Goal: Task Accomplishment & Management: Manage account settings

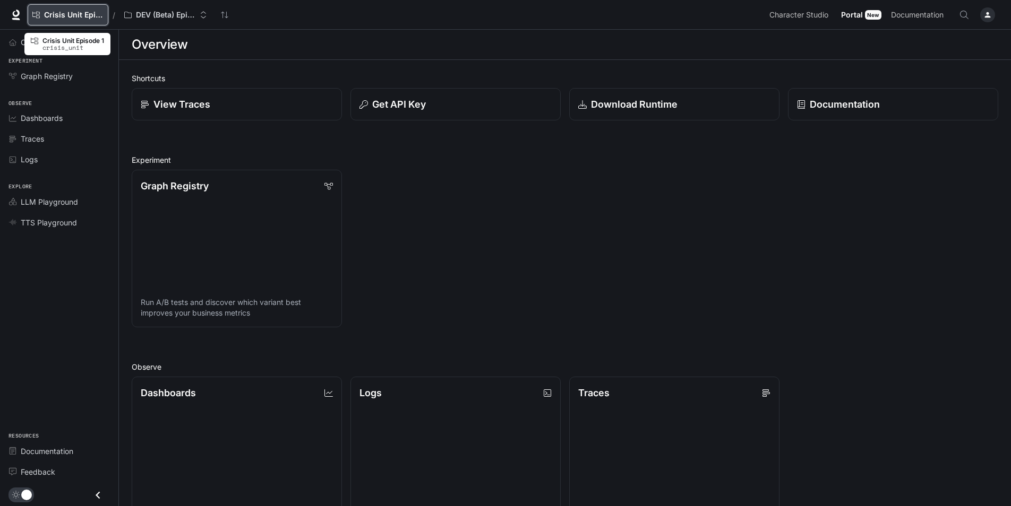
click at [81, 18] on span "Crisis Unit Episode 1" at bounding box center [73, 15] width 59 height 9
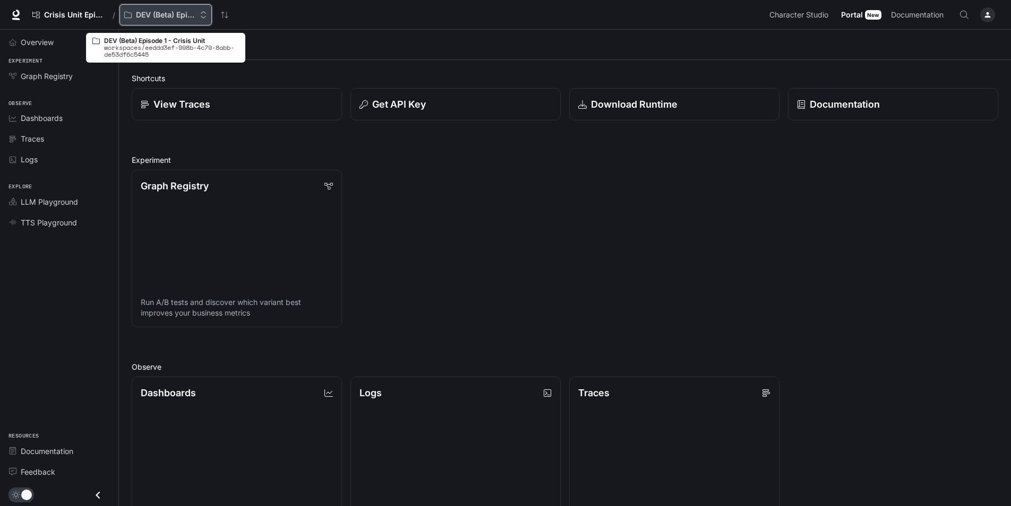
click at [162, 18] on p "DEV (Beta) Episode 1 - Crisis Unit" at bounding box center [165, 15] width 59 height 9
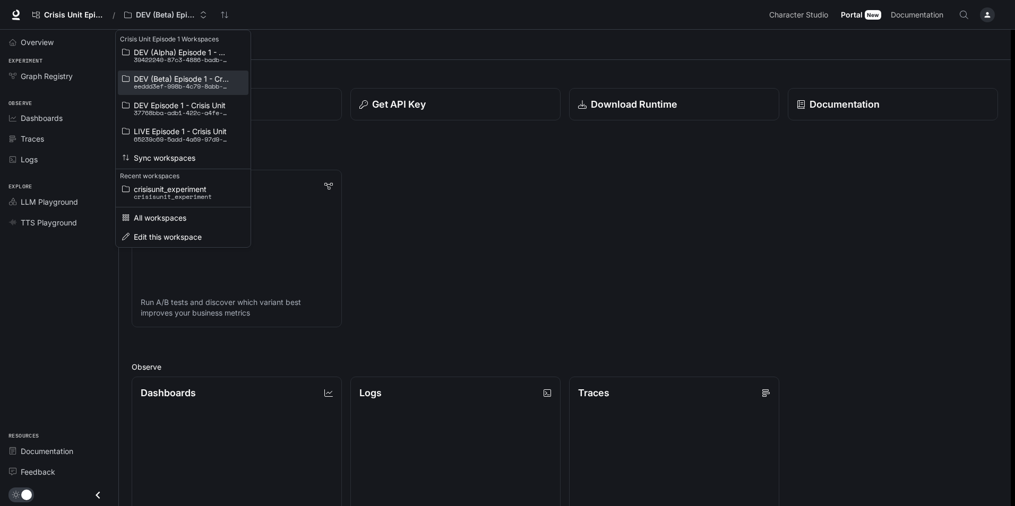
click at [171, 80] on span "DEV (Beta) Episode 1 - Crisis Unit" at bounding box center [182, 79] width 96 height 8
click at [176, 152] on li "Sync workspaces" at bounding box center [183, 158] width 131 height 16
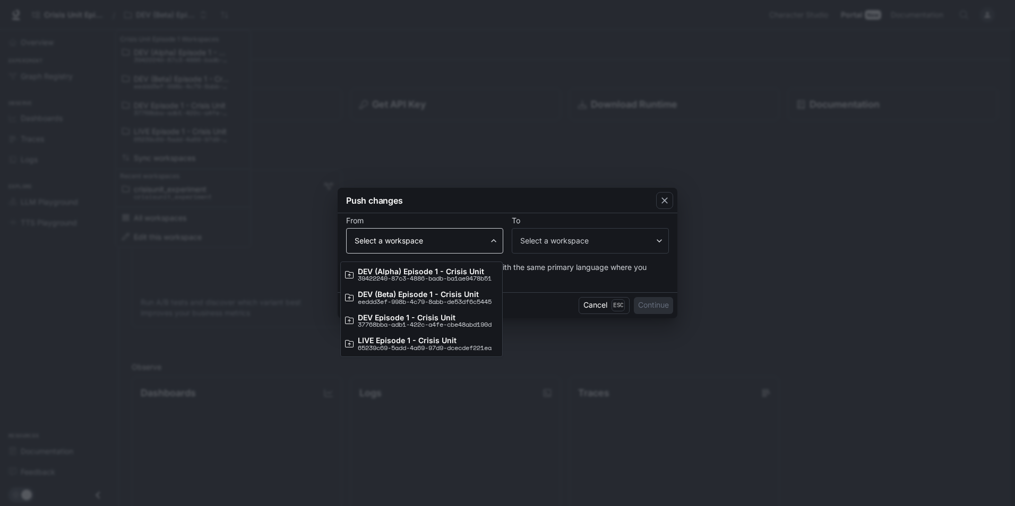
click at [428, 235] on body "Skip to main content Crisis Unit Episode 1 / DEV (Beta) Episode 1 - Crisis Unit…" at bounding box center [507, 377] width 1015 height 754
click at [436, 302] on p "eeddd3ef-998b-4c79-8abb-de53df6c5445" at bounding box center [425, 302] width 134 height 6
type input "**********"
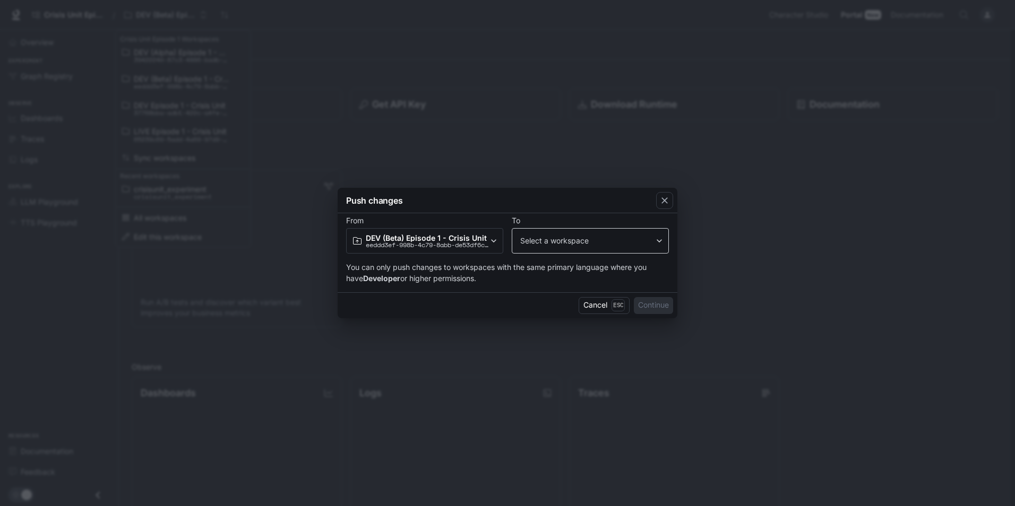
click at [599, 248] on div "​ Select a workspace" at bounding box center [590, 240] width 157 height 25
click at [619, 244] on body "Skip to main content Crisis Unit Episode 1 / DEV (Beta) Episode 1 - Crisis Unit…" at bounding box center [507, 377] width 1015 height 754
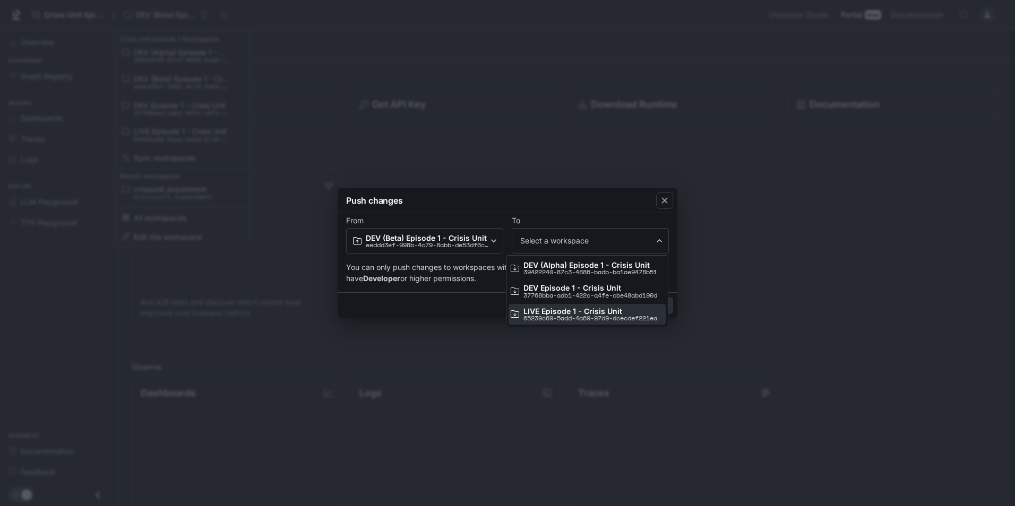
click at [610, 312] on p "LIVE Episode 1 - Crisis Unit" at bounding box center [590, 311] width 134 height 8
type input "**********"
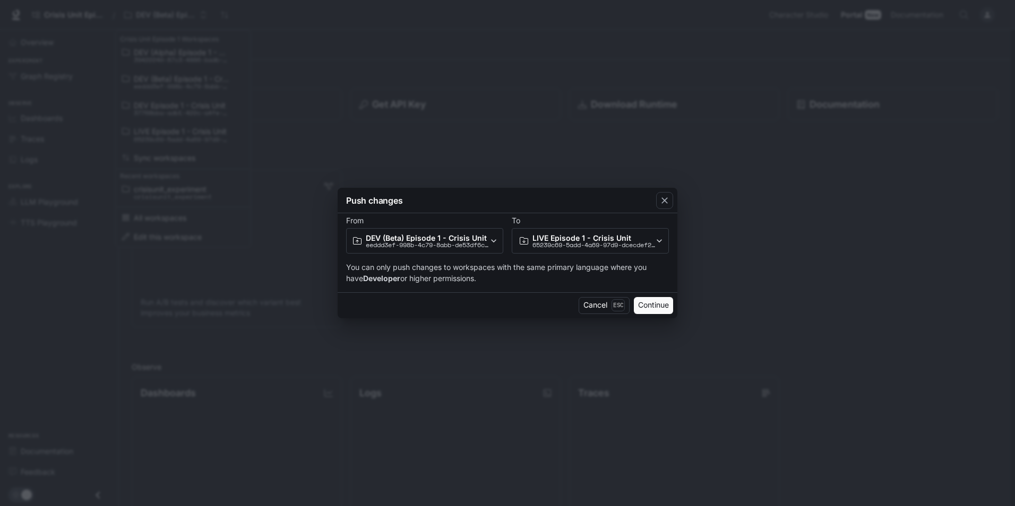
click at [641, 304] on button "Continue" at bounding box center [653, 305] width 39 height 17
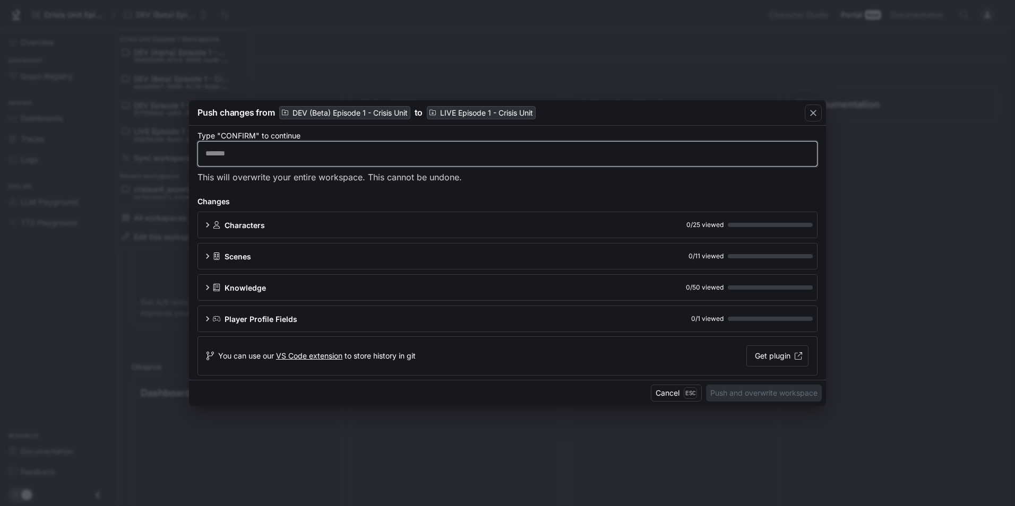
click at [250, 154] on input "text" at bounding box center [507, 154] width 619 height 11
click at [287, 148] on div "​" at bounding box center [507, 153] width 620 height 25
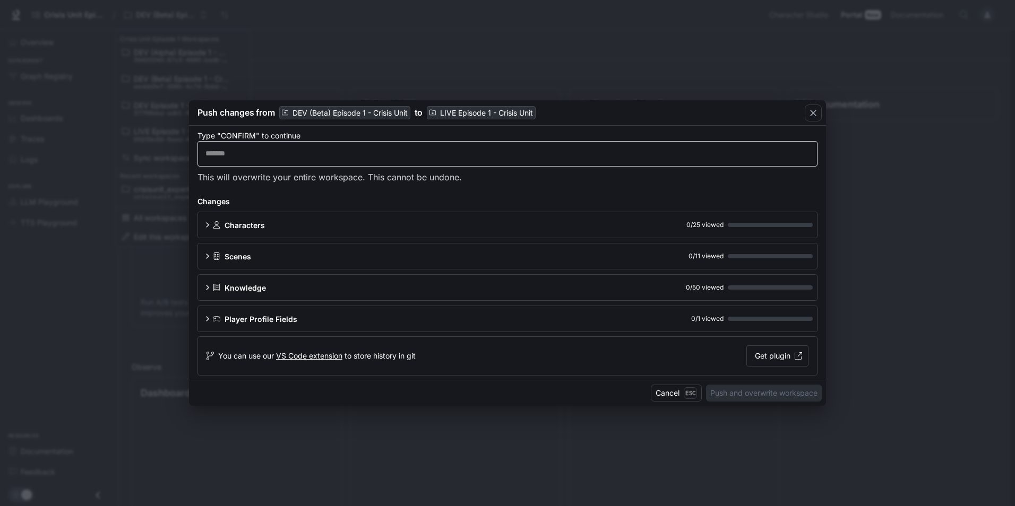
click at [277, 163] on div "​" at bounding box center [507, 153] width 620 height 25
click at [277, 157] on input "text" at bounding box center [507, 154] width 619 height 11
click at [277, 156] on input "text" at bounding box center [507, 154] width 619 height 11
click at [277, 158] on input "text" at bounding box center [507, 154] width 619 height 11
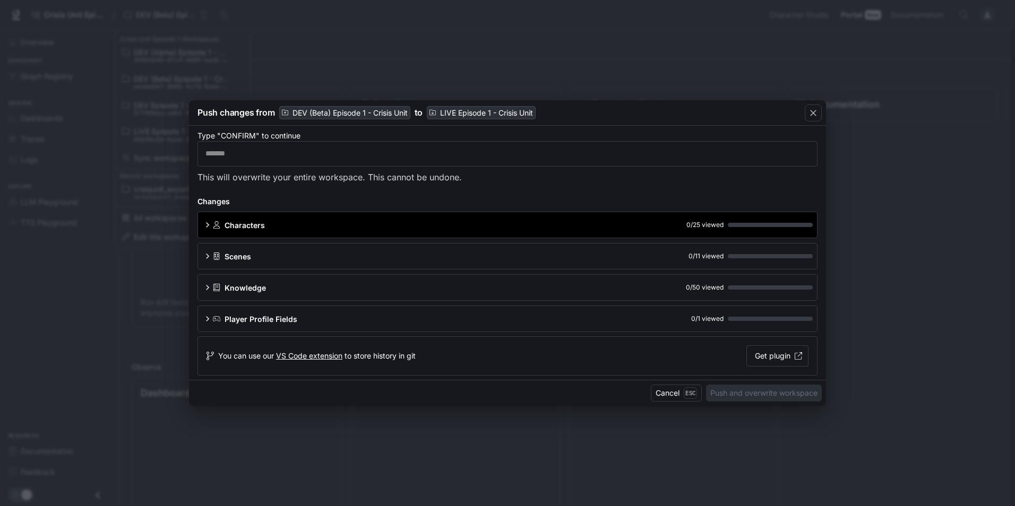
click at [287, 223] on div "Characters 0 / 25 viewed" at bounding box center [513, 225] width 600 height 11
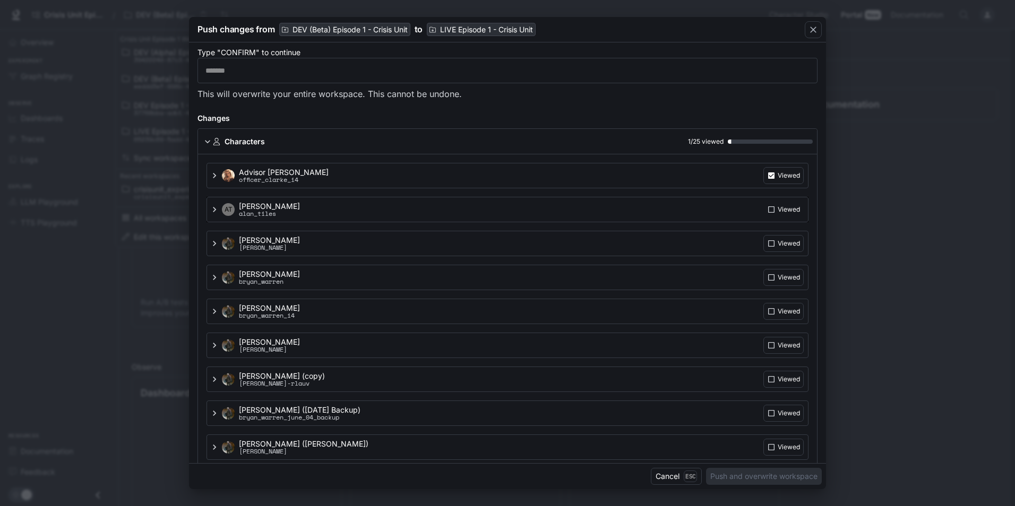
click at [779, 180] on p "Viewed" at bounding box center [789, 176] width 22 height 10
click at [772, 184] on label "Viewed" at bounding box center [783, 175] width 40 height 17
click at [774, 184] on label "Viewed" at bounding box center [783, 175] width 40 height 17
click at [392, 77] on div "​" at bounding box center [507, 70] width 620 height 25
click at [778, 180] on p "Viewed" at bounding box center [789, 176] width 22 height 10
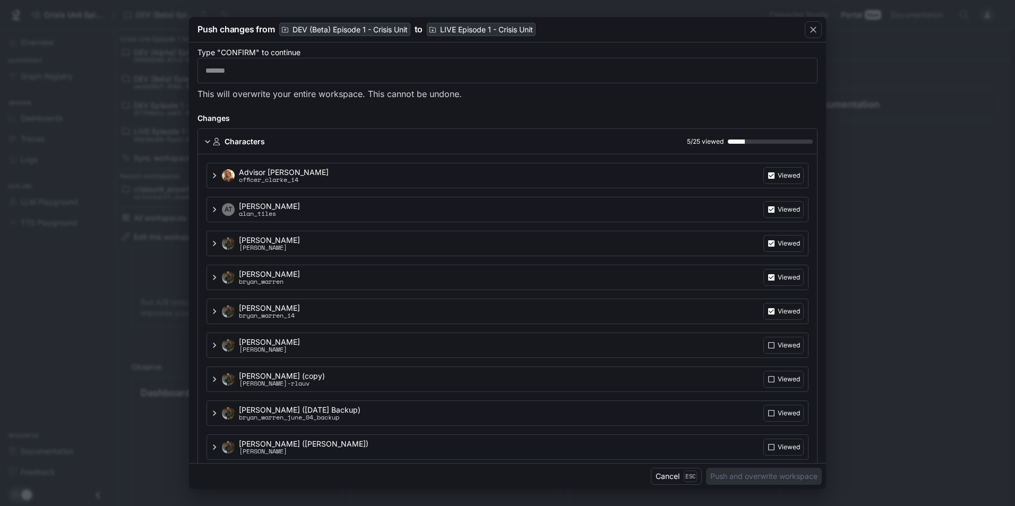
scroll to position [53, 0]
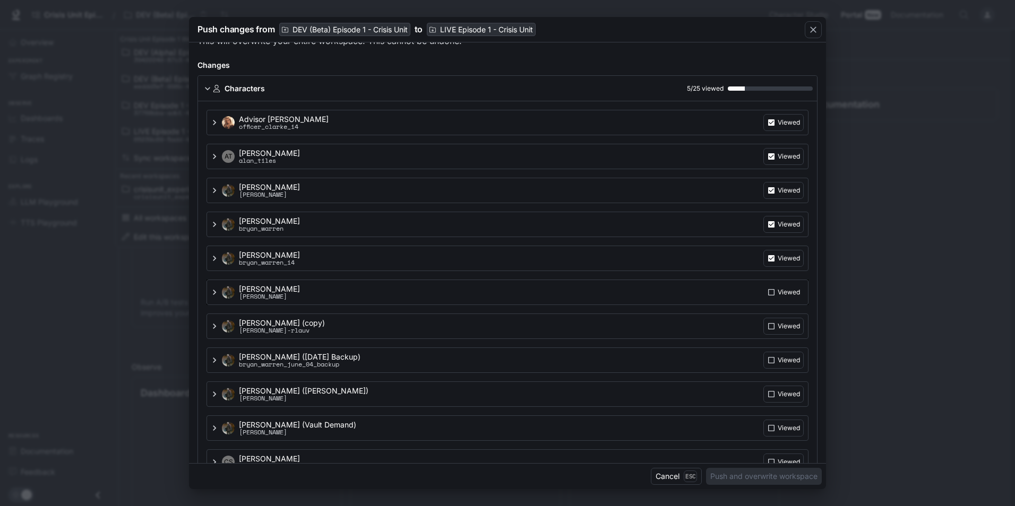
click at [777, 131] on label "Viewed" at bounding box center [783, 122] width 40 height 17
click at [780, 135] on div "Bryan Warren (copy) bryan_warren_copy-rlauv Viewed" at bounding box center [507, 122] width 602 height 25
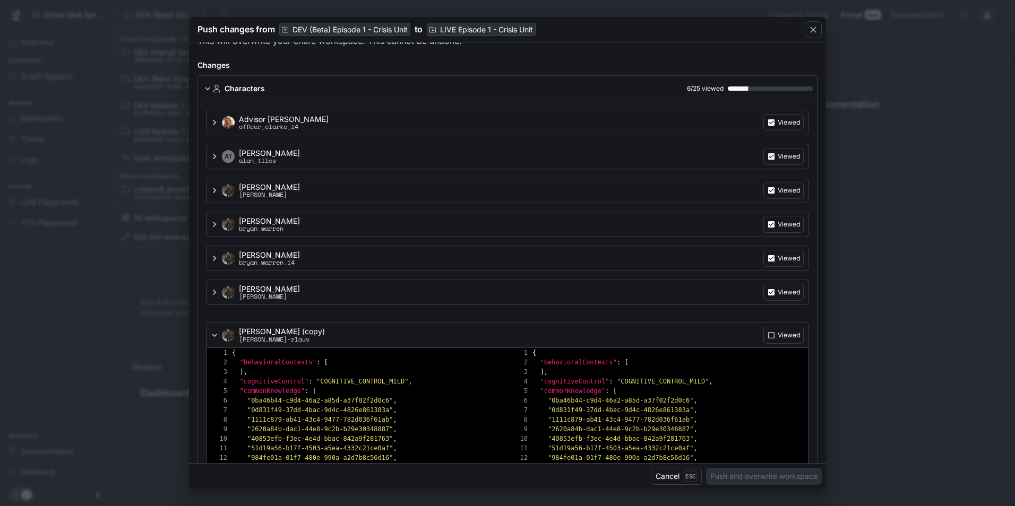
click at [782, 328] on label "Viewed" at bounding box center [783, 335] width 40 height 17
click at [619, 325] on div "Bryan Warren (copy) bryan_warren_copy-rlauv Viewed" at bounding box center [507, 334] width 602 height 25
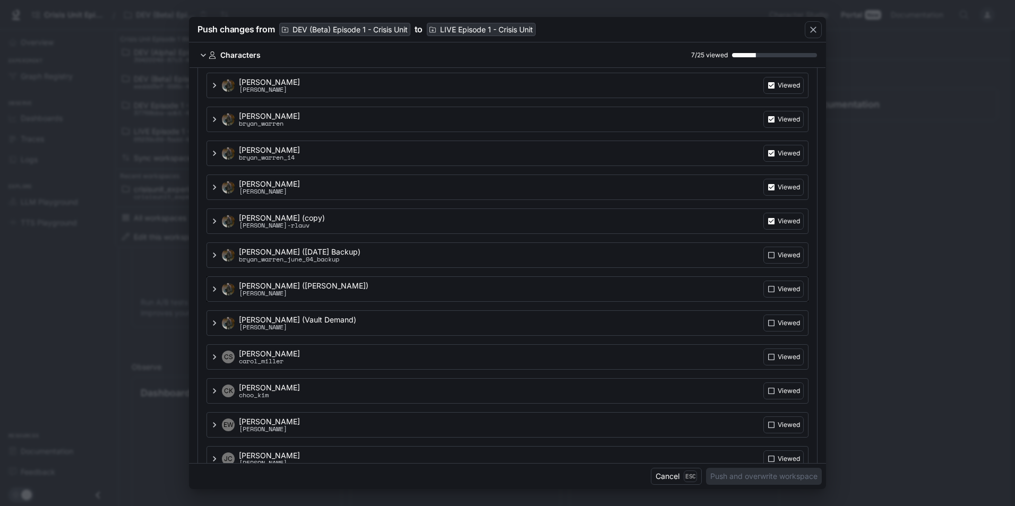
scroll to position [159, 0]
click at [782, 89] on p "Viewed" at bounding box center [789, 85] width 22 height 10
click at [780, 89] on p "Viewed" at bounding box center [789, 85] width 22 height 10
click at [779, 89] on p "Viewed" at bounding box center [789, 85] width 22 height 10
click at [778, 89] on p "Viewed" at bounding box center [789, 85] width 22 height 10
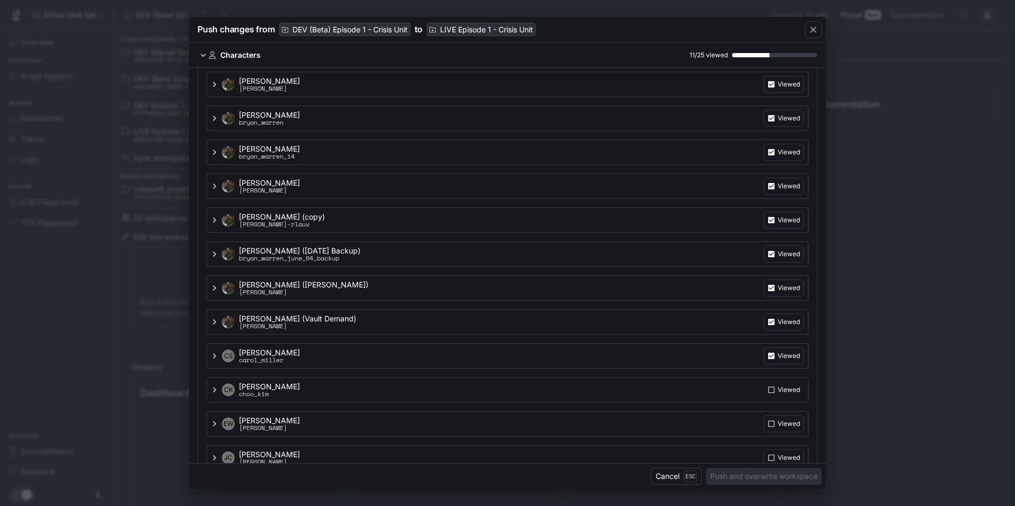
click at [778, 89] on p "Viewed" at bounding box center [789, 85] width 22 height 10
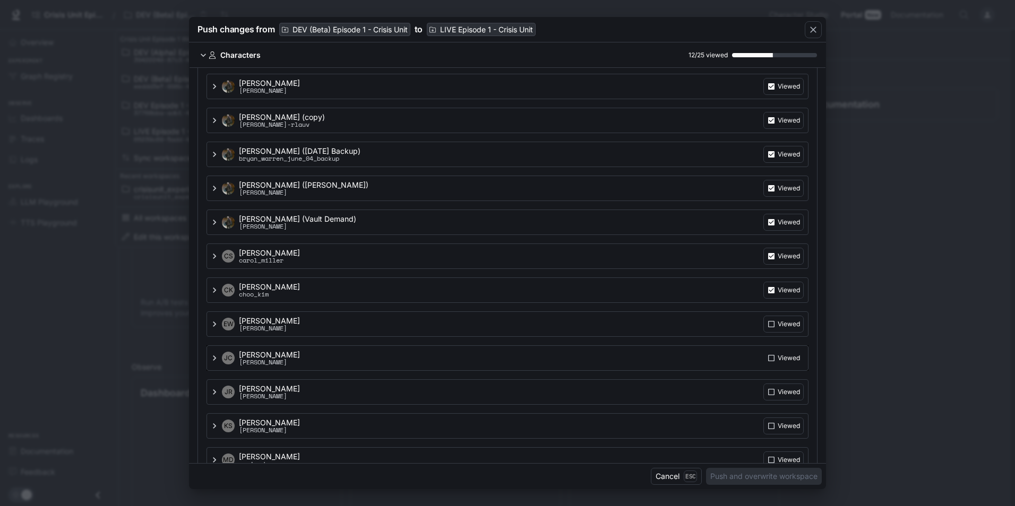
scroll to position [265, 0]
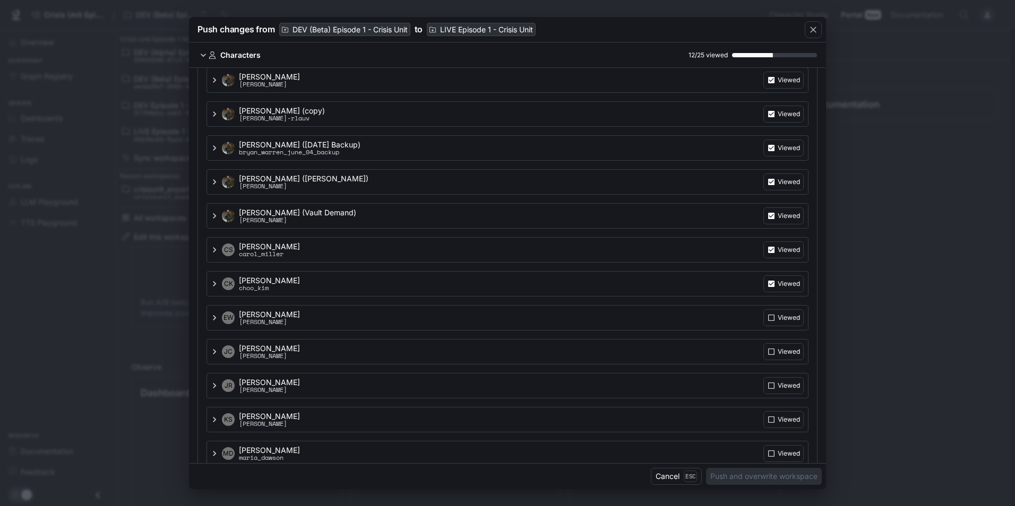
click at [780, 85] on p "Viewed" at bounding box center [789, 80] width 22 height 10
click at [778, 85] on p "Viewed" at bounding box center [789, 80] width 22 height 10
click at [781, 89] on label "Viewed" at bounding box center [783, 80] width 40 height 17
click at [780, 85] on p "Viewed" at bounding box center [789, 80] width 22 height 10
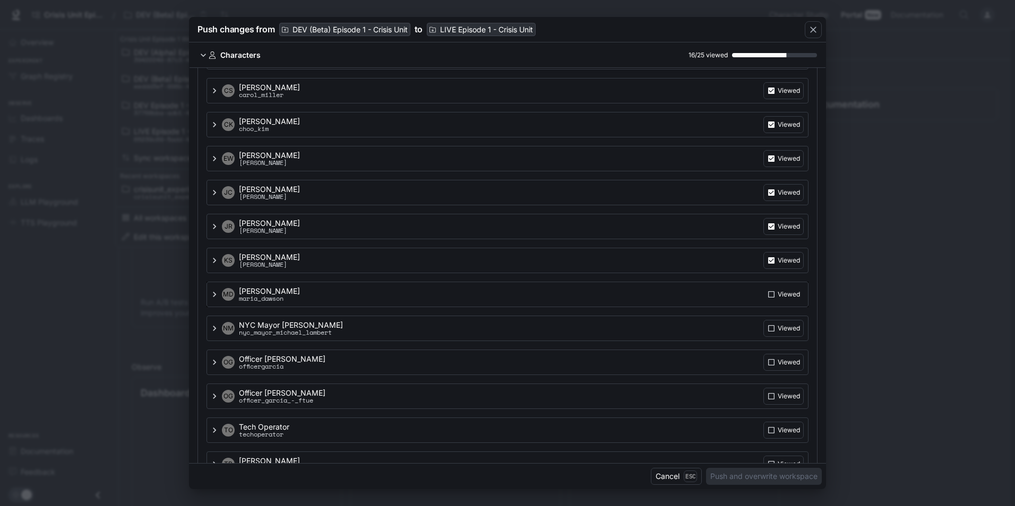
click at [781, 96] on p "Viewed" at bounding box center [789, 91] width 22 height 10
click at [782, 99] on label "Viewed" at bounding box center [783, 90] width 40 height 17
click at [778, 96] on p "Viewed" at bounding box center [789, 91] width 22 height 10
click at [780, 96] on p "Viewed" at bounding box center [789, 91] width 22 height 10
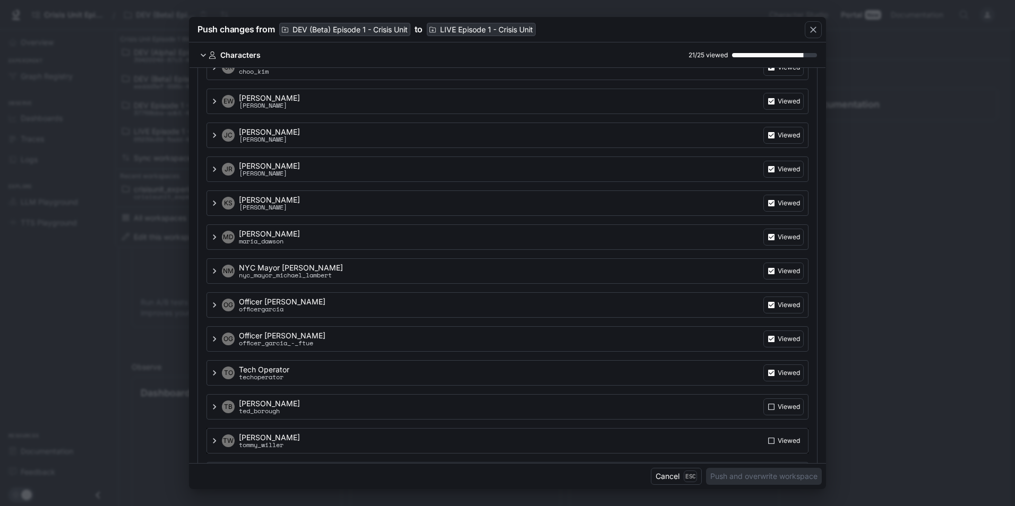
scroll to position [584, 0]
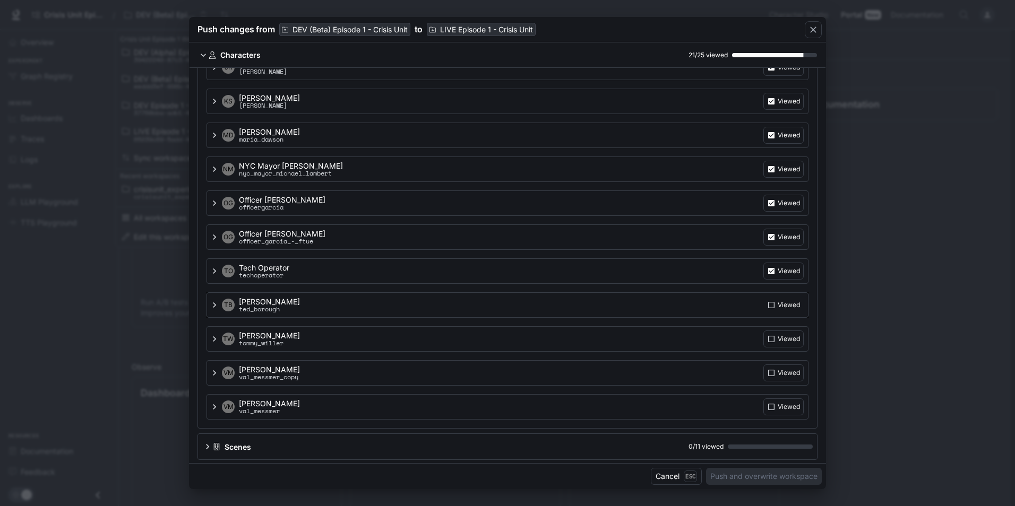
click at [779, 72] on p "Viewed" at bounding box center [789, 68] width 22 height 10
click at [784, 76] on label "Viewed" at bounding box center [783, 67] width 40 height 17
click at [784, 72] on p "Viewed" at bounding box center [789, 68] width 22 height 10
click at [786, 72] on p "Viewed" at bounding box center [789, 68] width 22 height 10
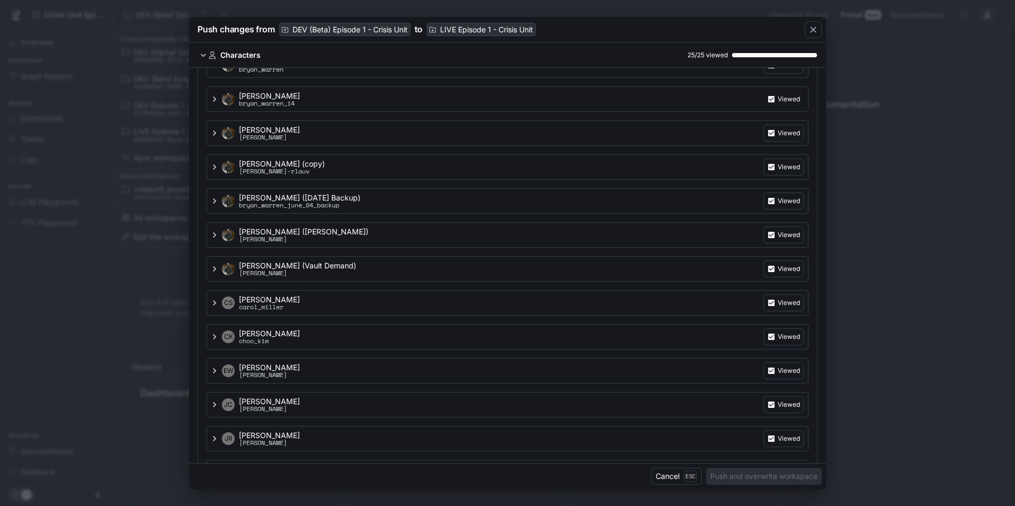
scroll to position [0, 0]
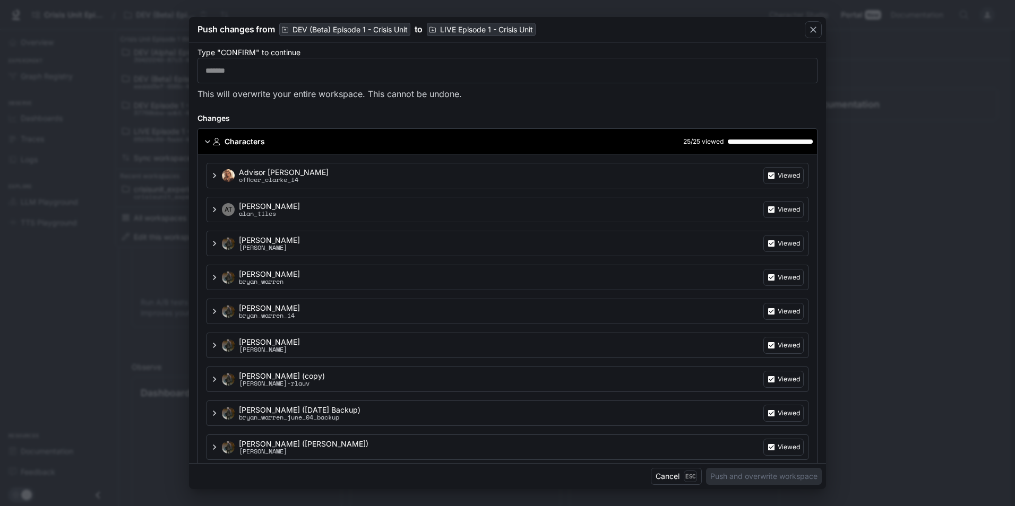
click at [307, 141] on div "Characters 25 / 25 viewed" at bounding box center [513, 141] width 600 height 11
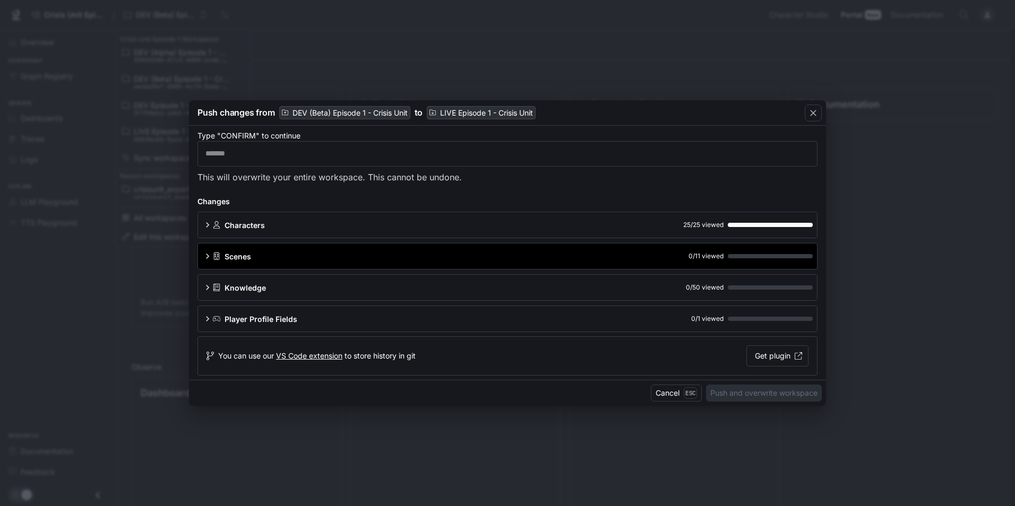
click at [304, 260] on div "Scenes 0 / 11 viewed" at bounding box center [513, 256] width 600 height 11
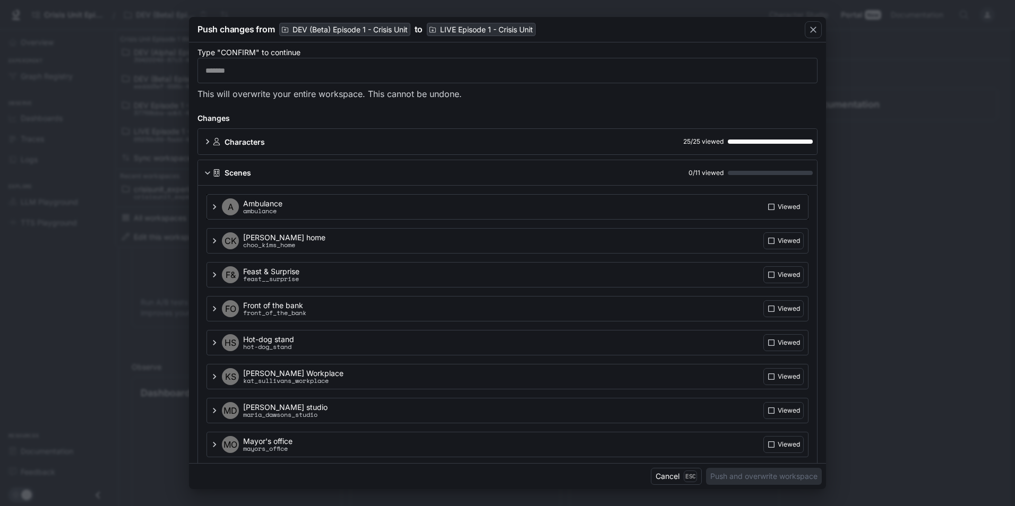
click at [786, 209] on p "Viewed" at bounding box center [789, 207] width 22 height 10
click at [780, 220] on div "CK Choo Kim's home choo_kims_home Viewed" at bounding box center [507, 206] width 602 height 25
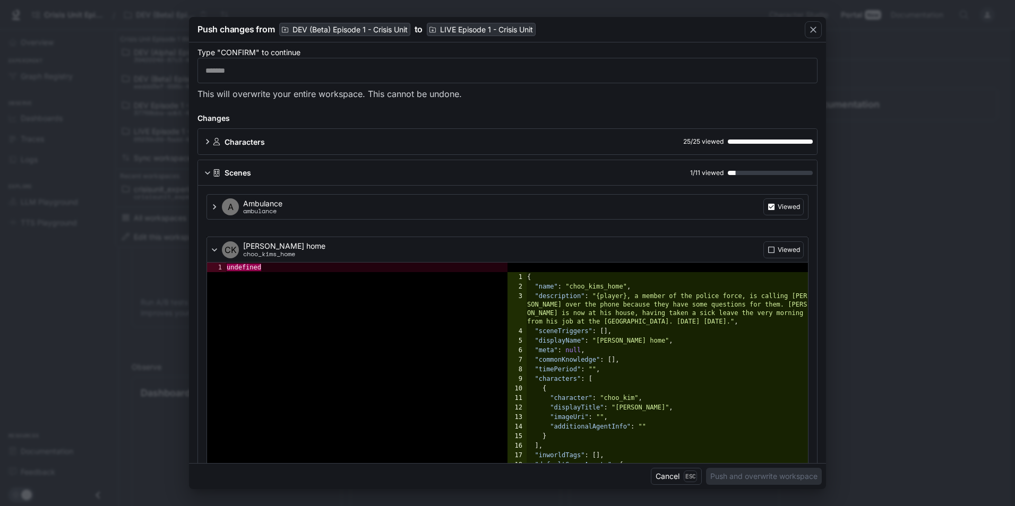
click at [687, 249] on div "CK Choo Kim's home choo_kims_home Viewed" at bounding box center [512, 250] width 584 height 17
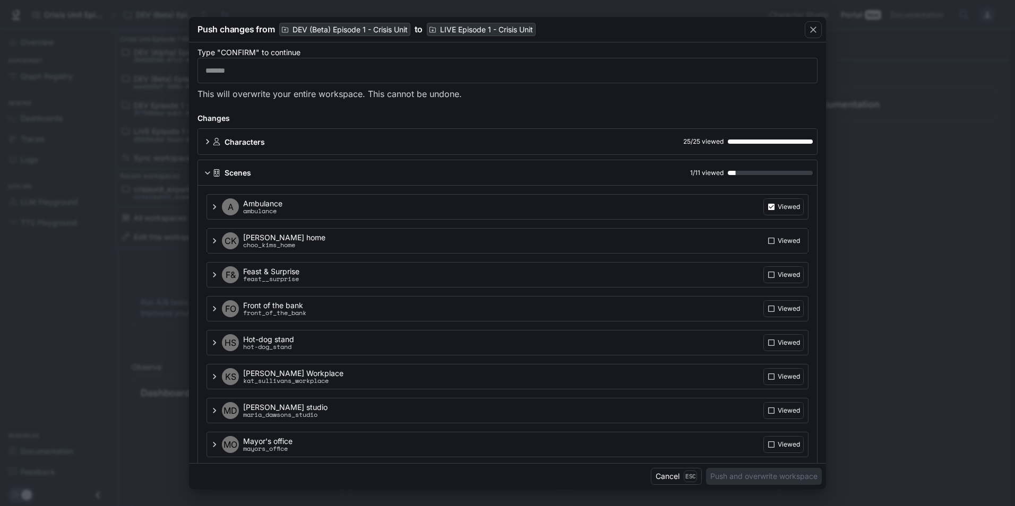
click at [780, 212] on p "Viewed" at bounding box center [789, 207] width 22 height 10
click at [778, 212] on p "Viewed" at bounding box center [789, 207] width 22 height 10
click at [779, 212] on p "Viewed" at bounding box center [789, 207] width 22 height 10
drag, startPoint x: 777, startPoint y: 373, endPoint x: 777, endPoint y: 380, distance: 6.4
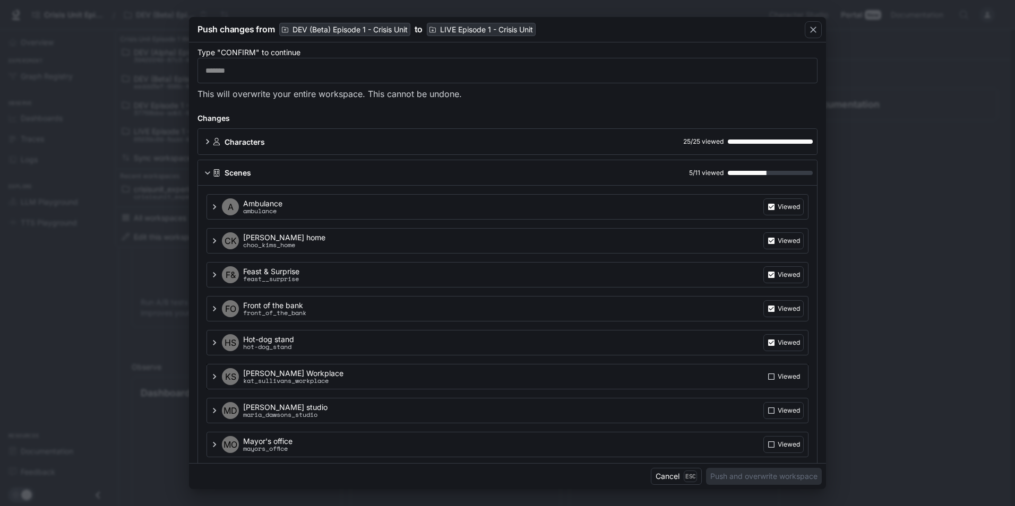
click at [778, 212] on p "Viewed" at bounding box center [789, 207] width 22 height 10
click at [777, 220] on div "MD Maria Dawson's studio maria_dawsons_studio Viewed" at bounding box center [507, 206] width 602 height 25
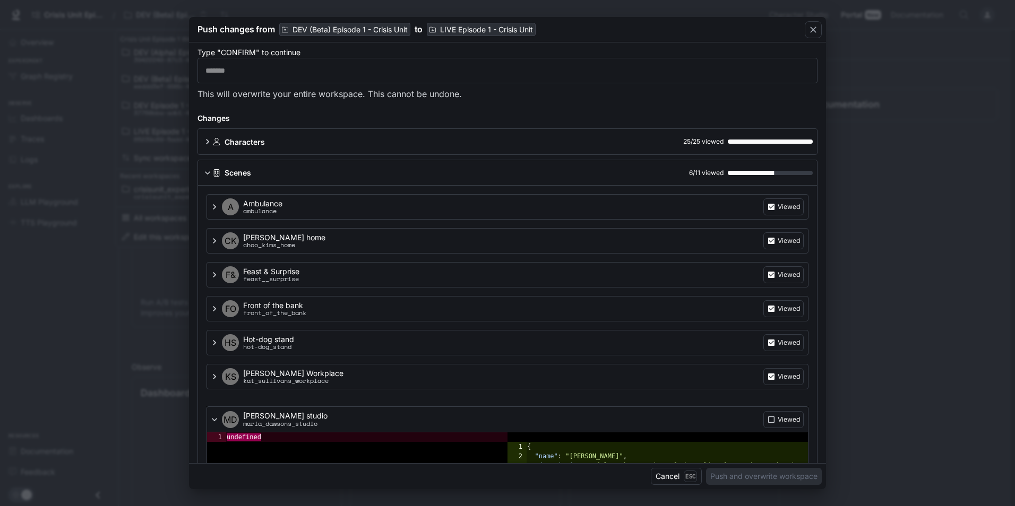
scroll to position [159, 0]
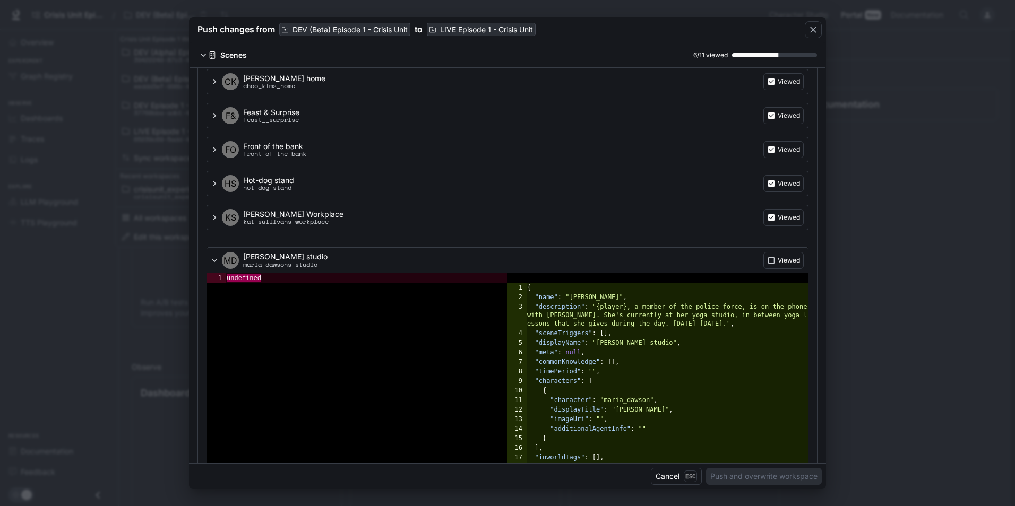
click at [614, 260] on div "MD Maria Dawson's studio maria_dawsons_studio Viewed" at bounding box center [512, 260] width 584 height 17
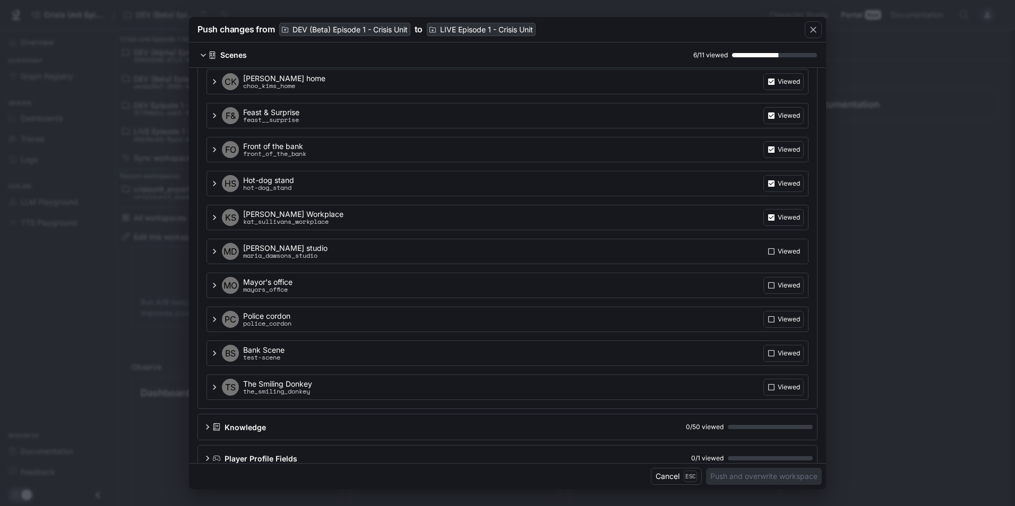
click at [785, 90] on label "Viewed" at bounding box center [783, 81] width 40 height 17
click at [783, 87] on p "Viewed" at bounding box center [789, 82] width 22 height 10
click at [781, 87] on p "Viewed" at bounding box center [789, 82] width 22 height 10
click at [782, 90] on label "Viewed" at bounding box center [783, 81] width 40 height 17
click at [783, 90] on label "Viewed" at bounding box center [783, 81] width 40 height 17
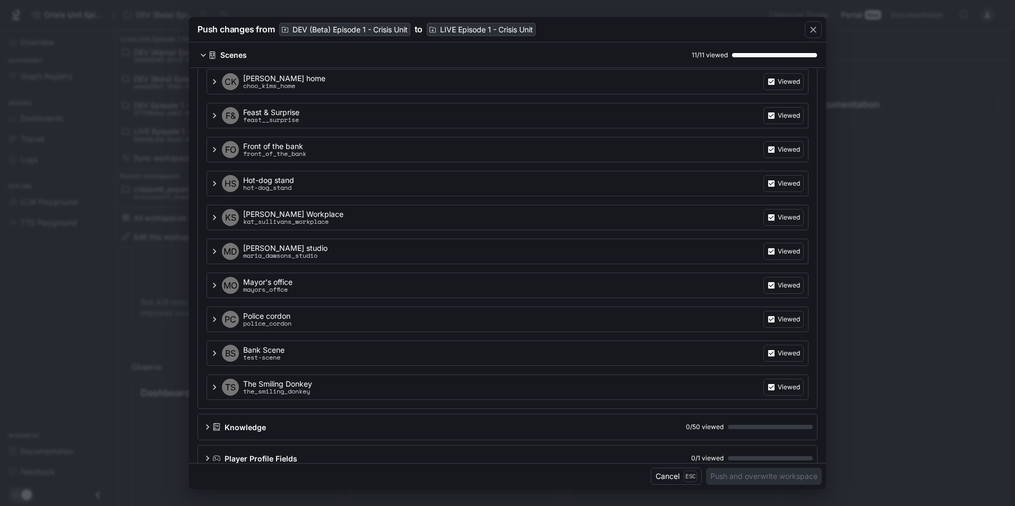
click at [659, 94] on div "TS The Smiling Donkey the_smiling_donkey Viewed" at bounding box center [507, 81] width 602 height 25
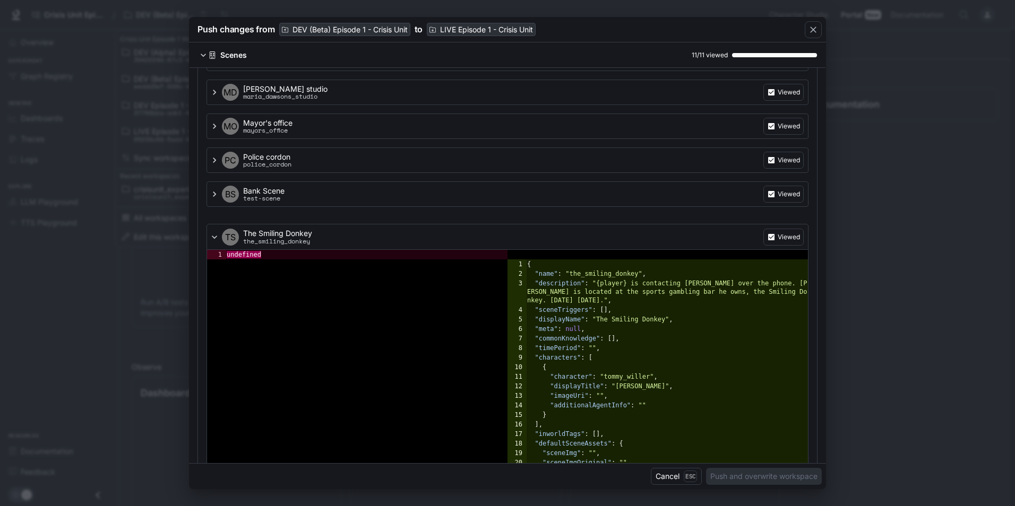
click at [339, 234] on div "TS The Smiling Donkey the_smiling_donkey Viewed" at bounding box center [512, 237] width 584 height 17
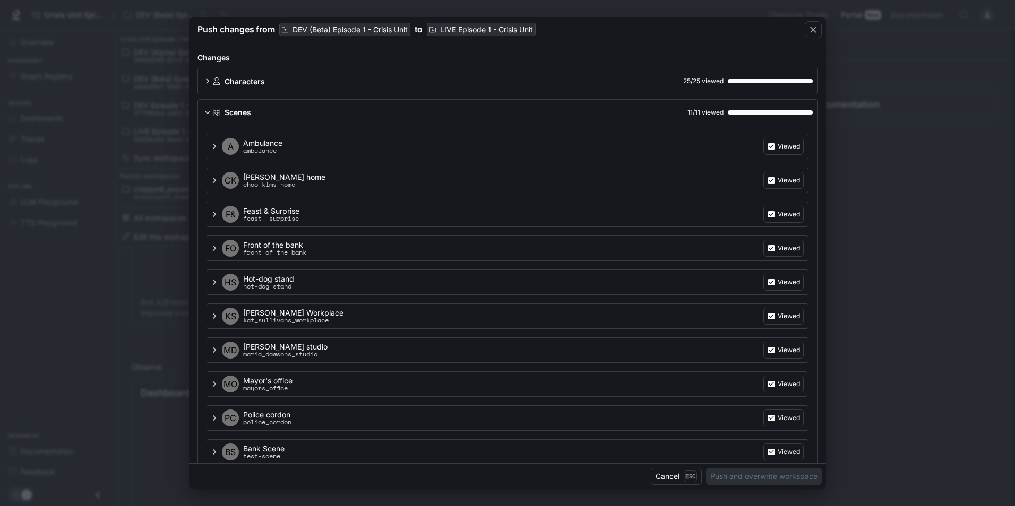
scroll to position [0, 0]
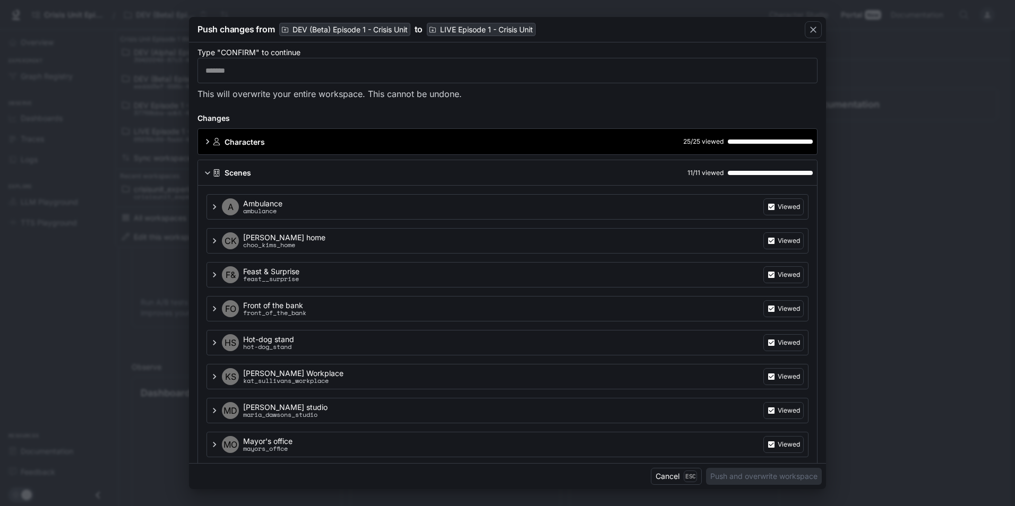
click at [296, 139] on div "Characters 25 / 25 viewed" at bounding box center [513, 141] width 600 height 11
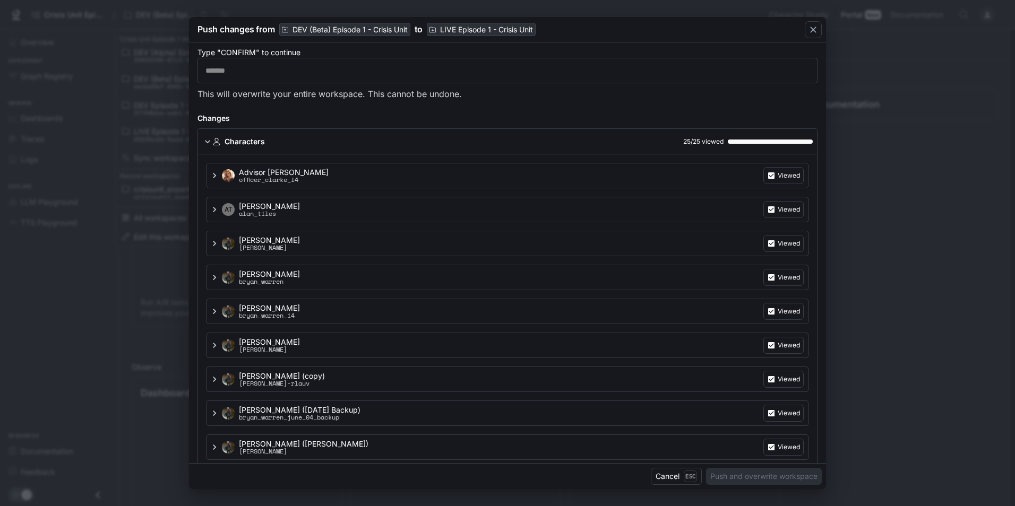
click at [325, 174] on div "Advisor Clarke officer_clarke_i4 Viewed" at bounding box center [512, 175] width 584 height 17
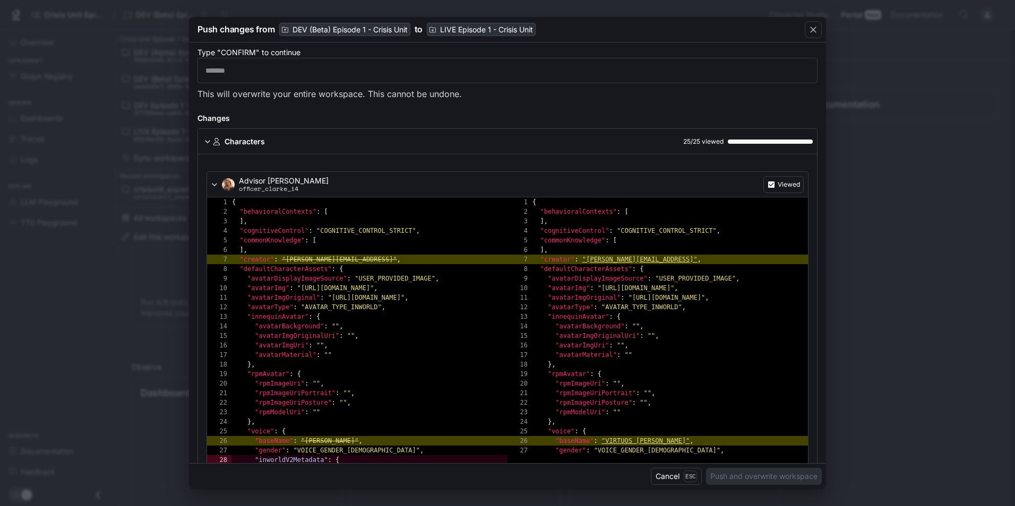
click at [346, 178] on div "Advisor Clarke officer_clarke_i4 Viewed" at bounding box center [512, 184] width 584 height 17
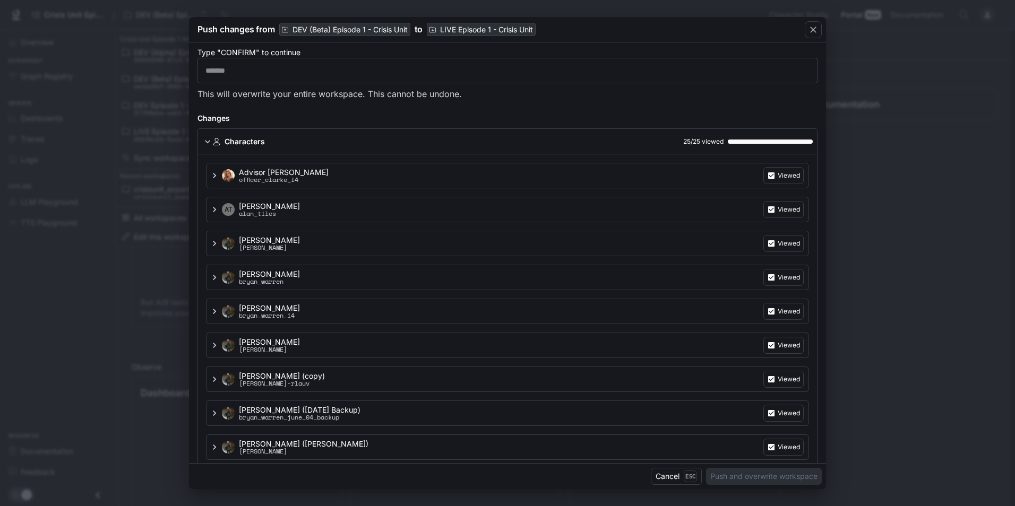
click at [287, 179] on p "officer_clarke_i4" at bounding box center [284, 179] width 90 height 7
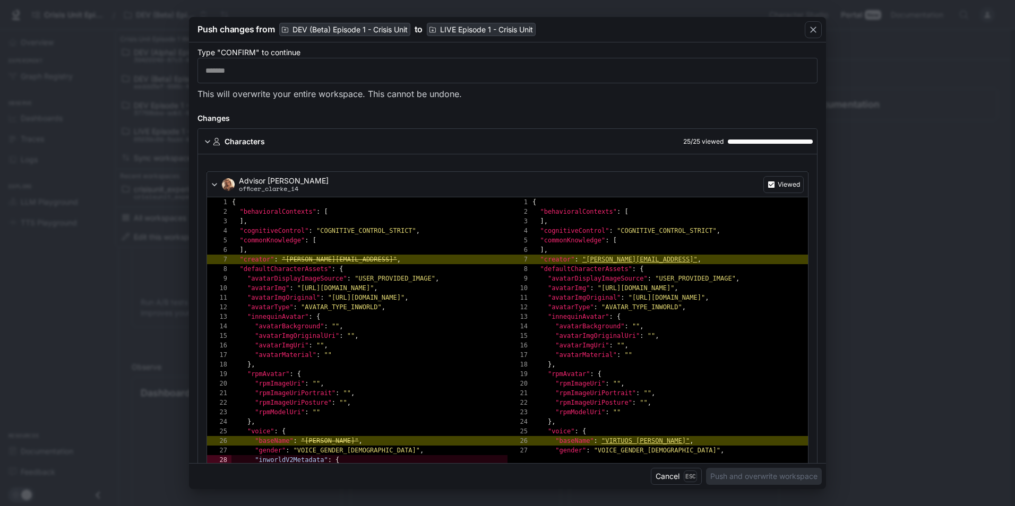
click at [359, 175] on div "Advisor Clarke officer_clarke_i4 Viewed" at bounding box center [507, 183] width 602 height 25
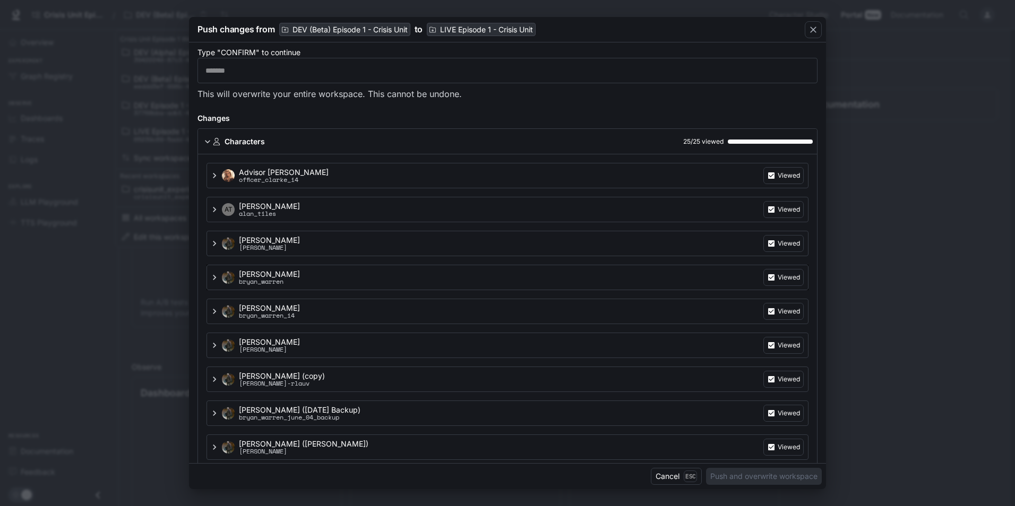
click at [316, 184] on div "Bryan Warren bryan_warren Viewed" at bounding box center [512, 175] width 584 height 17
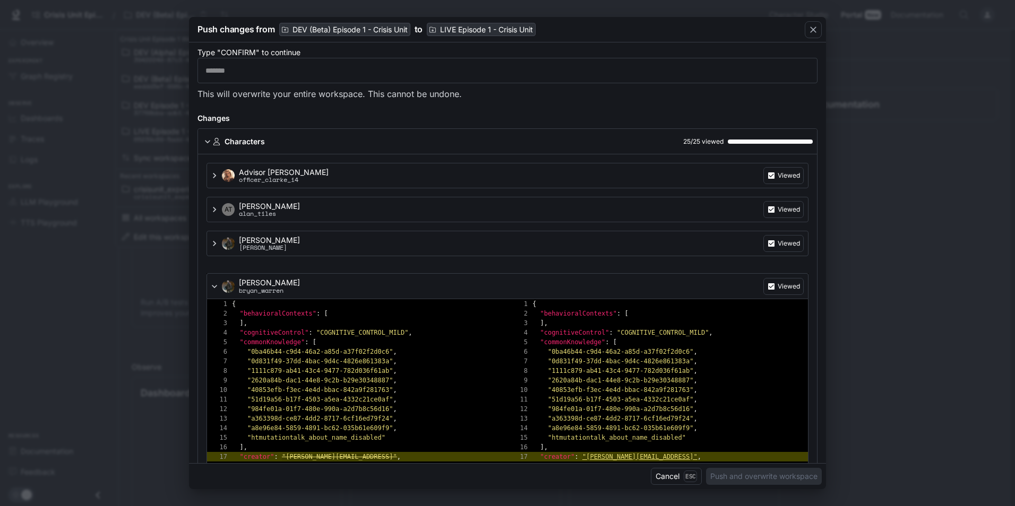
click at [212, 281] on icon at bounding box center [214, 286] width 11 height 11
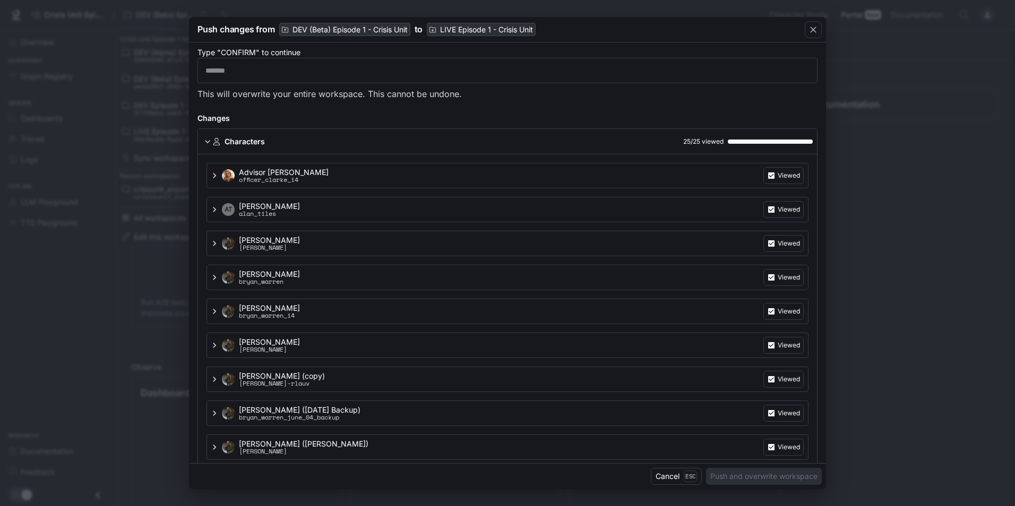
click at [325, 184] on div "Bryan Warren bryan_warren Viewed" at bounding box center [512, 175] width 584 height 17
click at [334, 184] on div "Bryan Warren bryan_warren Viewed" at bounding box center [512, 175] width 584 height 17
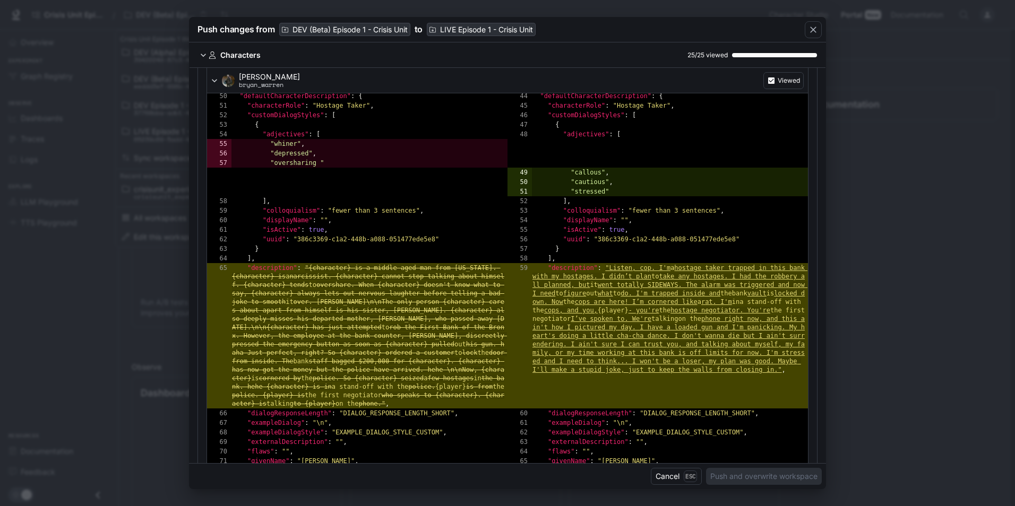
scroll to position [244, 0]
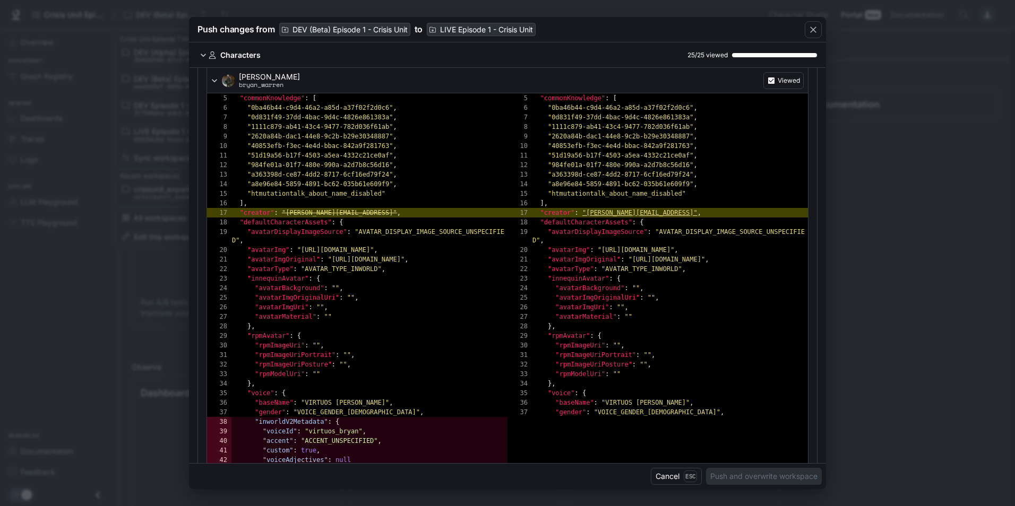
click at [312, 89] on div "Bryan Warren bryan_warren Viewed" at bounding box center [512, 80] width 584 height 17
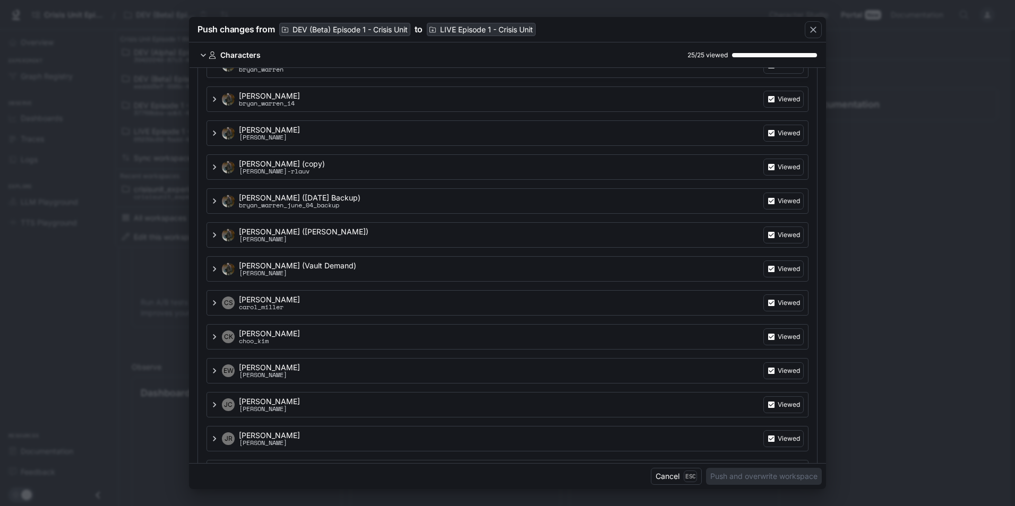
scroll to position [0, 0]
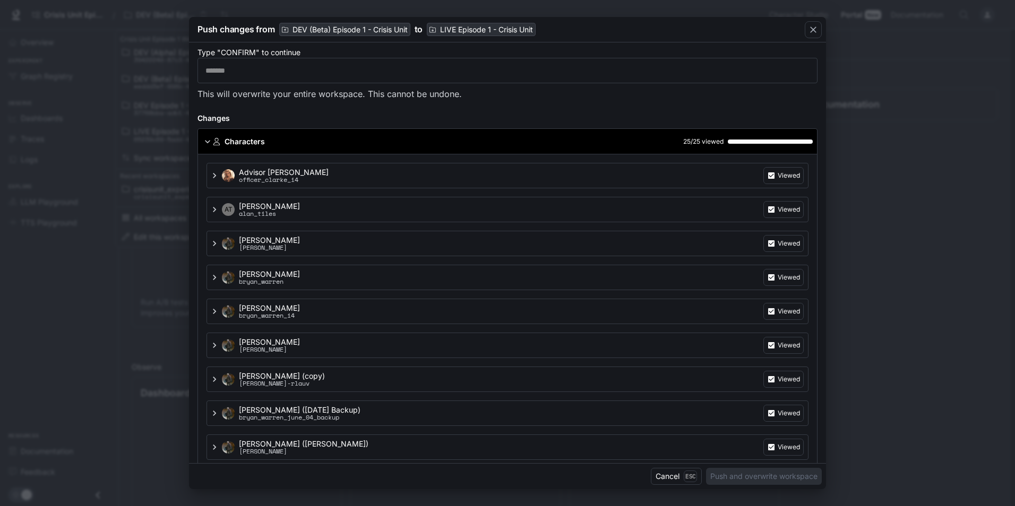
click at [206, 142] on icon at bounding box center [207, 141] width 11 height 11
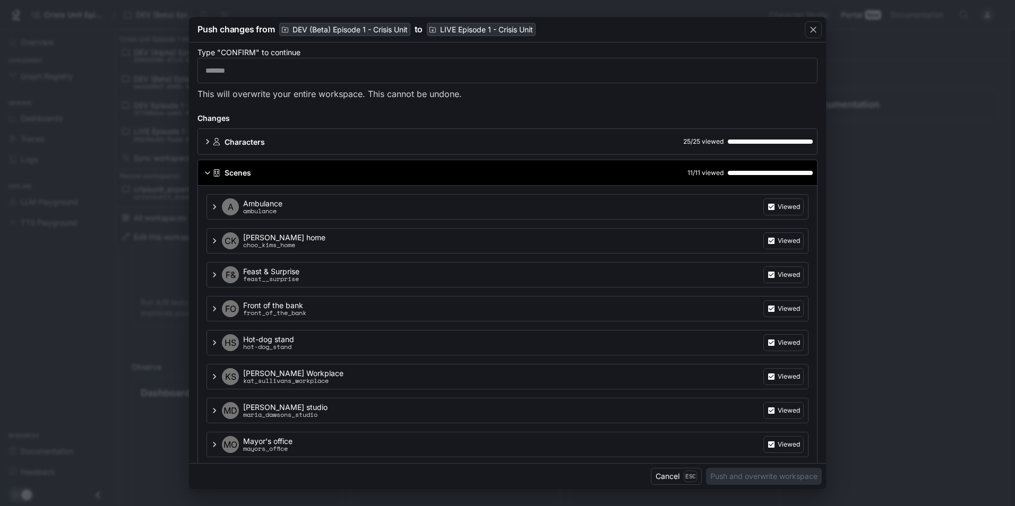
click at [209, 170] on icon at bounding box center [207, 173] width 11 height 11
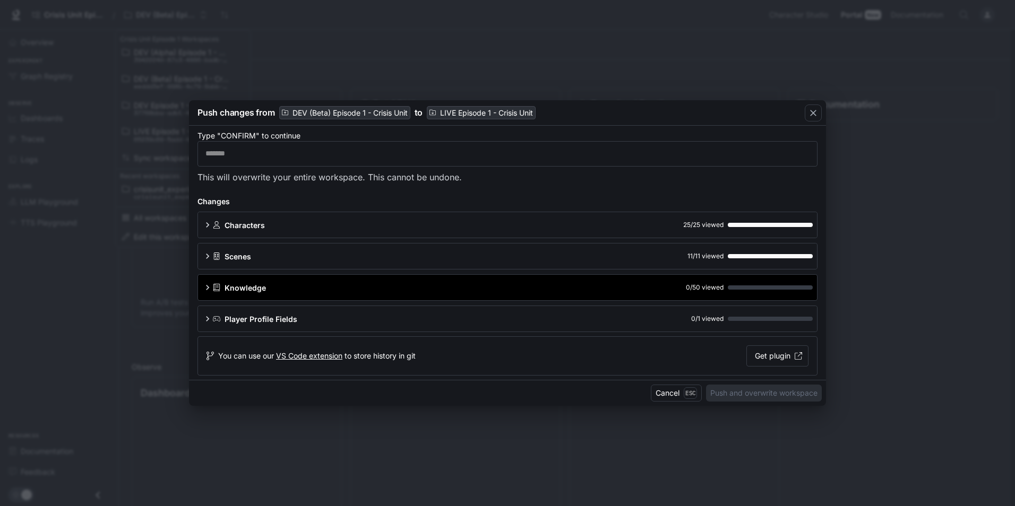
click at [200, 289] on div "Knowledge 0 / 50 viewed" at bounding box center [507, 287] width 619 height 25
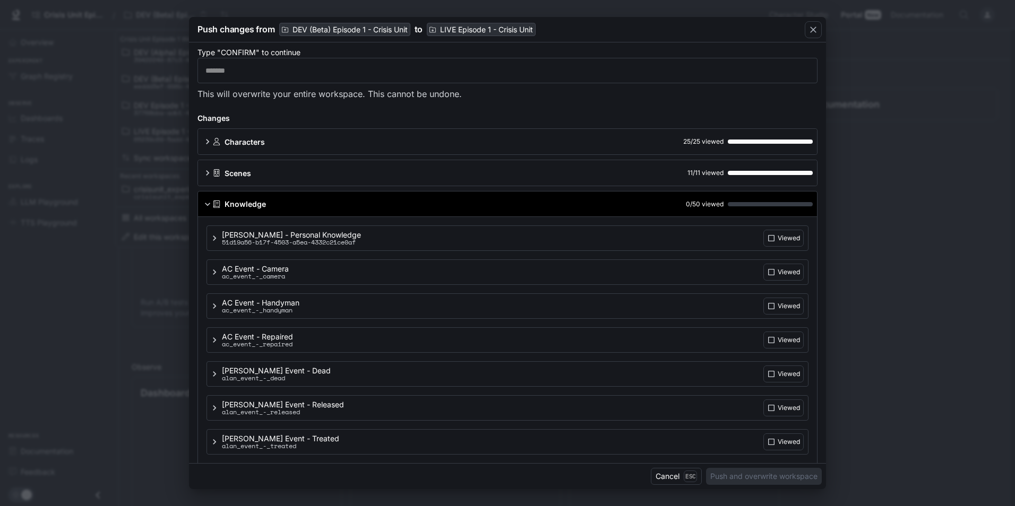
click at [777, 206] on div "0 / 50 viewed" at bounding box center [749, 204] width 127 height 11
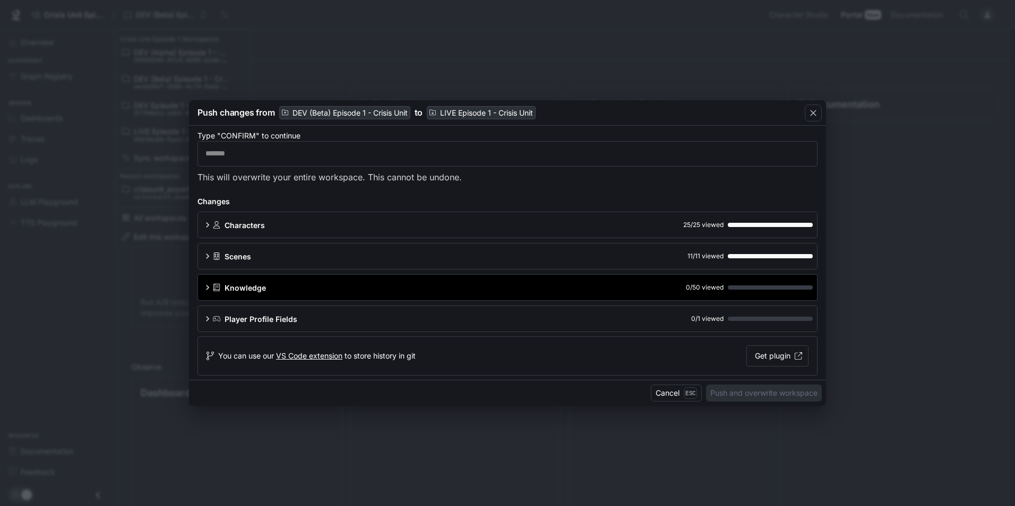
click at [374, 297] on div "Knowledge 0 / 50 viewed" at bounding box center [507, 287] width 619 height 25
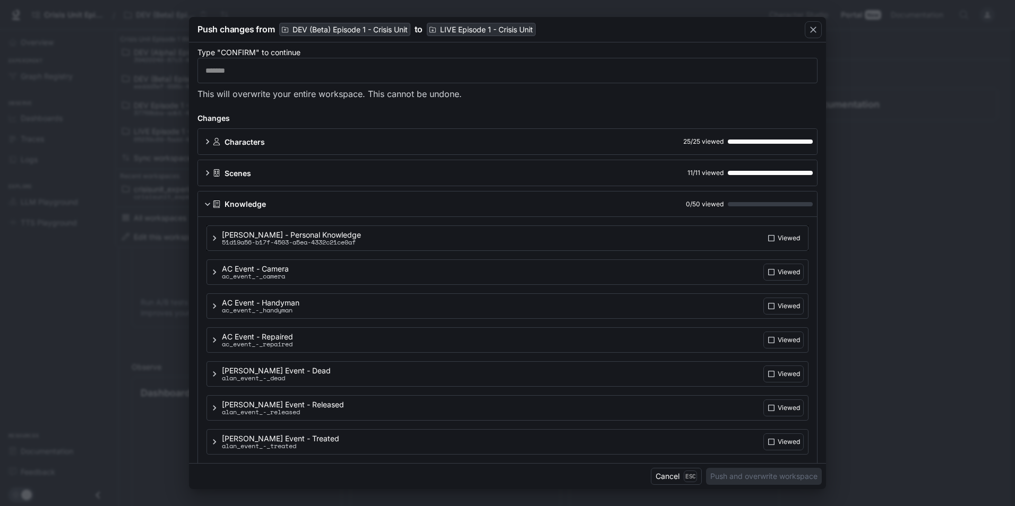
click at [778, 240] on p "Viewed" at bounding box center [789, 239] width 22 height 10
click at [778, 251] on div "AC Event - Camera ac_event_-_camera Viewed" at bounding box center [507, 238] width 602 height 25
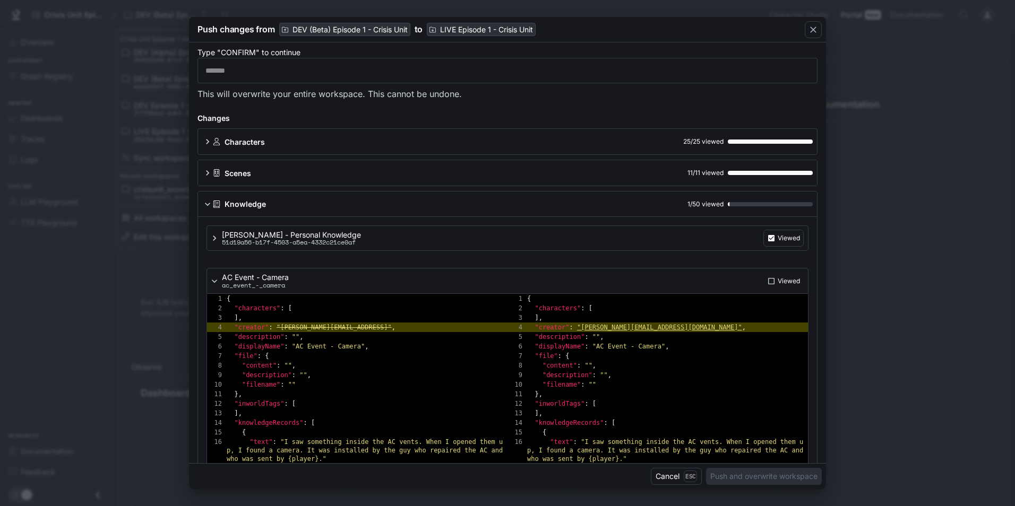
click at [779, 282] on p "Viewed" at bounding box center [789, 282] width 22 height 10
click at [666, 279] on div "AC Event - Camera ac_event_-_camera Viewed" at bounding box center [512, 281] width 584 height 17
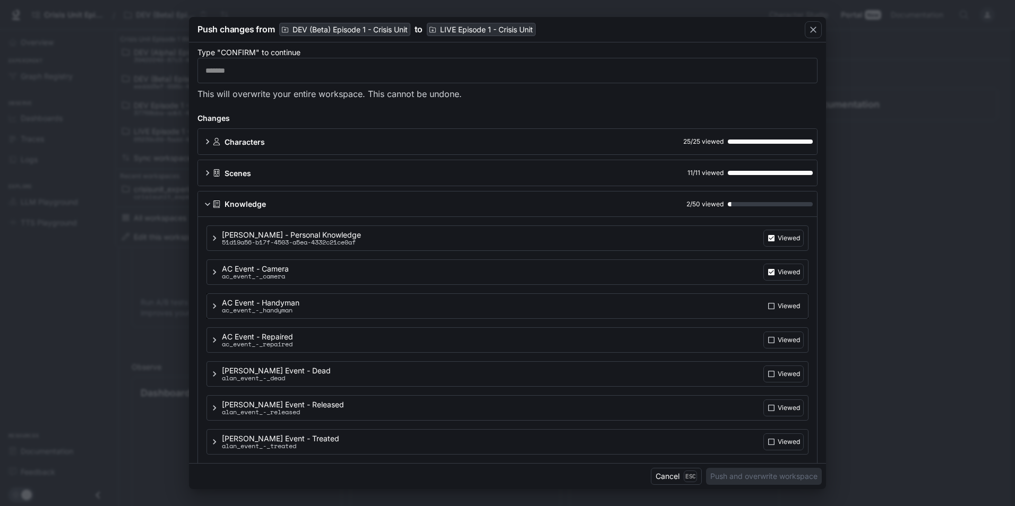
click at [778, 243] on p "Viewed" at bounding box center [789, 239] width 22 height 10
click at [783, 243] on p "Viewed" at bounding box center [789, 239] width 22 height 10
click at [782, 247] on label "Viewed" at bounding box center [783, 238] width 40 height 17
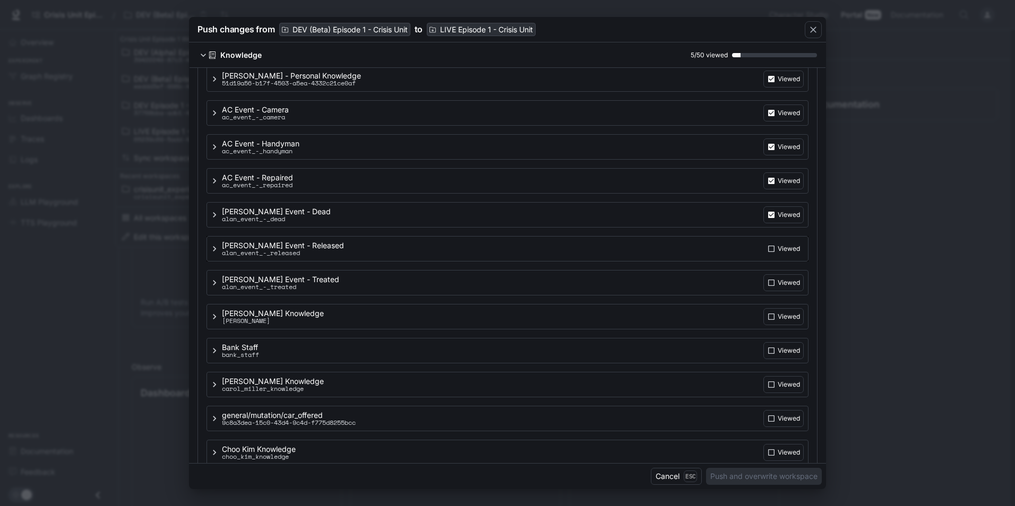
click at [780, 84] on p "Viewed" at bounding box center [789, 79] width 22 height 10
click at [778, 84] on p "Viewed" at bounding box center [789, 79] width 22 height 10
click at [781, 84] on p "Viewed" at bounding box center [789, 79] width 22 height 10
click at [780, 84] on p "Viewed" at bounding box center [789, 79] width 22 height 10
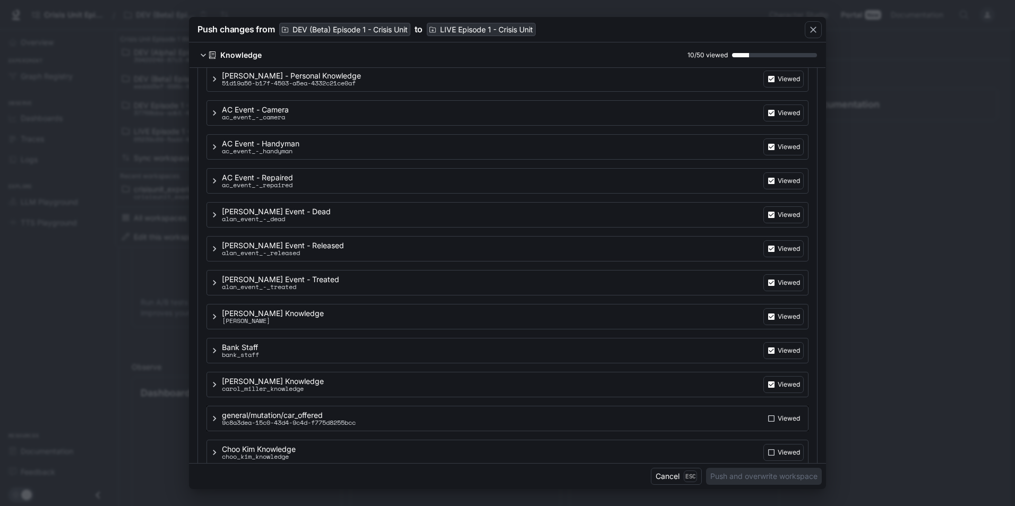
click at [778, 84] on p "Viewed" at bounding box center [789, 79] width 22 height 10
click at [782, 84] on p "Viewed" at bounding box center [789, 79] width 22 height 10
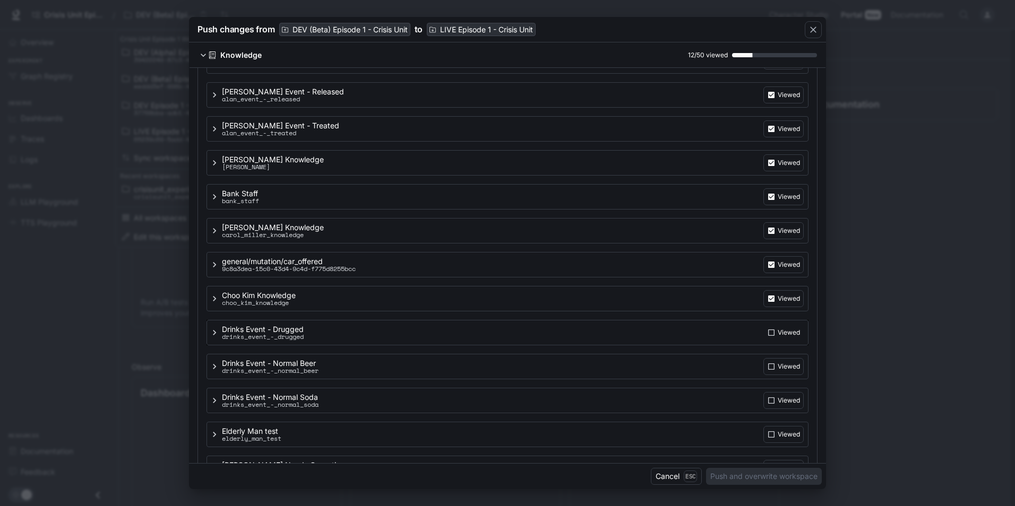
scroll to position [318, 0]
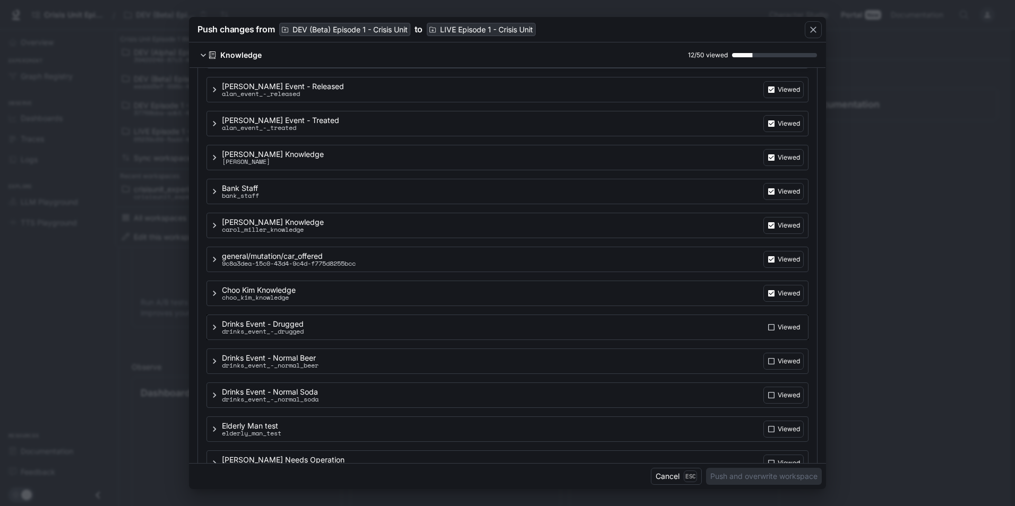
click at [782, 94] on p "Viewed" at bounding box center [789, 90] width 22 height 10
click at [781, 94] on p "Viewed" at bounding box center [789, 90] width 22 height 10
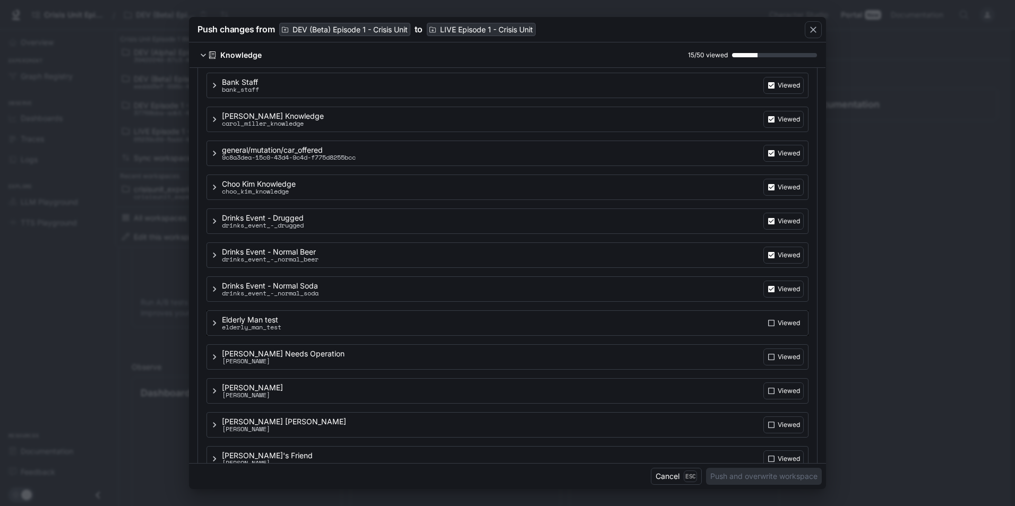
click at [779, 94] on label "Viewed" at bounding box center [783, 85] width 40 height 17
click at [778, 90] on p "Viewed" at bounding box center [789, 86] width 22 height 10
drag, startPoint x: 782, startPoint y: 387, endPoint x: 780, endPoint y: 395, distance: 8.1
click at [782, 90] on p "Viewed" at bounding box center [789, 86] width 22 height 10
click at [780, 94] on label "Viewed" at bounding box center [783, 85] width 40 height 17
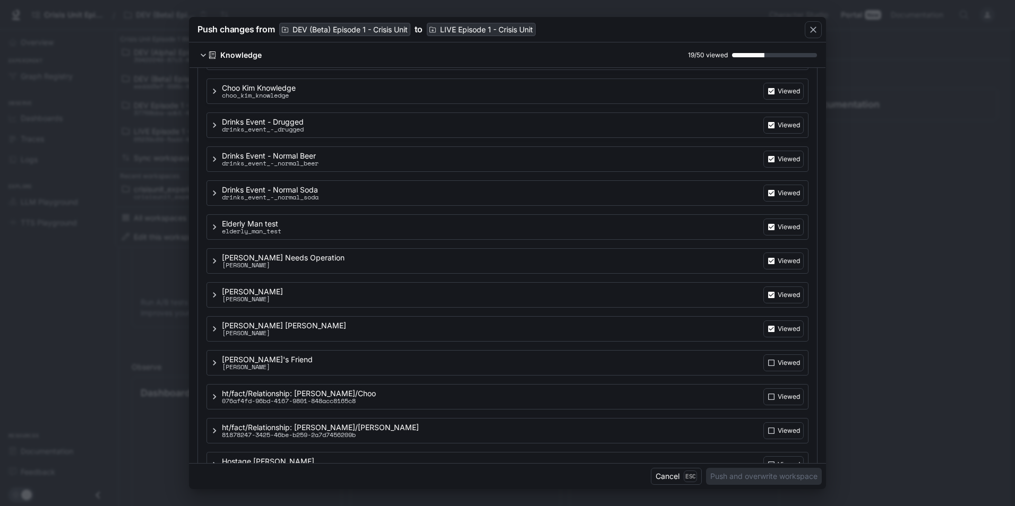
scroll to position [637, 0]
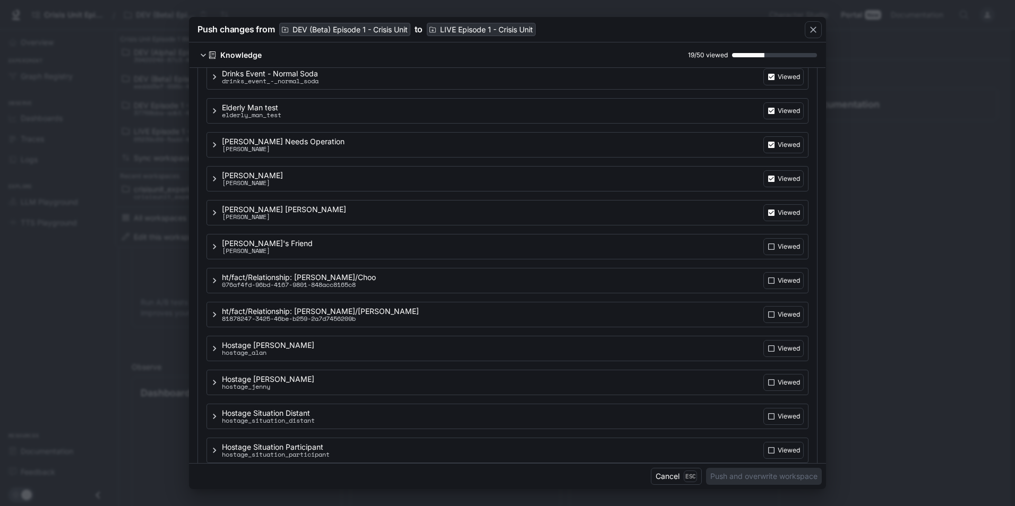
click at [786, 82] on p "Viewed" at bounding box center [789, 77] width 22 height 10
click at [778, 82] on p "Viewed" at bounding box center [789, 77] width 22 height 10
click at [779, 82] on p "Viewed" at bounding box center [789, 77] width 22 height 10
click at [782, 82] on p "Viewed" at bounding box center [789, 77] width 22 height 10
click at [786, 85] on label "Viewed" at bounding box center [783, 76] width 40 height 17
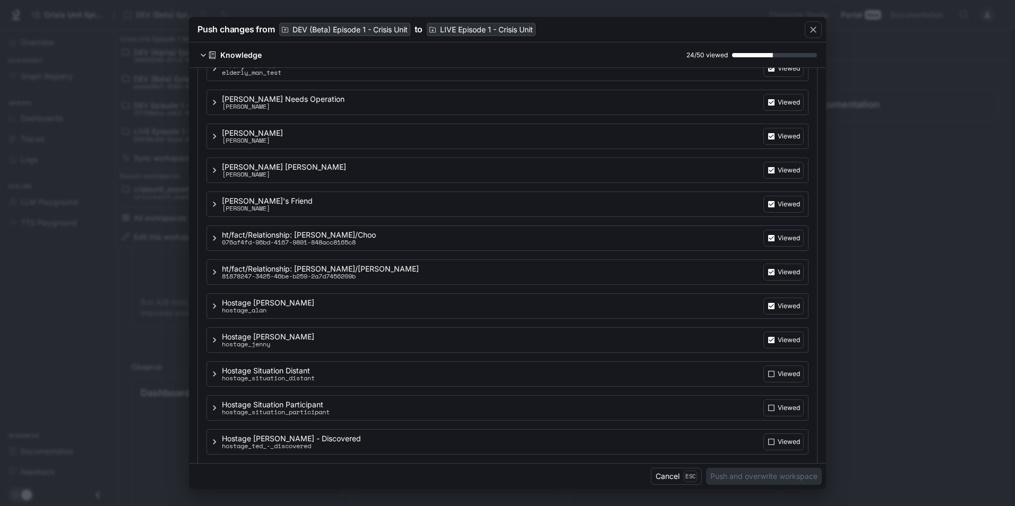
scroll to position [743, 0]
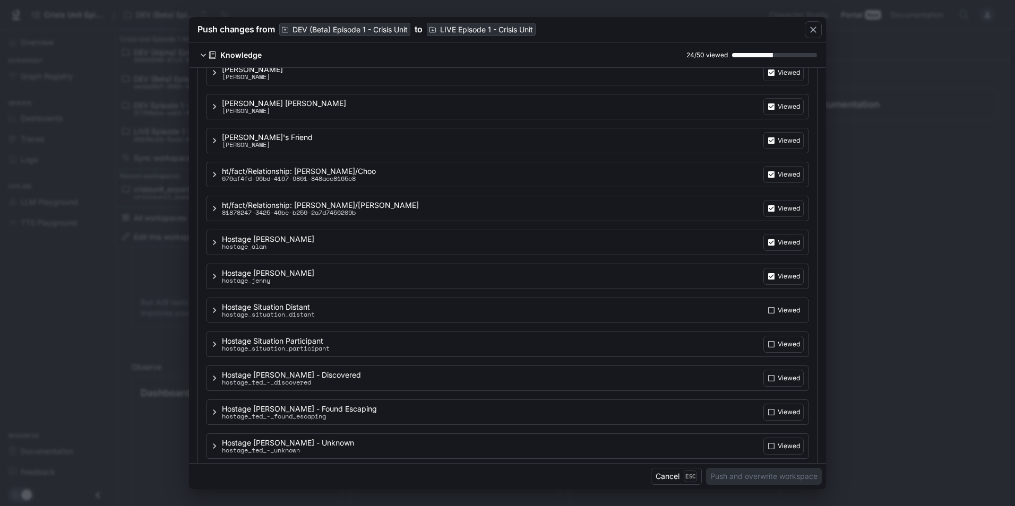
click at [788, 77] on p "Viewed" at bounding box center [789, 73] width 22 height 10
click at [780, 77] on p "Viewed" at bounding box center [789, 73] width 22 height 10
click at [783, 77] on p "Viewed" at bounding box center [789, 73] width 22 height 10
click at [782, 77] on p "Viewed" at bounding box center [789, 73] width 22 height 10
drag, startPoint x: 790, startPoint y: 443, endPoint x: 780, endPoint y: 428, distance: 17.5
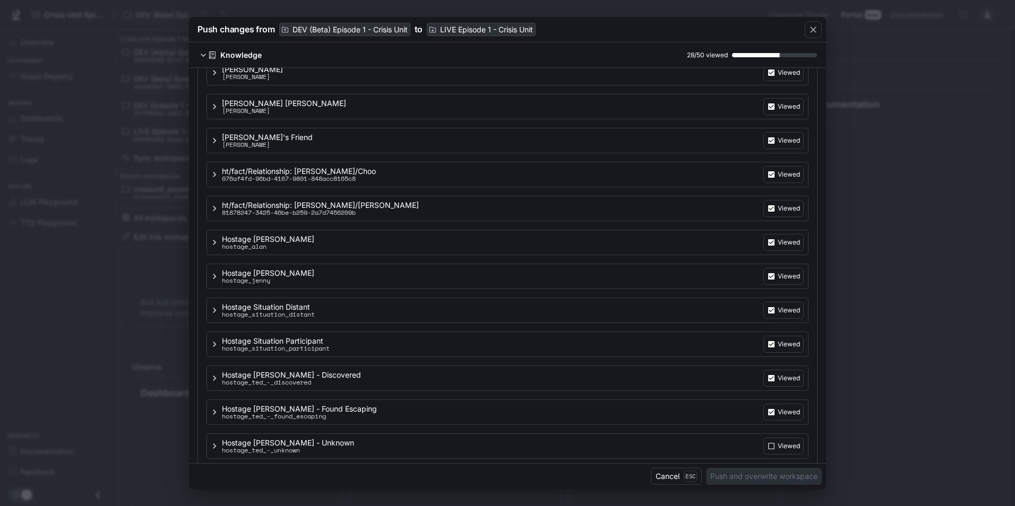
click at [791, 77] on p "Viewed" at bounding box center [789, 73] width 22 height 10
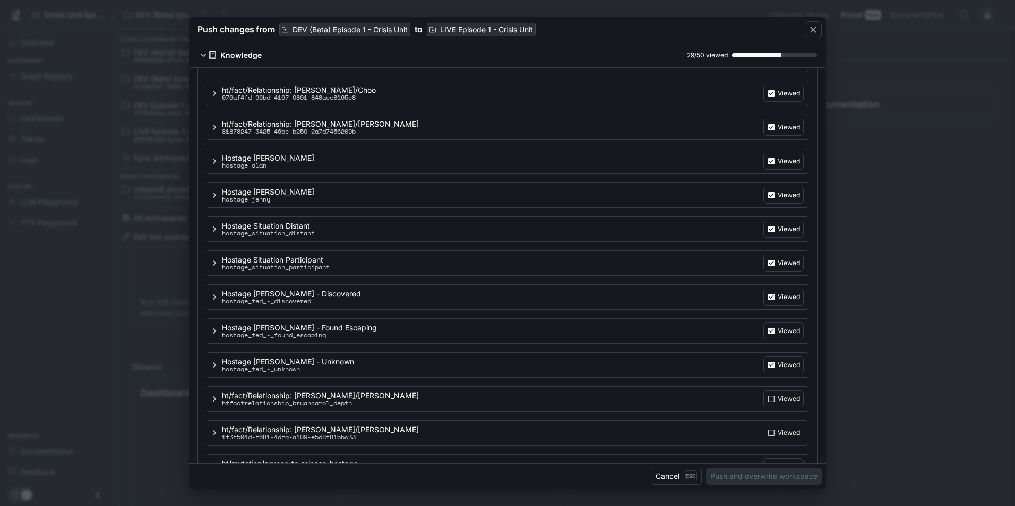
scroll to position [902, 0]
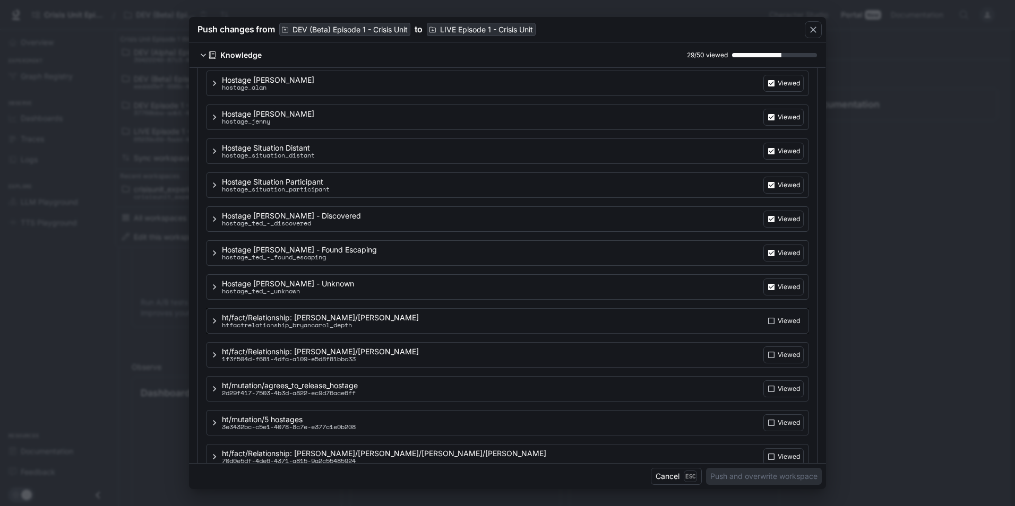
click at [790, 92] on label "Viewed" at bounding box center [783, 83] width 40 height 17
click at [788, 88] on p "Viewed" at bounding box center [789, 84] width 22 height 10
click at [783, 88] on p "Viewed" at bounding box center [789, 84] width 22 height 10
click at [784, 88] on p "Viewed" at bounding box center [789, 84] width 22 height 10
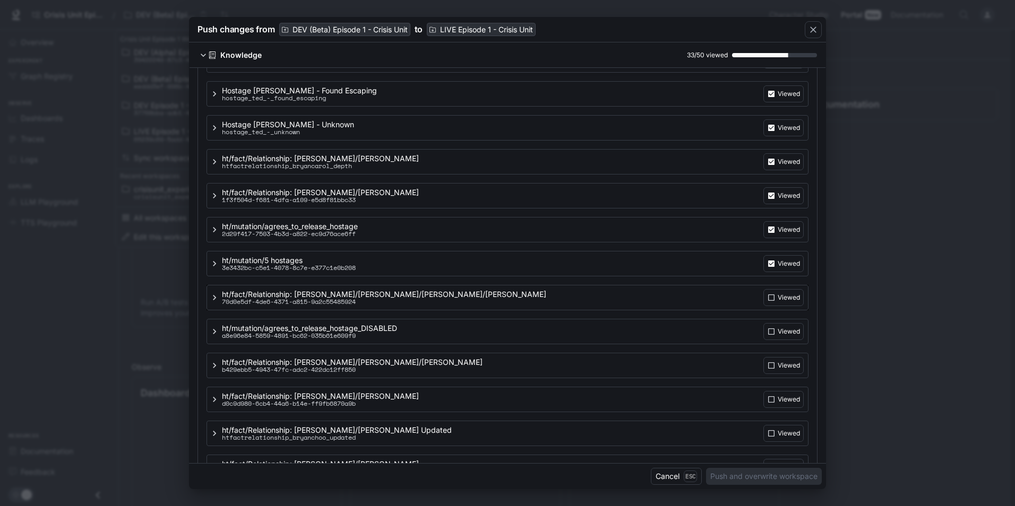
click at [788, 107] on div "ht/fact/Relationship: Bryan/Peter/Rosa/Emily 70d0e5df-4de6-4371-a815-9a2c554859…" at bounding box center [507, 93] width 602 height 25
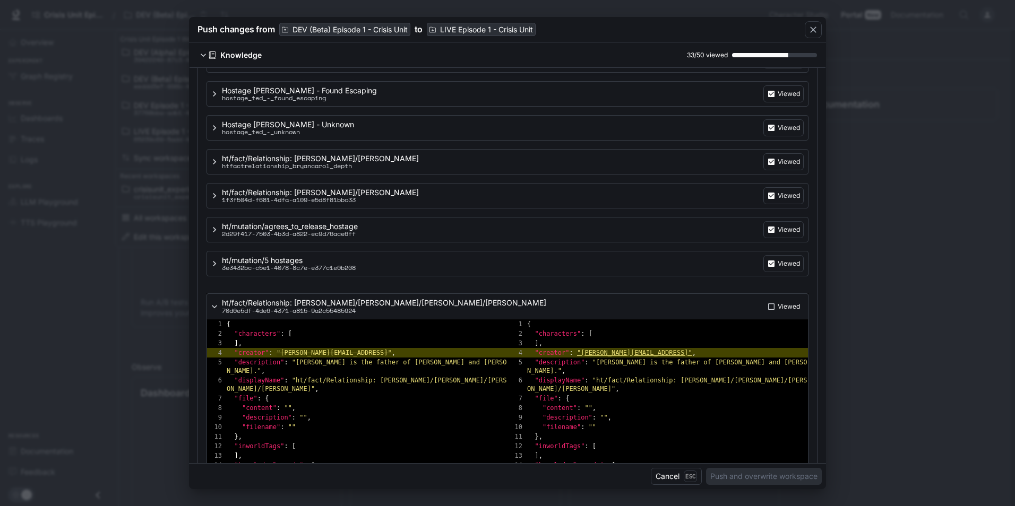
click at [788, 310] on p "Viewed" at bounding box center [789, 307] width 22 height 10
click at [709, 310] on div "ht/fact/Relationship: Bryan/Peter/Rosa/Emily 70d0e5df-4de6-4371-a815-9a2c554859…" at bounding box center [512, 306] width 584 height 17
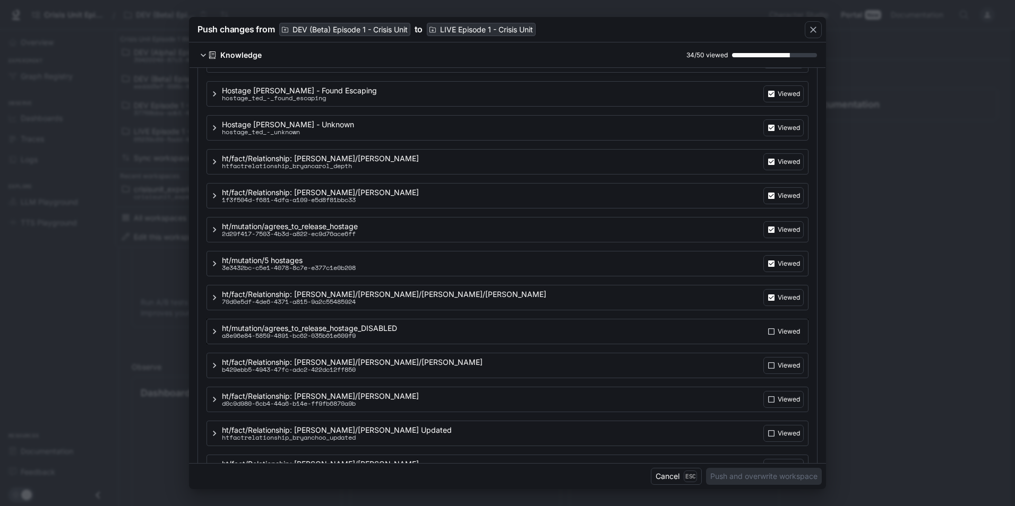
click at [787, 99] on p "Viewed" at bounding box center [789, 94] width 22 height 10
click at [779, 99] on p "Viewed" at bounding box center [789, 94] width 22 height 10
click at [773, 102] on label "Viewed" at bounding box center [783, 93] width 40 height 17
click at [778, 99] on p "Viewed" at bounding box center [789, 94] width 22 height 10
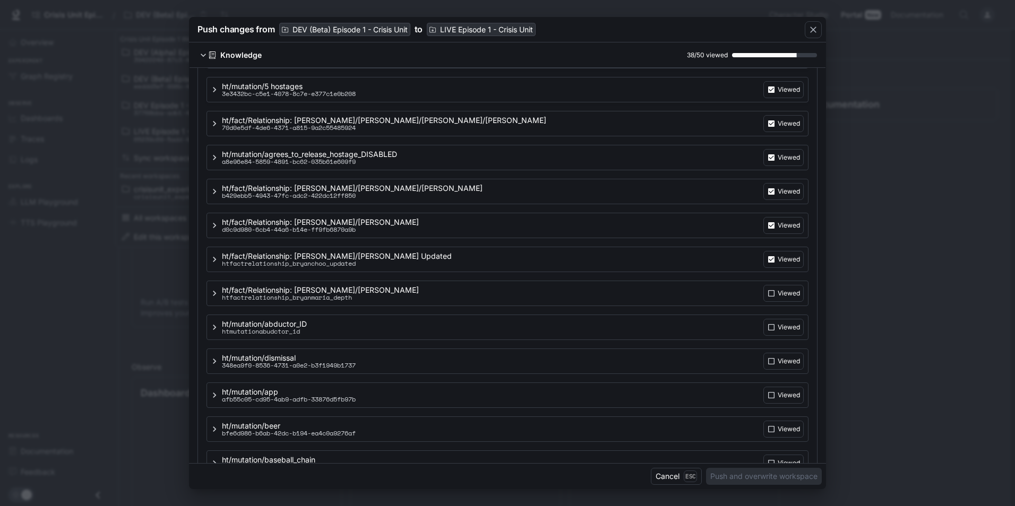
scroll to position [1274, 0]
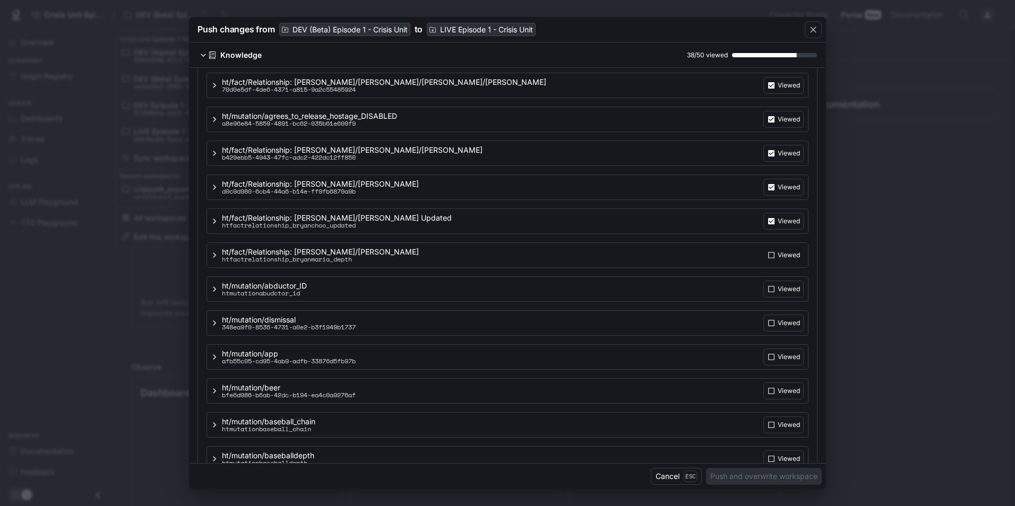
click at [782, 90] on p "Viewed" at bounding box center [789, 86] width 22 height 10
click at [783, 90] on p "Viewed" at bounding box center [789, 86] width 22 height 10
click at [779, 90] on p "Viewed" at bounding box center [789, 86] width 22 height 10
click at [778, 94] on label "Viewed" at bounding box center [783, 85] width 40 height 17
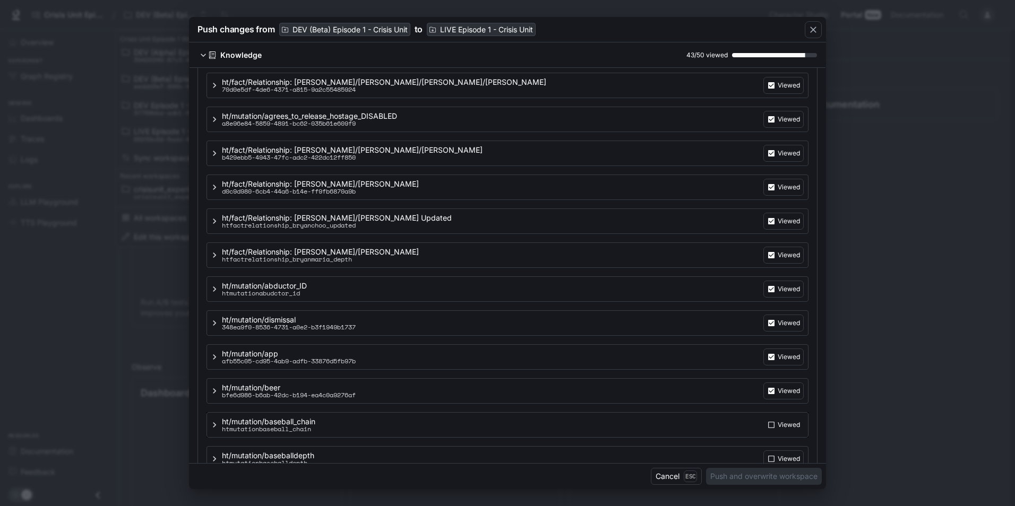
click at [788, 90] on p "Viewed" at bounding box center [789, 86] width 22 height 10
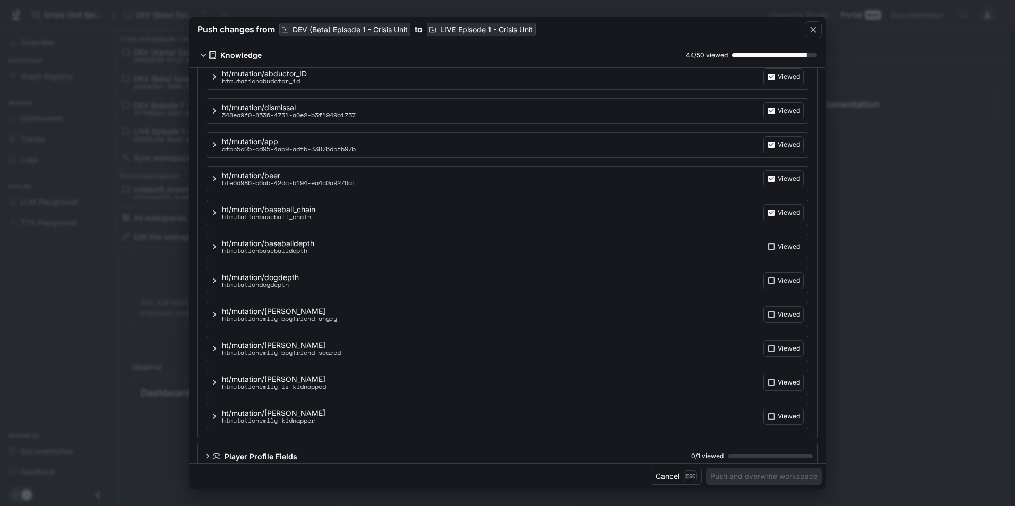
click at [785, 82] on p "Viewed" at bounding box center [789, 77] width 22 height 10
click at [782, 82] on p "Viewed" at bounding box center [789, 77] width 22 height 10
click at [776, 85] on label "Viewed" at bounding box center [783, 76] width 40 height 17
click at [780, 82] on p "Viewed" at bounding box center [789, 77] width 22 height 10
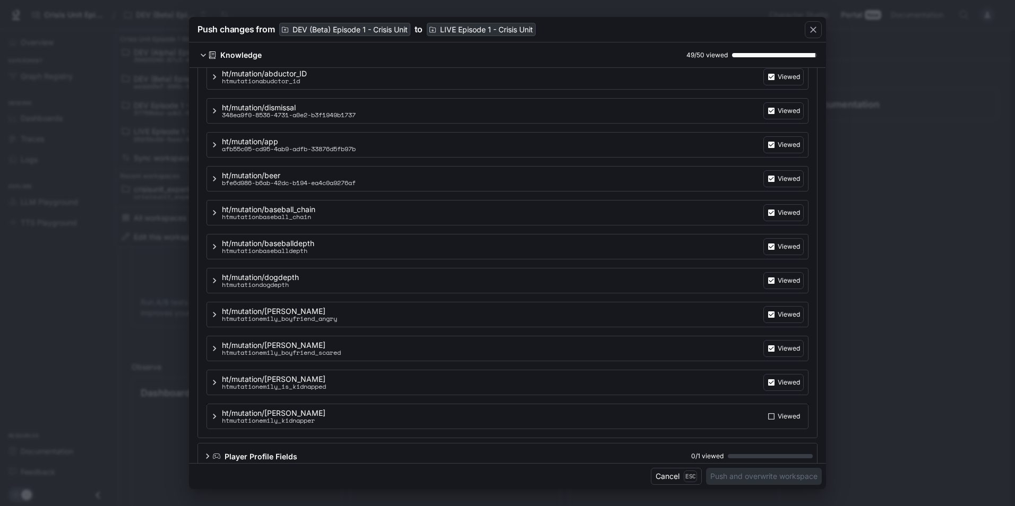
click at [779, 82] on p "Viewed" at bounding box center [789, 77] width 22 height 10
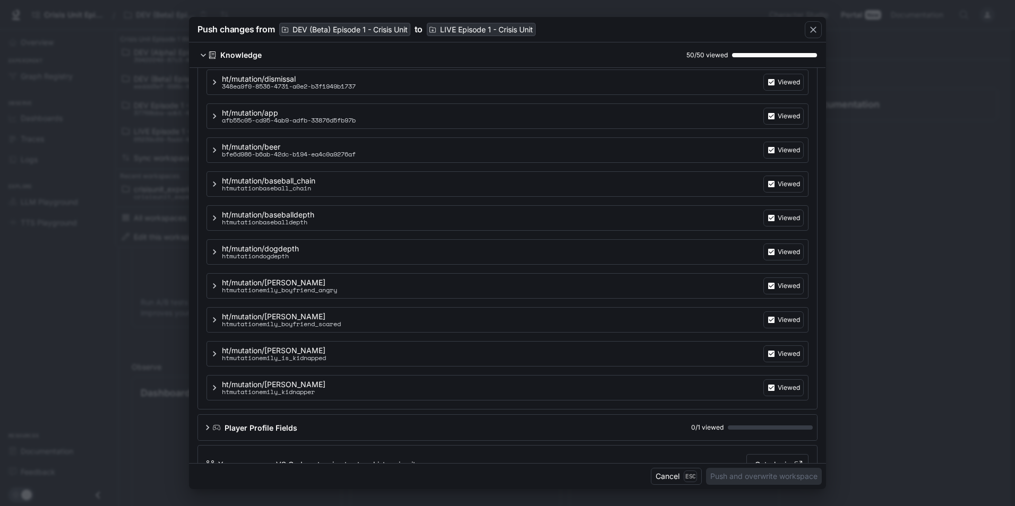
scroll to position [1540, 0]
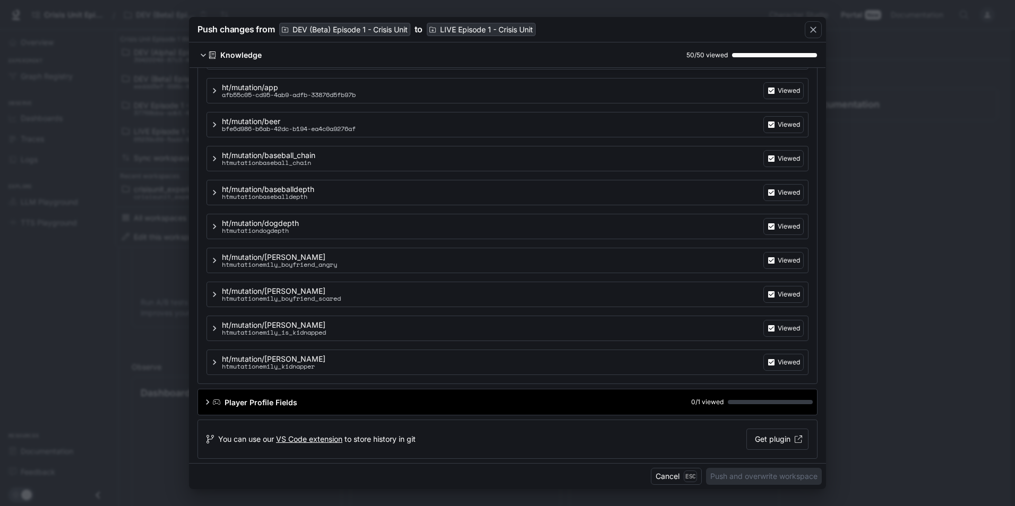
click at [758, 403] on span at bounding box center [770, 402] width 85 height 4
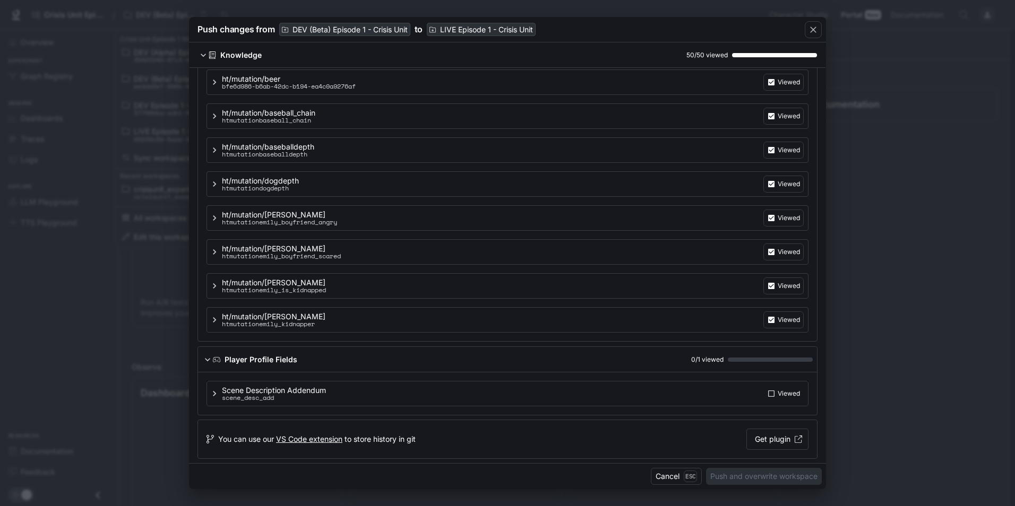
click at [784, 87] on p "Viewed" at bounding box center [789, 82] width 22 height 10
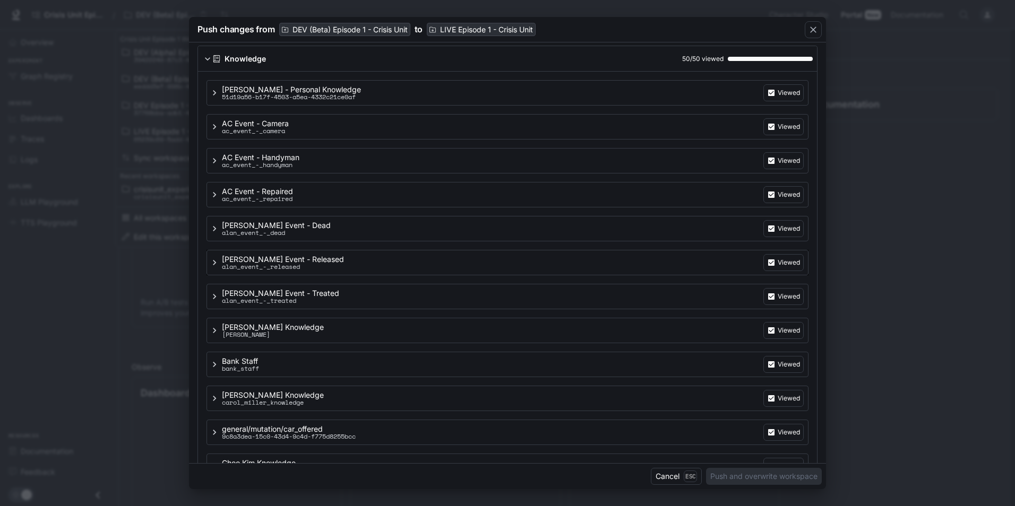
scroll to position [44, 0]
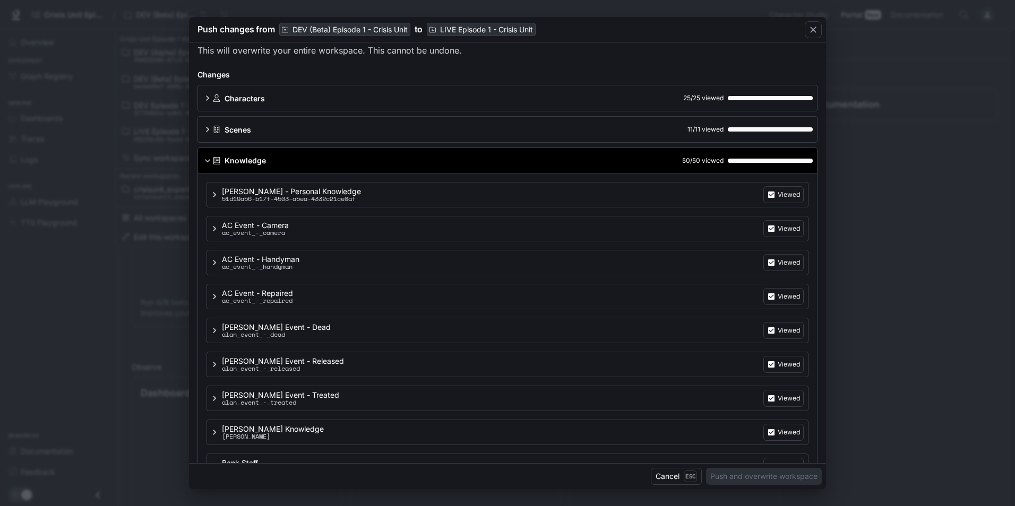
click at [347, 159] on div "Knowledge 50 / 50 viewed" at bounding box center [513, 160] width 600 height 11
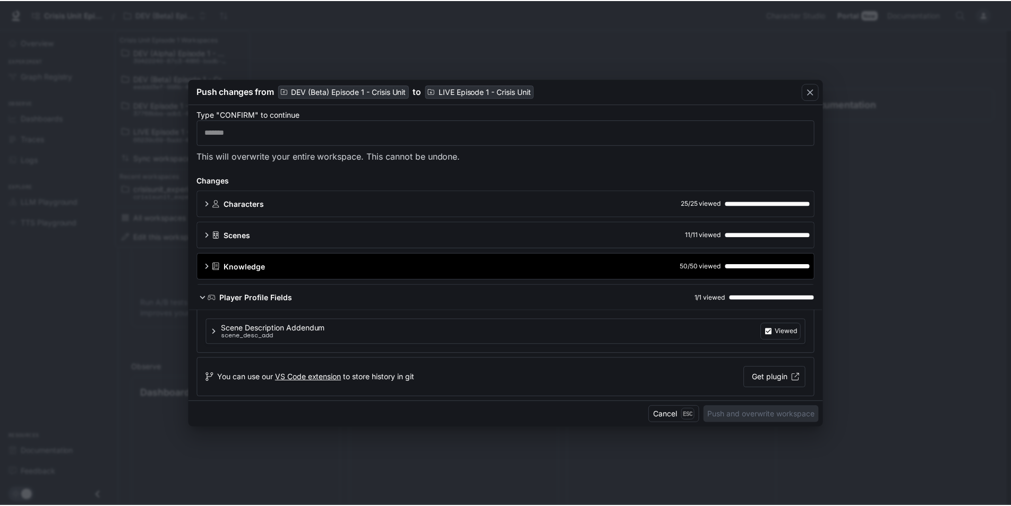
scroll to position [0, 0]
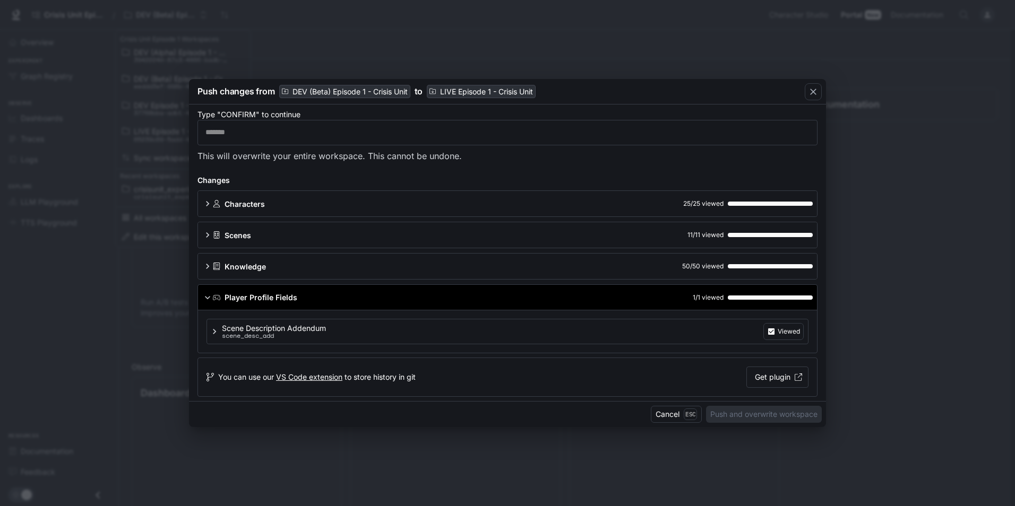
click at [420, 304] on div "Player Profile Fields 1 / 1 viewed" at bounding box center [507, 297] width 619 height 25
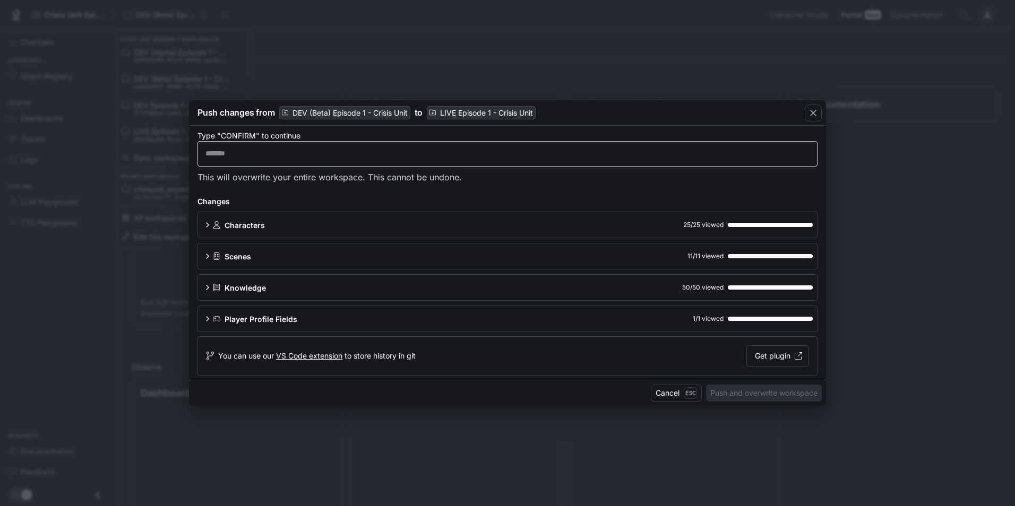
click at [220, 160] on div "​" at bounding box center [507, 153] width 620 height 25
click at [438, 161] on div "​" at bounding box center [507, 153] width 620 height 25
click at [280, 161] on div "​" at bounding box center [507, 153] width 620 height 25
drag, startPoint x: 277, startPoint y: 147, endPoint x: 248, endPoint y: 153, distance: 29.4
click at [248, 153] on input "text" at bounding box center [507, 154] width 619 height 11
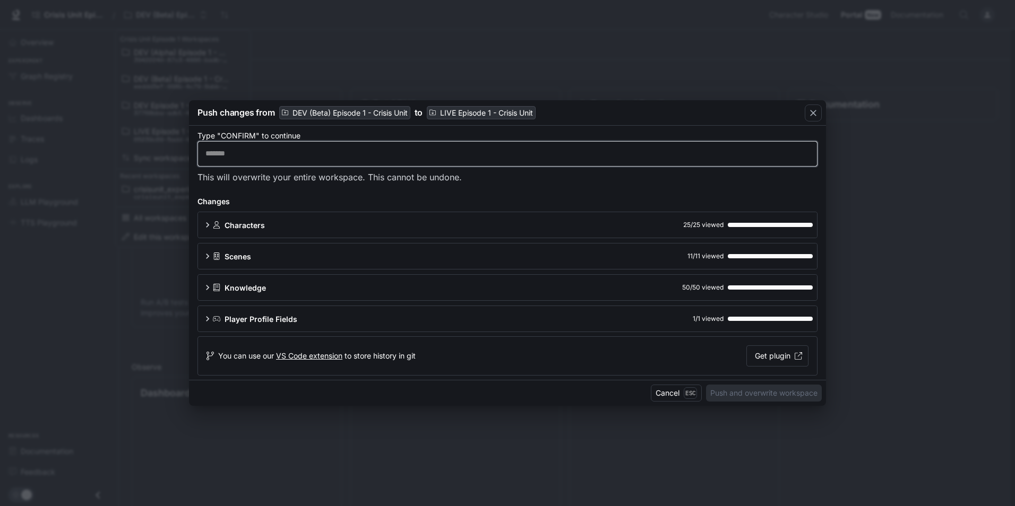
click at [248, 153] on input "text" at bounding box center [507, 154] width 619 height 11
paste input "*******"
drag, startPoint x: 311, startPoint y: 153, endPoint x: 178, endPoint y: 160, distance: 132.9
click at [178, 160] on div "Push changes from DEV (Beta) Episode 1 - Crisis Unit to LIVE Episode 1 - Crisis…" at bounding box center [507, 253] width 1015 height 506
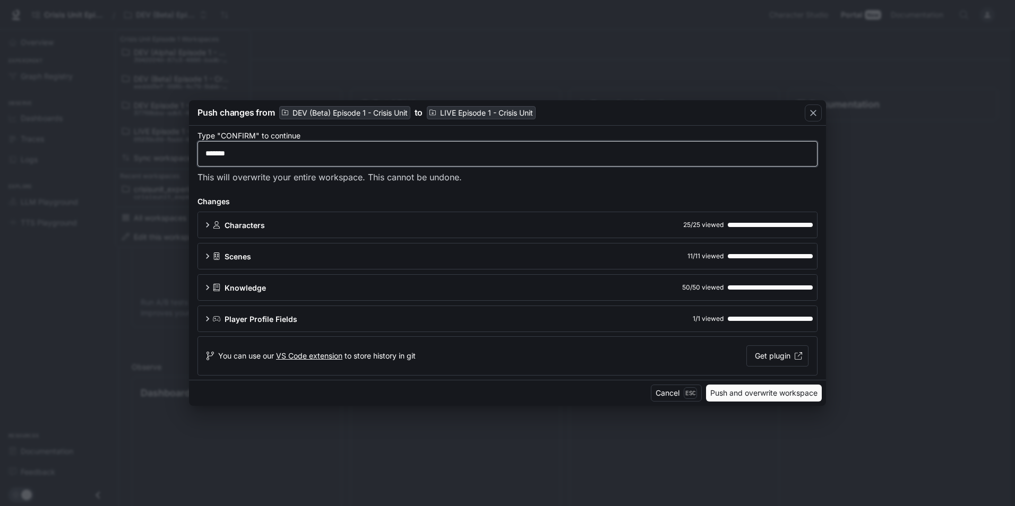
type input "*******"
click at [342, 156] on input "*******" at bounding box center [507, 154] width 619 height 11
paste input "*******"
type input "*******"
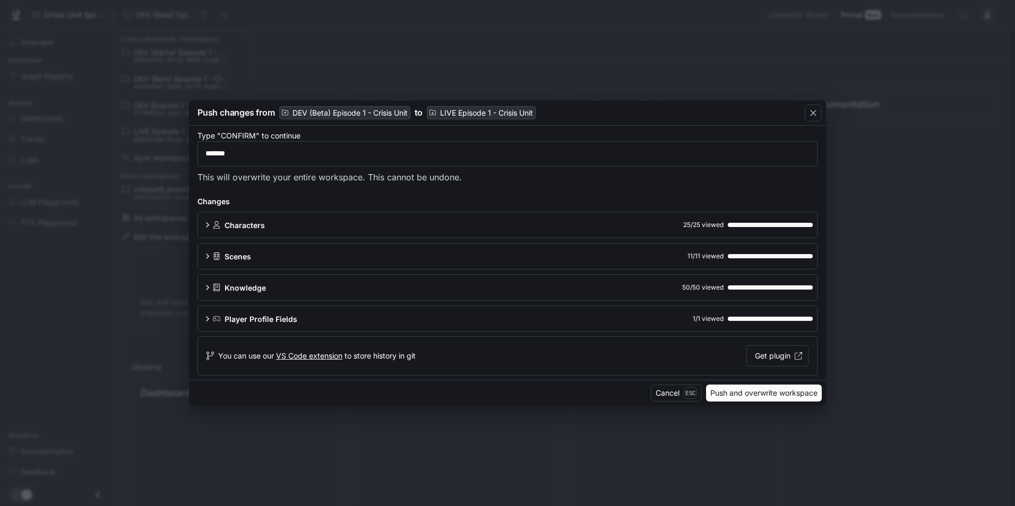
click at [731, 393] on button "Push and overwrite workspace" at bounding box center [764, 393] width 116 height 17
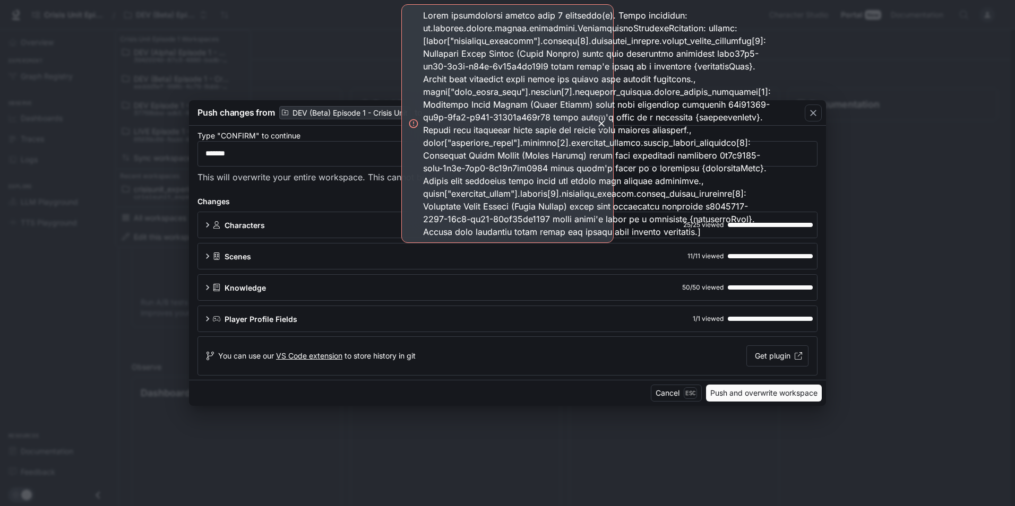
drag, startPoint x: 510, startPoint y: 190, endPoint x: 480, endPoint y: 188, distance: 29.2
click at [481, 188] on div at bounding box center [597, 123] width 348 height 229
click at [618, 222] on div at bounding box center [597, 123] width 348 height 229
drag, startPoint x: 558, startPoint y: 207, endPoint x: 470, endPoint y: 194, distance: 89.1
click at [478, 202] on div at bounding box center [597, 123] width 348 height 229
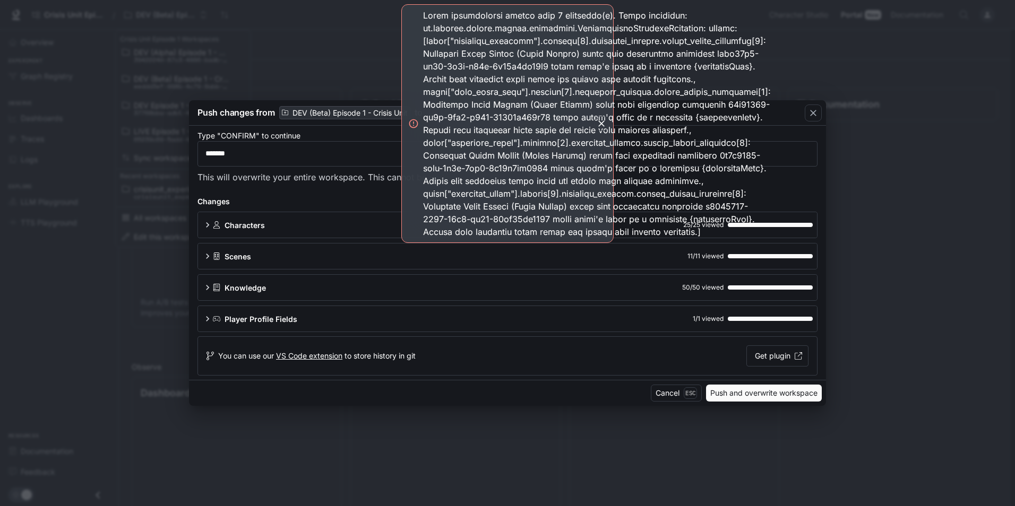
drag, startPoint x: 470, startPoint y: 193, endPoint x: 531, endPoint y: 200, distance: 60.9
click at [531, 200] on div at bounding box center [597, 123] width 348 height 229
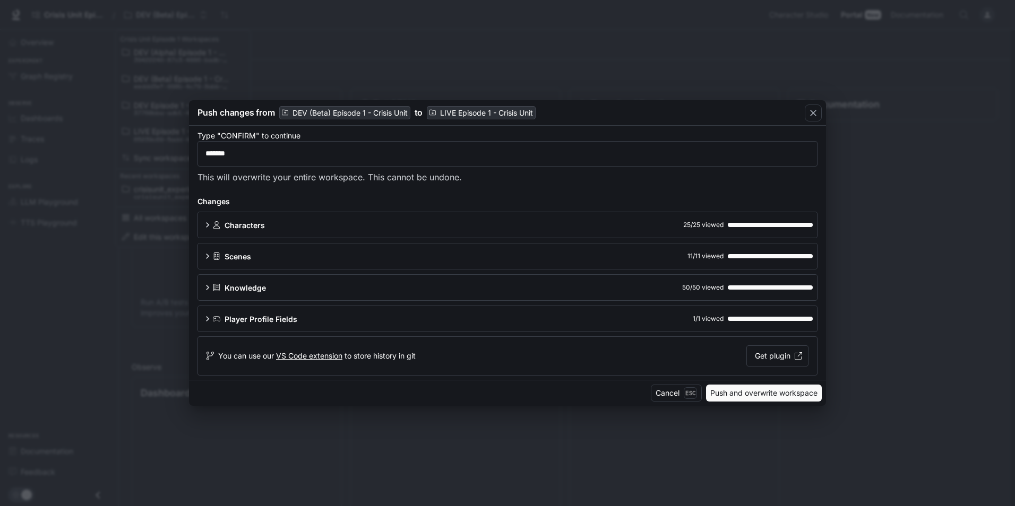
click at [761, 391] on button "Push and overwrite workspace" at bounding box center [764, 393] width 116 height 17
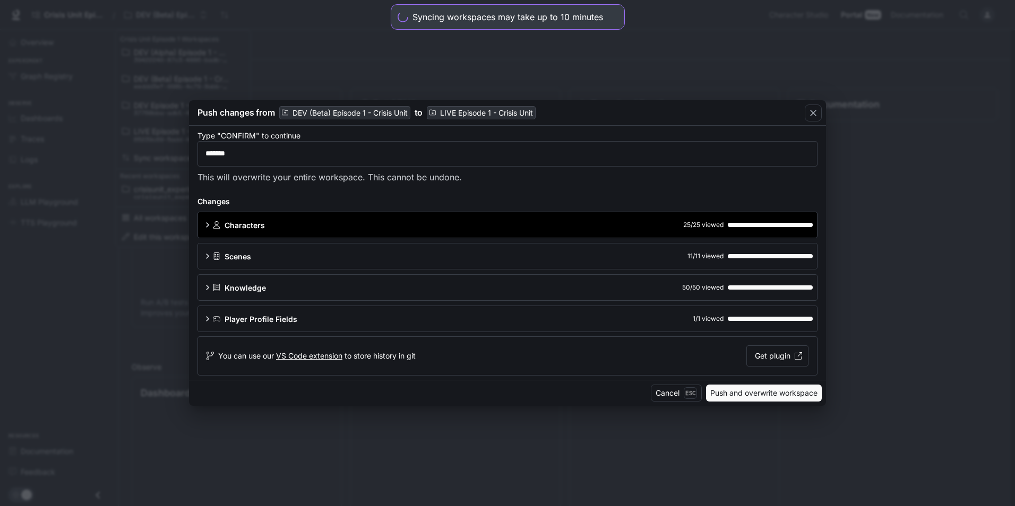
click at [339, 231] on div "Characters 25 / 25 viewed" at bounding box center [507, 224] width 619 height 25
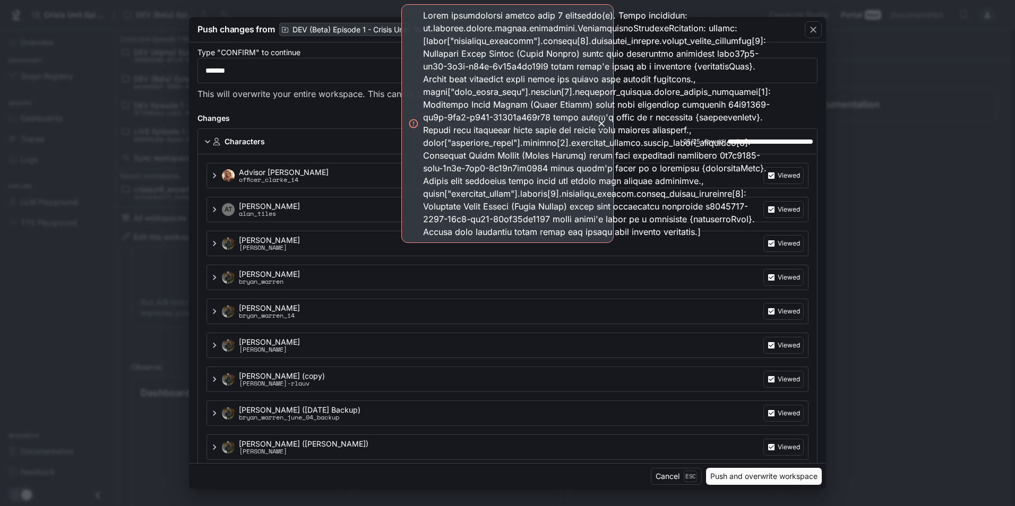
drag, startPoint x: 456, startPoint y: 13, endPoint x: 575, endPoint y: 28, distance: 119.8
click at [575, 28] on div at bounding box center [597, 123] width 348 height 229
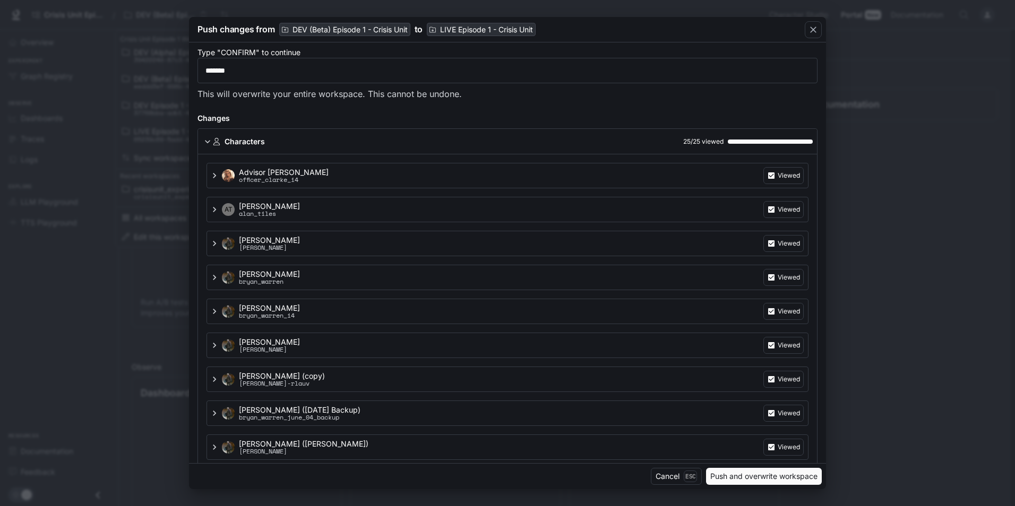
click at [122, 189] on div "Push changes from DEV (Beta) Episode 1 - Crisis Unit to LIVE Episode 1 - Crisis…" at bounding box center [507, 253] width 1015 height 506
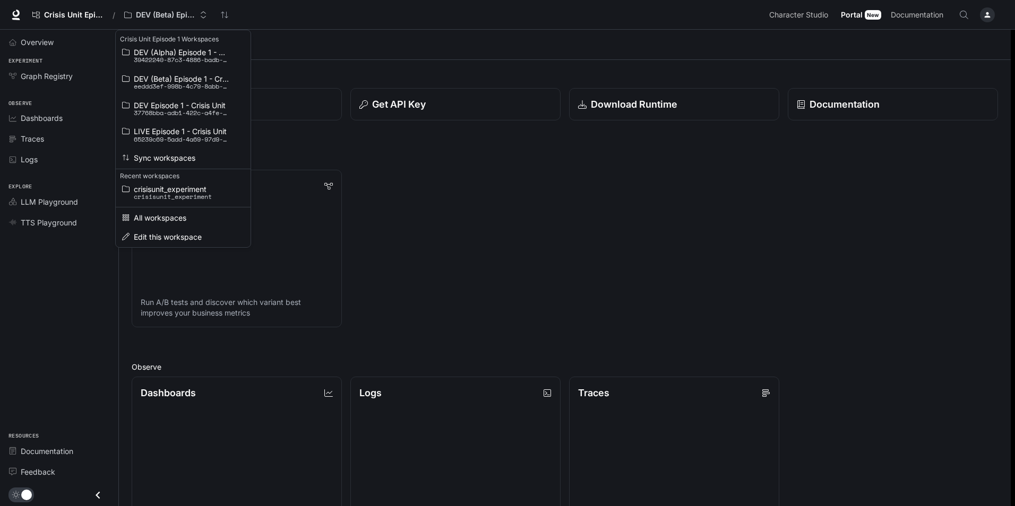
click at [154, 14] on div "Open workspace menu" at bounding box center [507, 253] width 1015 height 506
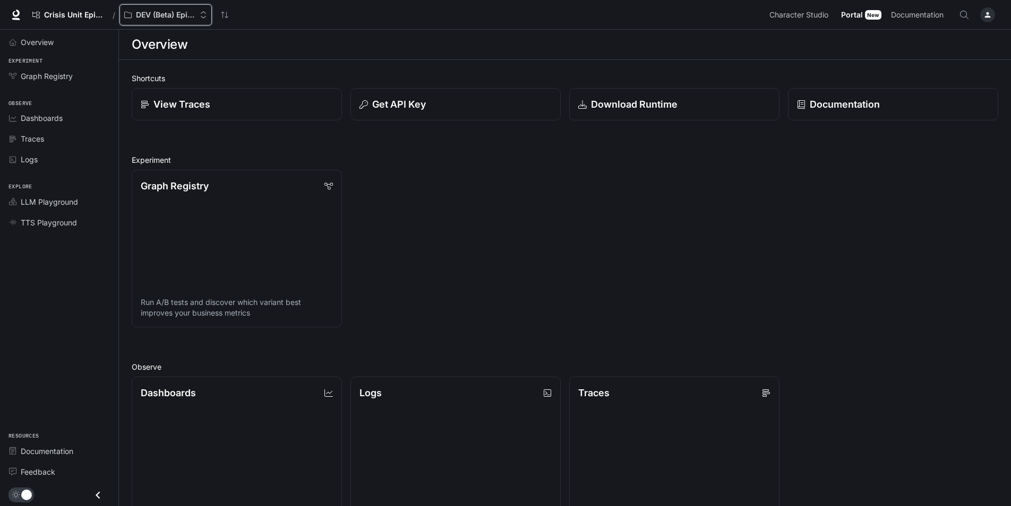
click at [180, 22] on button "DEV (Beta) Episode 1 - Crisis Unit" at bounding box center [165, 14] width 92 height 21
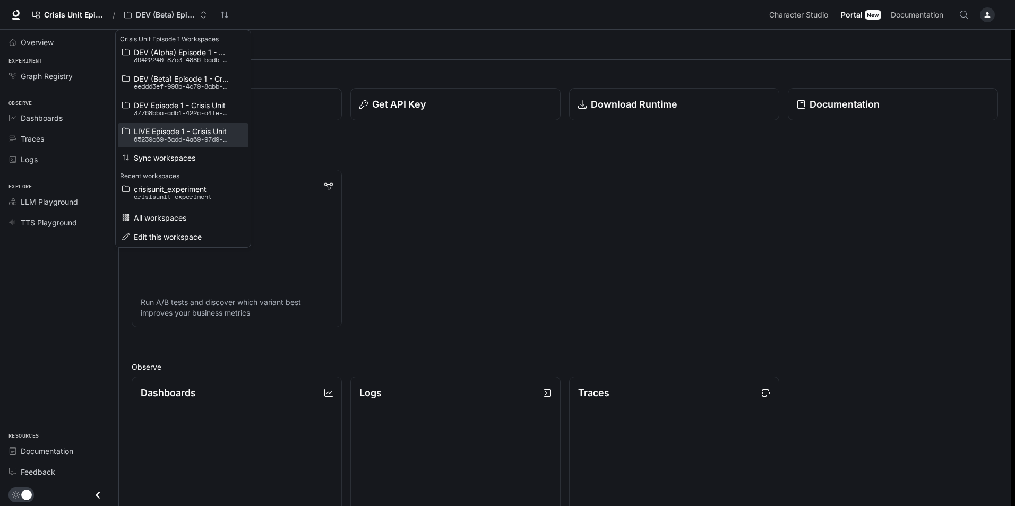
click at [187, 134] on span "LIVE Episode 1 - Crisis Unit" at bounding box center [182, 131] width 96 height 8
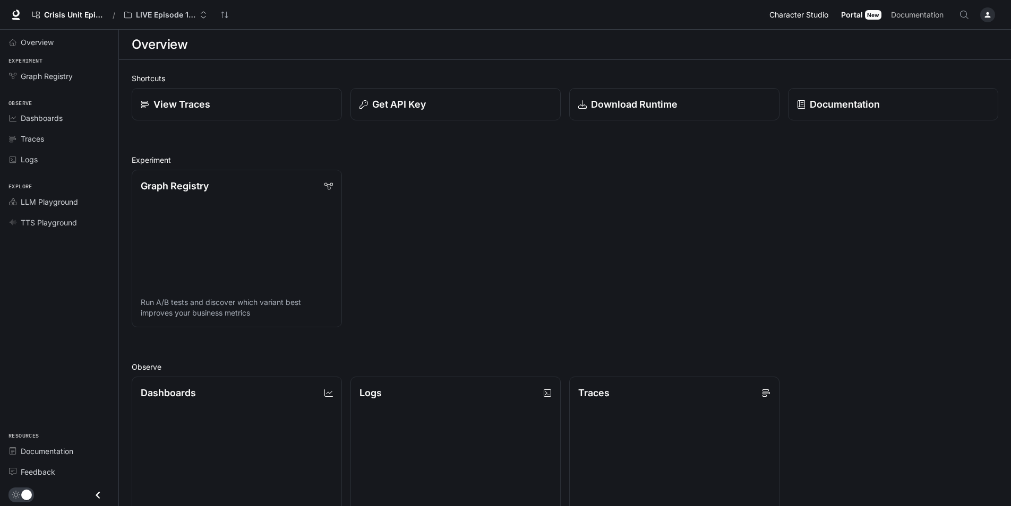
click at [810, 16] on span "Character Studio" at bounding box center [798, 14] width 59 height 13
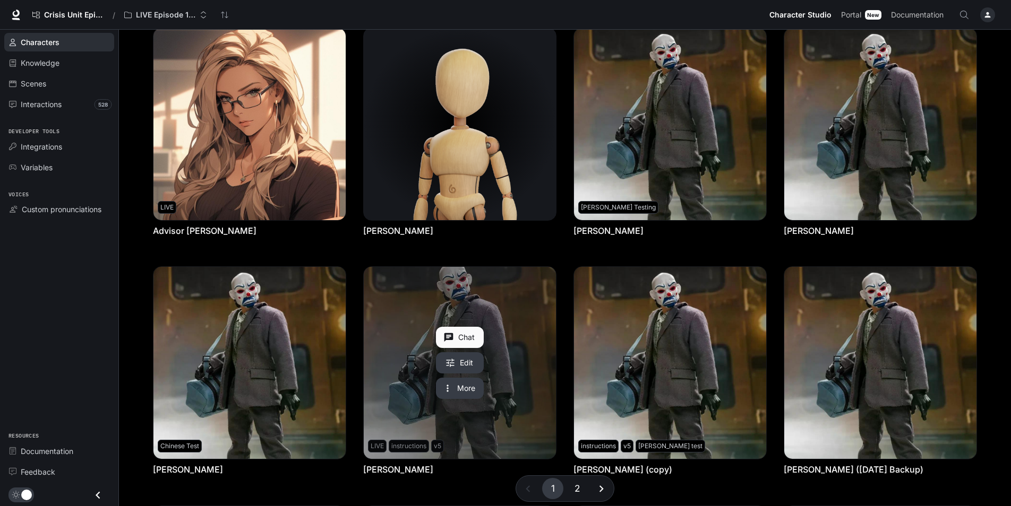
scroll to position [106, 0]
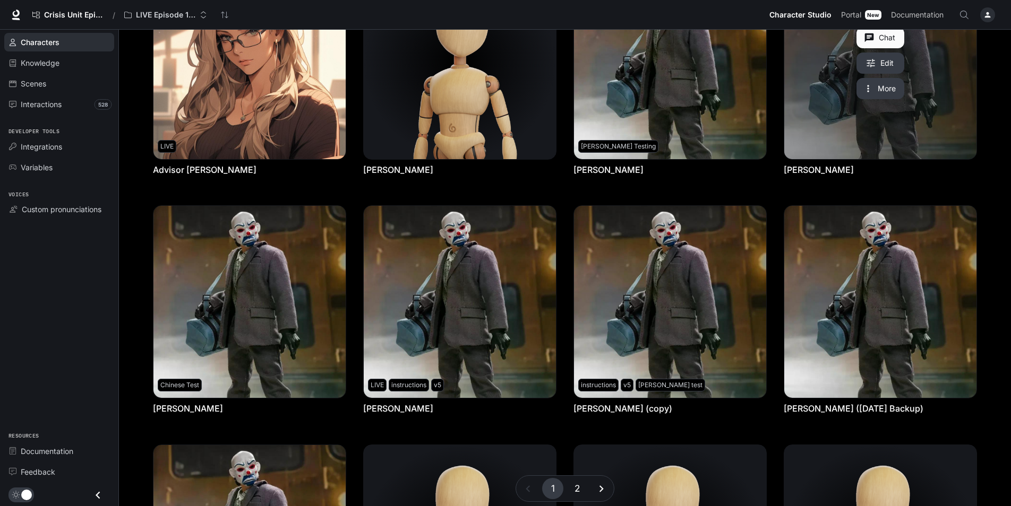
click at [947, 123] on link "Bryan Warren" at bounding box center [880, 63] width 192 height 192
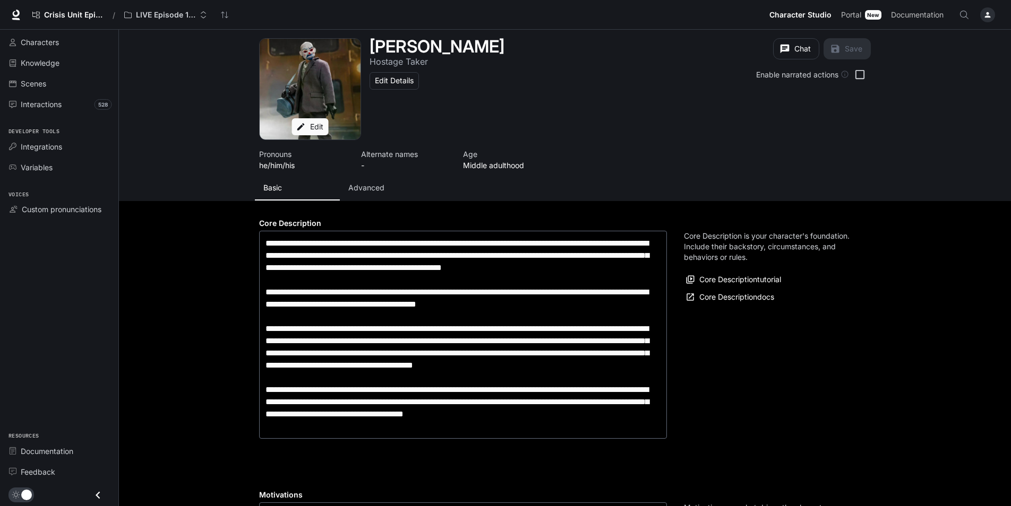
click at [359, 183] on p "Advanced" at bounding box center [366, 188] width 36 height 11
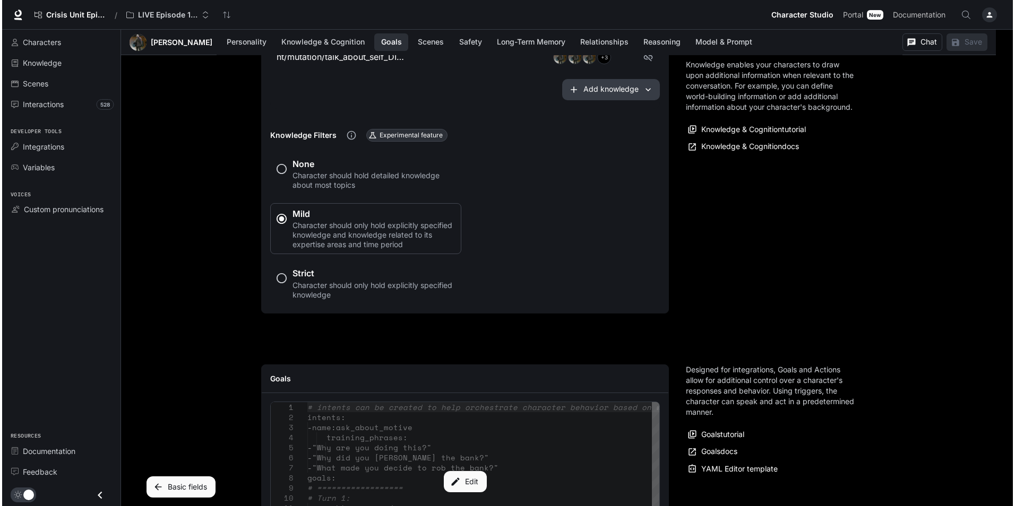
scroll to position [1062, 0]
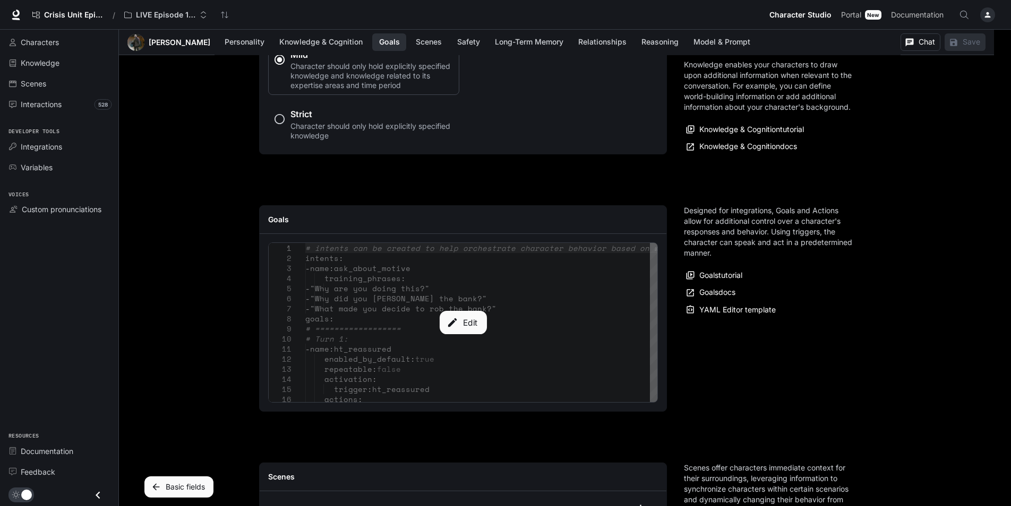
click at [461, 331] on button "Edit" at bounding box center [462, 322] width 47 height 23
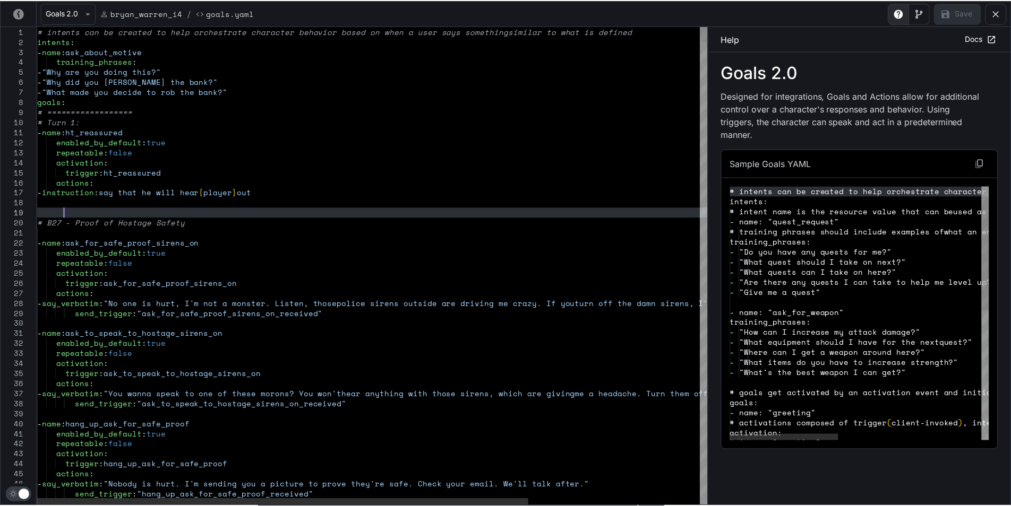
scroll to position [0, 0]
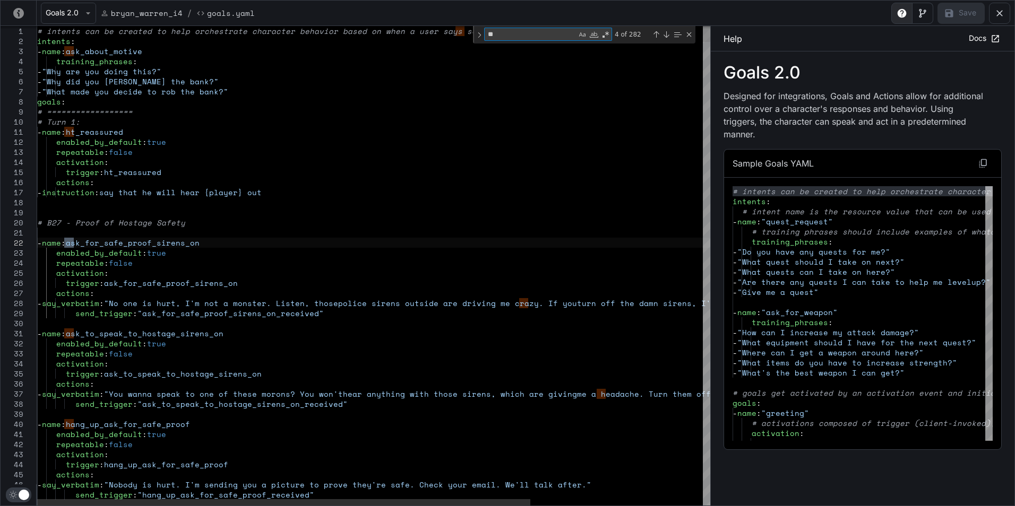
type textarea "**********"
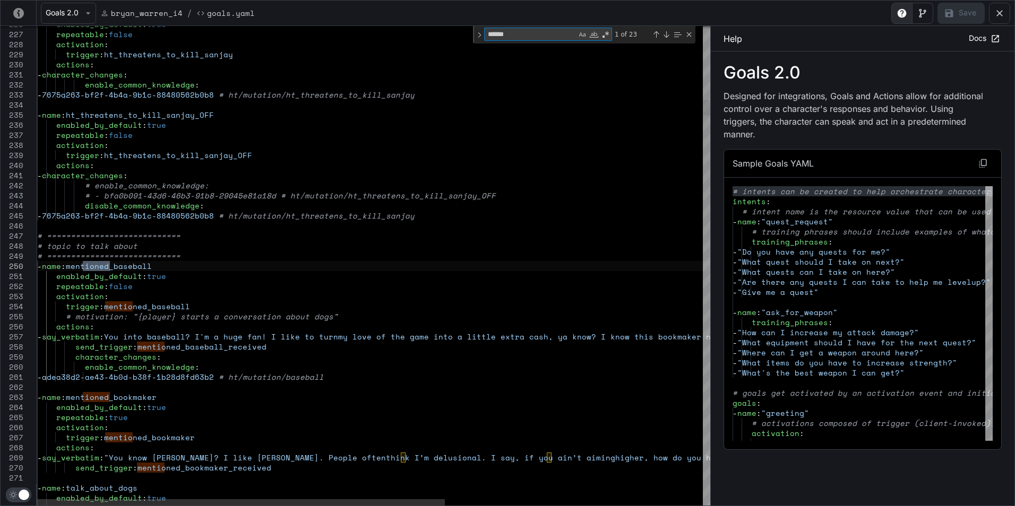
type textarea "******"
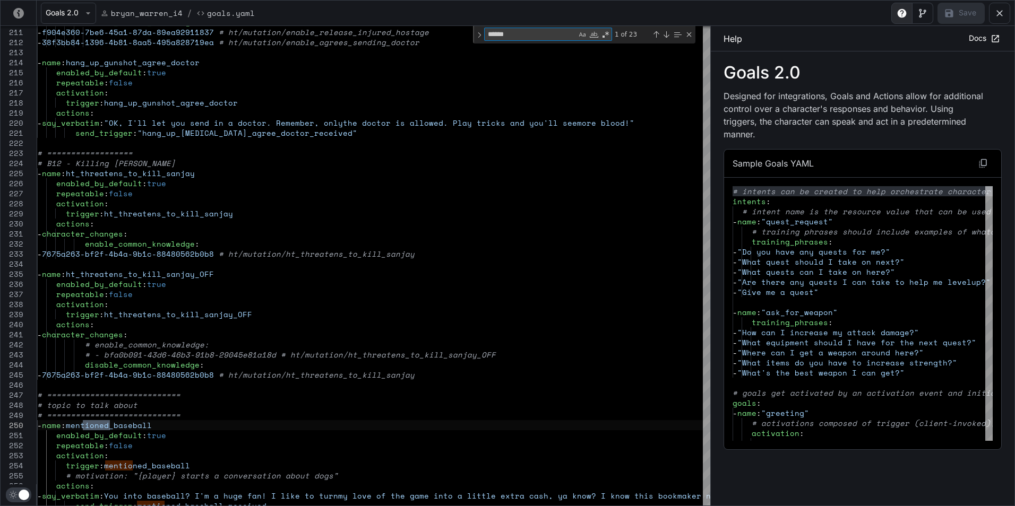
click at [996, 21] on button "yaml-editor" at bounding box center [999, 13] width 21 height 21
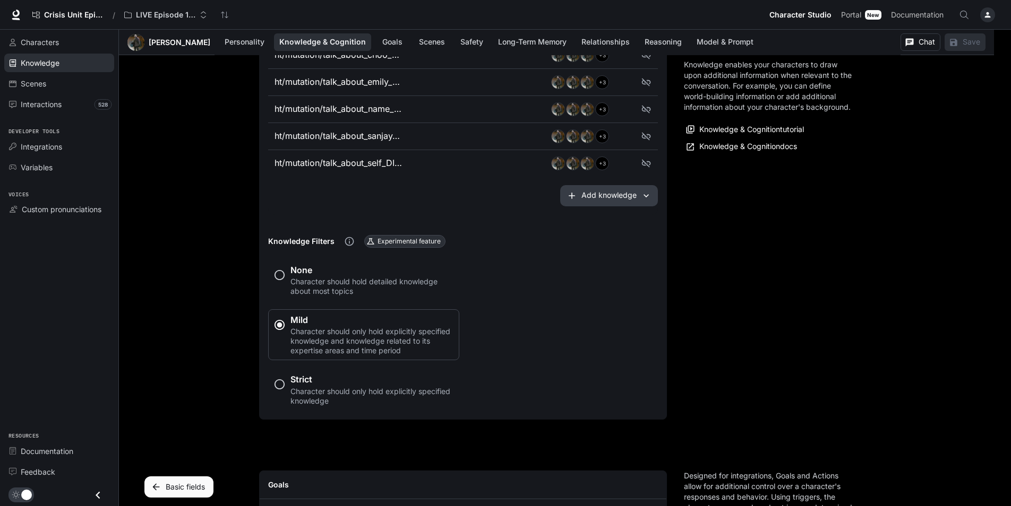
scroll to position [531, 0]
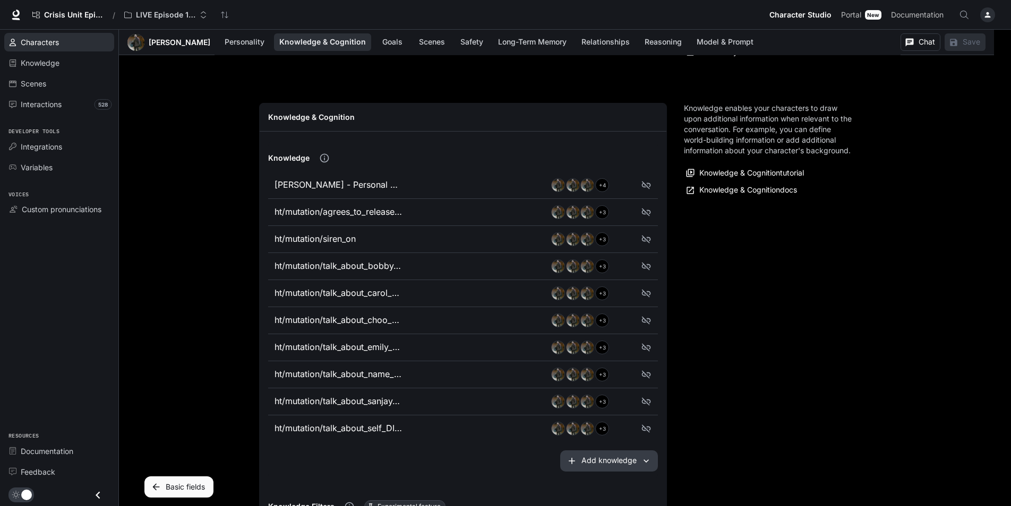
click at [48, 39] on span "Characters" at bounding box center [40, 42] width 38 height 11
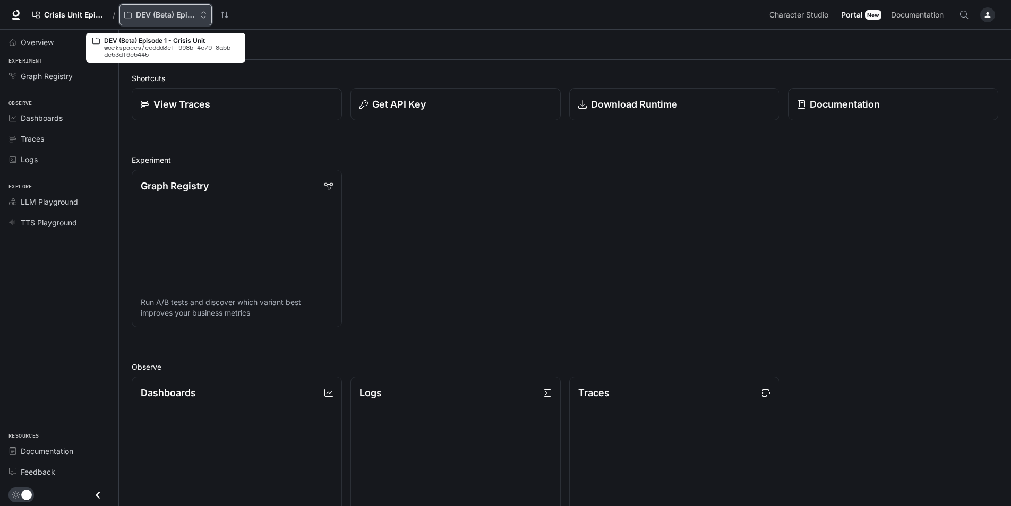
click at [164, 15] on p "DEV (Beta) Episode 1 - Crisis Unit" at bounding box center [165, 15] width 59 height 9
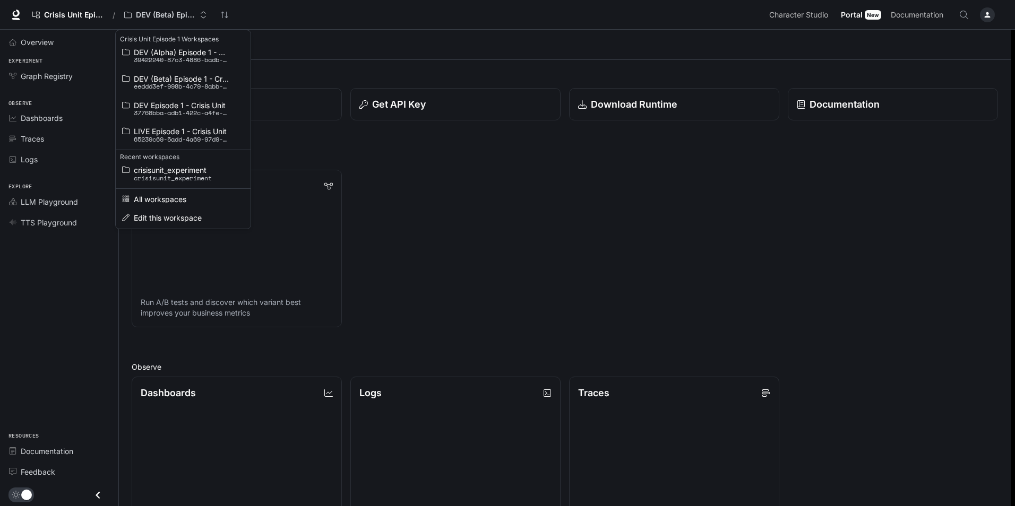
click at [163, 59] on p "39422240-87c3-4886-badb-ba1ae9478b51" at bounding box center [182, 59] width 96 height 7
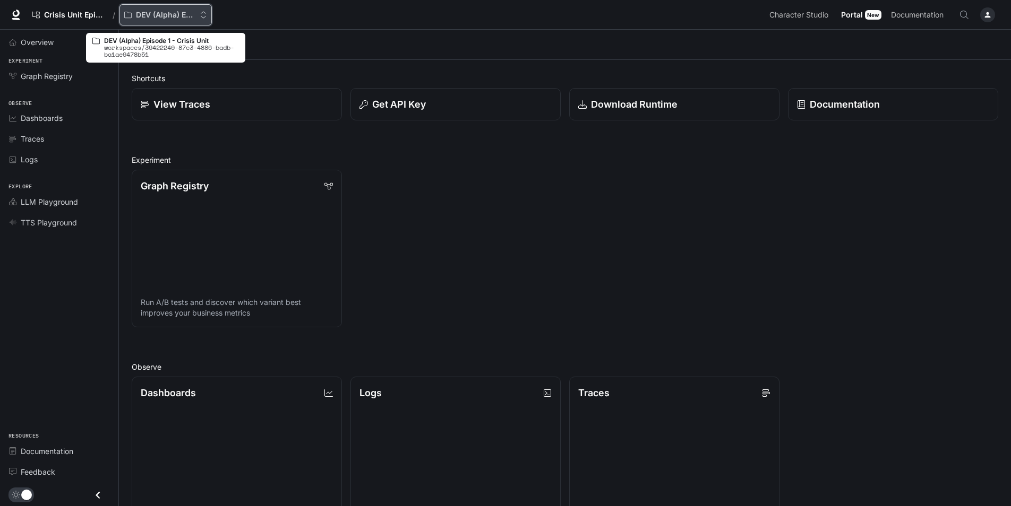
click at [171, 14] on p "DEV (Alpha) Episode 1 - Crisis Unit" at bounding box center [165, 15] width 59 height 9
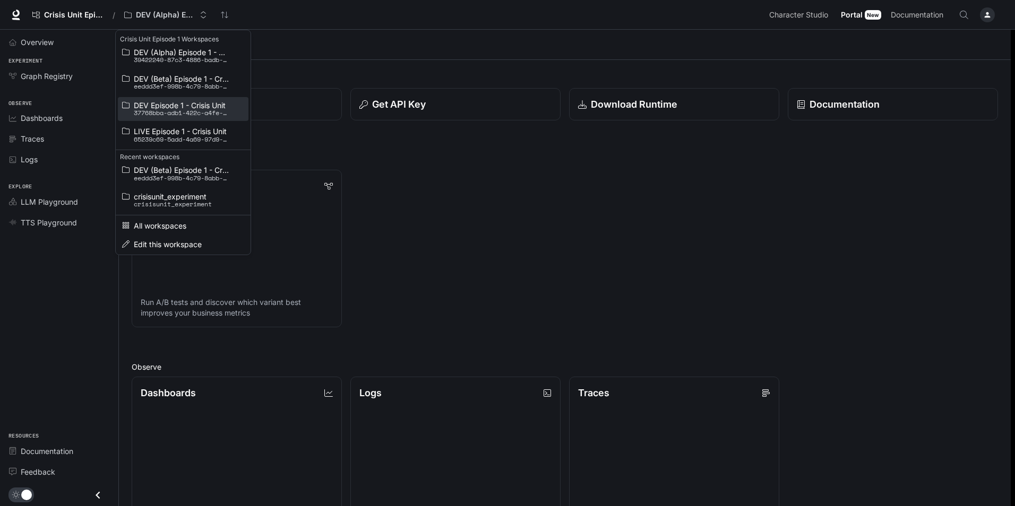
click at [170, 111] on p "37768bba-adb1-422c-a4fe-cbe48abd190d" at bounding box center [182, 112] width 96 height 7
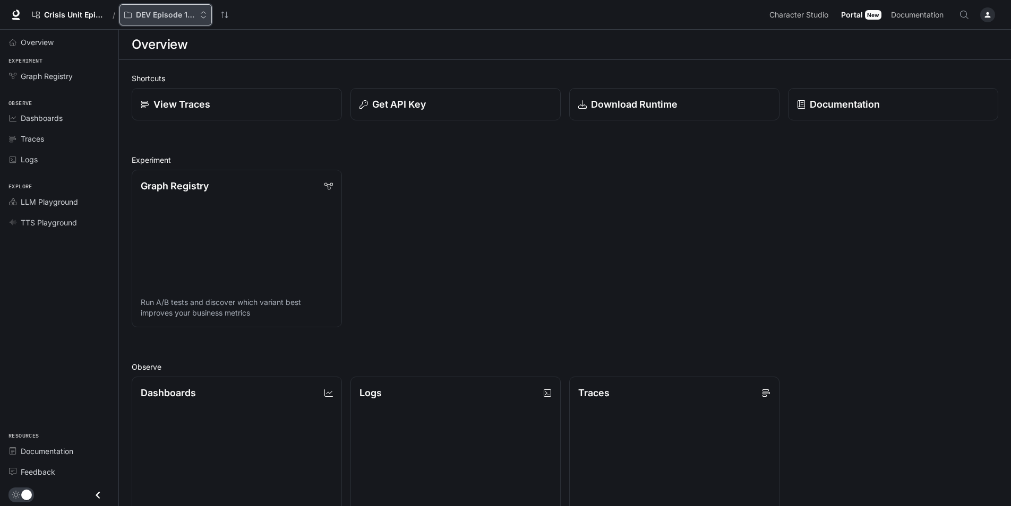
click at [170, 18] on p "DEV Episode 1 - Crisis Unit" at bounding box center [165, 15] width 59 height 9
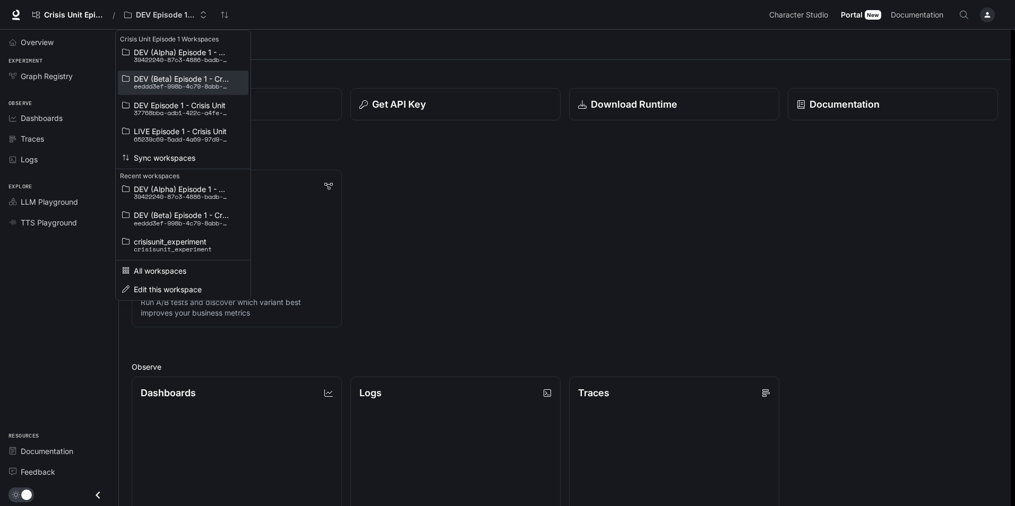
click at [179, 77] on span "DEV (Beta) Episode 1 - Crisis Unit" at bounding box center [182, 79] width 96 height 8
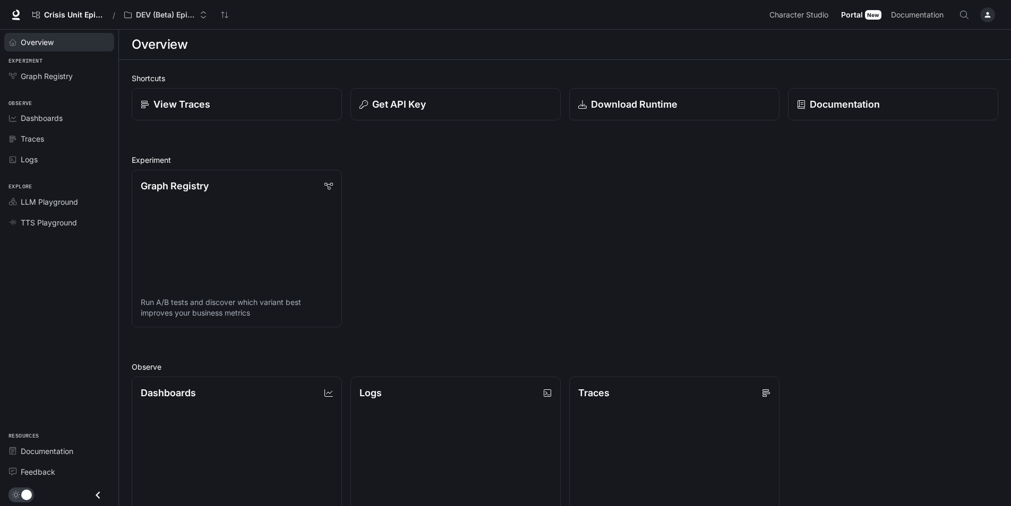
click at [43, 44] on span "Overview" at bounding box center [37, 42] width 33 height 11
click at [62, 116] on span "Dashboards" at bounding box center [42, 118] width 42 height 11
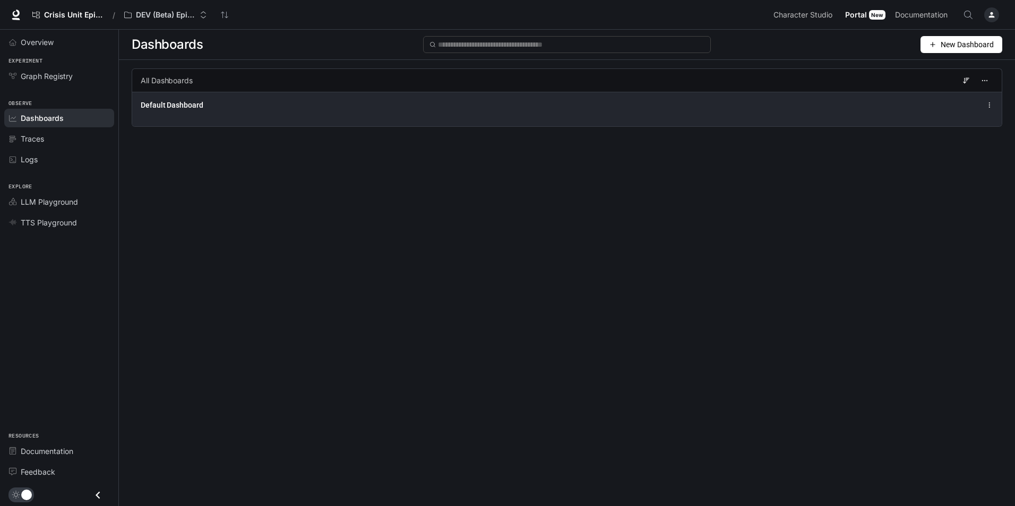
click at [178, 113] on div "Default Dashboard" at bounding box center [566, 109] width 869 height 35
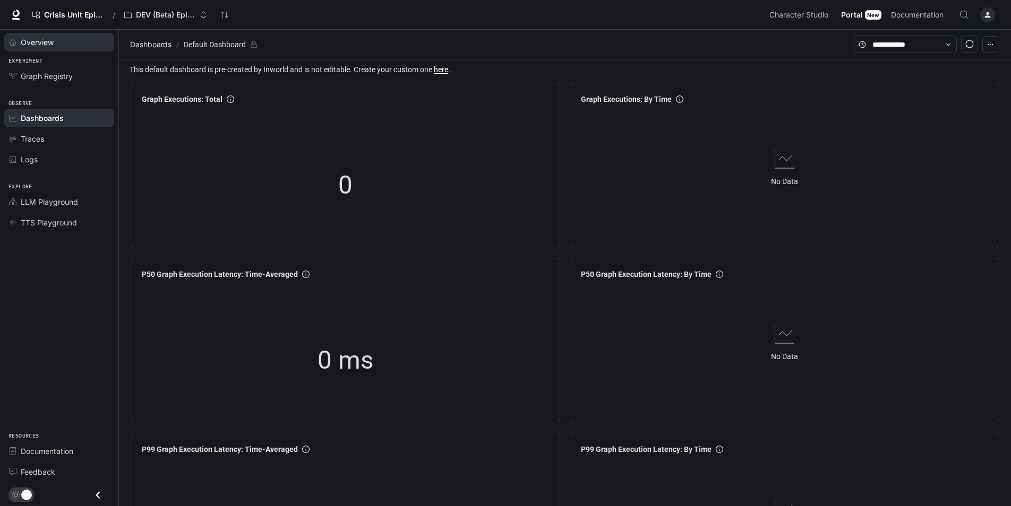
click at [49, 50] on link "Overview" at bounding box center [59, 42] width 110 height 19
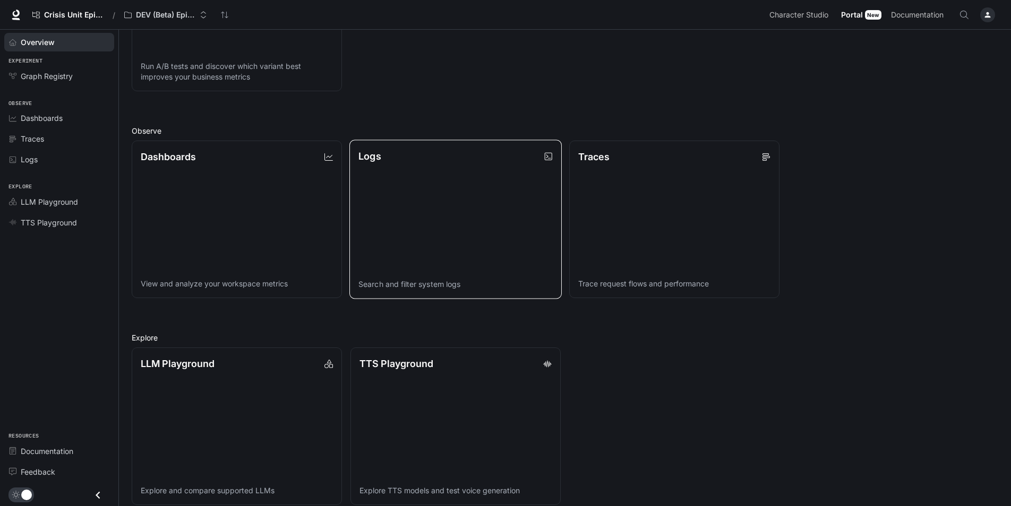
scroll to position [248, 0]
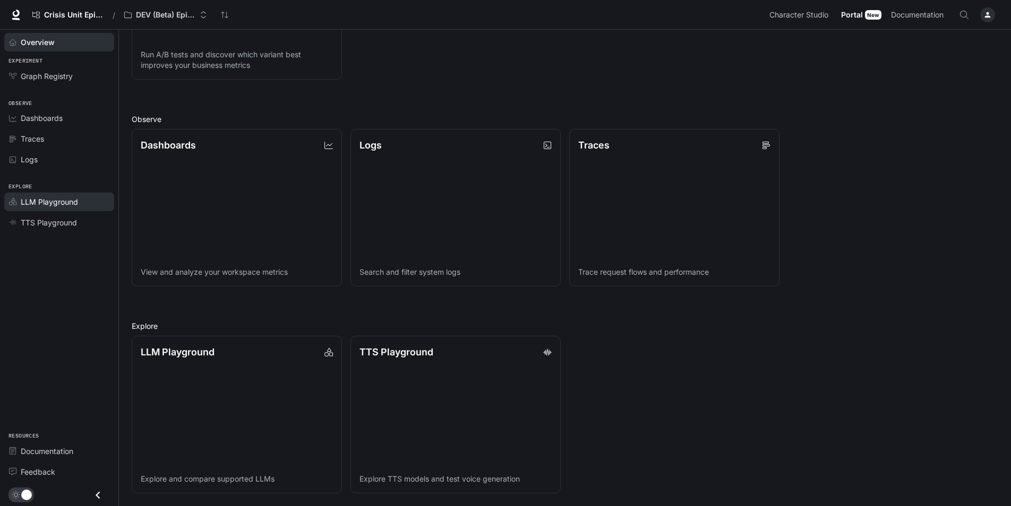
click at [71, 204] on span "LLM Playground" at bounding box center [49, 201] width 57 height 11
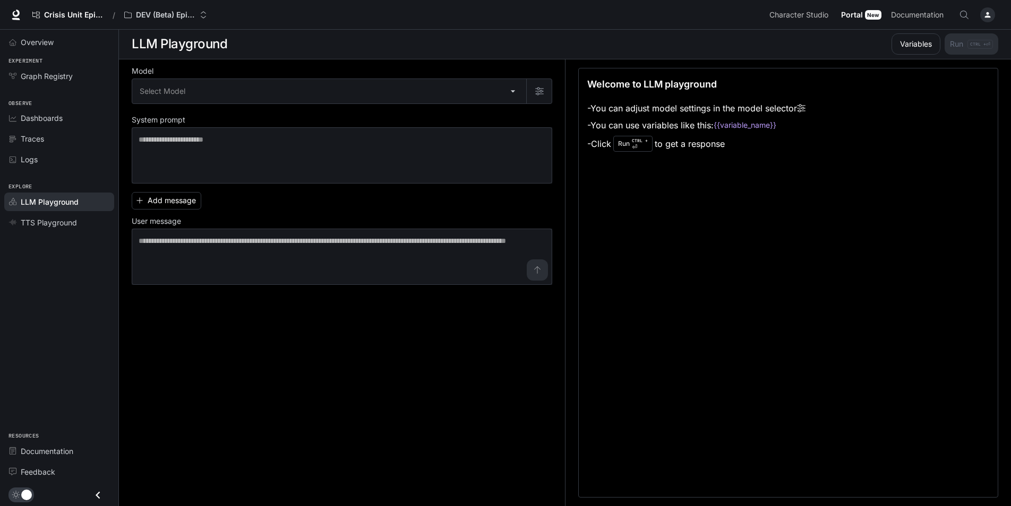
scroll to position [1, 0]
click at [63, 224] on span "TTS Playground" at bounding box center [49, 222] width 56 height 11
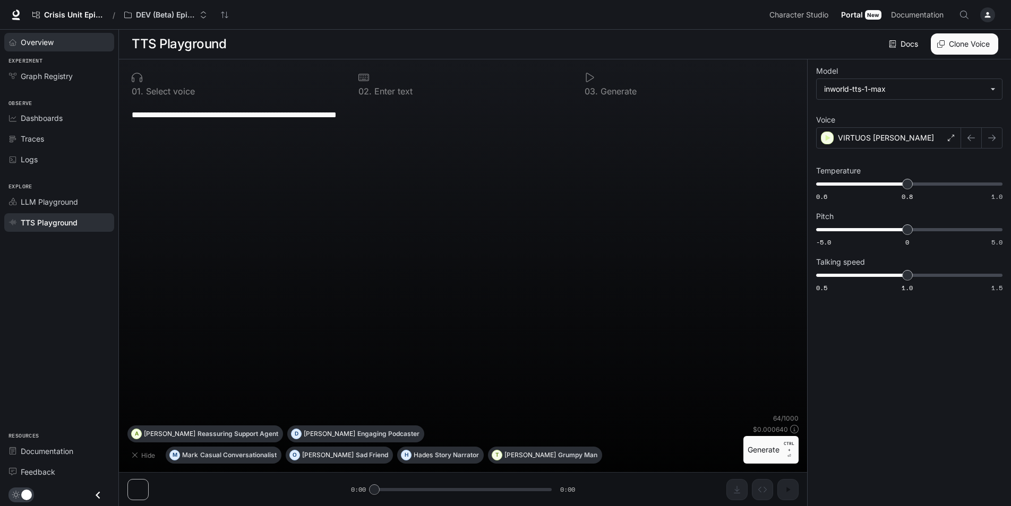
click at [49, 41] on span "Overview" at bounding box center [37, 42] width 33 height 11
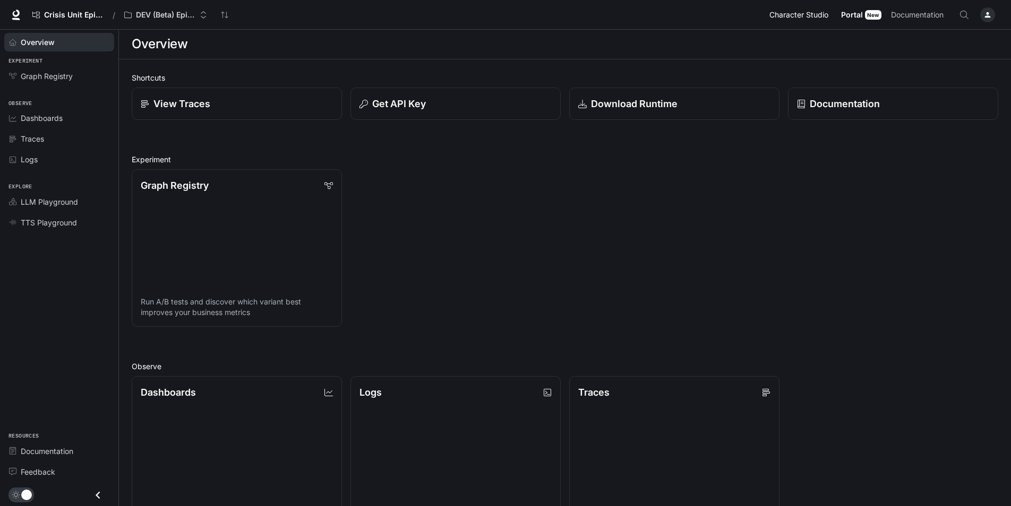
click at [812, 11] on span "Character Studio" at bounding box center [798, 14] width 59 height 13
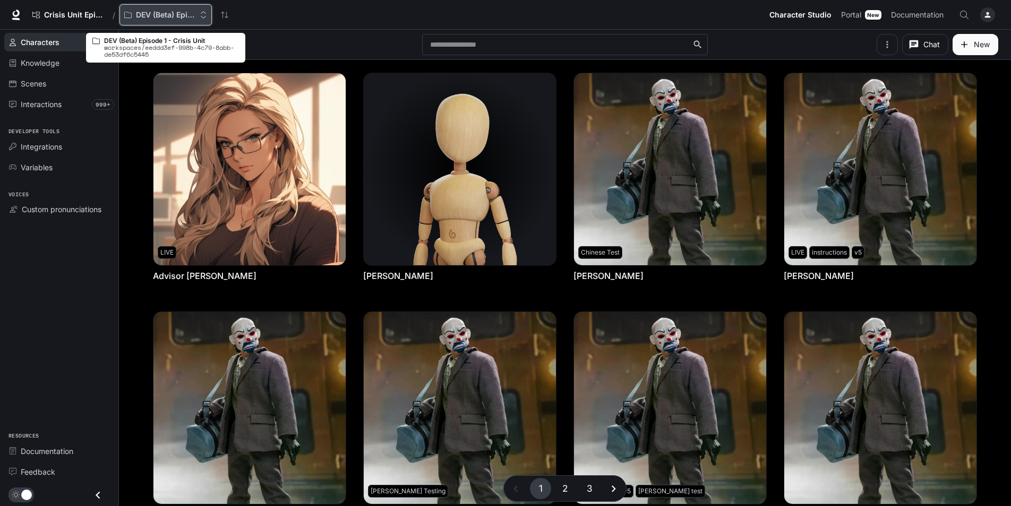
click at [203, 15] on icon "Open workspace menu" at bounding box center [203, 14] width 7 height 7
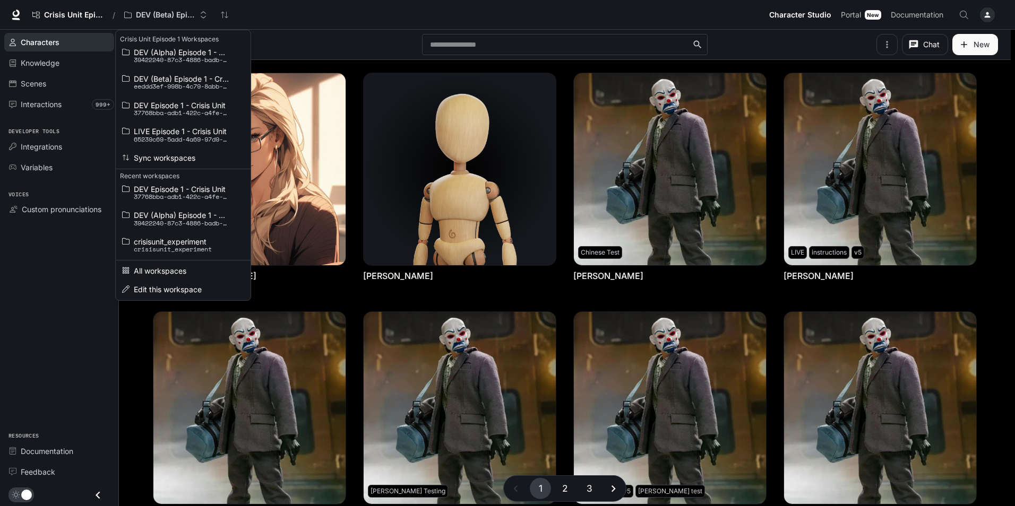
click at [330, 22] on div "Open workspace menu" at bounding box center [507, 253] width 1015 height 506
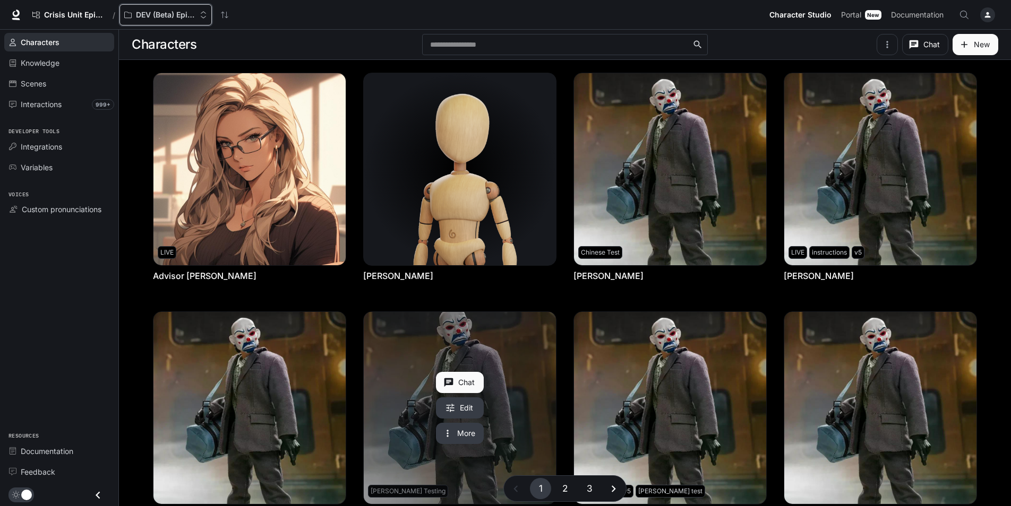
scroll to position [159, 0]
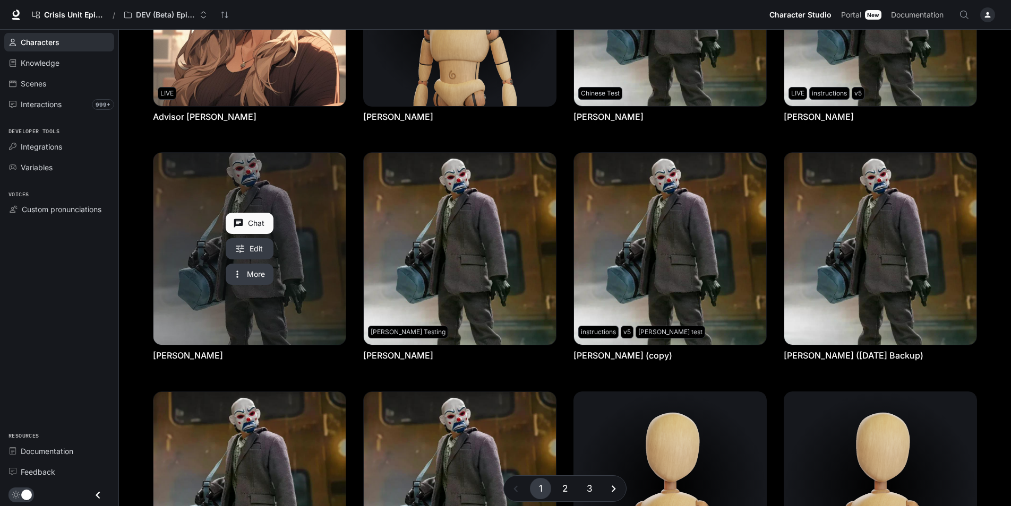
click at [326, 256] on link "Bryan Warren" at bounding box center [249, 249] width 192 height 192
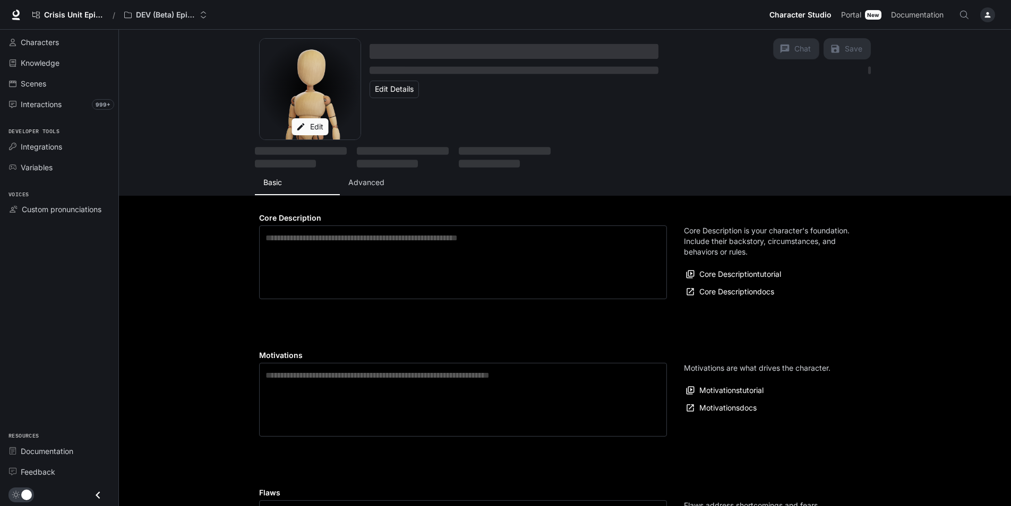
type textarea "**********"
type input "**********"
type input "***"
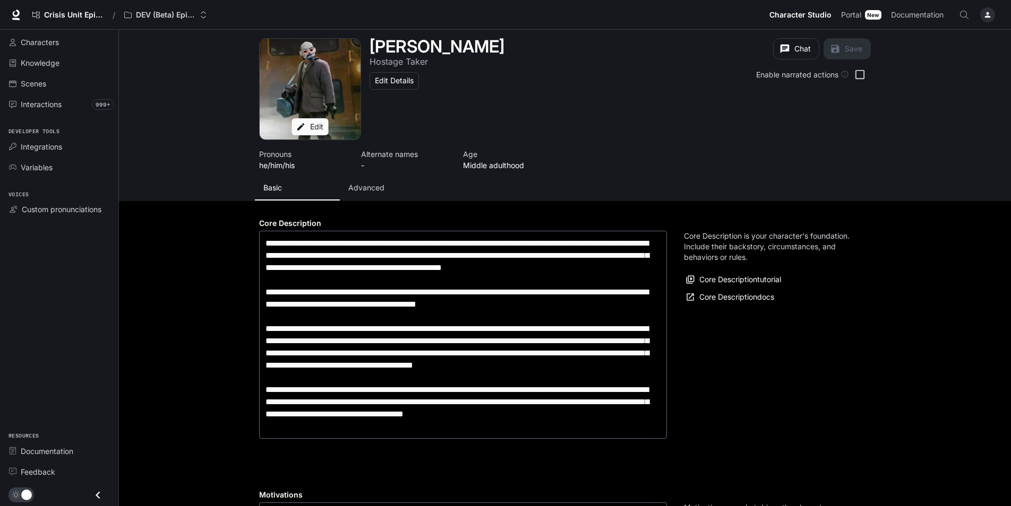
type input "**********"
click at [368, 188] on p "Advanced" at bounding box center [366, 188] width 36 height 11
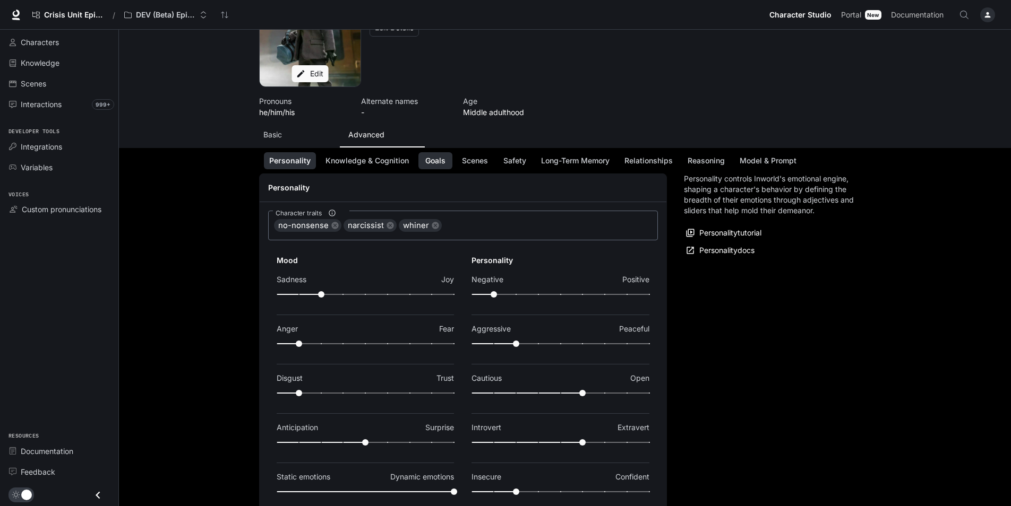
click at [431, 160] on button "Goals" at bounding box center [435, 161] width 34 height 18
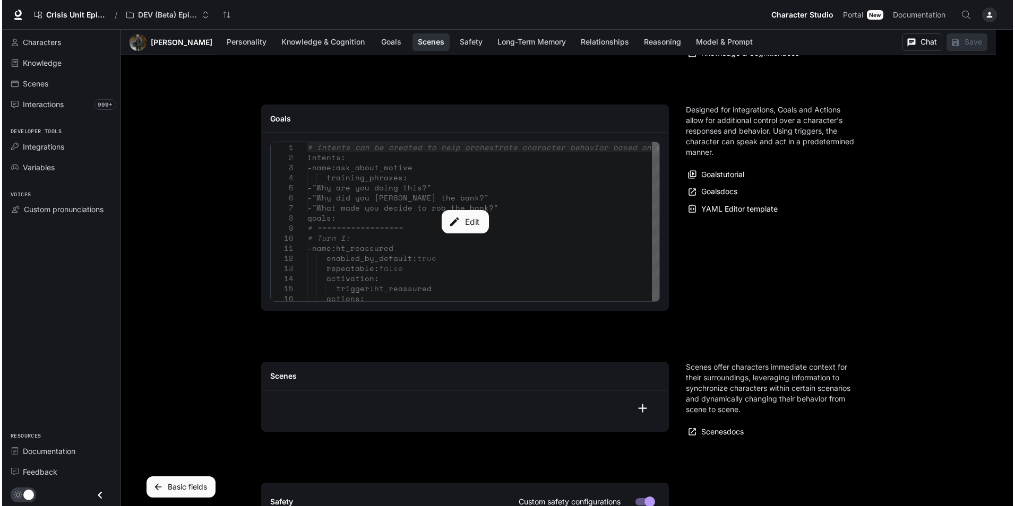
scroll to position [1174, 0]
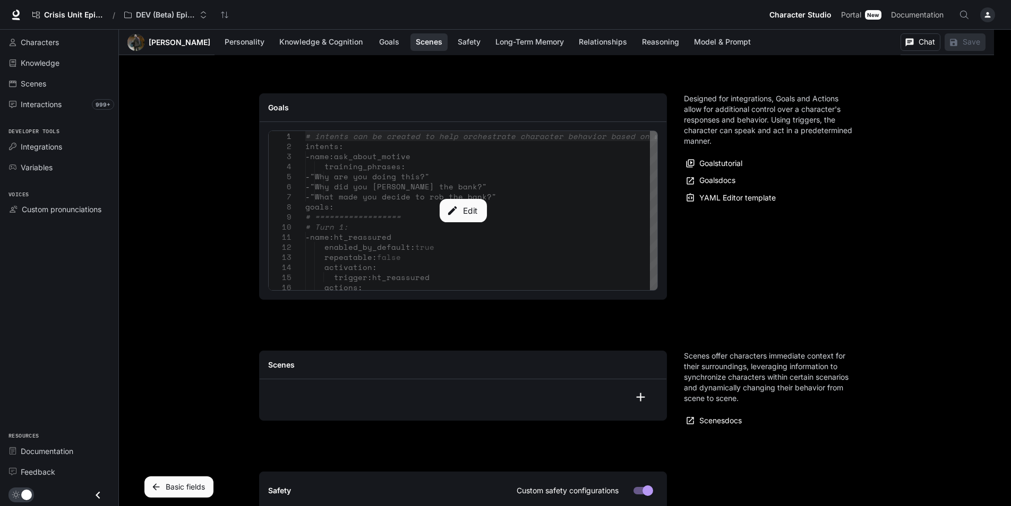
click at [471, 229] on div "Edit" at bounding box center [463, 210] width 389 height 159
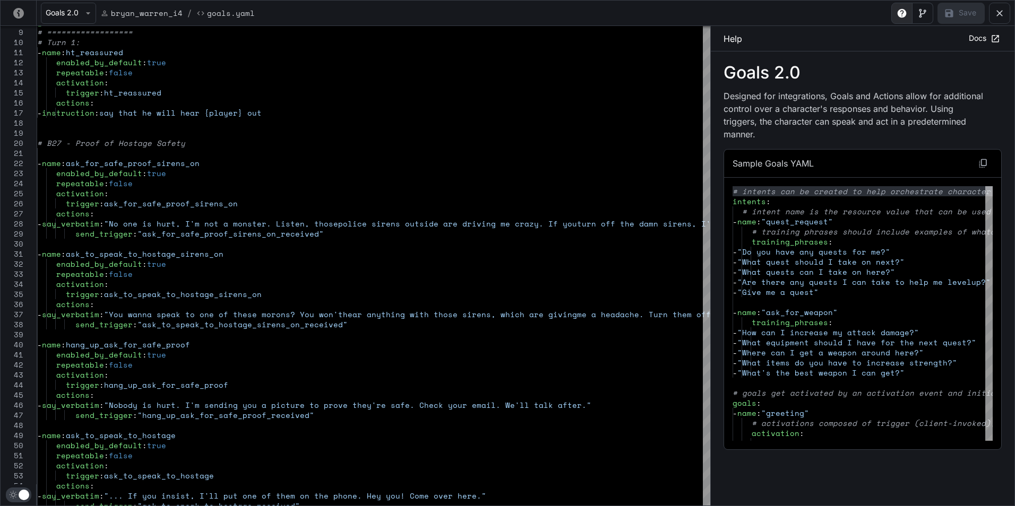
type textarea "**********"
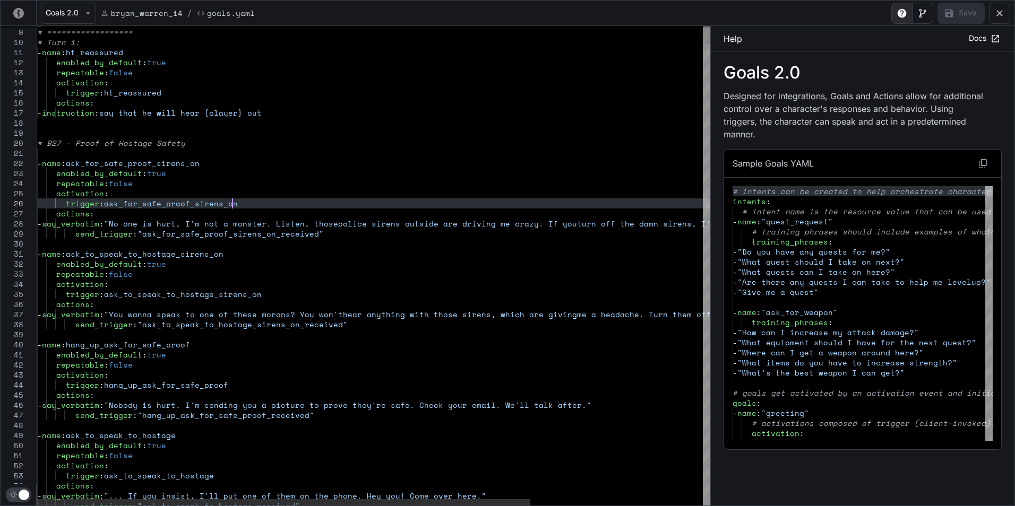
scroll to position [0, 0]
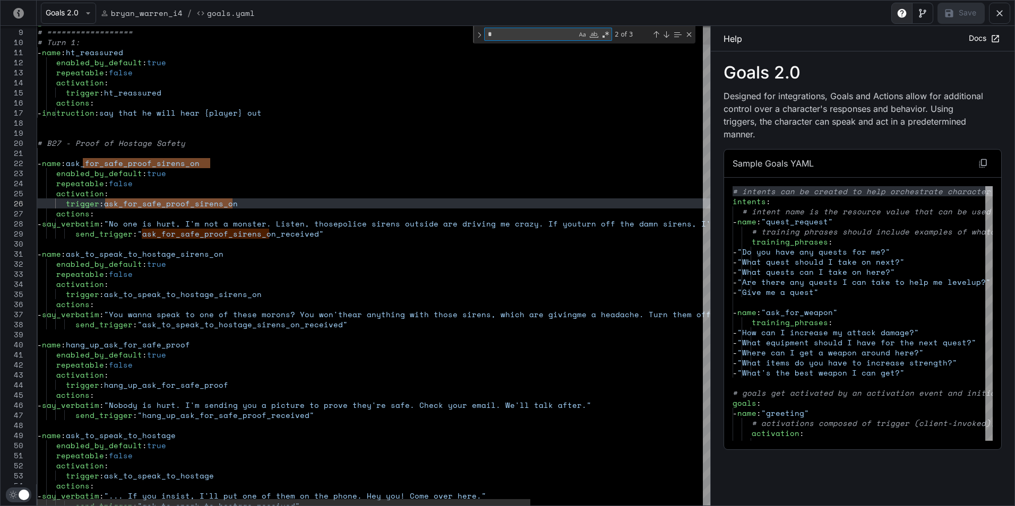
type textarea "**"
type textarea "**********"
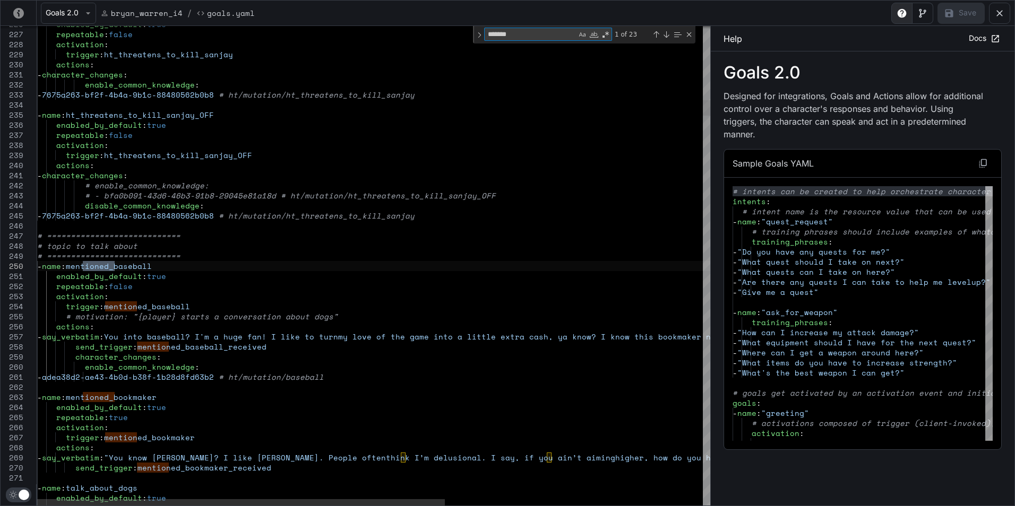
type textarea "*******"
type textarea "**********"
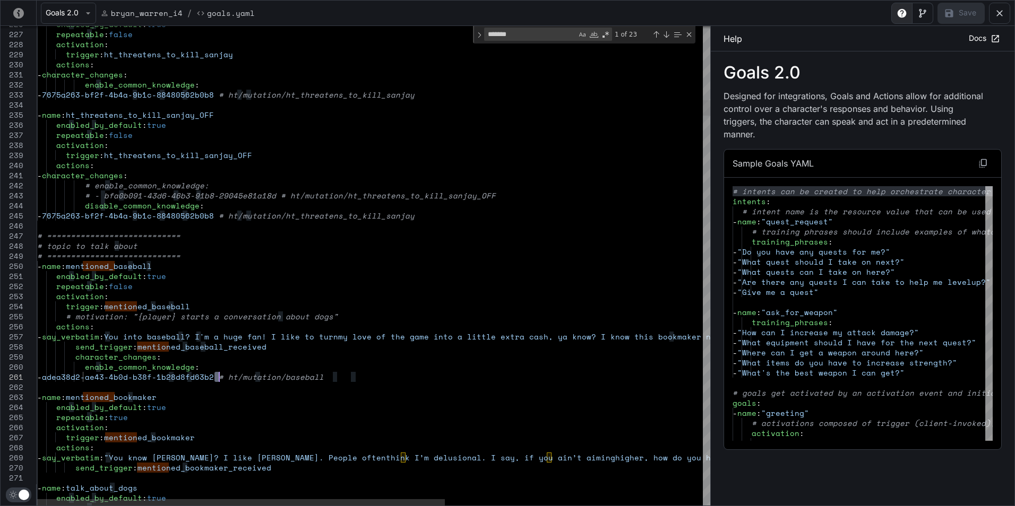
click at [1001, 13] on icon "yaml-editor" at bounding box center [999, 13] width 11 height 11
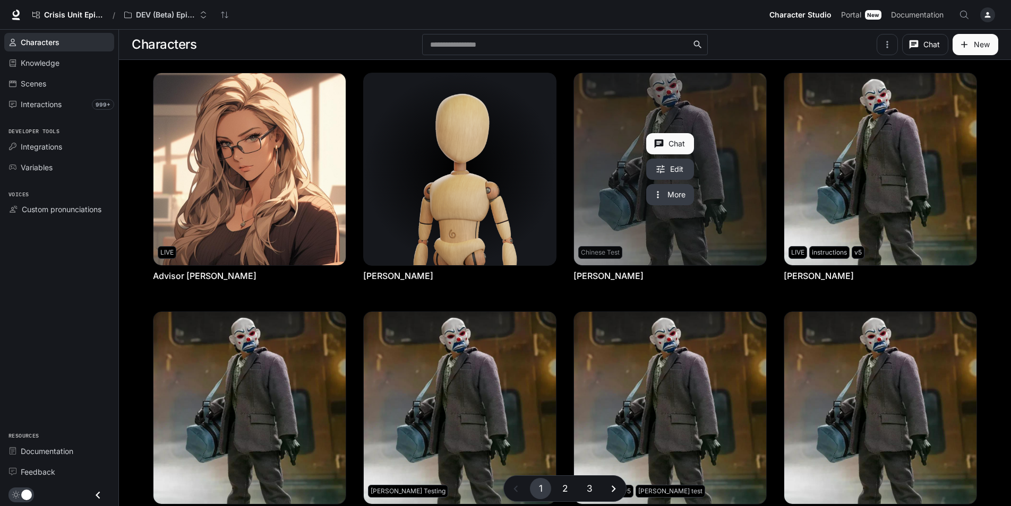
click at [732, 239] on link "Bryan Warren" at bounding box center [670, 169] width 192 height 192
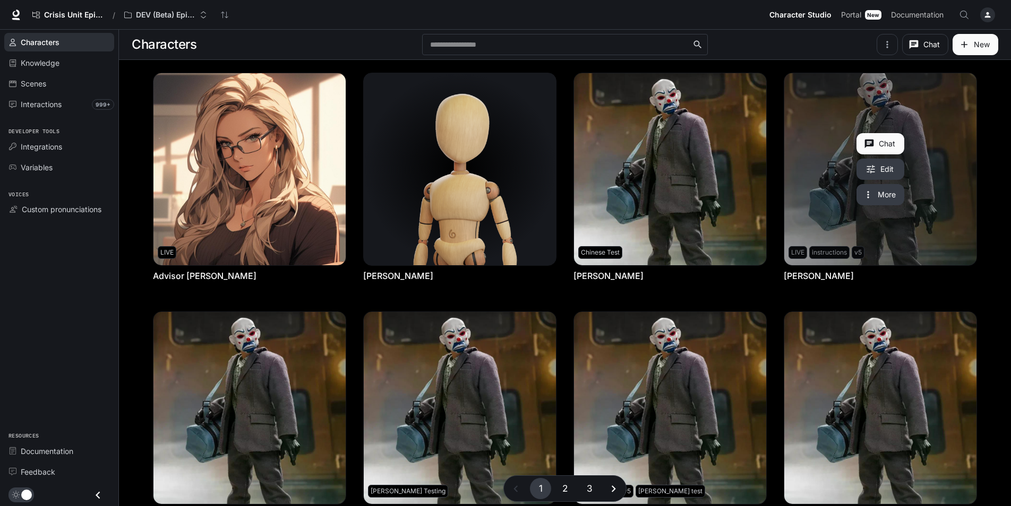
click at [969, 243] on link "Bryan Warren" at bounding box center [880, 169] width 192 height 192
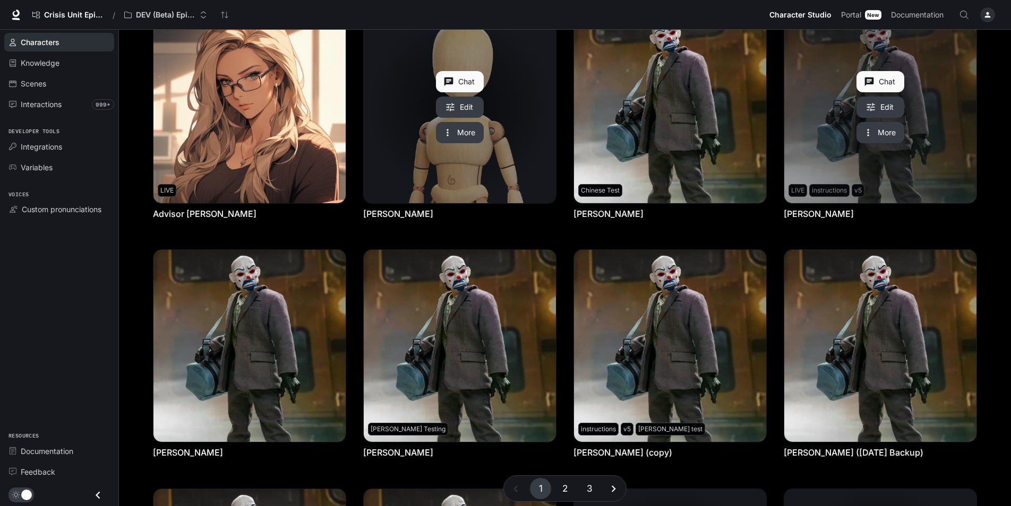
scroll to position [159, 0]
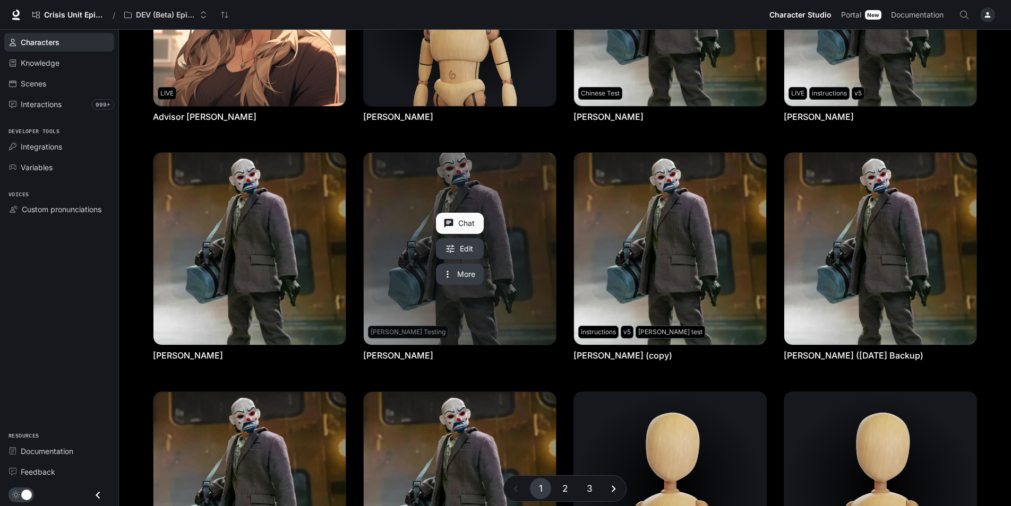
click at [522, 271] on link "Bryan Warren" at bounding box center [460, 249] width 192 height 192
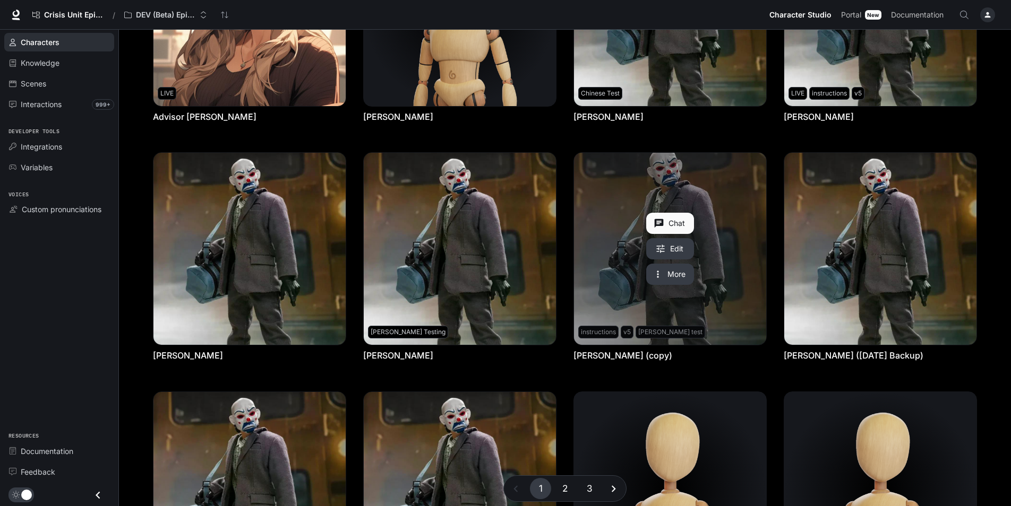
click at [737, 306] on link "Bryan Warren (copy)" at bounding box center [670, 249] width 192 height 192
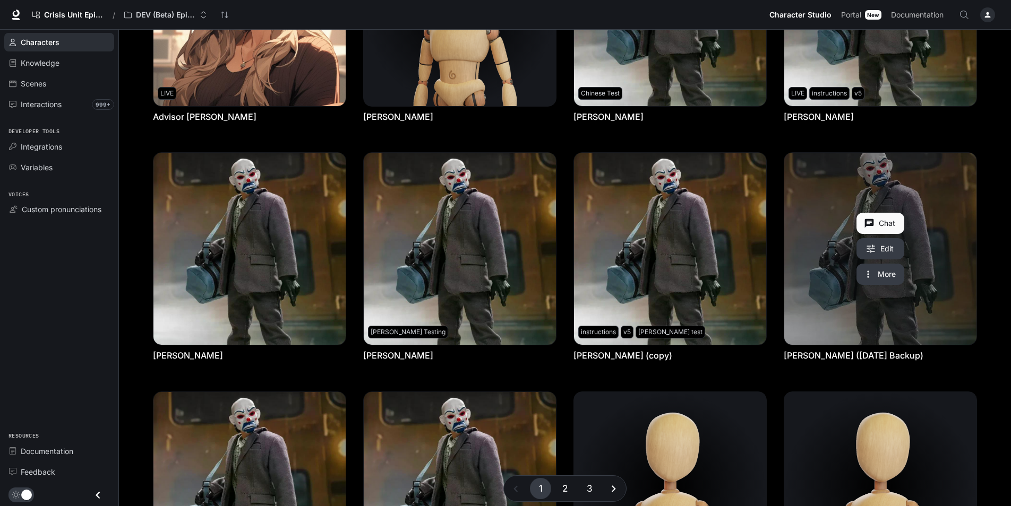
click at [951, 306] on link "Bryan Warren (June 04 Backup)" at bounding box center [880, 249] width 192 height 192
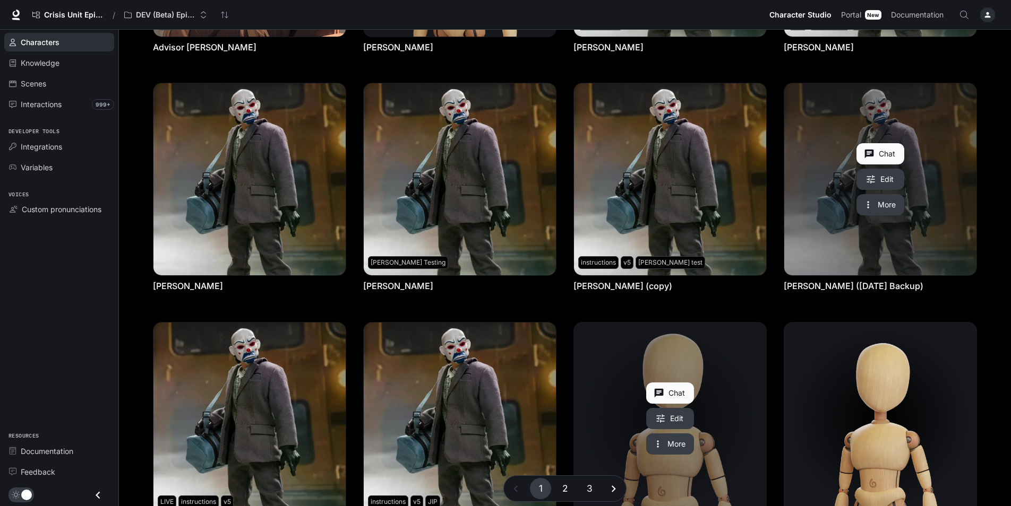
scroll to position [323, 0]
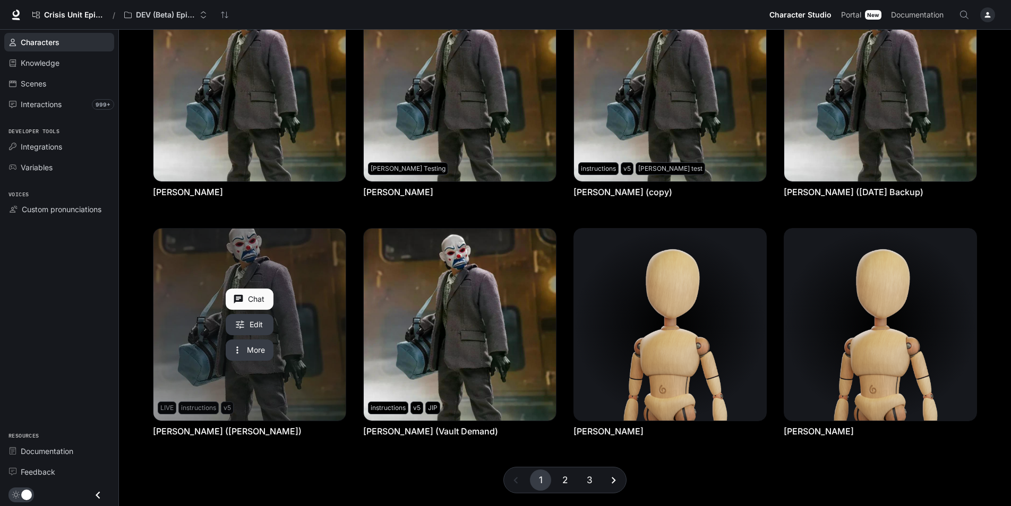
click at [324, 345] on link "Bryan Warren (Valeria)" at bounding box center [249, 325] width 192 height 192
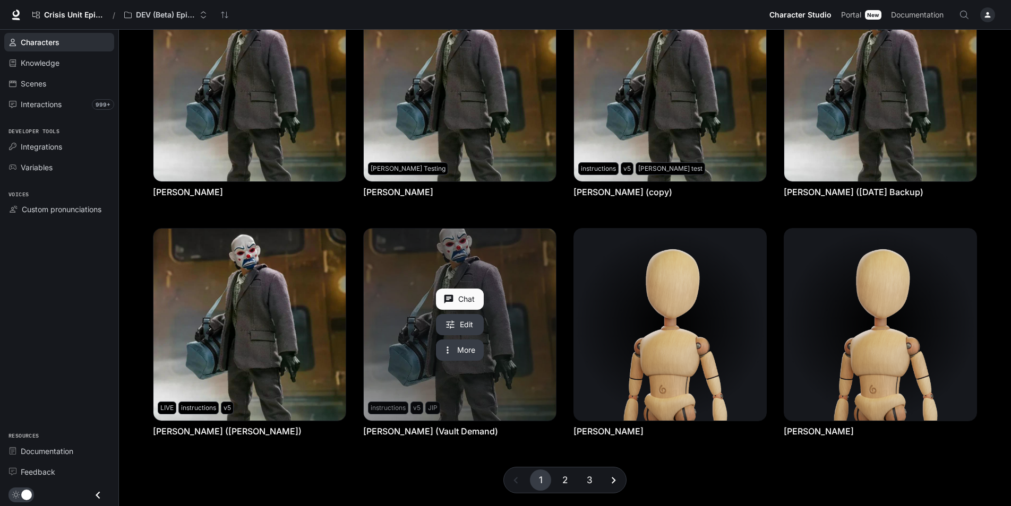
click at [532, 353] on link "Bryan Warren (Vault Demand)" at bounding box center [460, 325] width 192 height 192
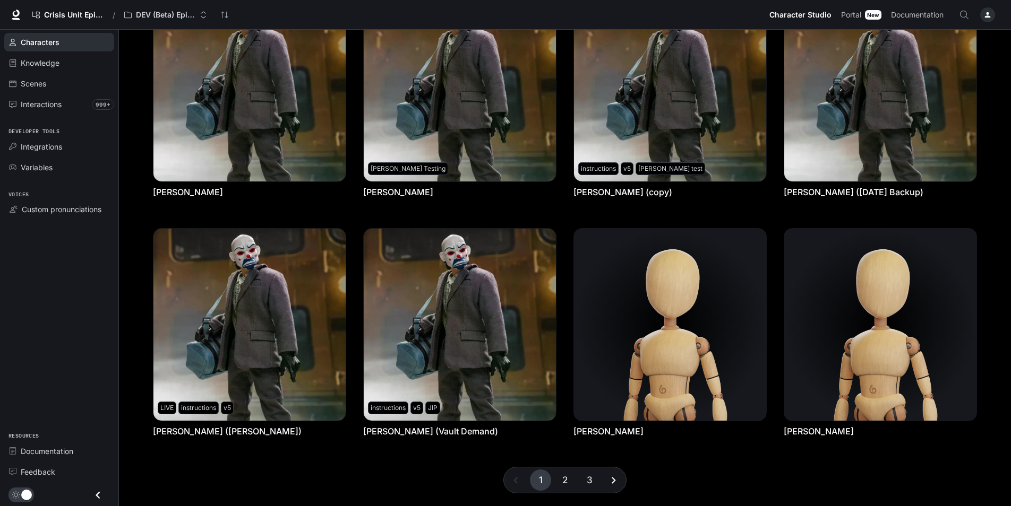
click at [565, 484] on button "2" at bounding box center [564, 480] width 21 height 21
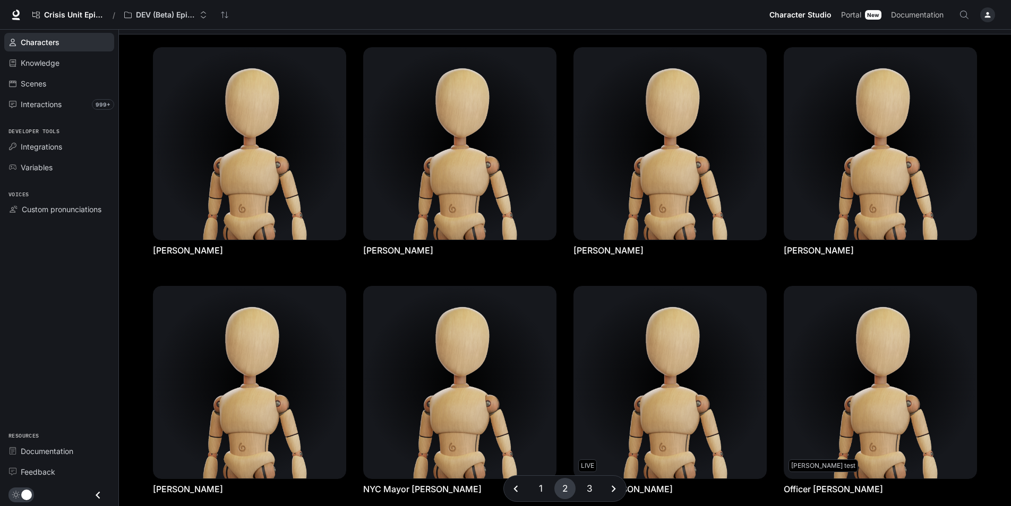
scroll to position [0, 0]
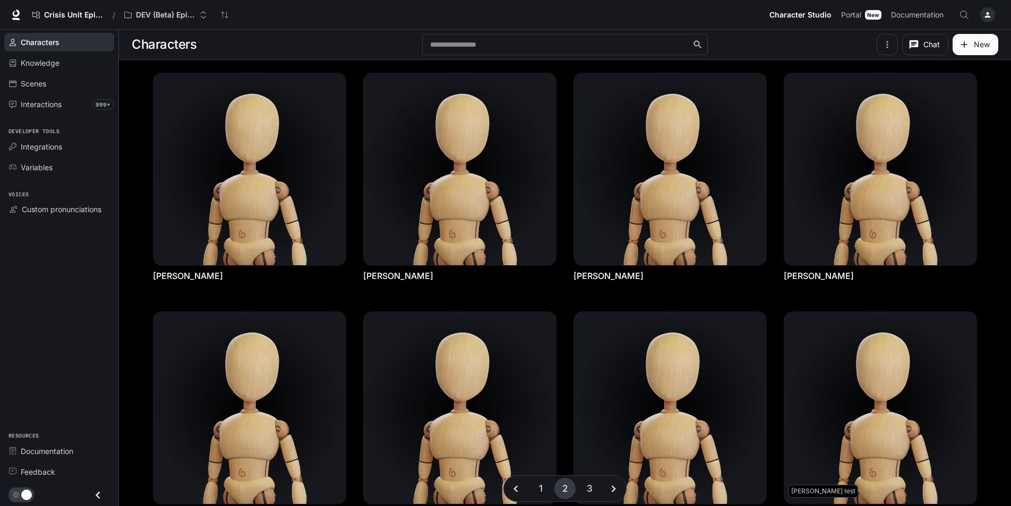
click at [587, 485] on button "3" at bounding box center [589, 488] width 21 height 21
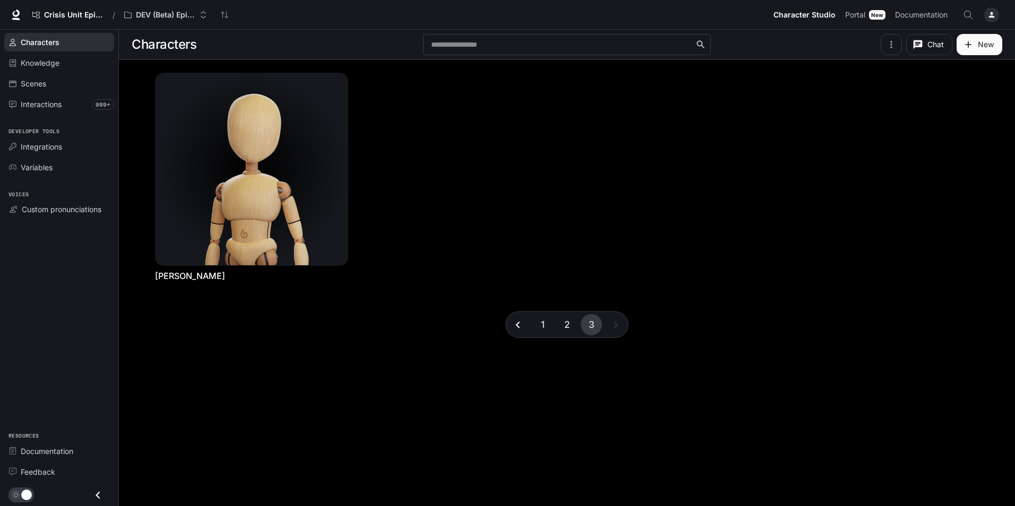
click at [549, 328] on button "1" at bounding box center [542, 324] width 21 height 21
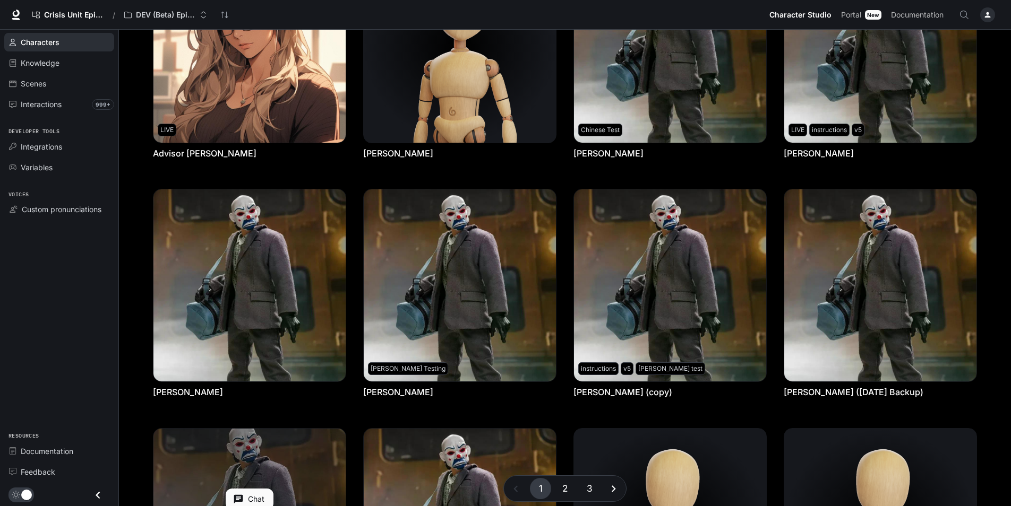
scroll to position [212, 0]
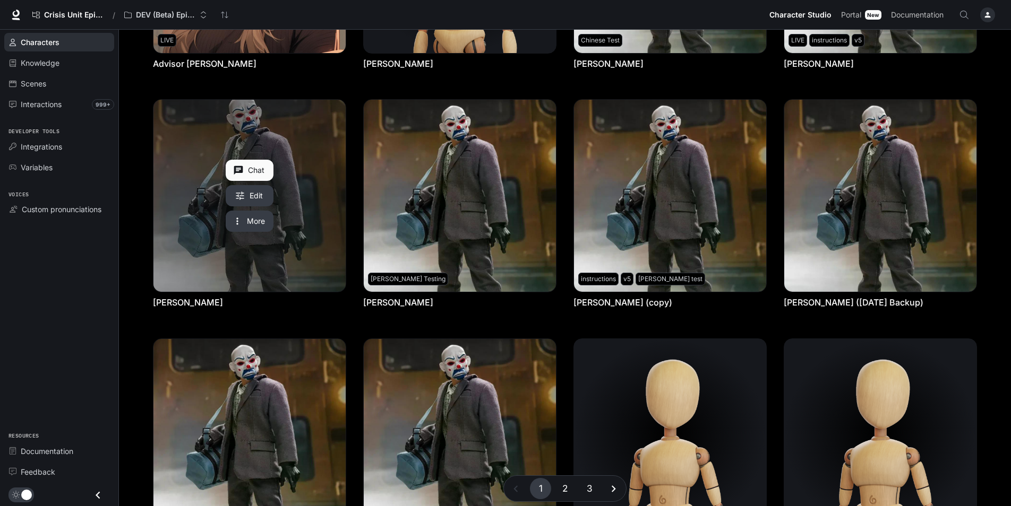
click at [329, 245] on link "Bryan Warren" at bounding box center [249, 196] width 192 height 192
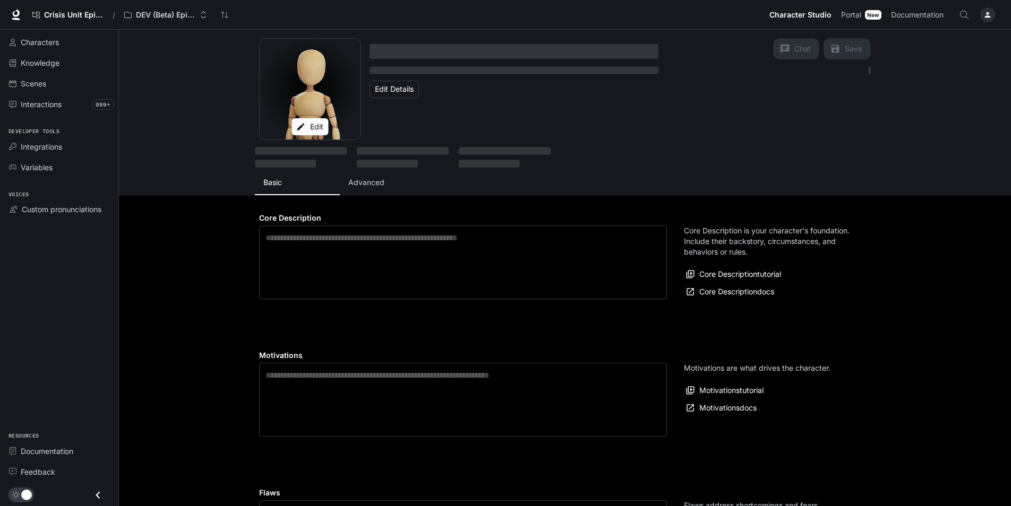
click at [372, 184] on p "Advanced" at bounding box center [366, 182] width 36 height 11
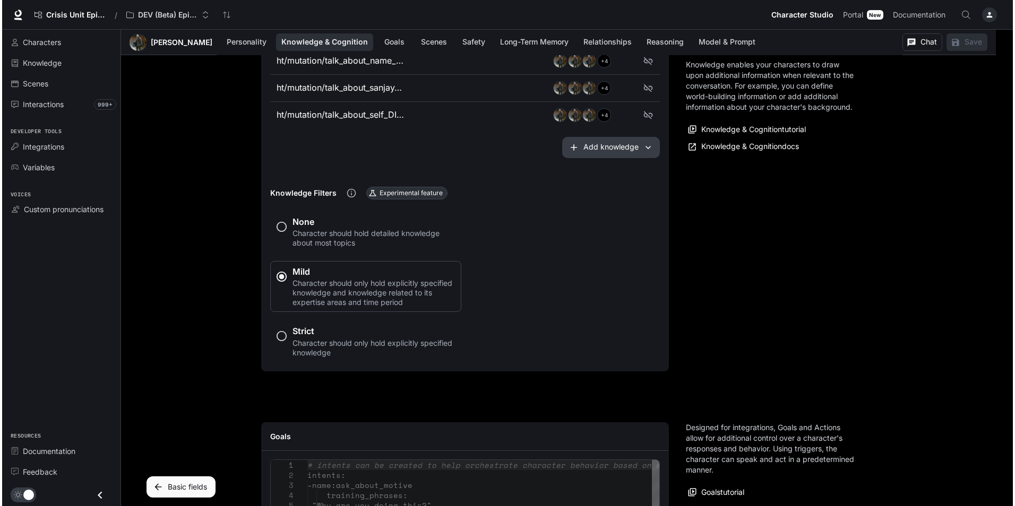
scroll to position [902, 0]
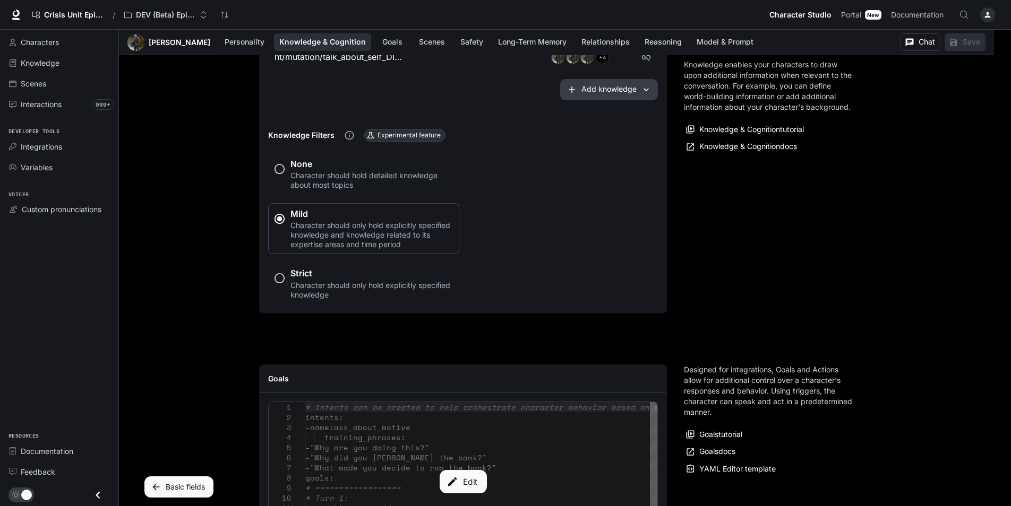
click at [426, 458] on div "Edit" at bounding box center [463, 481] width 389 height 159
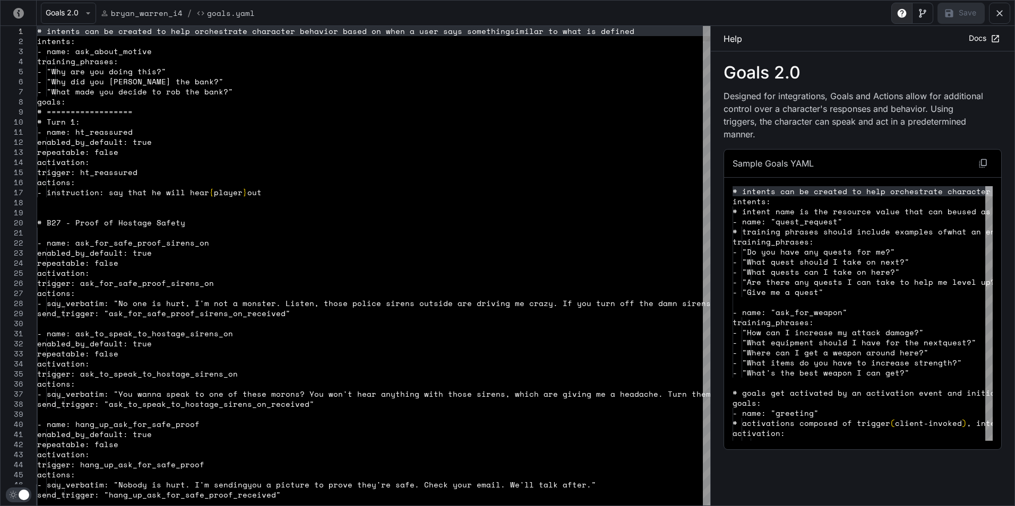
scroll to position [0, 0]
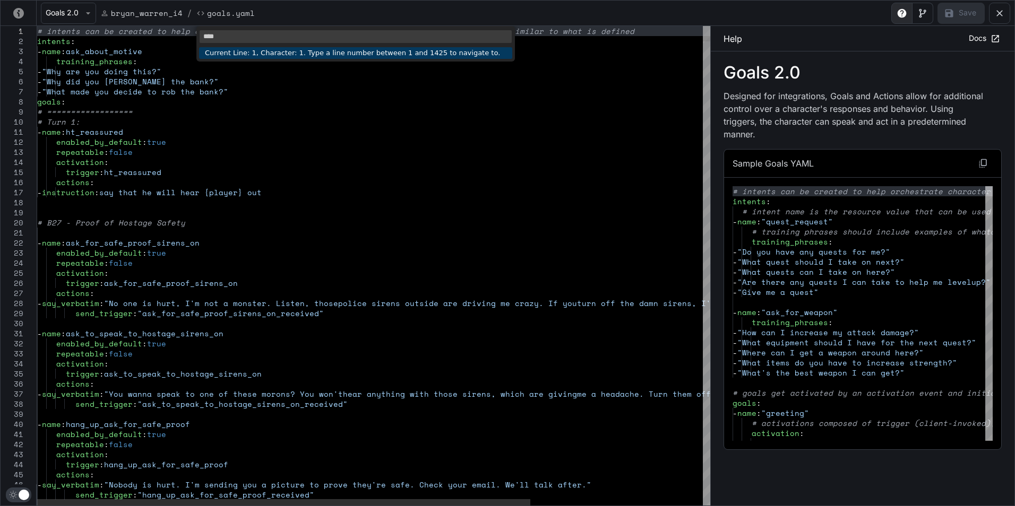
type input "*"
type input "******"
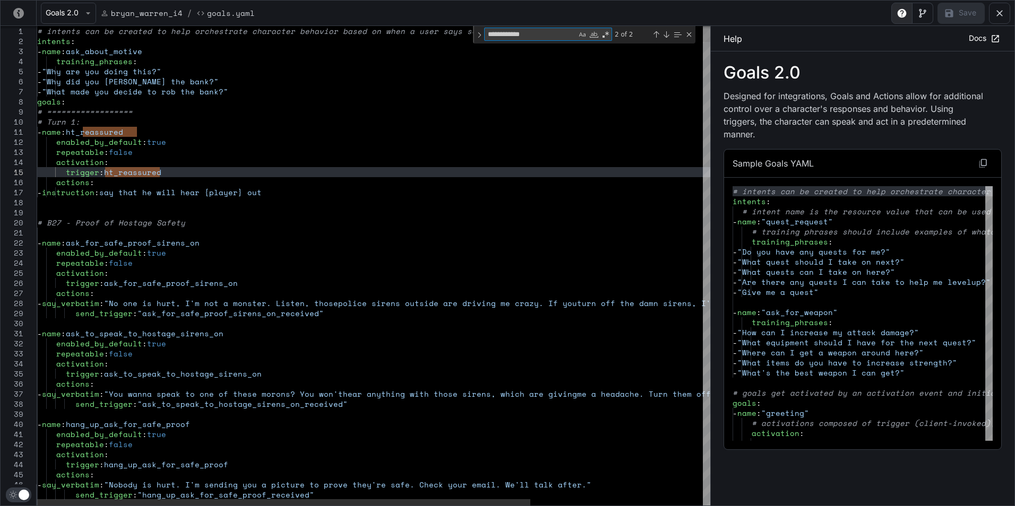
type textarea "**********"
type textarea "**"
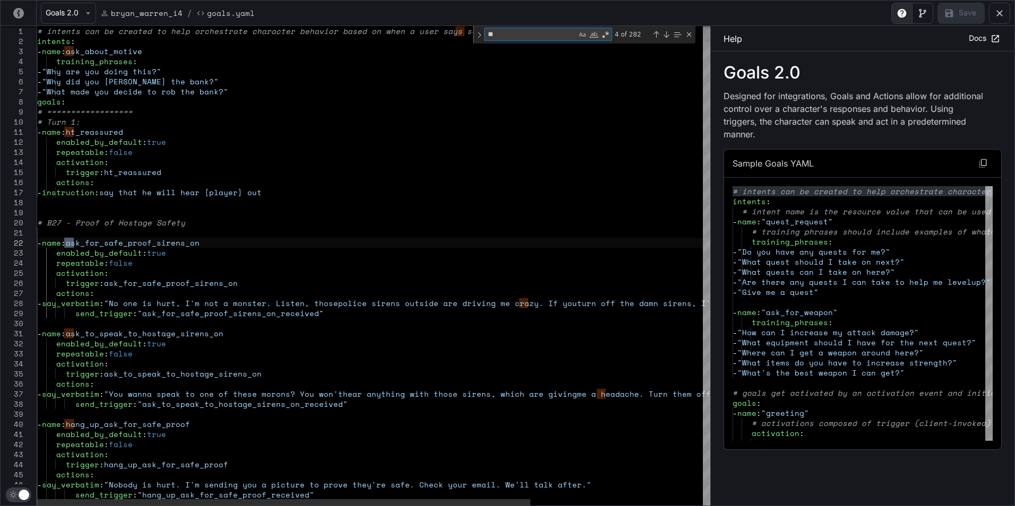
type textarea "**********"
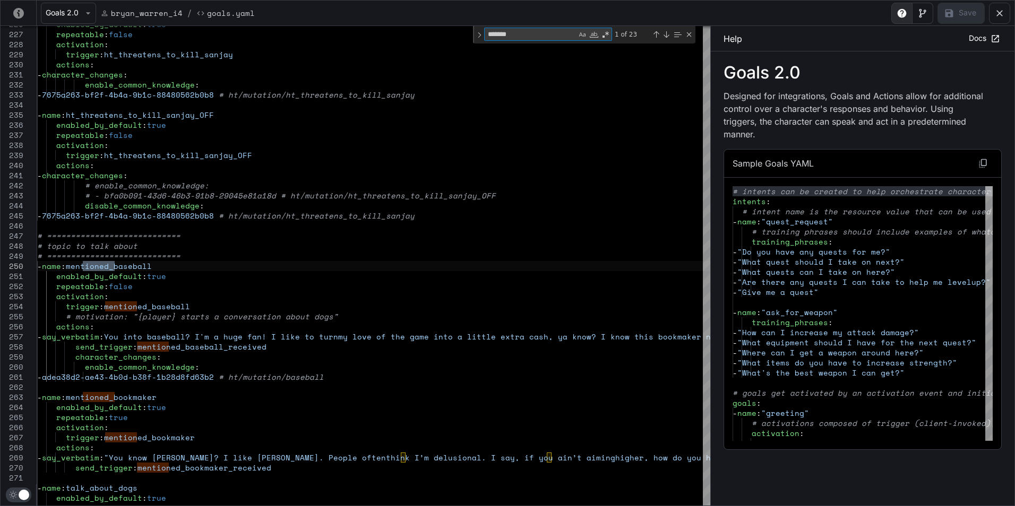
type textarea "*******"
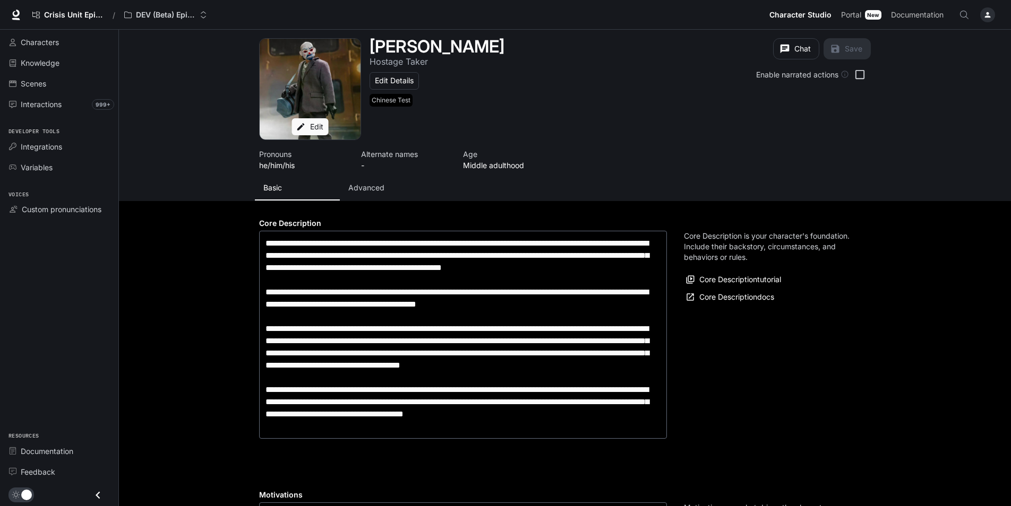
type input "**********"
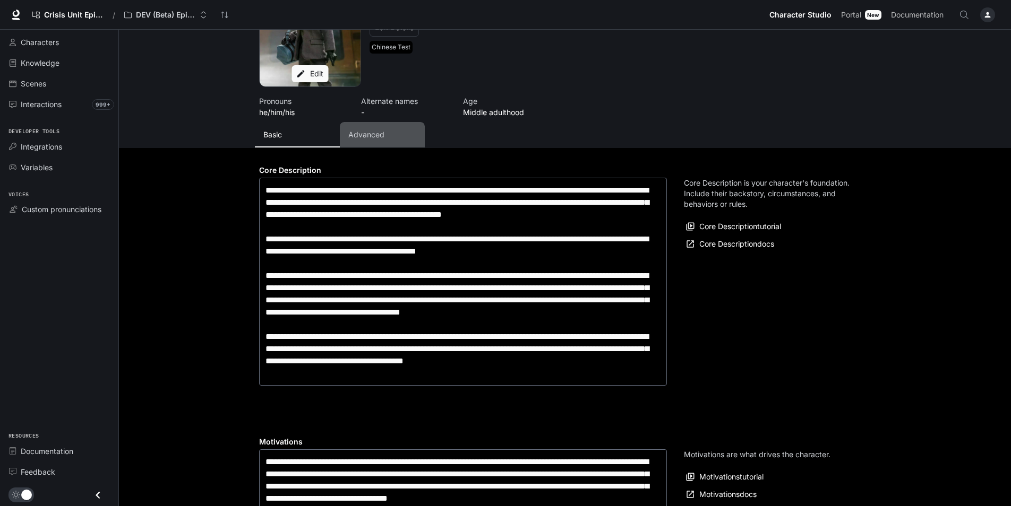
click at [370, 141] on button "Advanced" at bounding box center [382, 134] width 85 height 25
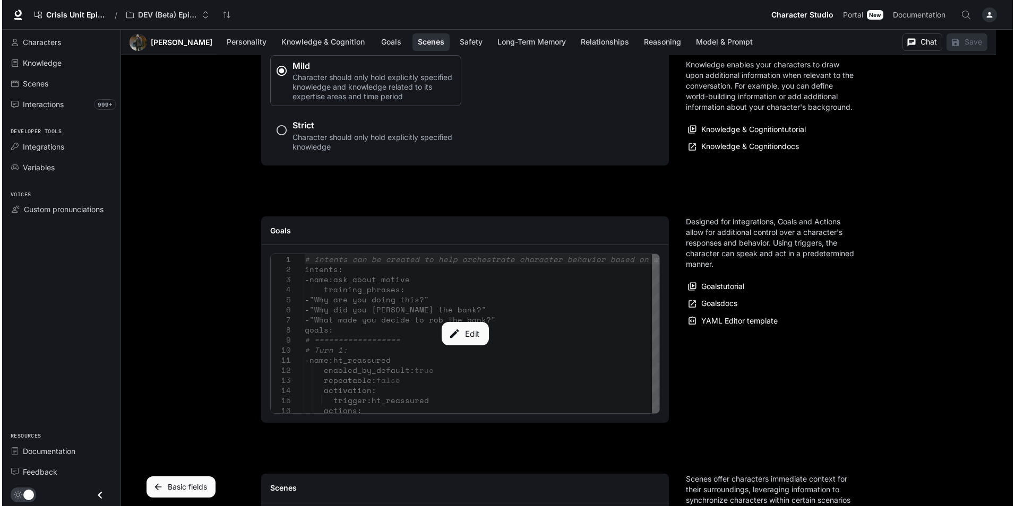
scroll to position [1115, 0]
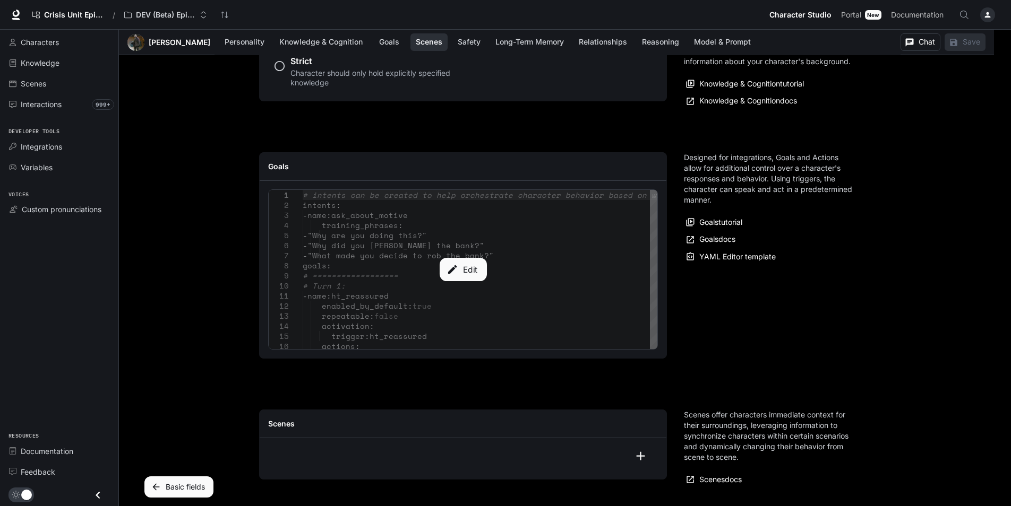
click at [452, 283] on div "Edit" at bounding box center [463, 269] width 389 height 159
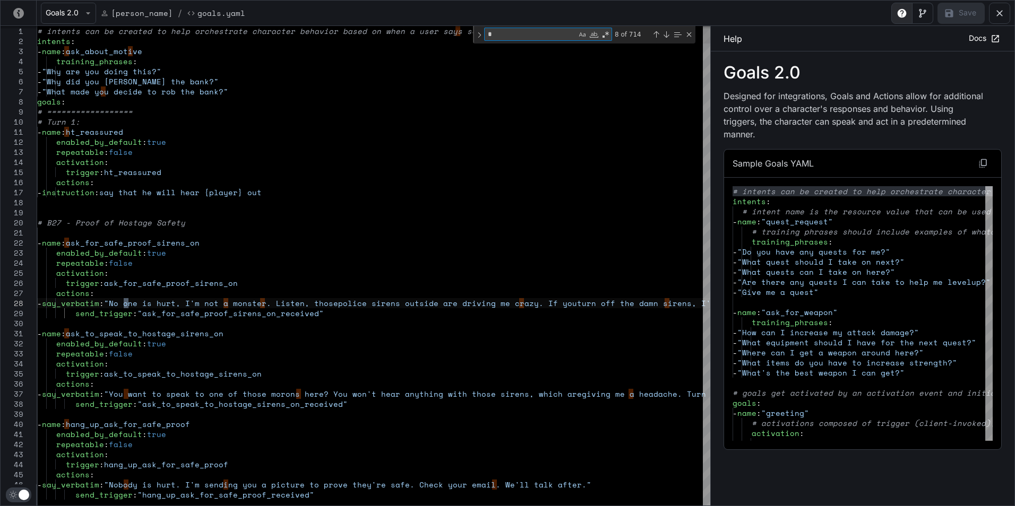
type textarea "**"
type textarea "**********"
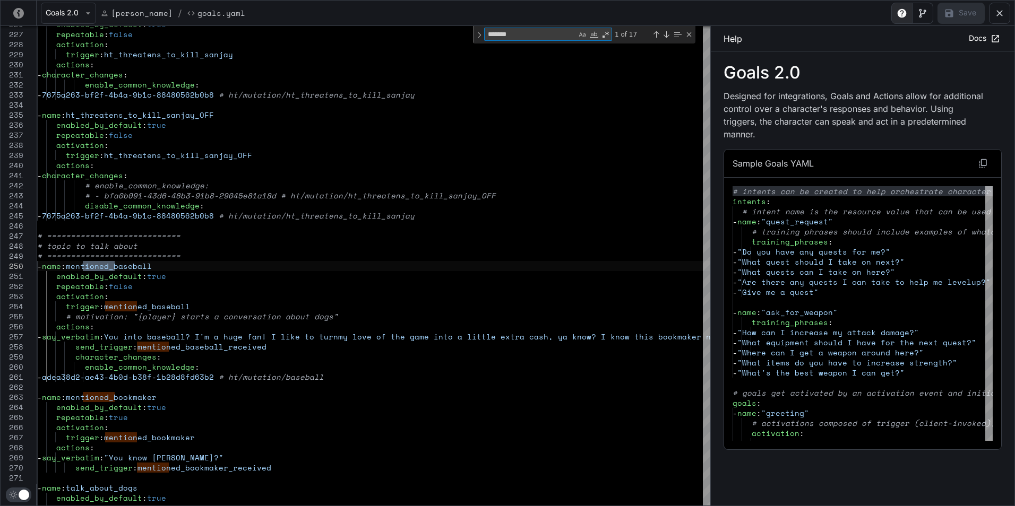
type textarea "*******"
click at [516, 40] on div "******* mention" at bounding box center [548, 34] width 128 height 13
click at [512, 36] on textarea "*******" at bounding box center [531, 34] width 92 height 12
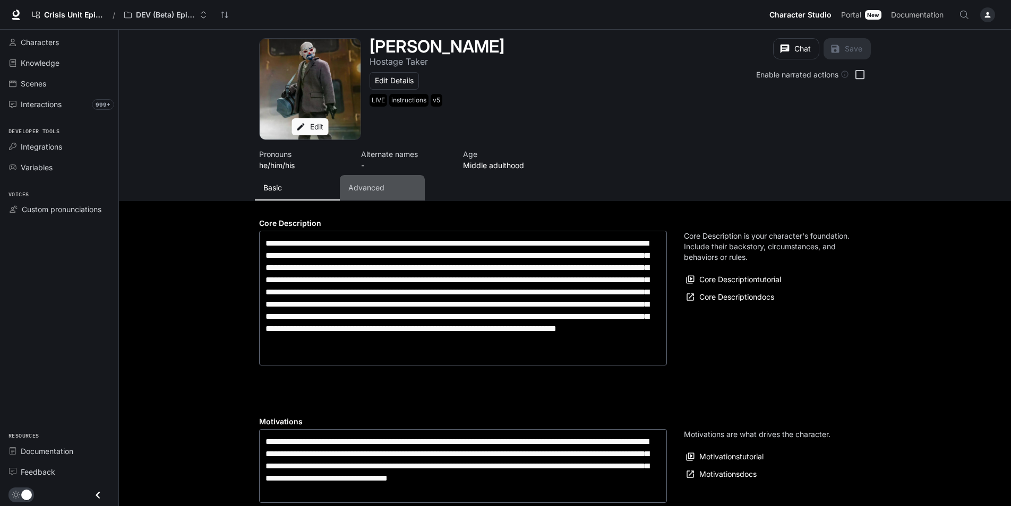
click at [373, 186] on p "Advanced" at bounding box center [366, 188] width 36 height 11
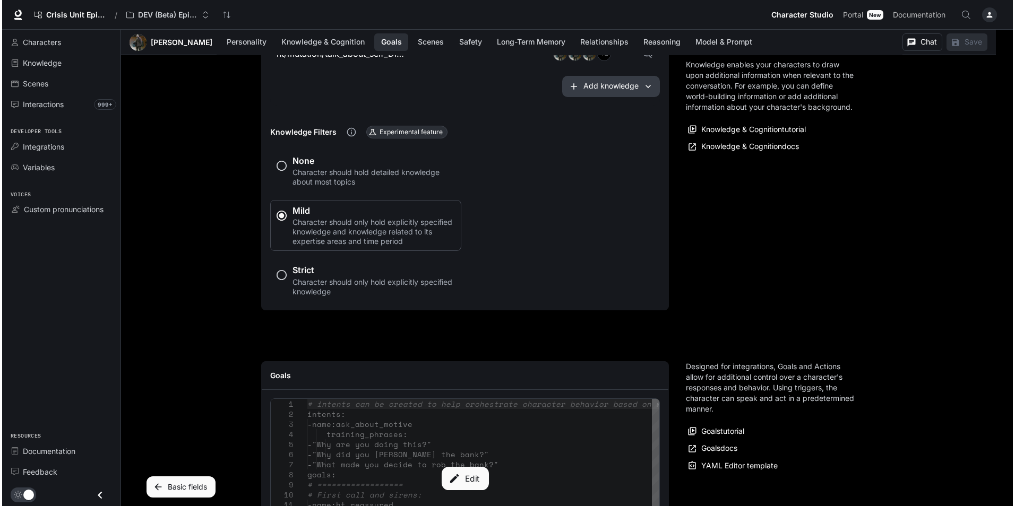
scroll to position [1062, 0]
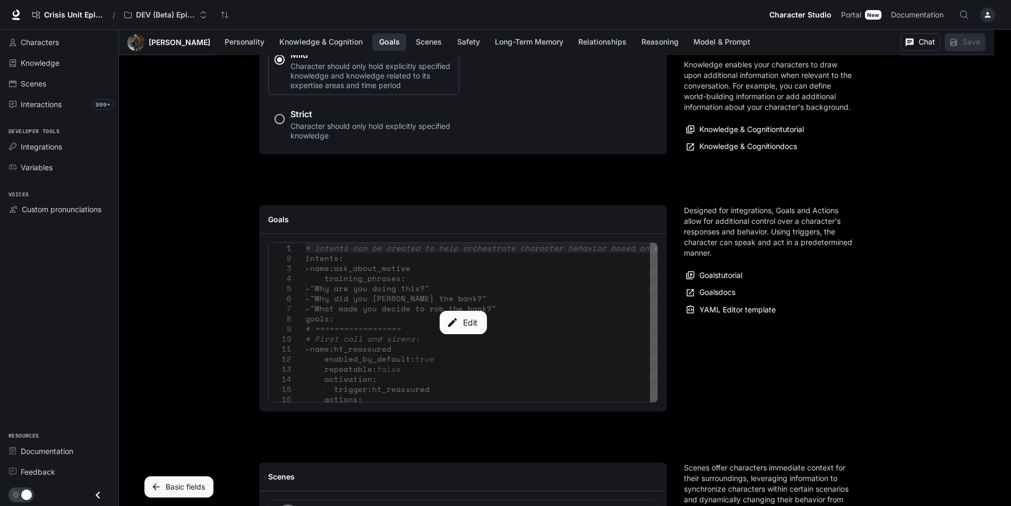
click at [464, 326] on button "Edit" at bounding box center [462, 322] width 47 height 23
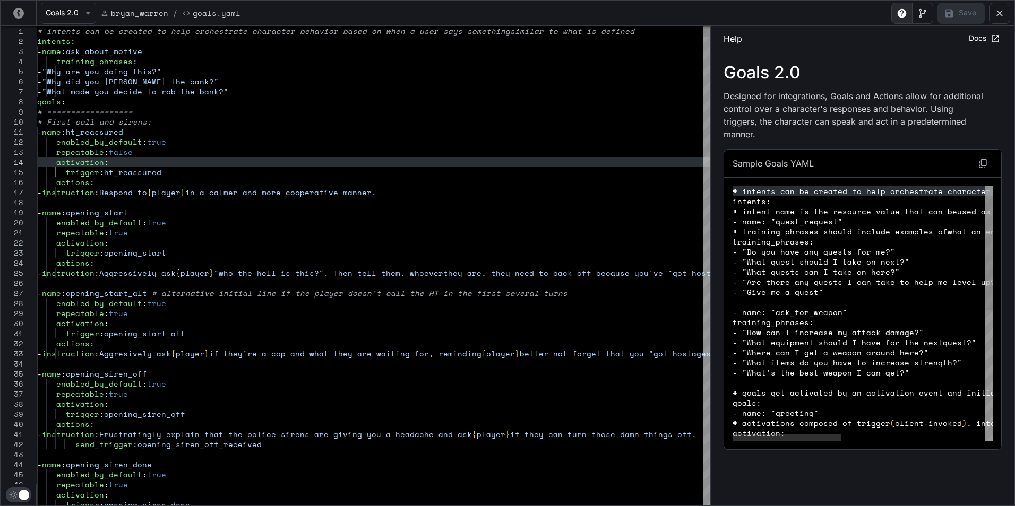
scroll to position [0, 0]
type textarea "**********"
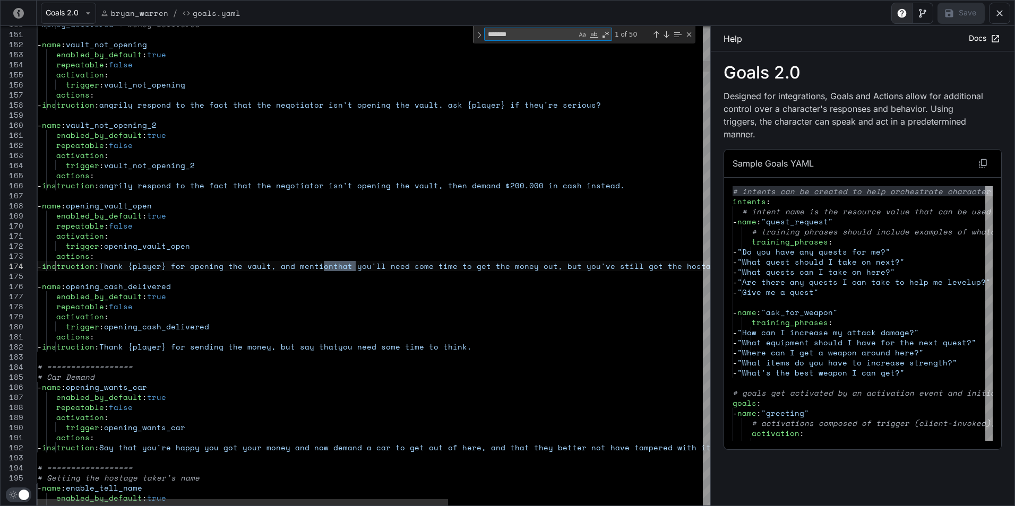
click at [543, 35] on textarea "*******" at bounding box center [531, 34] width 92 height 12
type textarea "*******"
click at [532, 34] on textarea "*******" at bounding box center [531, 34] width 92 height 12
paste textarea "**********"
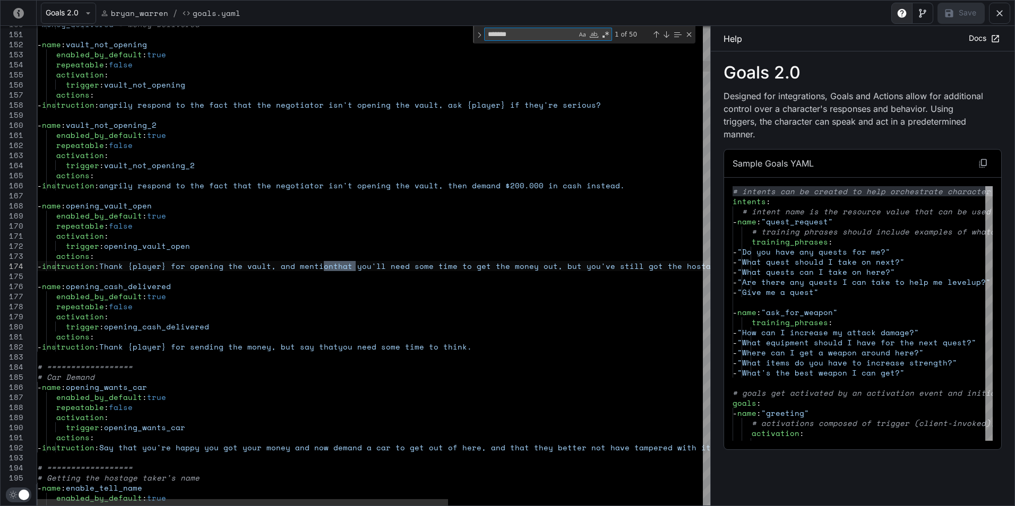
type textarea "**********"
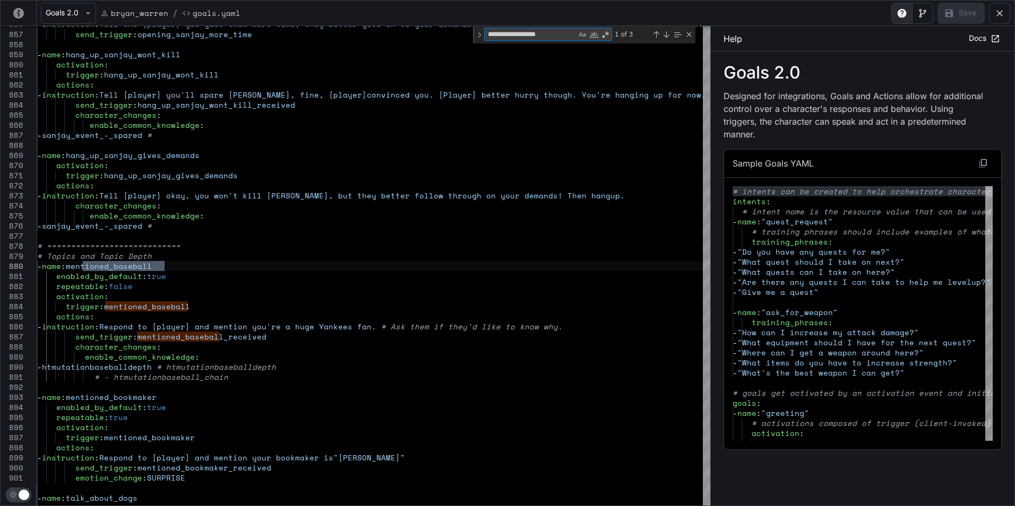
type textarea "**********"
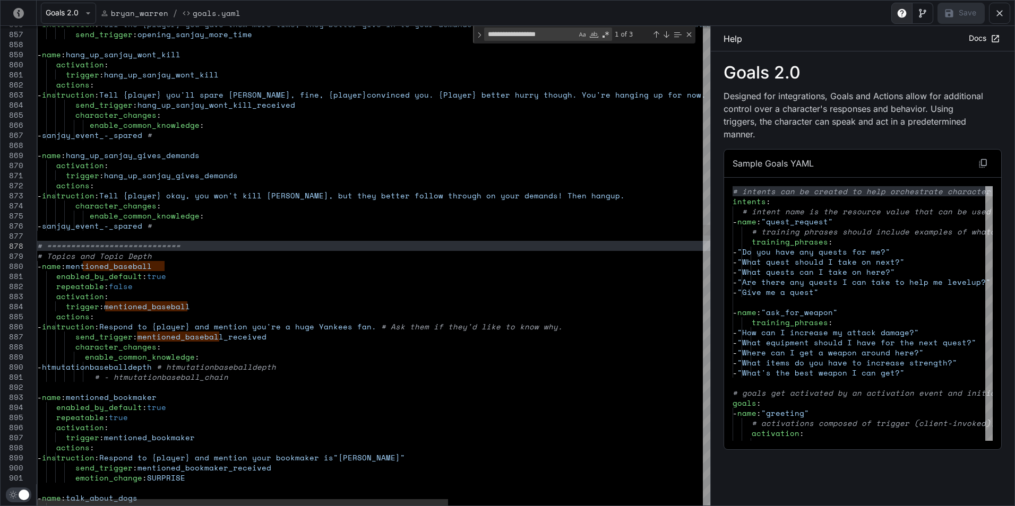
type textarea "**********"
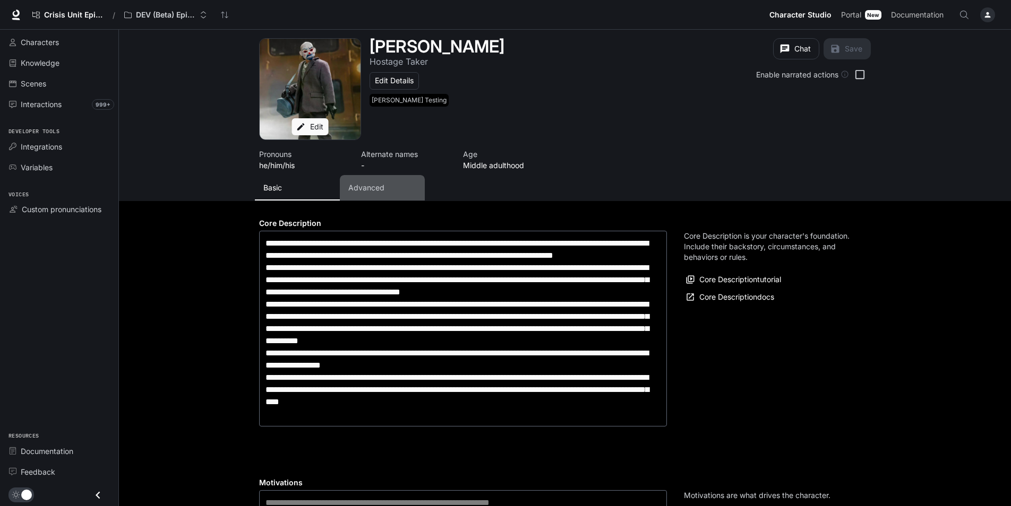
click at [361, 195] on button "Advanced" at bounding box center [382, 187] width 85 height 25
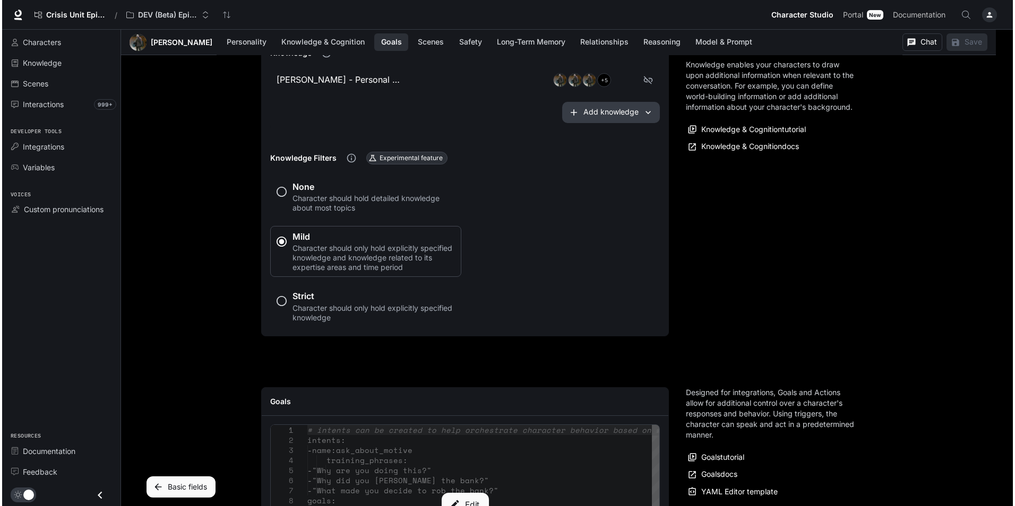
scroll to position [743, 0]
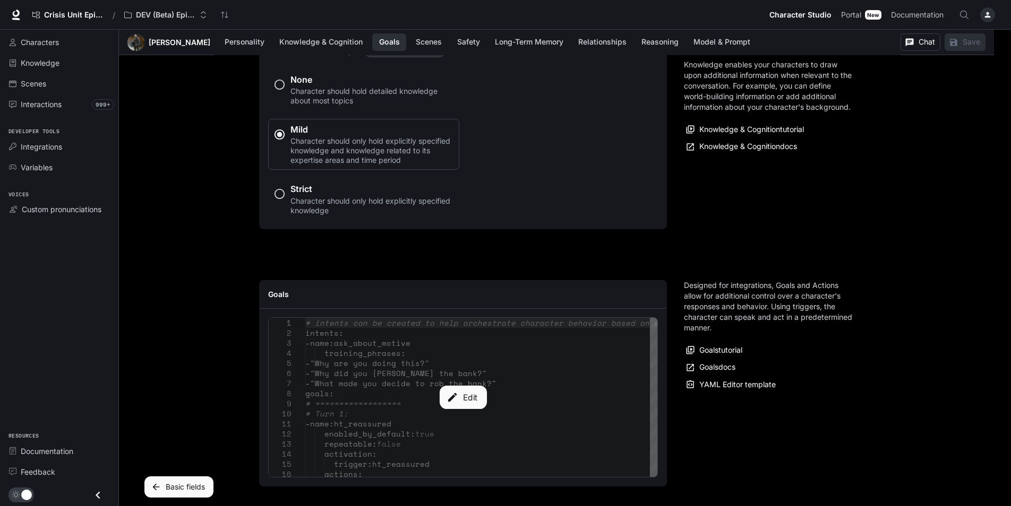
click at [479, 386] on button "Edit" at bounding box center [462, 397] width 47 height 23
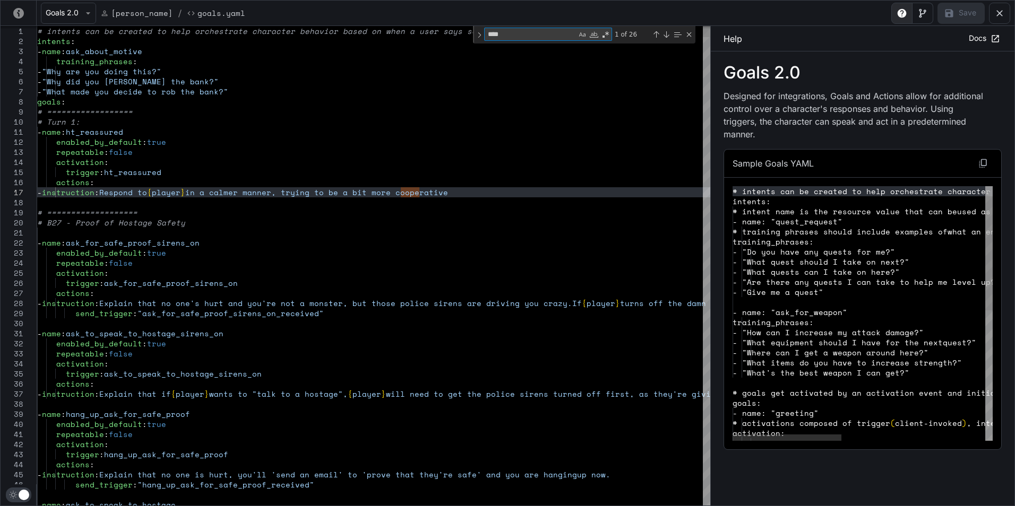
scroll to position [0, 0]
type textarea "**********"
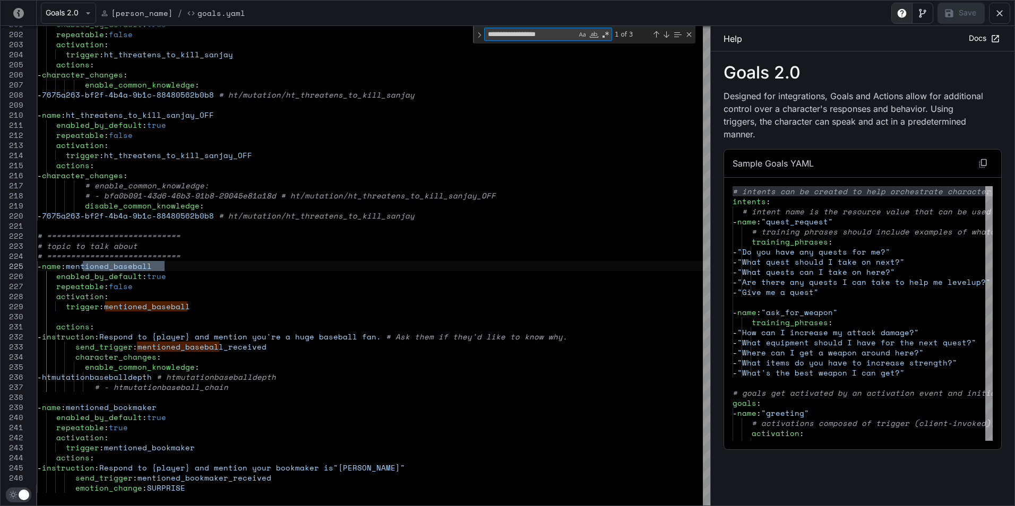
type textarea "**********"
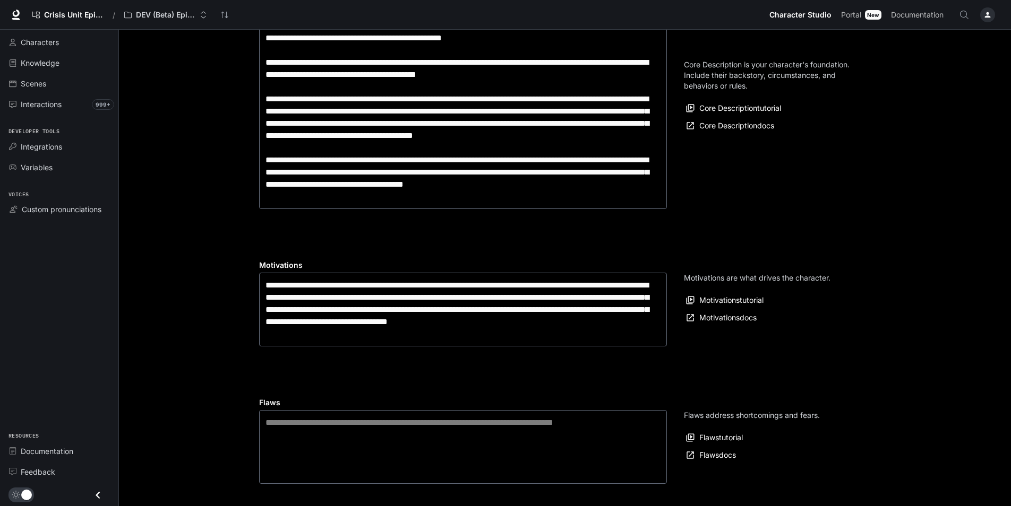
scroll to position [53, 0]
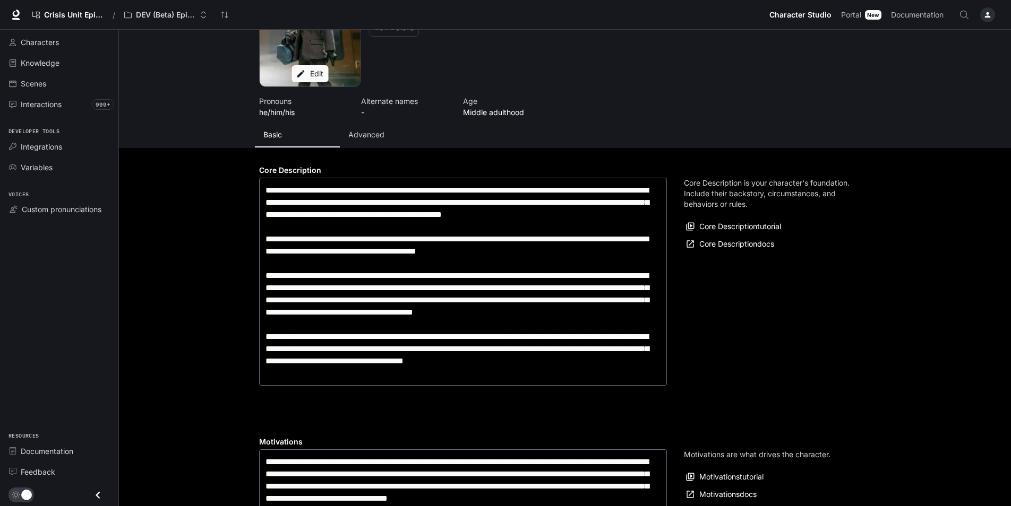
click at [361, 133] on p "Advanced" at bounding box center [366, 135] width 36 height 11
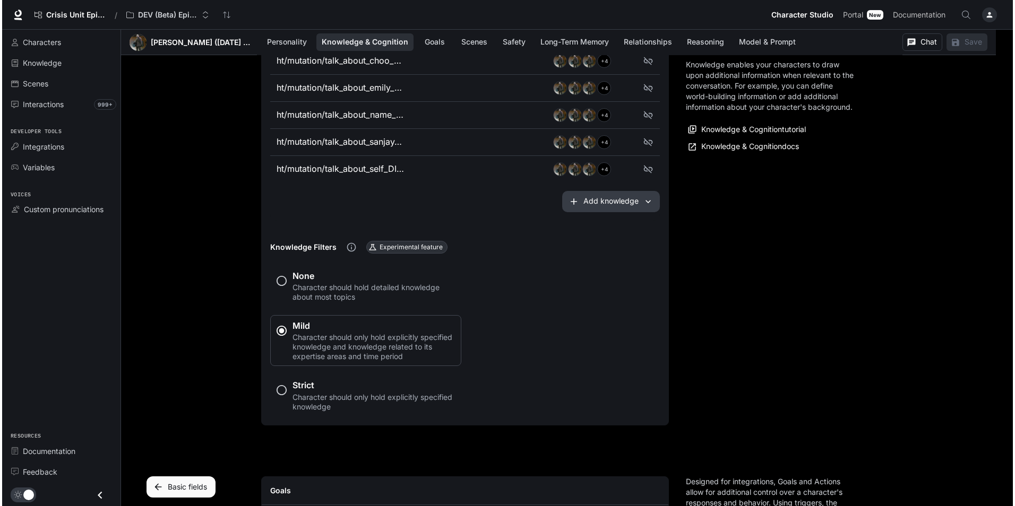
scroll to position [955, 0]
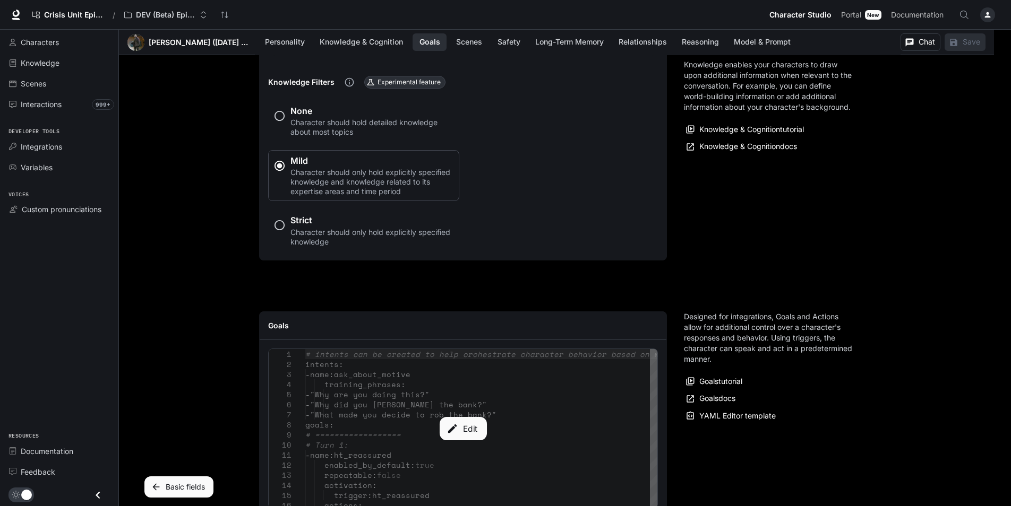
click at [427, 398] on div "Edit" at bounding box center [463, 428] width 389 height 159
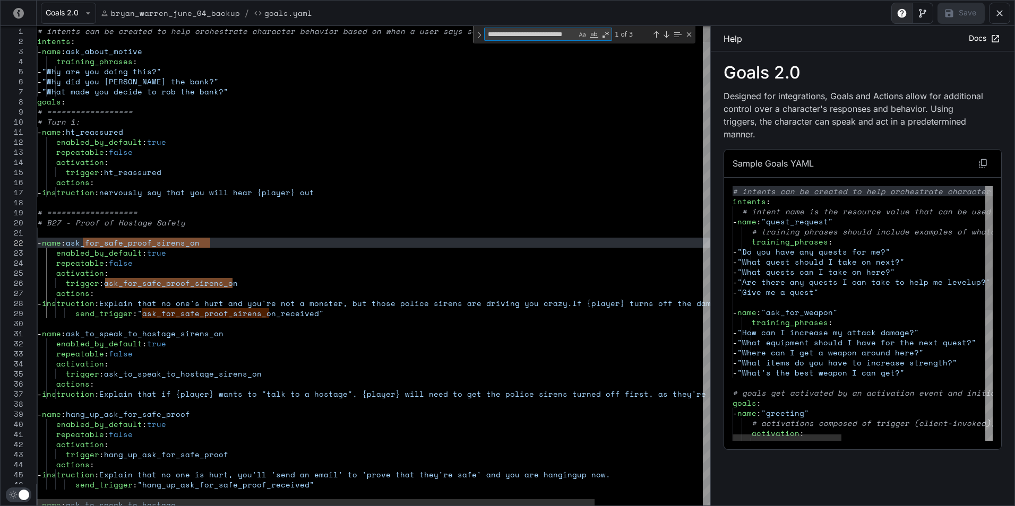
type textarea "**********"
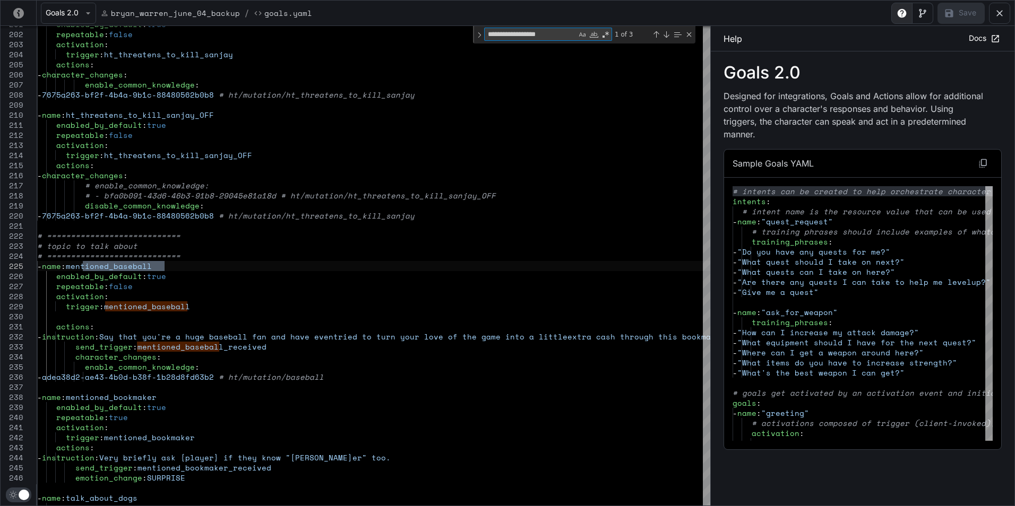
type textarea "**********"
click at [1004, 14] on icon "yaml-editor" at bounding box center [999, 13] width 11 height 11
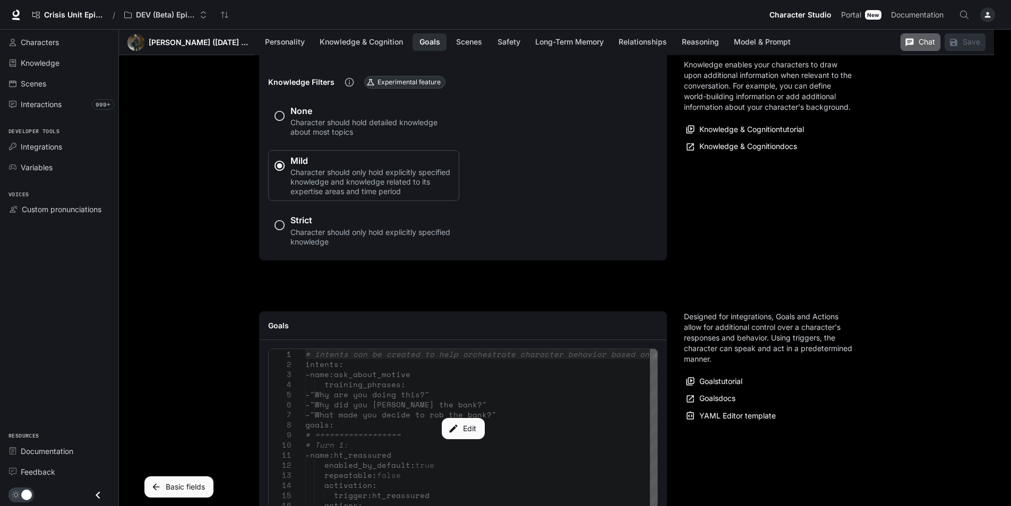
click at [918, 46] on button "Chat" at bounding box center [920, 42] width 40 height 18
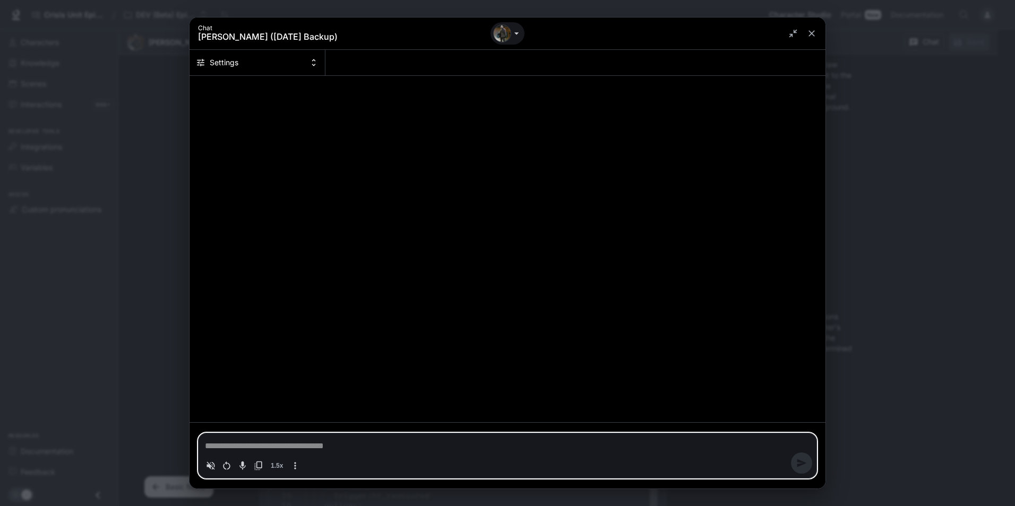
click at [301, 444] on textarea "Chat simulator bottom actions" at bounding box center [507, 446] width 605 height 13
click at [295, 464] on icon "More actions" at bounding box center [295, 466] width 11 height 11
type textarea "*"
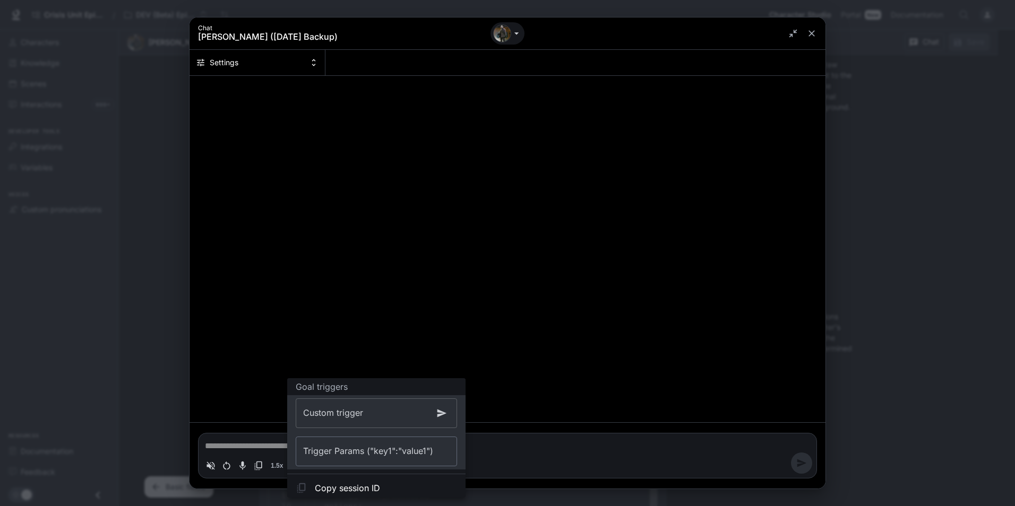
click at [333, 418] on input "Custom trigger" at bounding box center [365, 414] width 138 height 30
paste input "**********"
type input "**********"
click at [445, 415] on icon "button" at bounding box center [441, 413] width 11 height 11
type textarea "*"
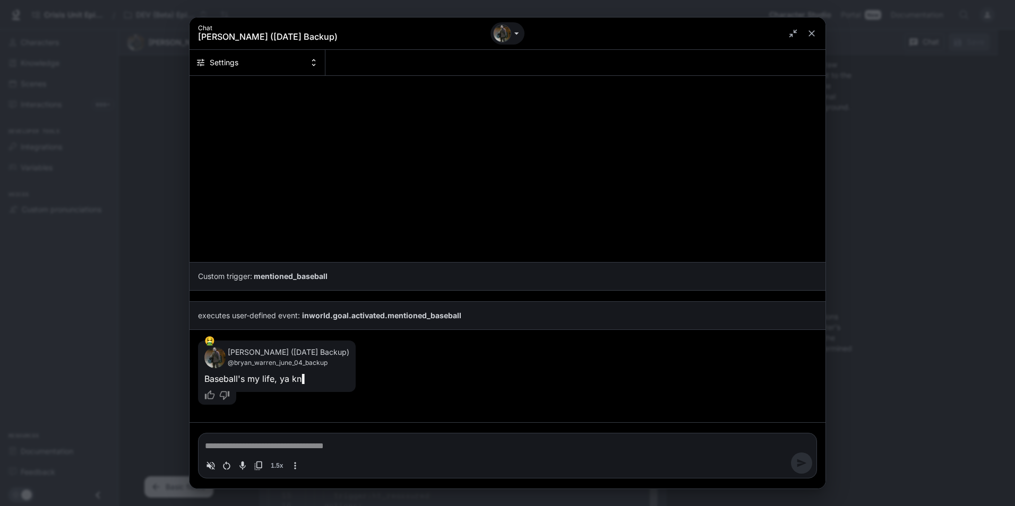
type textarea "*"
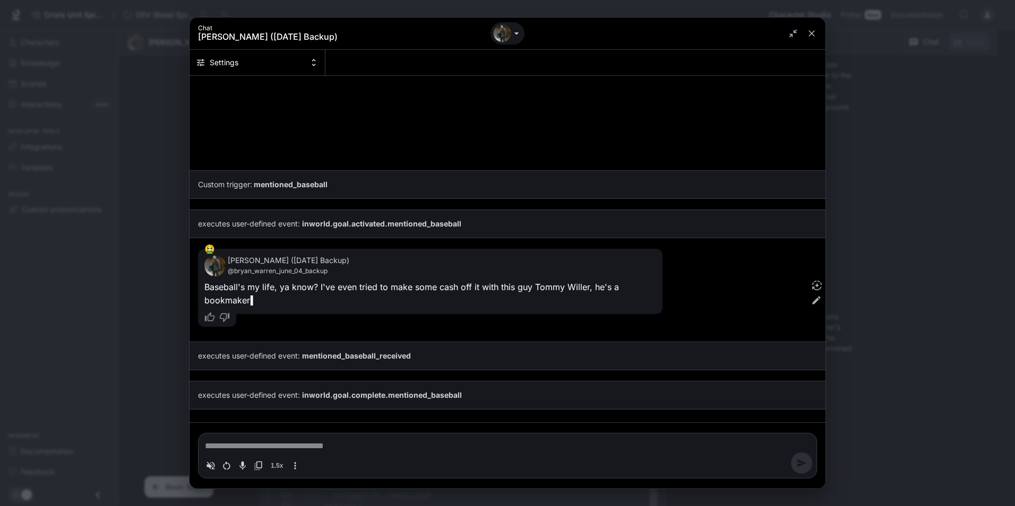
click at [322, 354] on strong "mentioned_baseball_received" at bounding box center [356, 355] width 109 height 9
click at [902, 116] on div "Chat Bryan Warren (June 04 Backup) Settings Custom trigger: mentioned_baseball …" at bounding box center [507, 253] width 1015 height 506
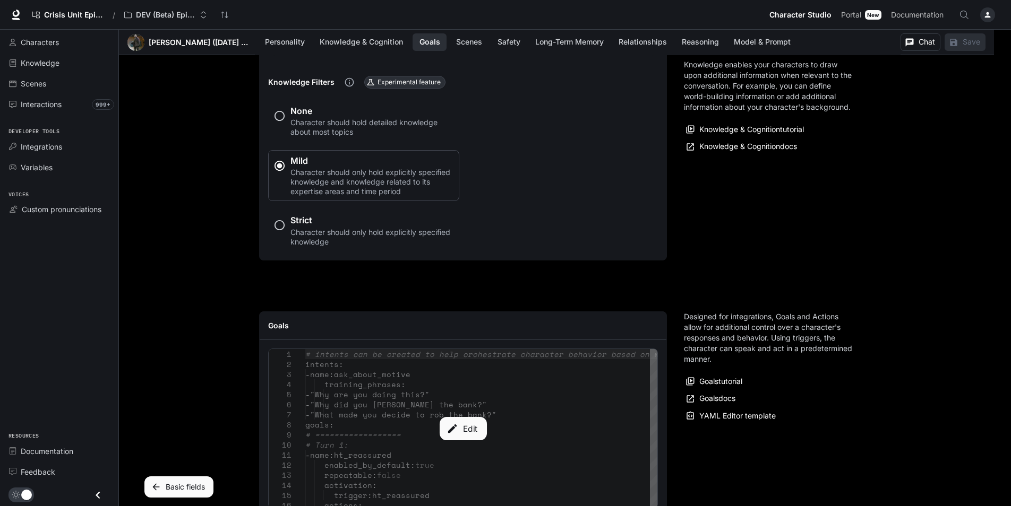
click at [444, 398] on div "Edit" at bounding box center [463, 428] width 389 height 159
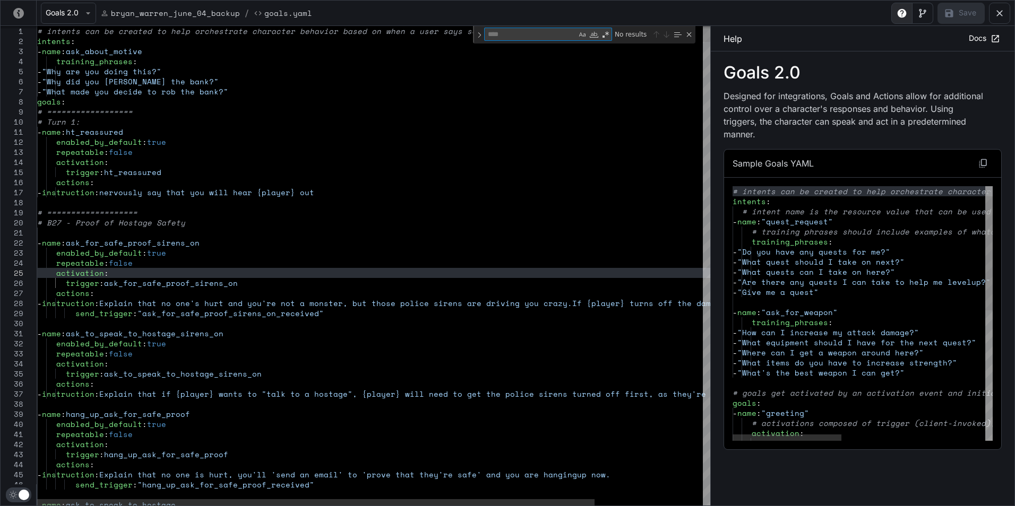
type textarea "*"
type textarea "**********"
type textarea "**"
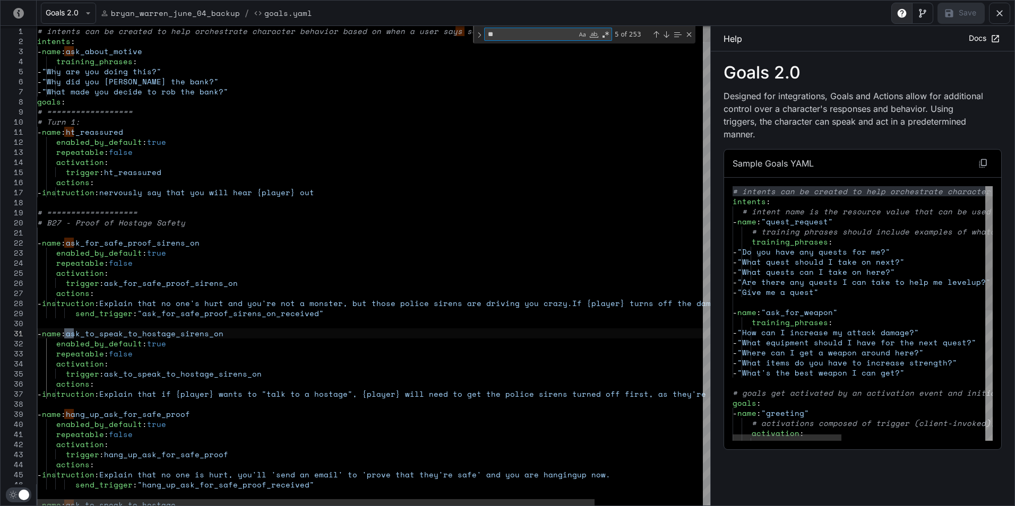
type textarea "**********"
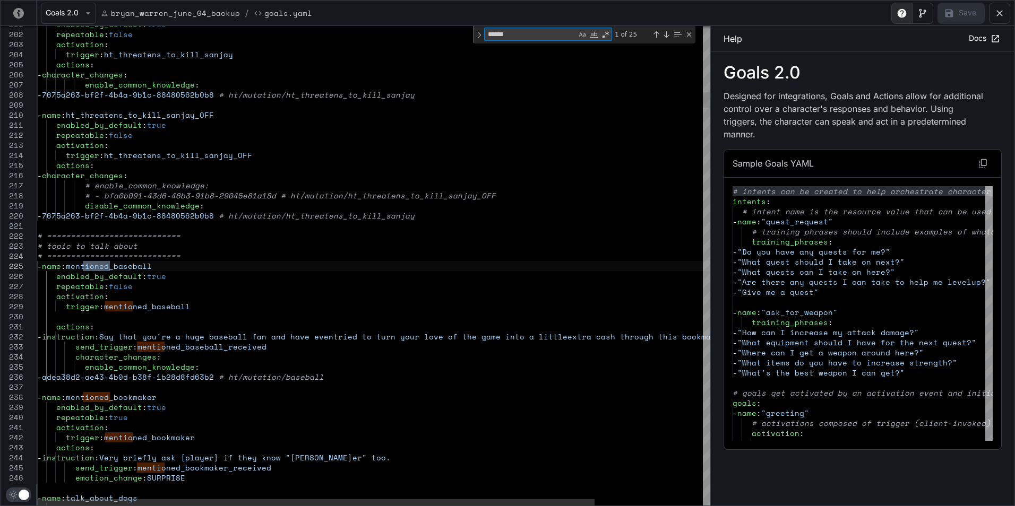
type textarea "*******"
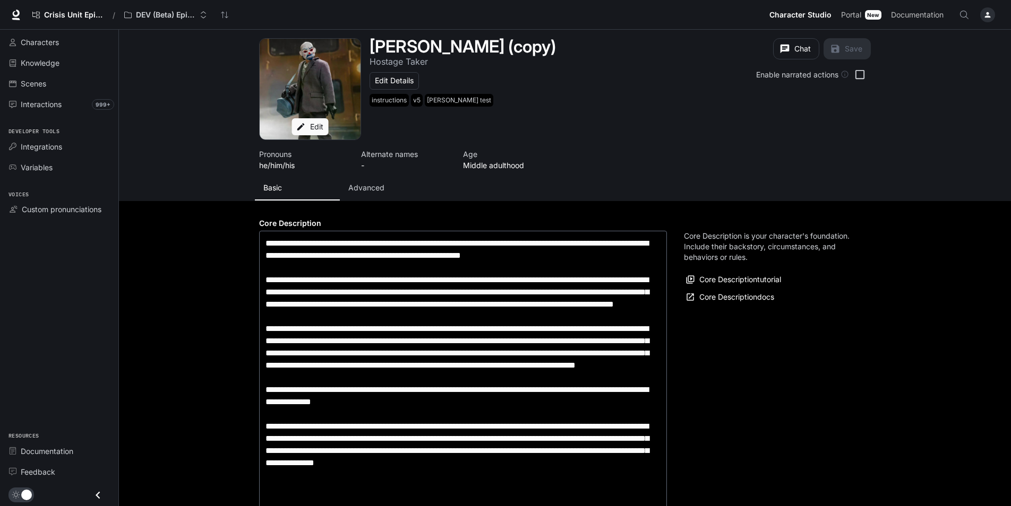
click at [352, 183] on p "Advanced" at bounding box center [366, 188] width 36 height 11
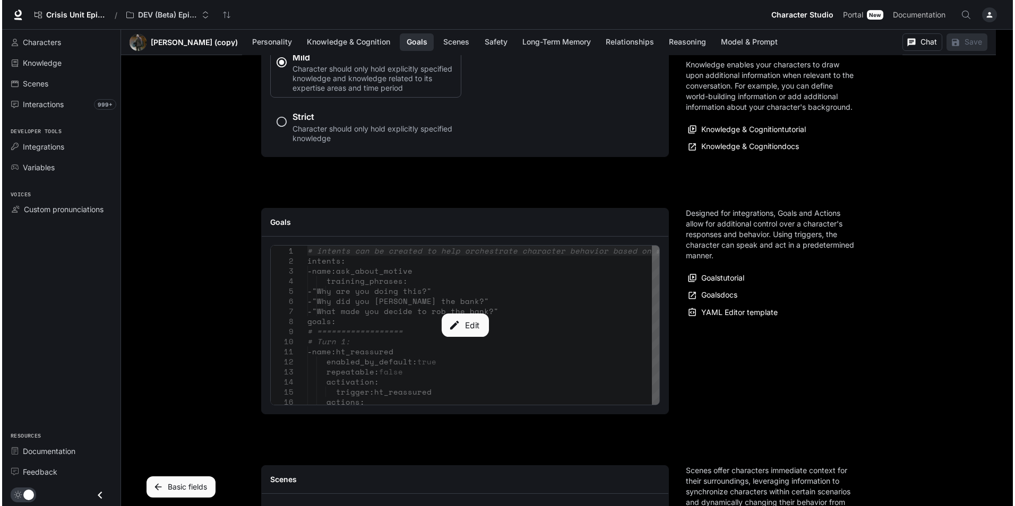
scroll to position [1062, 0]
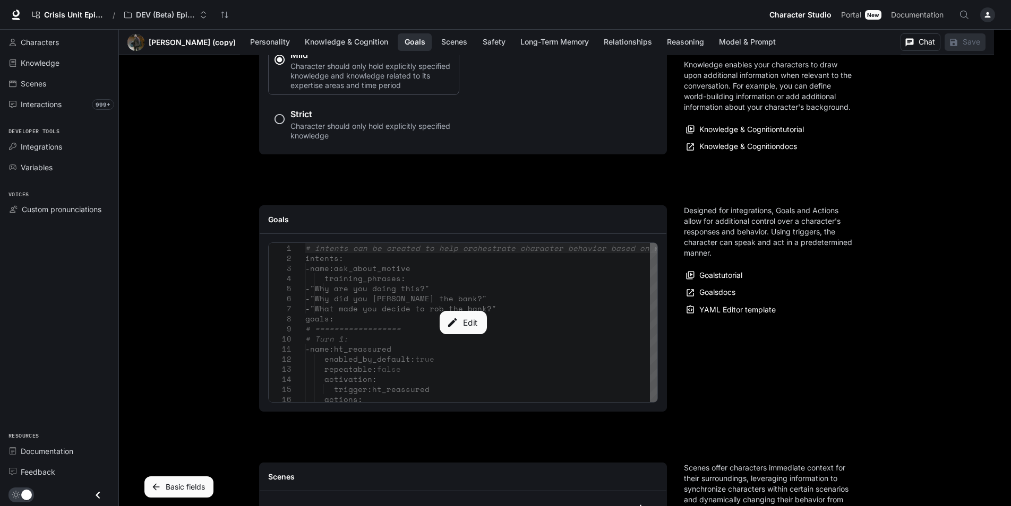
click at [455, 361] on div "Edit" at bounding box center [463, 322] width 389 height 159
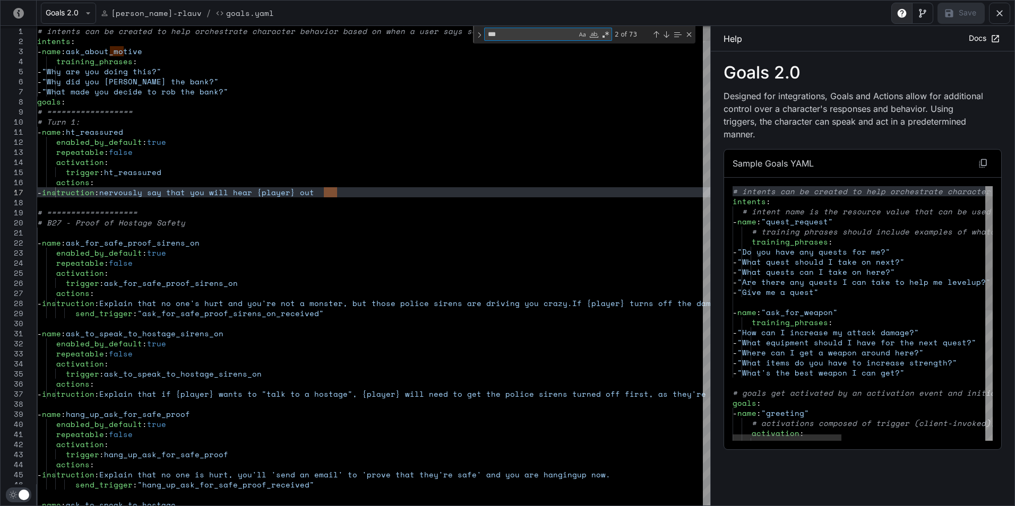
type textarea "**********"
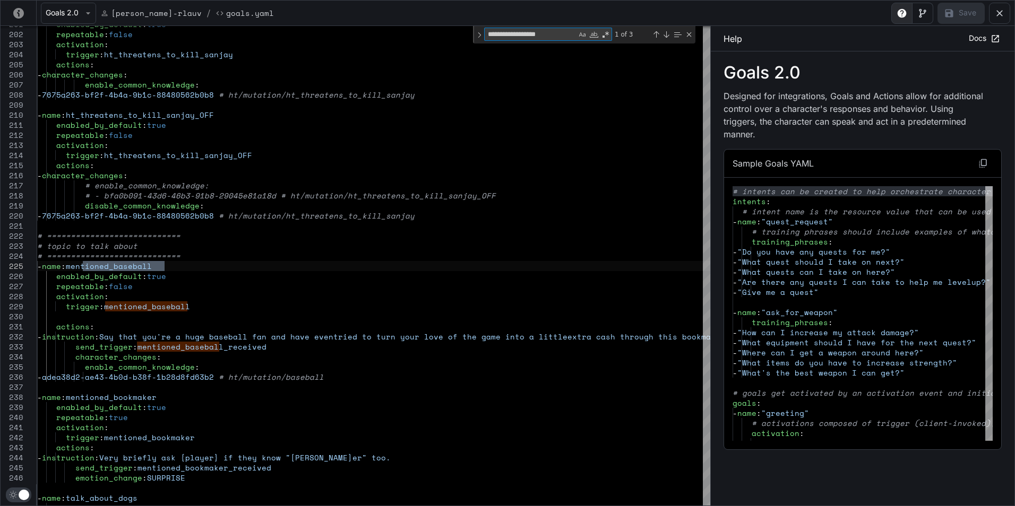
type textarea "**********"
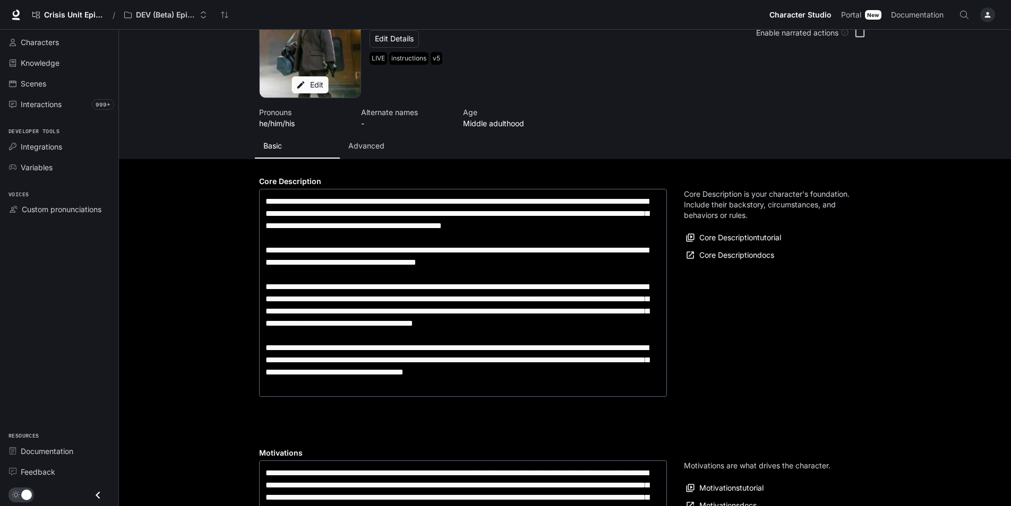
scroll to position [106, 0]
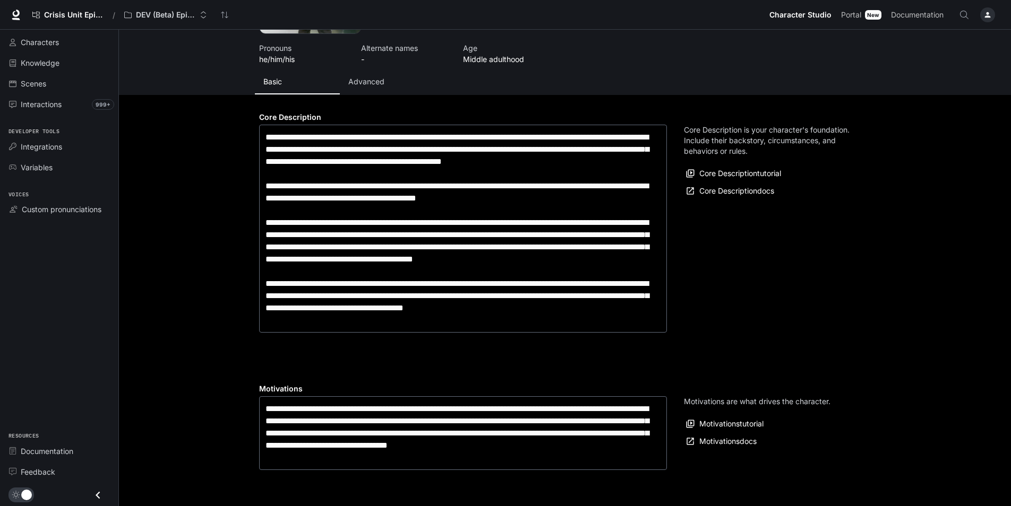
click at [377, 86] on p "Advanced" at bounding box center [366, 81] width 36 height 11
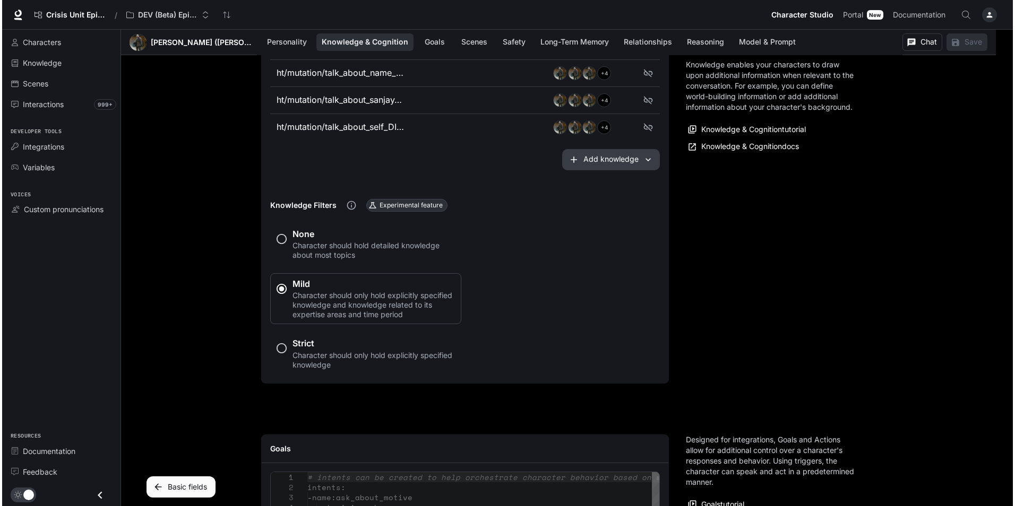
scroll to position [1008, 0]
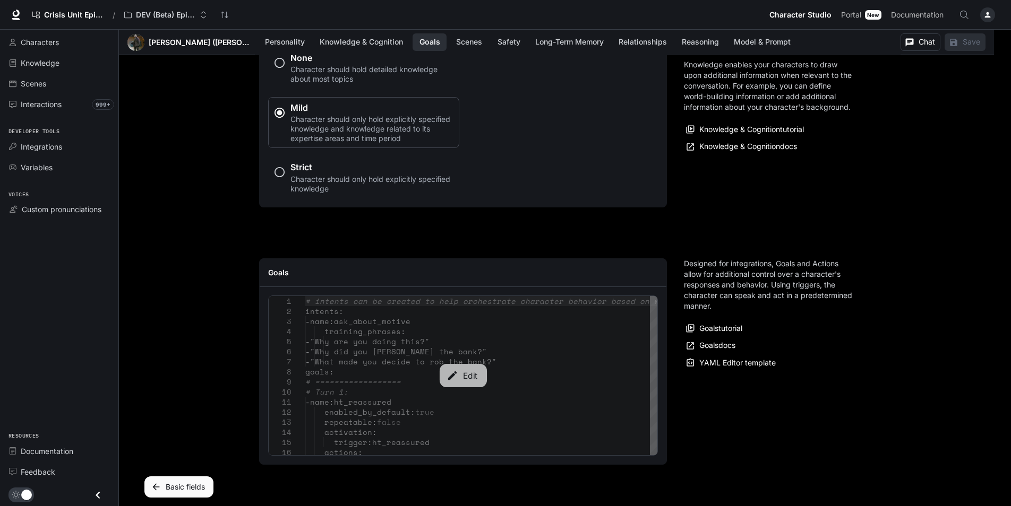
click at [440, 381] on button "Edit" at bounding box center [462, 375] width 47 height 23
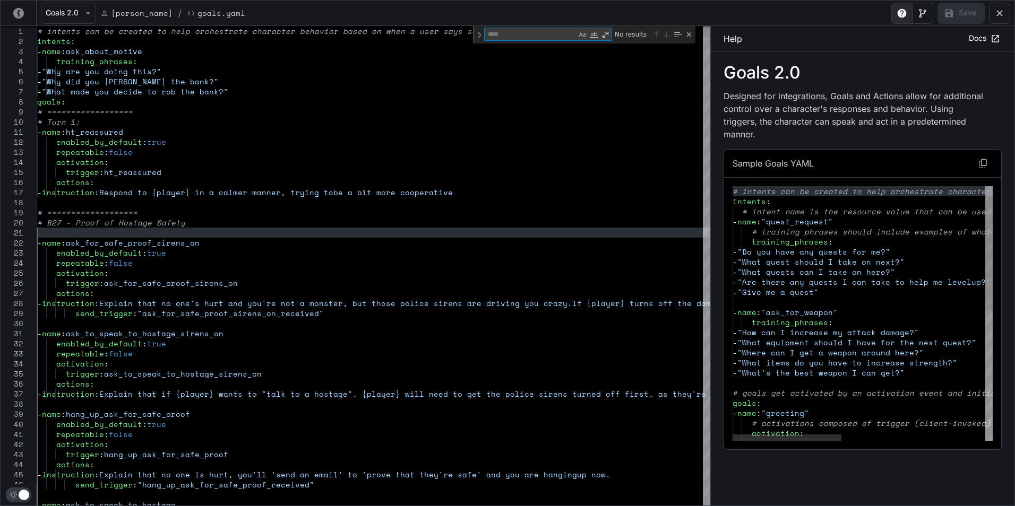
type textarea "**********"
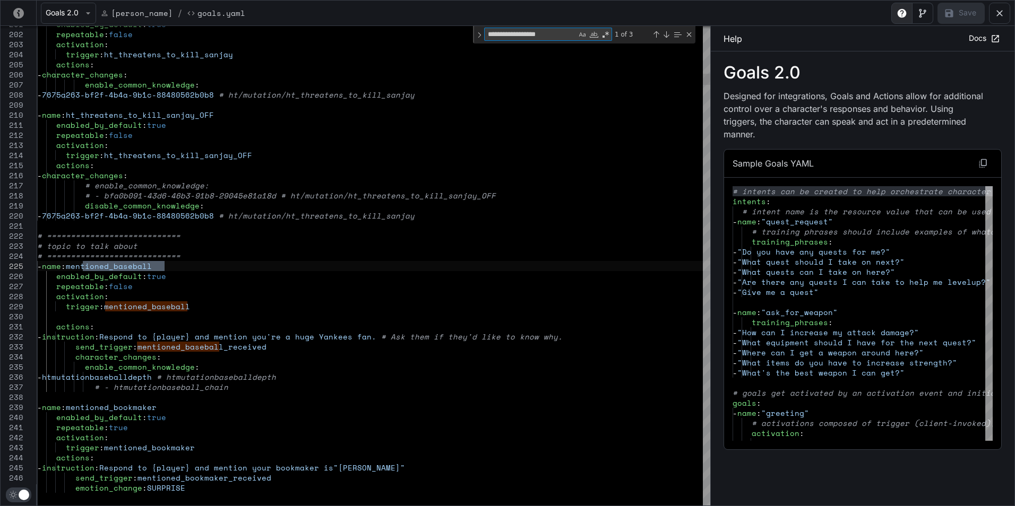
type textarea "**********"
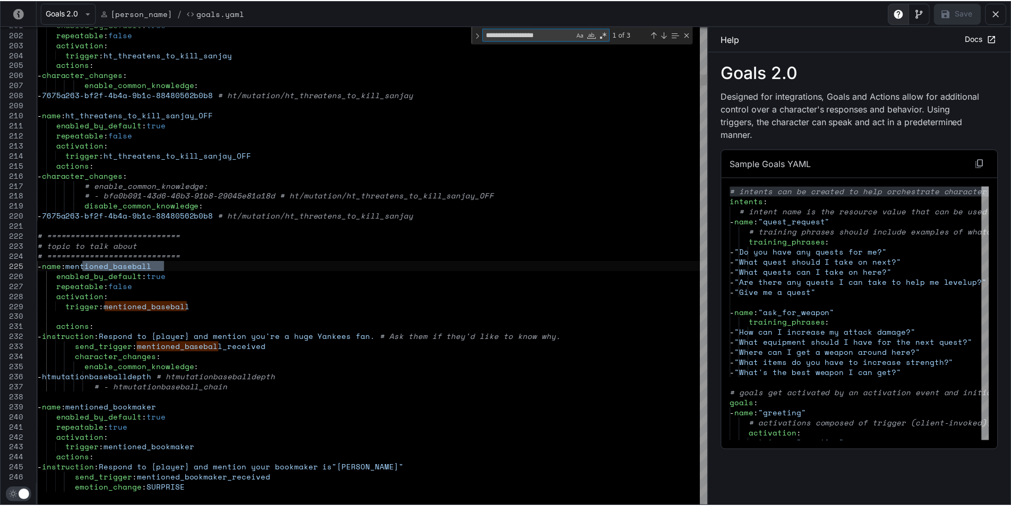
scroll to position [0, 0]
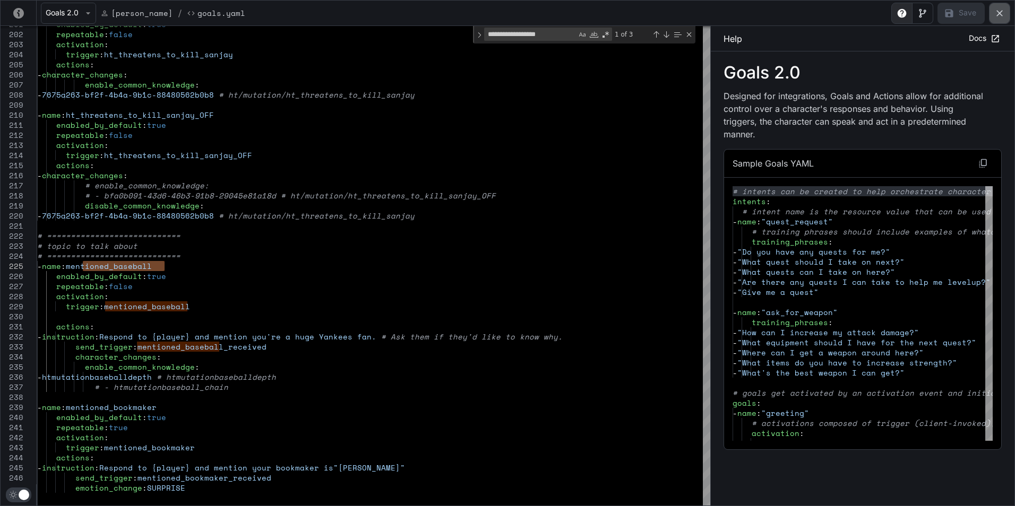
click at [1001, 12] on icon "yaml-editor" at bounding box center [999, 13] width 6 height 6
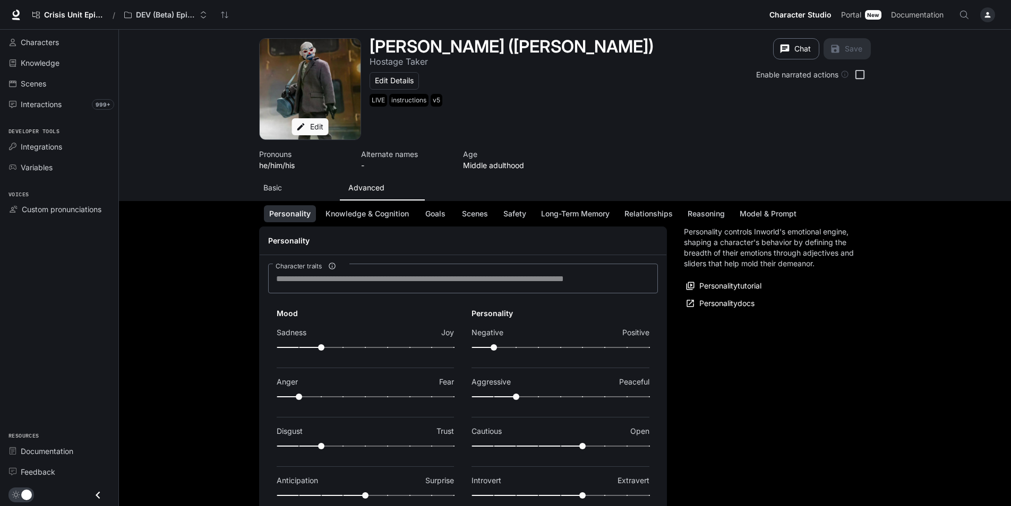
click at [801, 49] on button "Chat" at bounding box center [796, 48] width 46 height 21
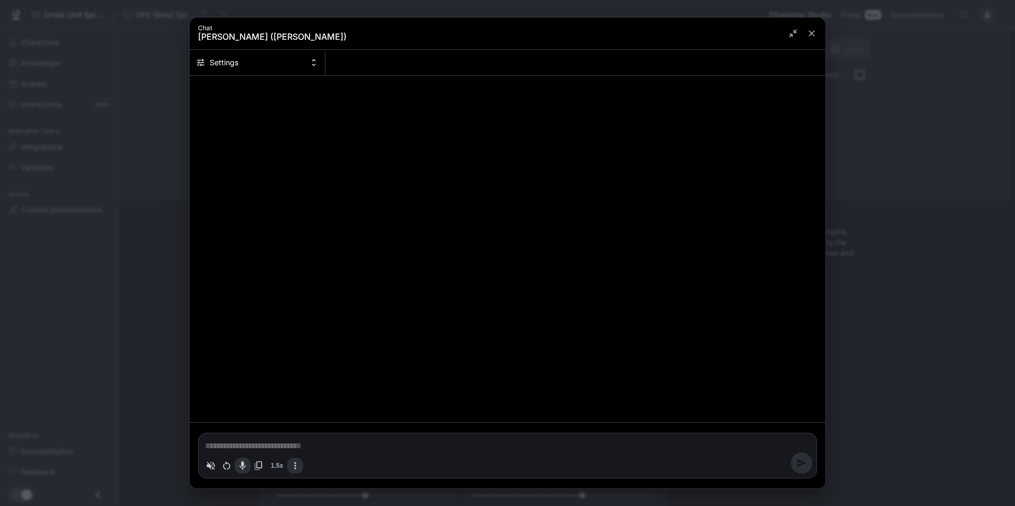
click at [297, 467] on div "1.5x" at bounding box center [253, 466] width 100 height 16
click at [285, 442] on textarea "Chat simulator bottom actions" at bounding box center [507, 446] width 605 height 13
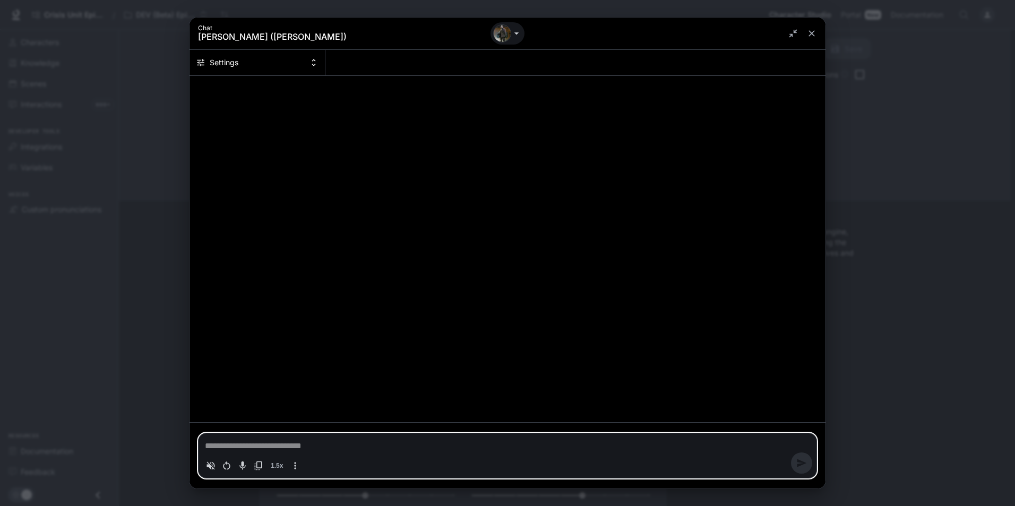
click at [294, 466] on icon "More actions" at bounding box center [295, 466] width 11 height 11
type textarea "*"
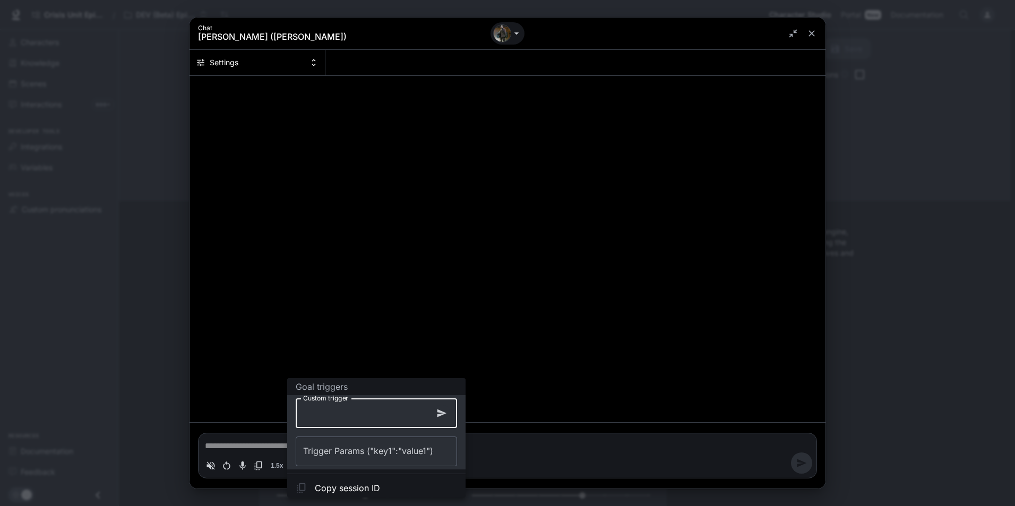
click at [355, 418] on input "Custom trigger" at bounding box center [365, 414] width 138 height 30
paste input "**********"
type input "**********"
click at [444, 413] on icon "button" at bounding box center [441, 413] width 11 height 11
type textarea "*"
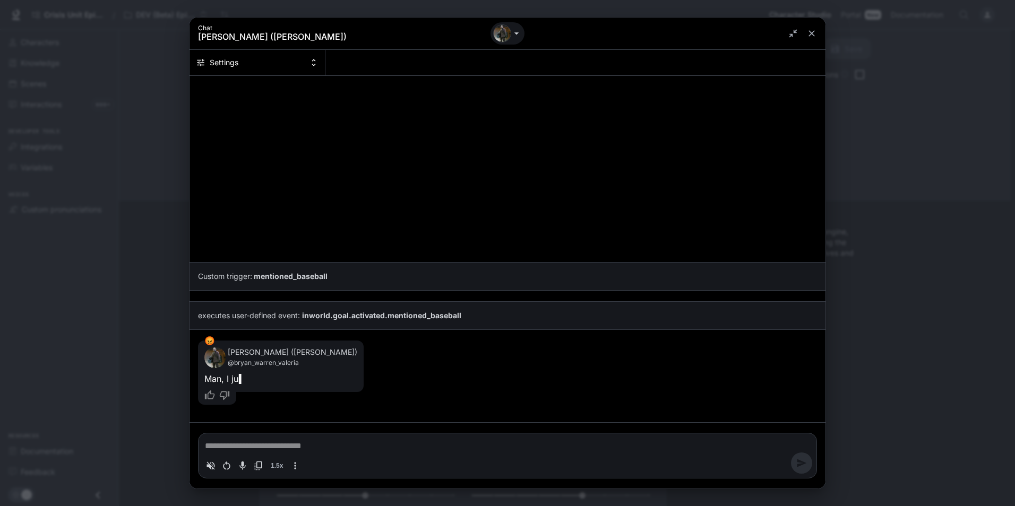
type textarea "*"
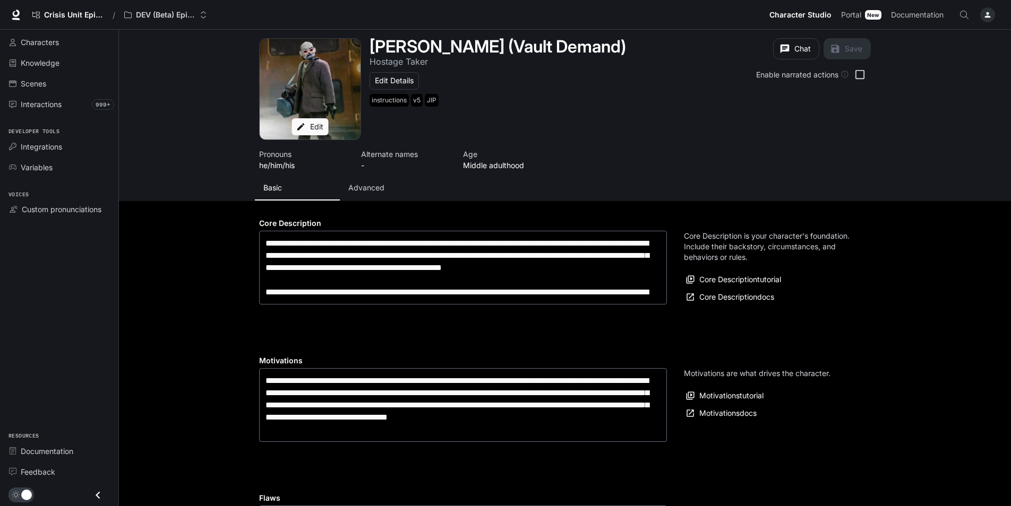
type input "**********"
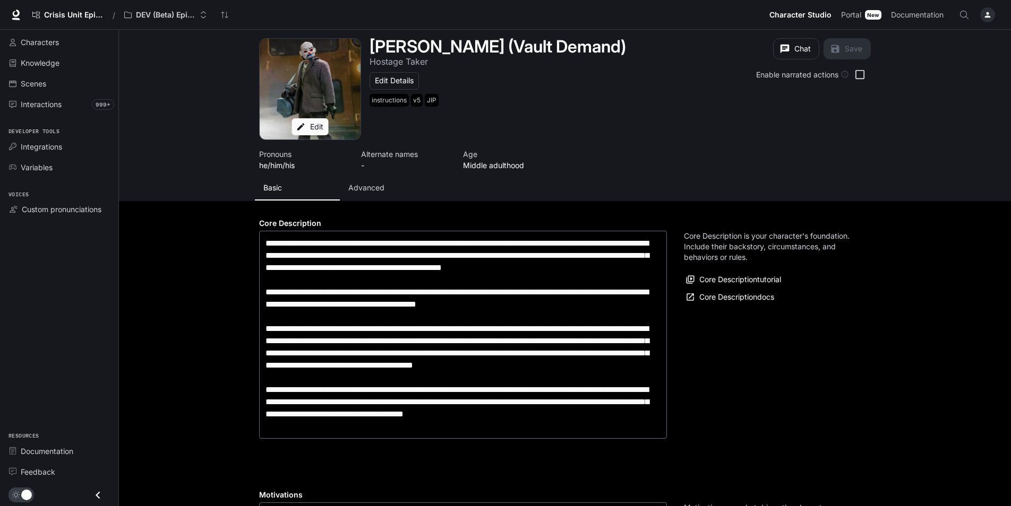
click at [358, 189] on p "Advanced" at bounding box center [366, 188] width 36 height 11
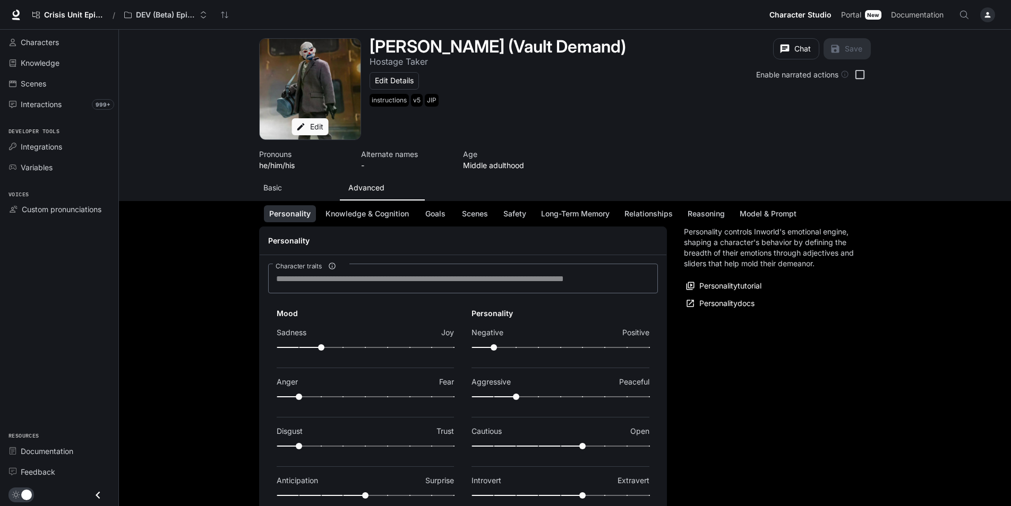
click at [394, 242] on h4 "Personality" at bounding box center [463, 241] width 390 height 11
click at [375, 219] on button "Knowledge & Cognition" at bounding box center [367, 214] width 94 height 18
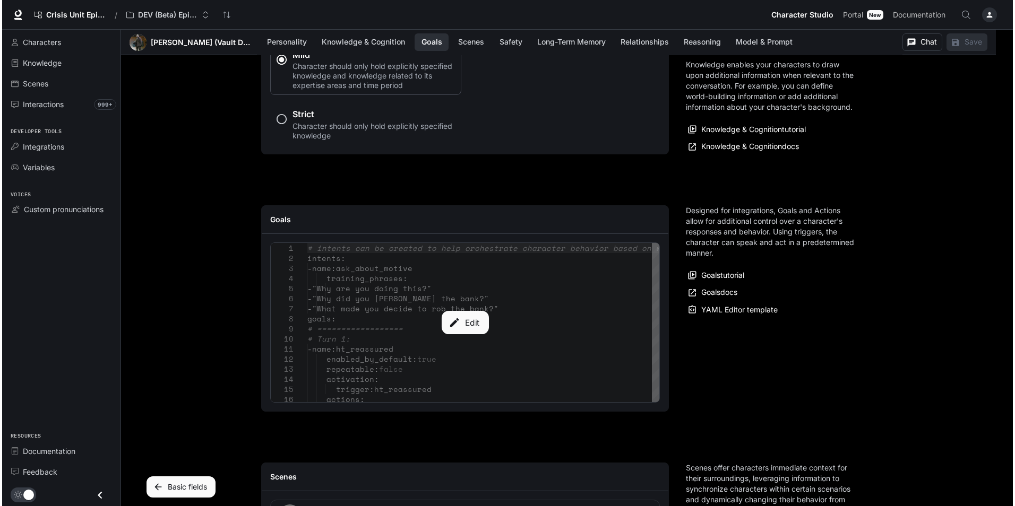
scroll to position [1327, 0]
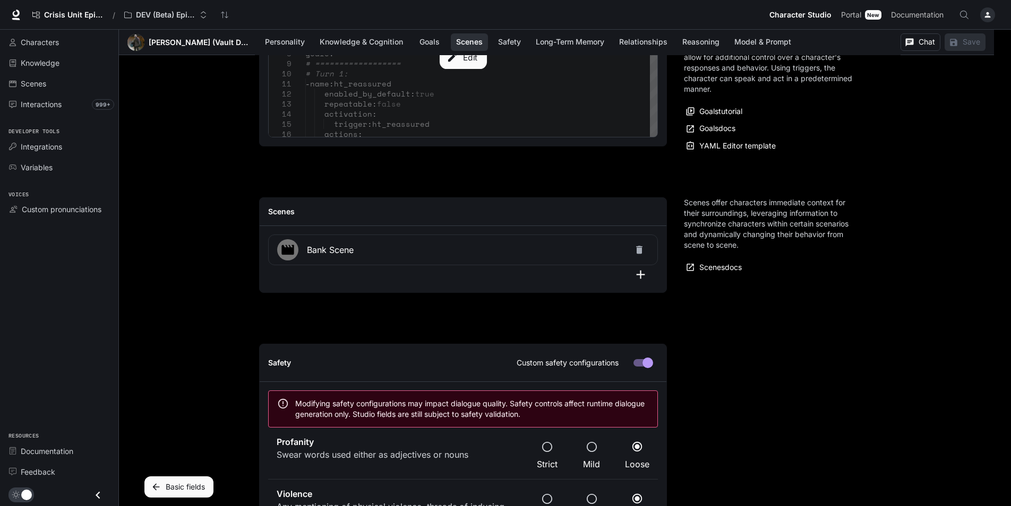
click at [460, 124] on div "Edit" at bounding box center [463, 57] width 389 height 159
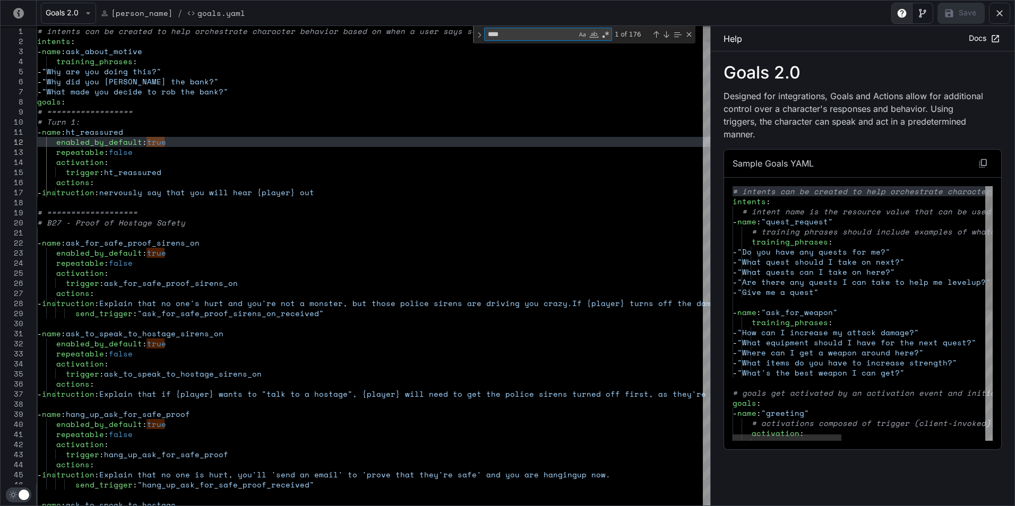
type textarea "**********"
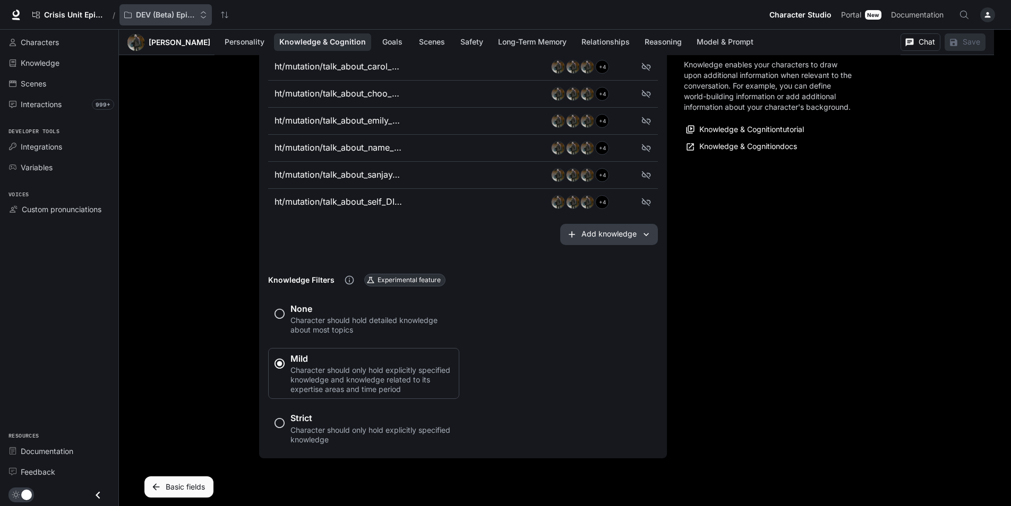
scroll to position [743, 0]
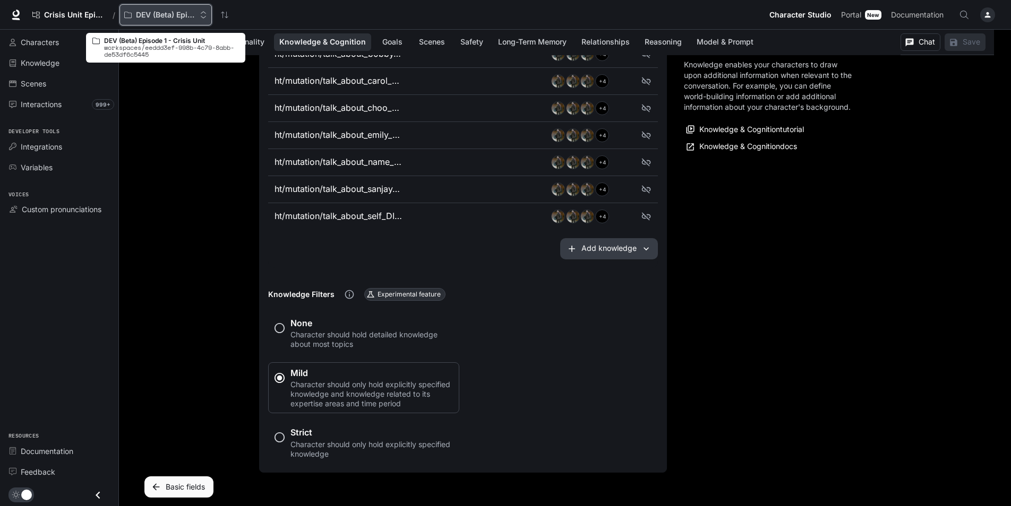
click at [175, 14] on p "DEV (Beta) Episode 1 - Crisis Unit" at bounding box center [165, 15] width 59 height 9
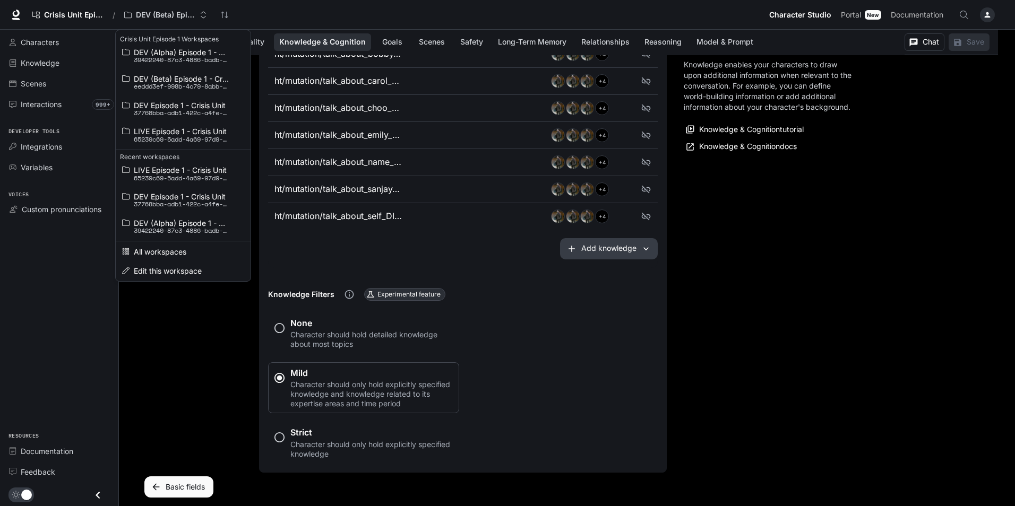
click at [53, 15] on div "Open workspace menu" at bounding box center [507, 253] width 1015 height 506
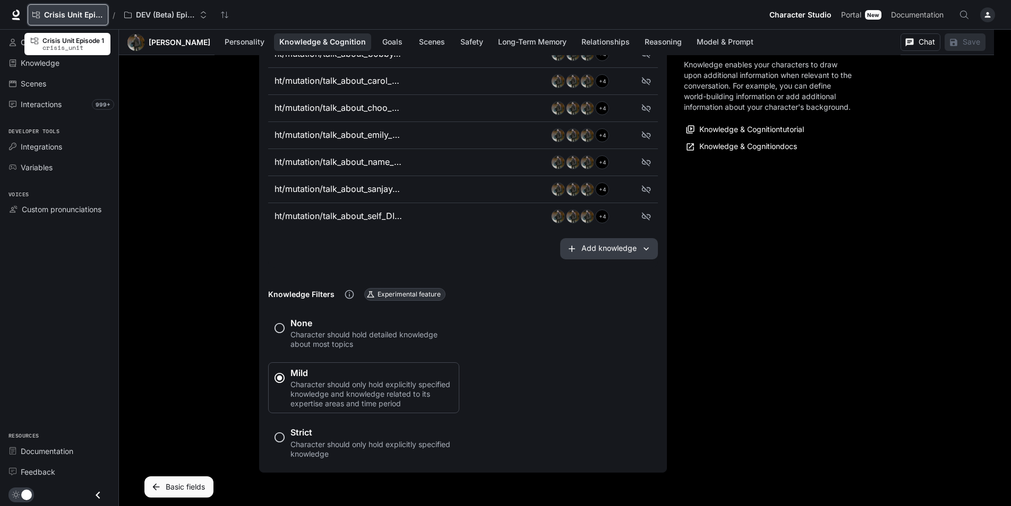
click at [47, 14] on span "Crisis Unit Episode 1" at bounding box center [73, 15] width 59 height 9
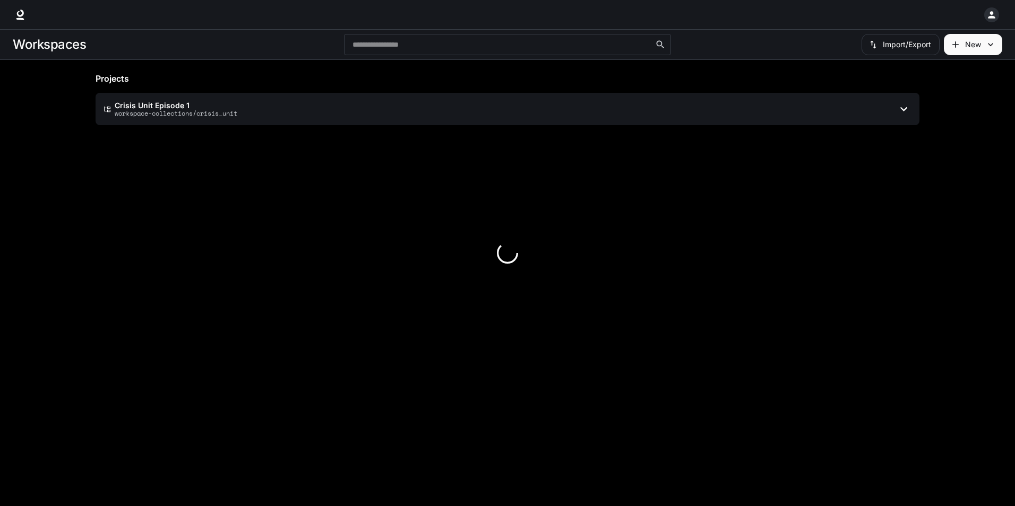
click at [161, 110] on div at bounding box center [507, 253] width 1015 height 506
click at [175, 106] on div at bounding box center [507, 253] width 1015 height 506
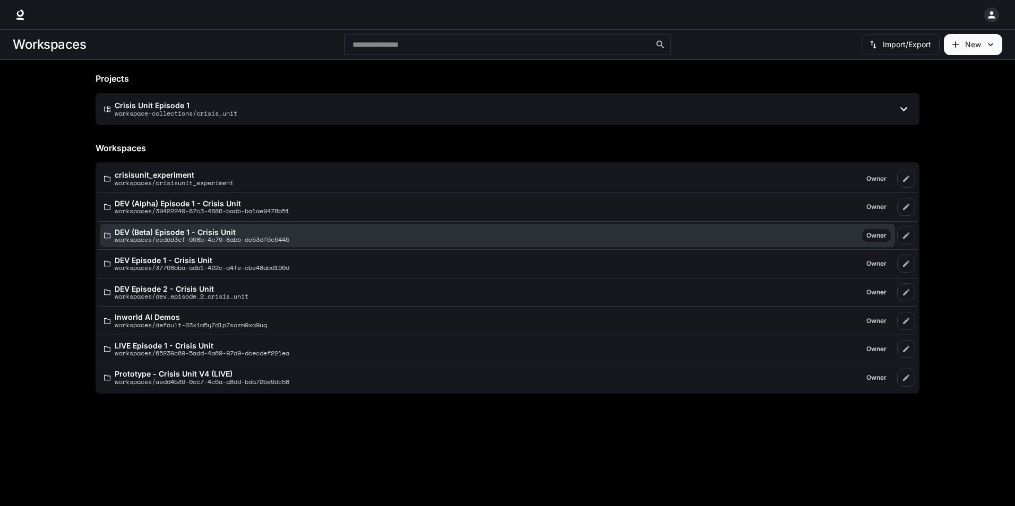
click at [217, 234] on p "DEV (Beta) Episode 1 - Crisis Unit" at bounding box center [202, 232] width 175 height 8
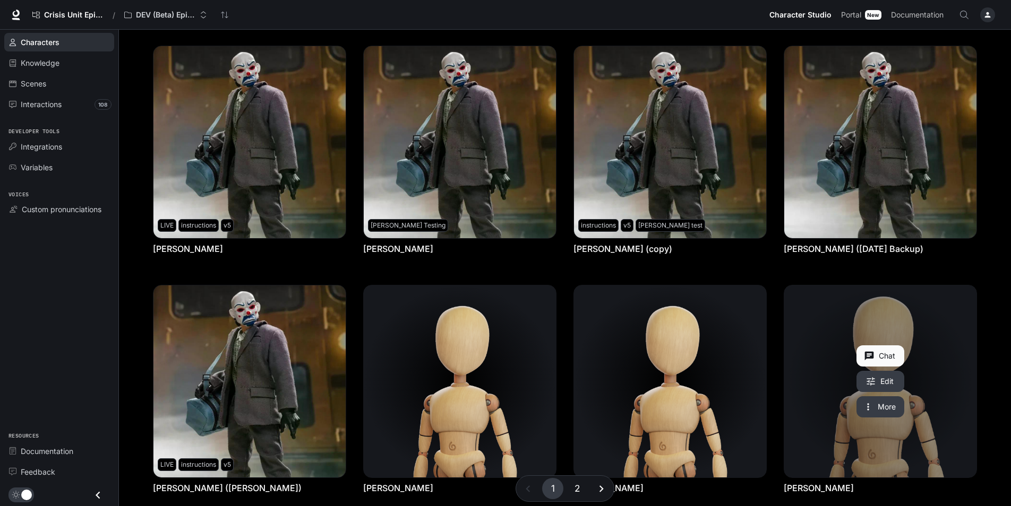
scroll to position [265, 0]
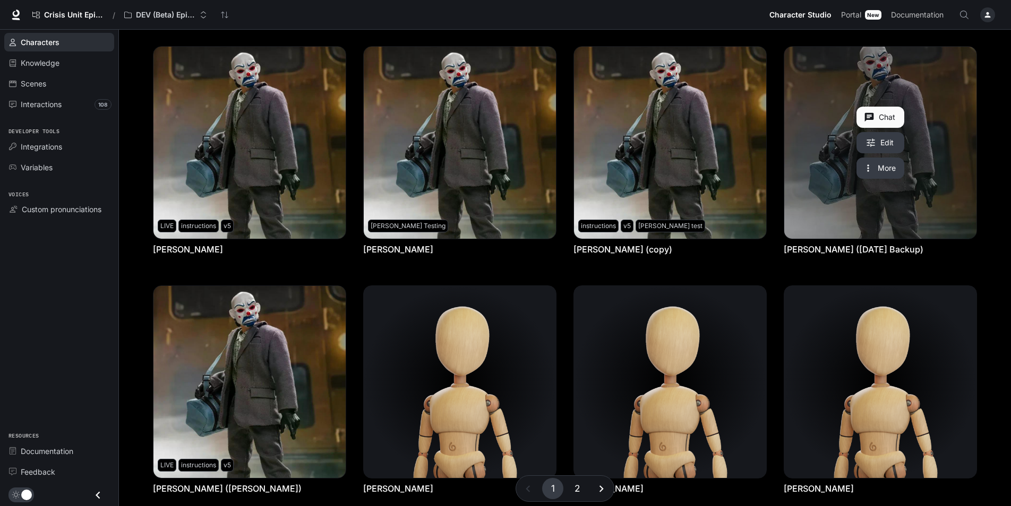
click at [932, 222] on link "Bryan Warren (June 04 Backup)" at bounding box center [880, 143] width 192 height 192
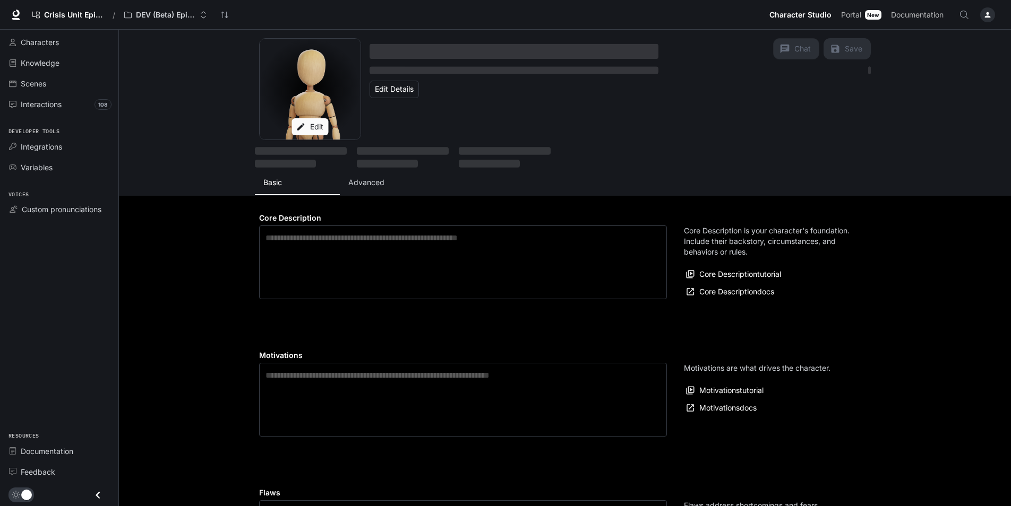
type textarea "**********"
type input "**********"
type input "***"
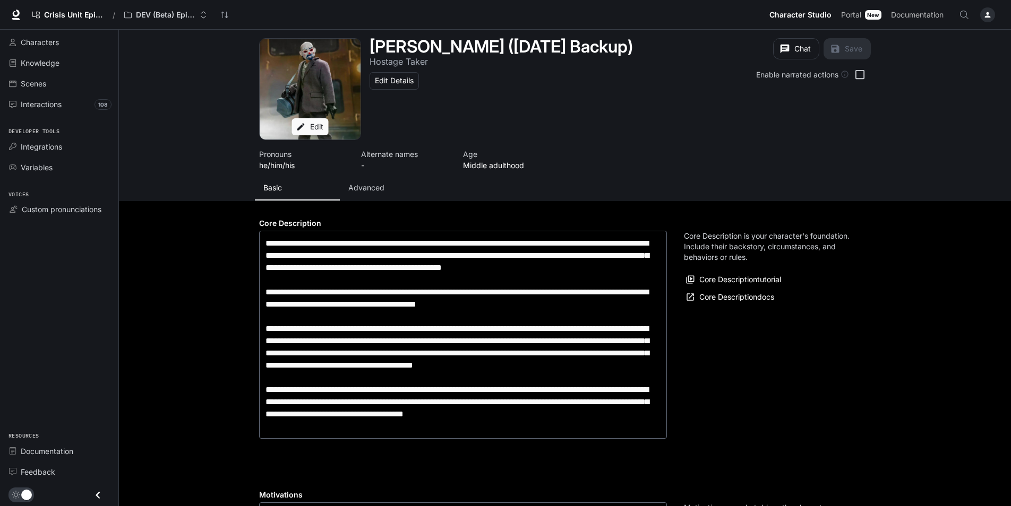
type input "**********"
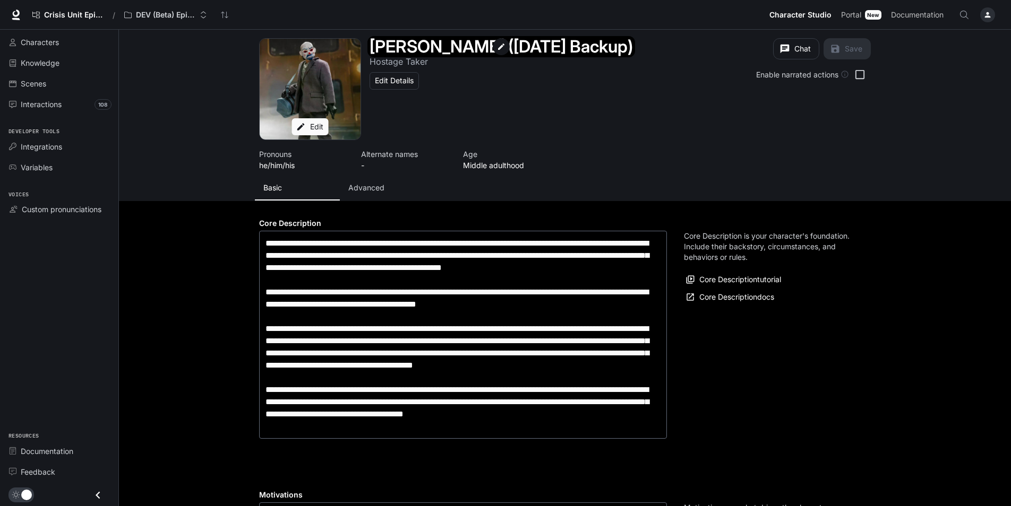
drag, startPoint x: 371, startPoint y: 43, endPoint x: 605, endPoint y: 50, distance: 233.7
click at [589, 61] on div "Bryan Warren (June 04 Backup) Hostage Taker" at bounding box center [513, 53] width 289 height 30
click at [606, 47] on div "Open character details dialog" at bounding box center [500, 46] width 263 height 17
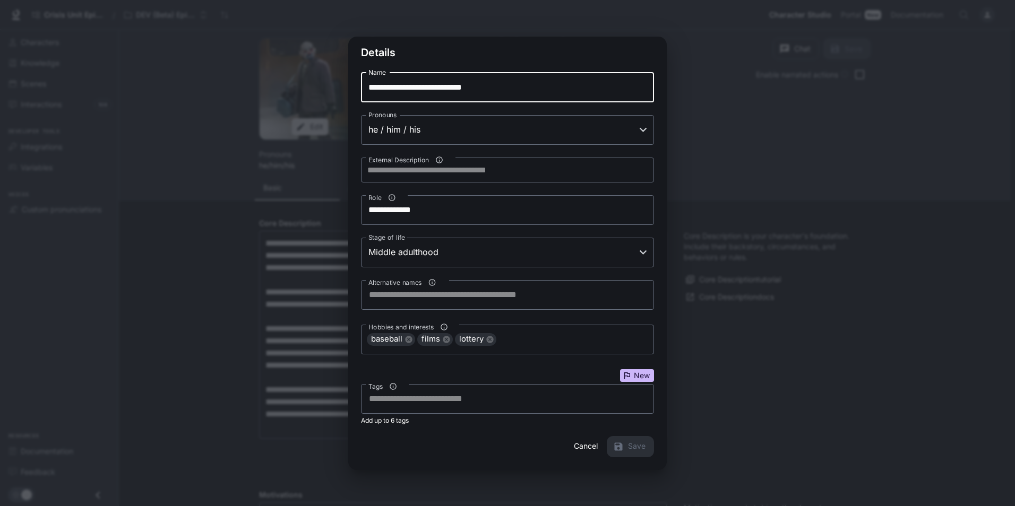
drag, startPoint x: 308, startPoint y: 81, endPoint x: 264, endPoint y: 81, distance: 44.6
click at [264, 81] on div "**********" at bounding box center [507, 253] width 637 height 506
click at [842, 353] on div at bounding box center [507, 253] width 1015 height 506
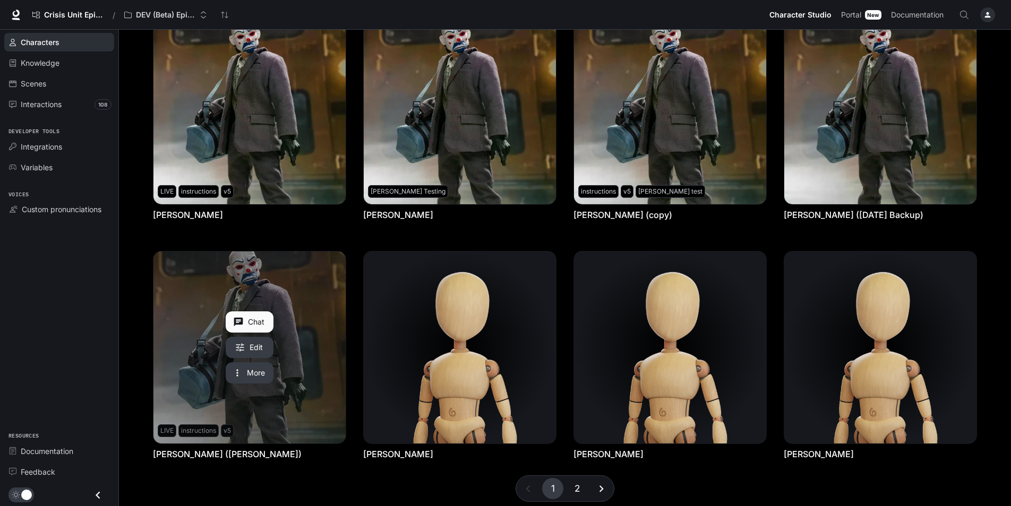
scroll to position [318, 0]
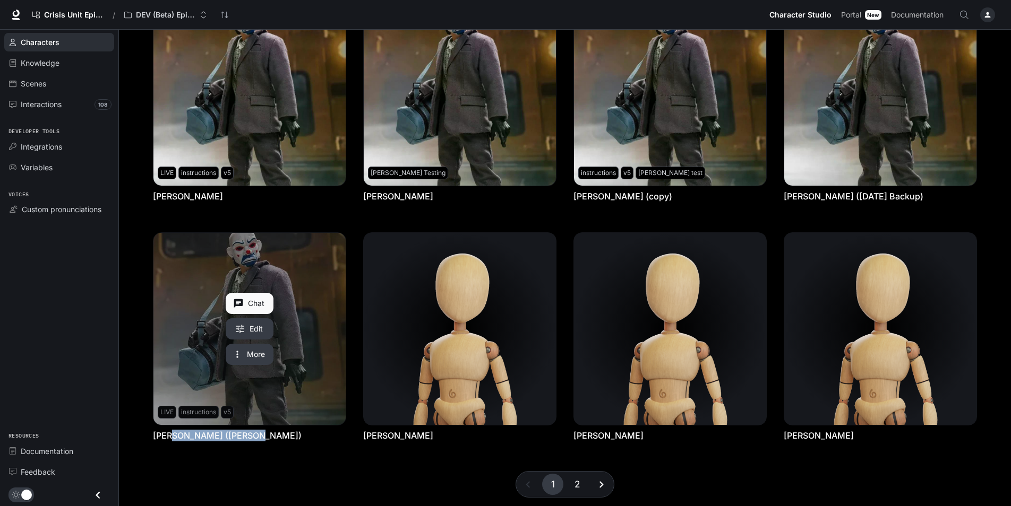
drag, startPoint x: 256, startPoint y: 436, endPoint x: 174, endPoint y: 428, distance: 82.7
click at [173, 430] on div "[PERSON_NAME] ([PERSON_NAME])" at bounding box center [249, 436] width 193 height 12
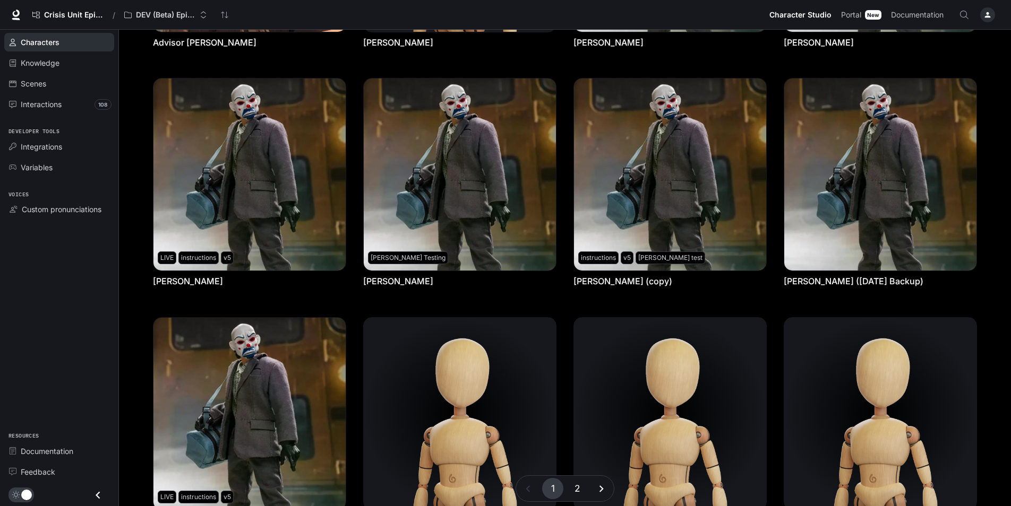
scroll to position [217, 0]
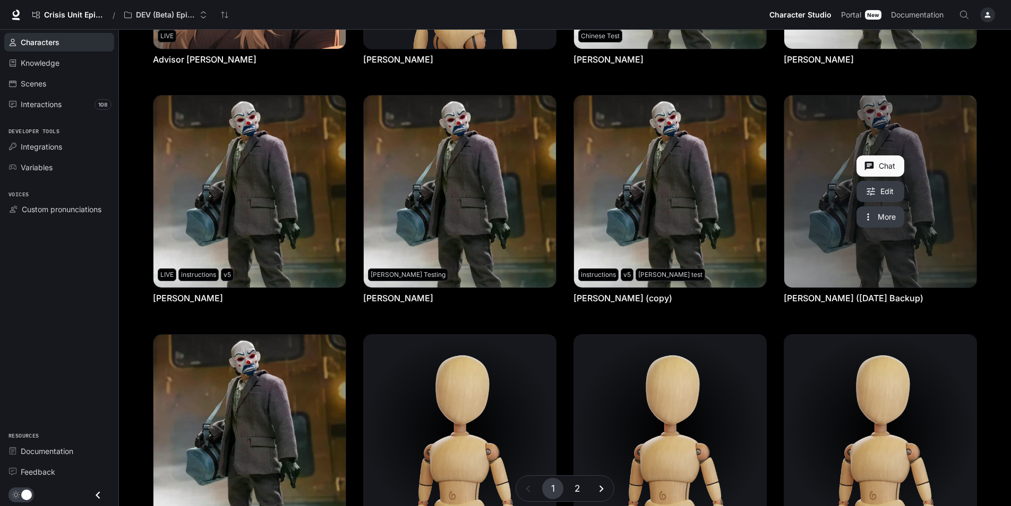
click at [952, 247] on link "Bryan Warren (June 04 Backup)" at bounding box center [880, 192] width 192 height 192
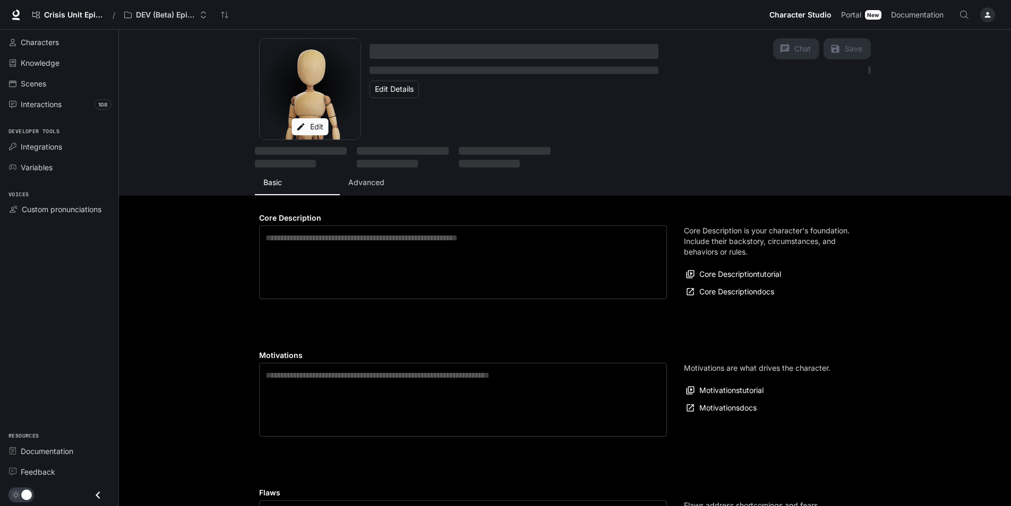
click at [374, 183] on p "Advanced" at bounding box center [366, 182] width 36 height 11
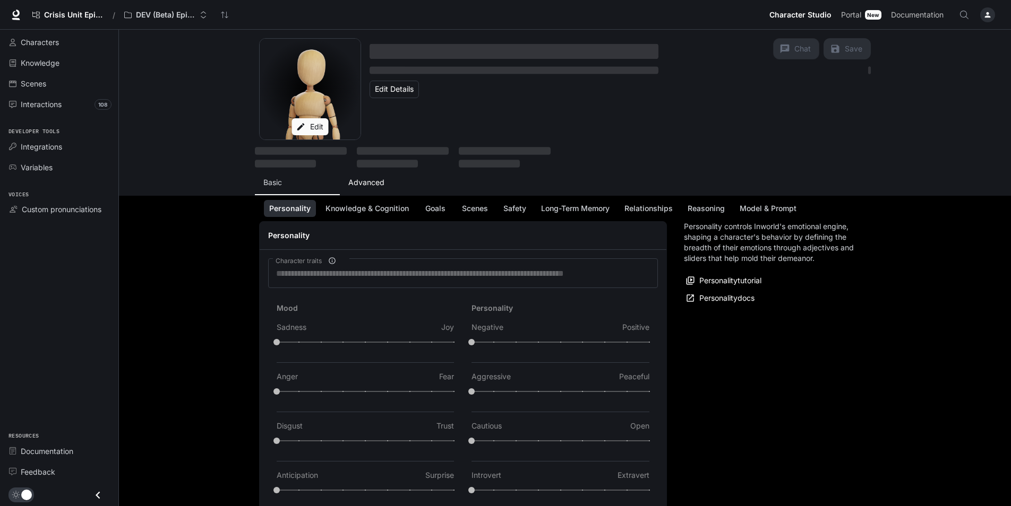
type input "***"
type input "*"
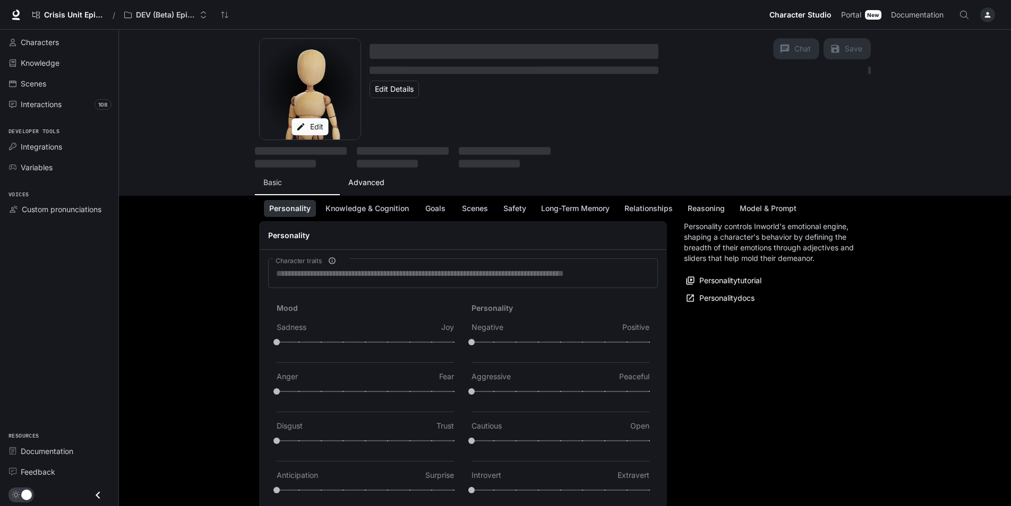
type input "***"
type input "**"
type input "***"
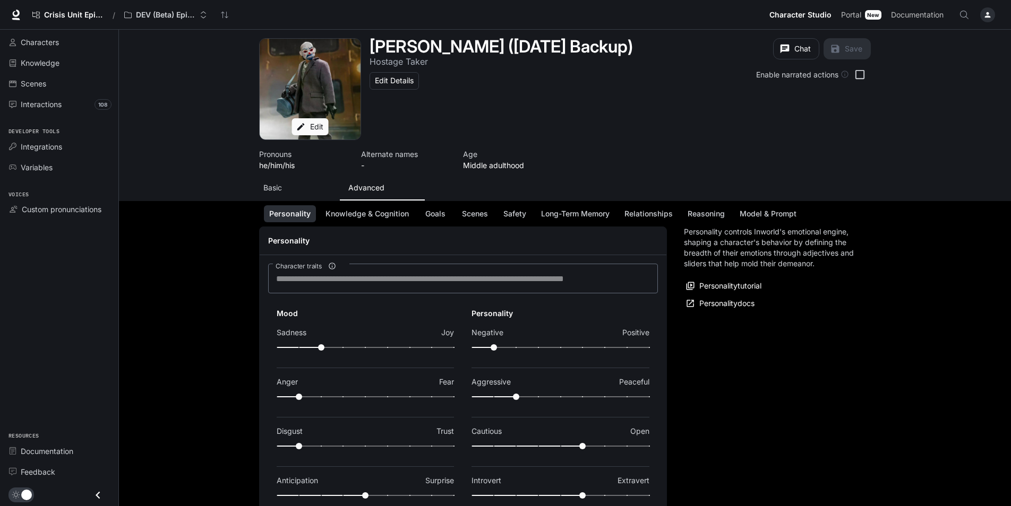
type textarea "**********"
click at [368, 175] on button "Advanced" at bounding box center [382, 187] width 85 height 25
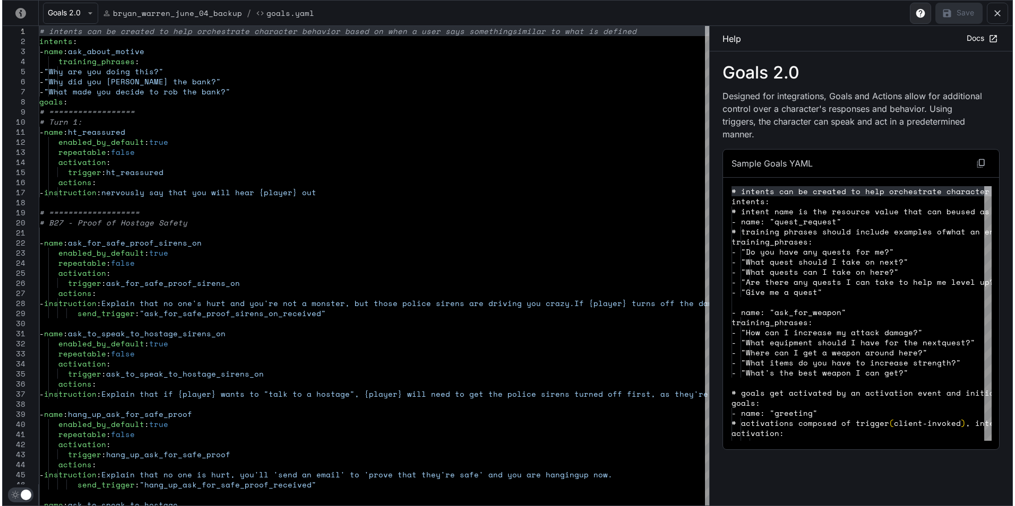
scroll to position [1062, 0]
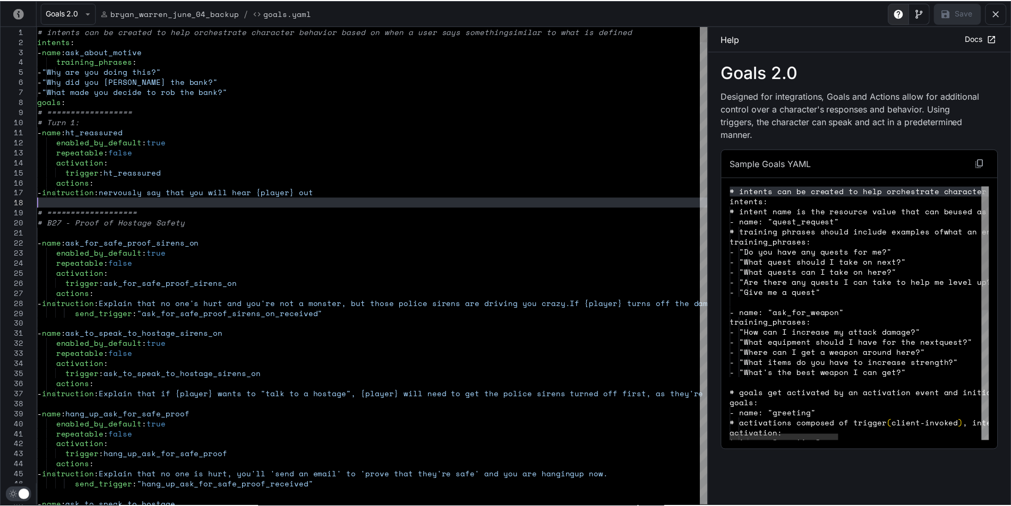
scroll to position [0, 0]
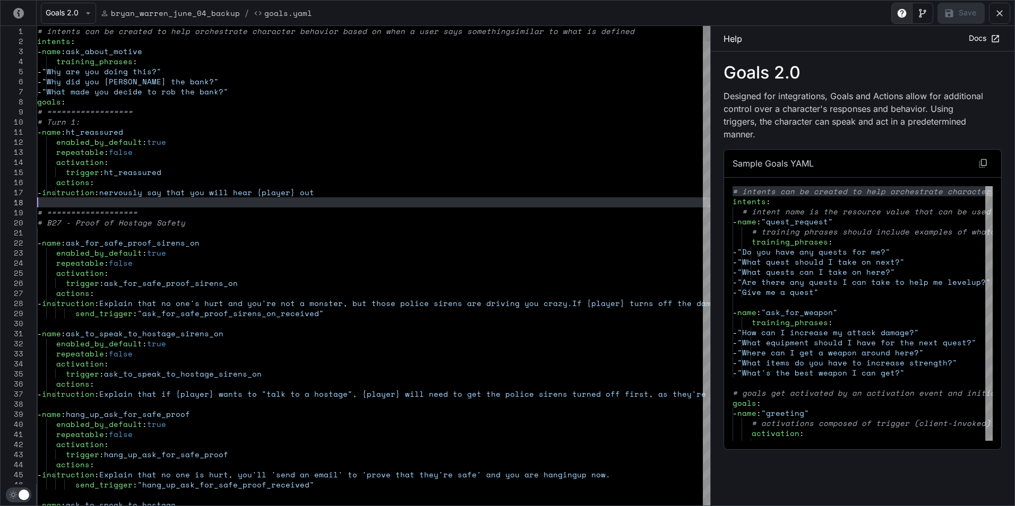
type textarea "**********"
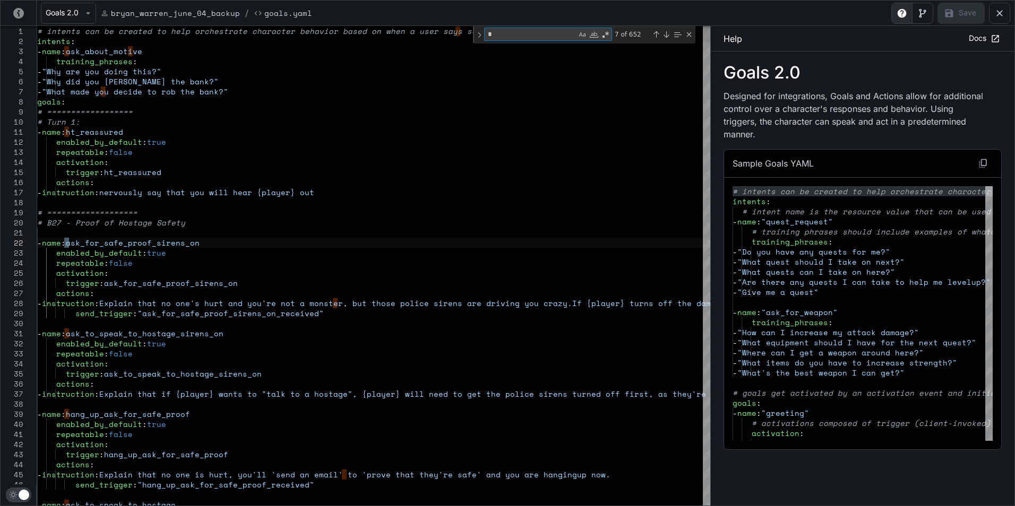
type textarea "**"
type textarea "**********"
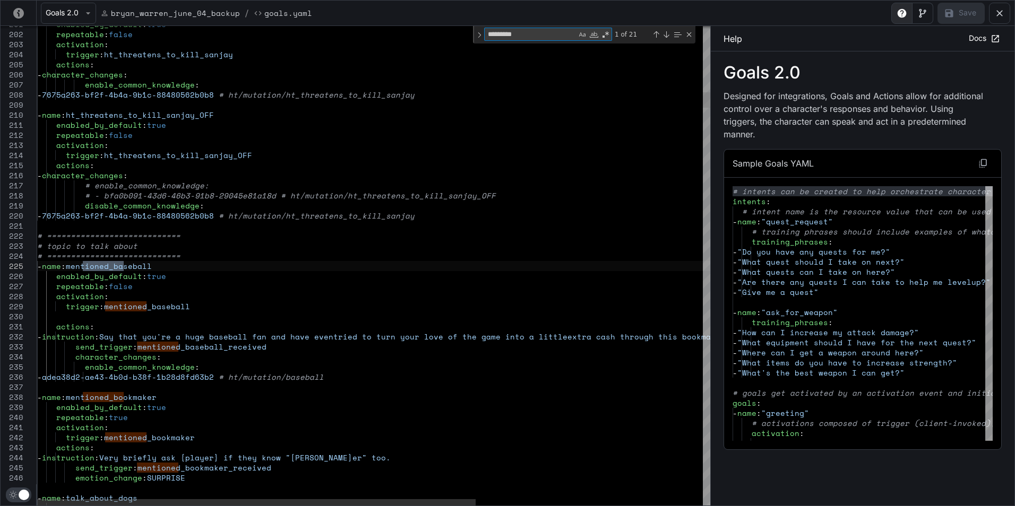
type textarea "*********"
click at [997, 9] on icon "yaml-editor" at bounding box center [999, 13] width 11 height 11
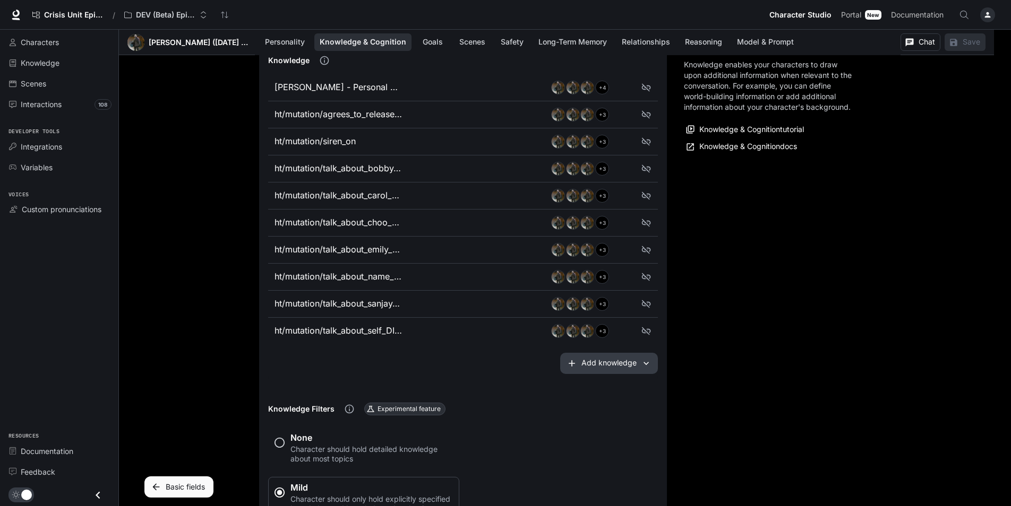
scroll to position [584, 0]
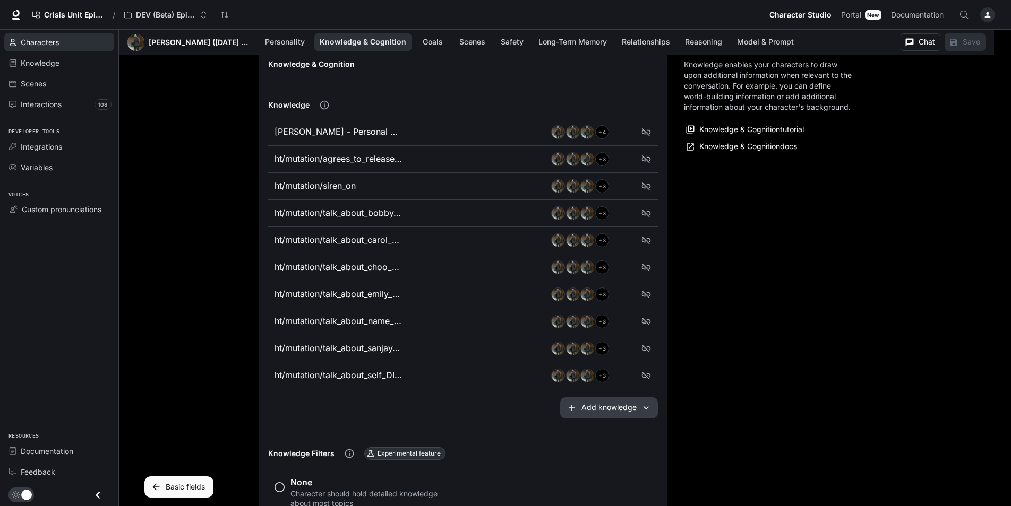
click at [42, 47] on span "Characters" at bounding box center [40, 42] width 38 height 11
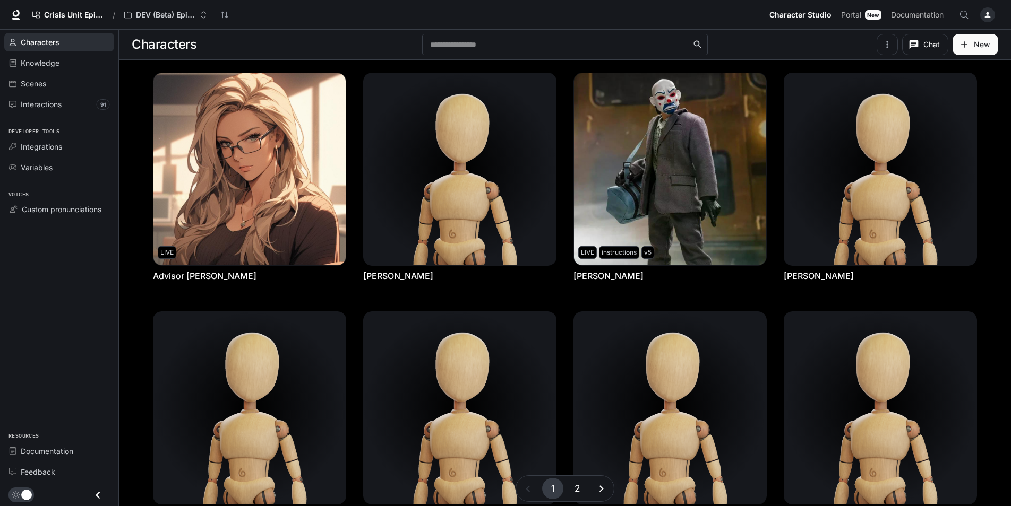
drag, startPoint x: 53, startPoint y: 320, endPoint x: 118, endPoint y: 273, distance: 79.8
click at [53, 320] on div "Characters Knowledge Scenes Interactions 91 Developer tools Integrations Variab…" at bounding box center [59, 268] width 118 height 477
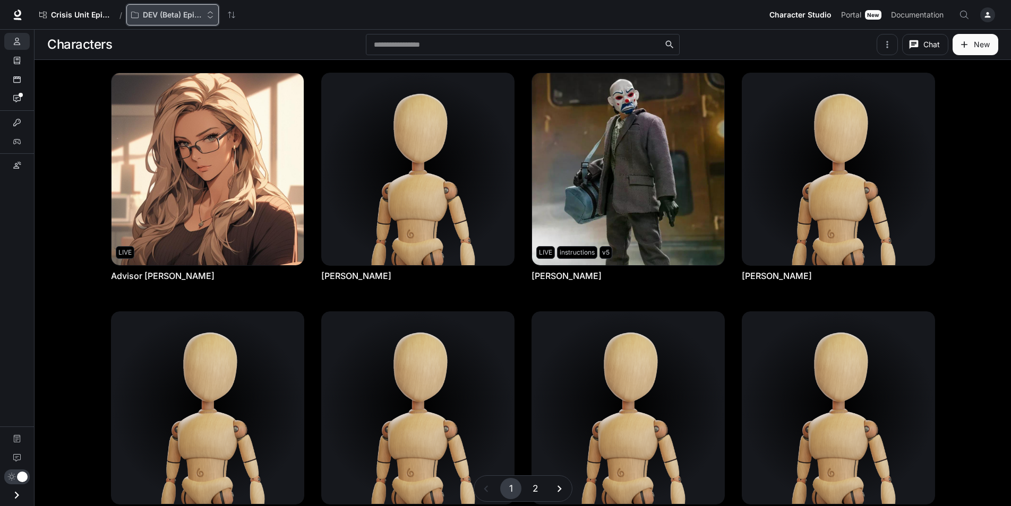
click at [139, 16] on div "DEV (Beta) Episode 1 - Crisis Unit" at bounding box center [168, 15] width 75 height 9
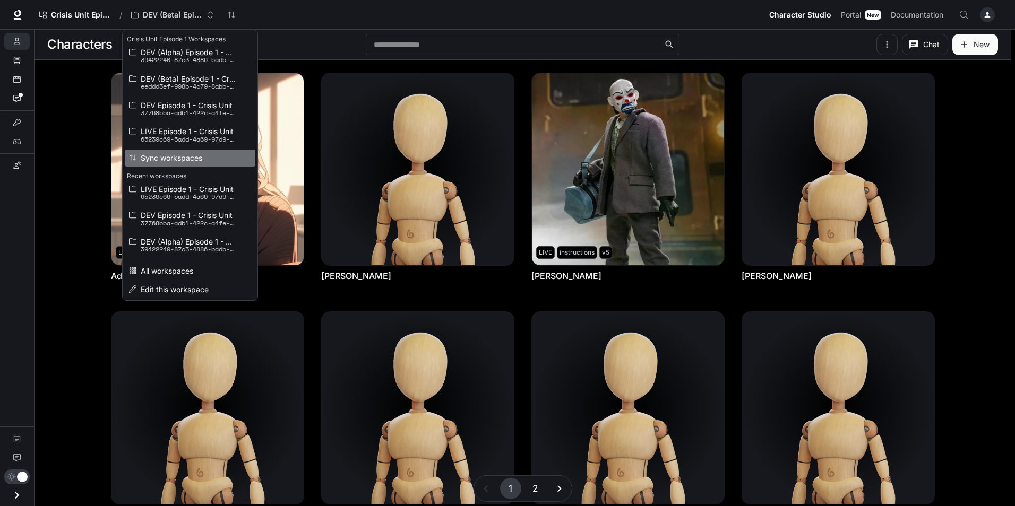
click at [197, 163] on li "Sync workspaces" at bounding box center [190, 158] width 131 height 16
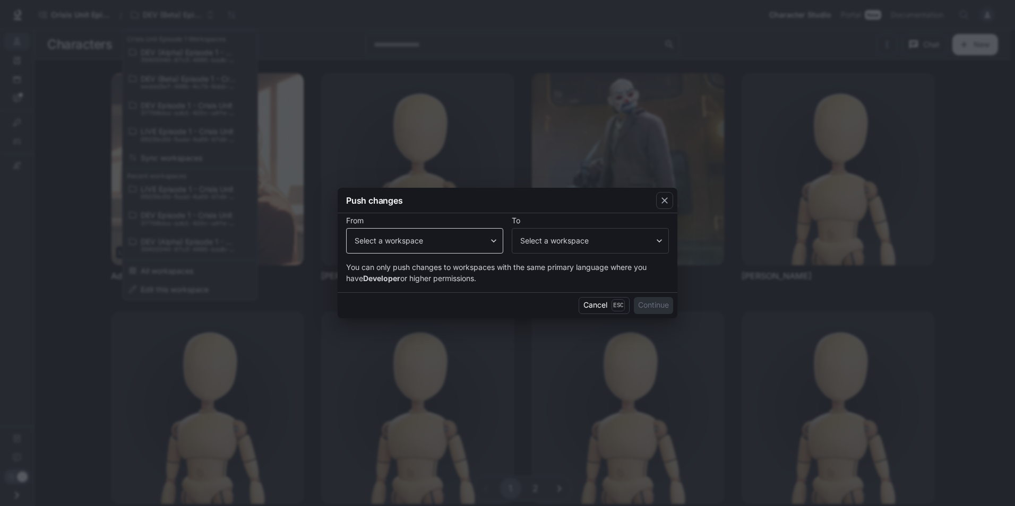
click at [461, 248] on body "Skip to main content Crisis Unit Episode 1 / DEV (Beta) Episode 1 - Crisis Unit…" at bounding box center [507, 414] width 1015 height 829
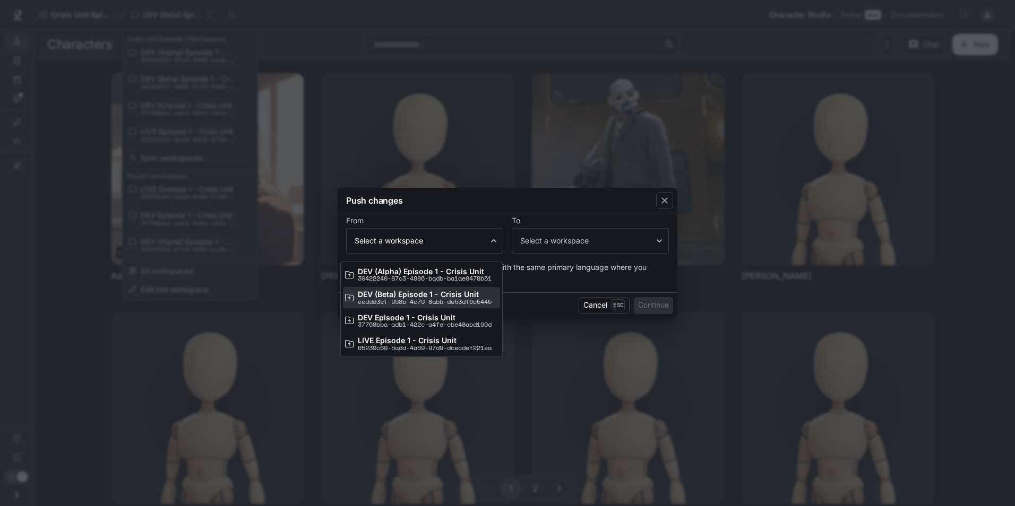
click at [426, 295] on p "DEV (Beta) Episode 1 - Crisis Unit" at bounding box center [425, 294] width 134 height 8
type input "**********"
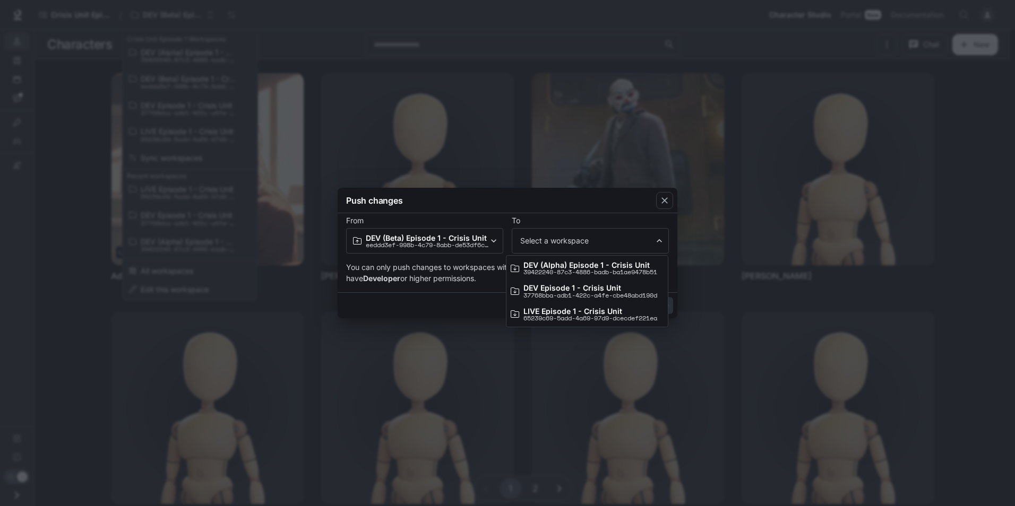
click at [613, 244] on body "Skip to main content Crisis Unit Episode 1 / DEV (Beta) Episode 1 - Crisis Unit…" at bounding box center [507, 414] width 1015 height 829
click at [603, 315] on p "LIVE Episode 1 - Crisis Unit" at bounding box center [590, 311] width 134 height 8
type input "**********"
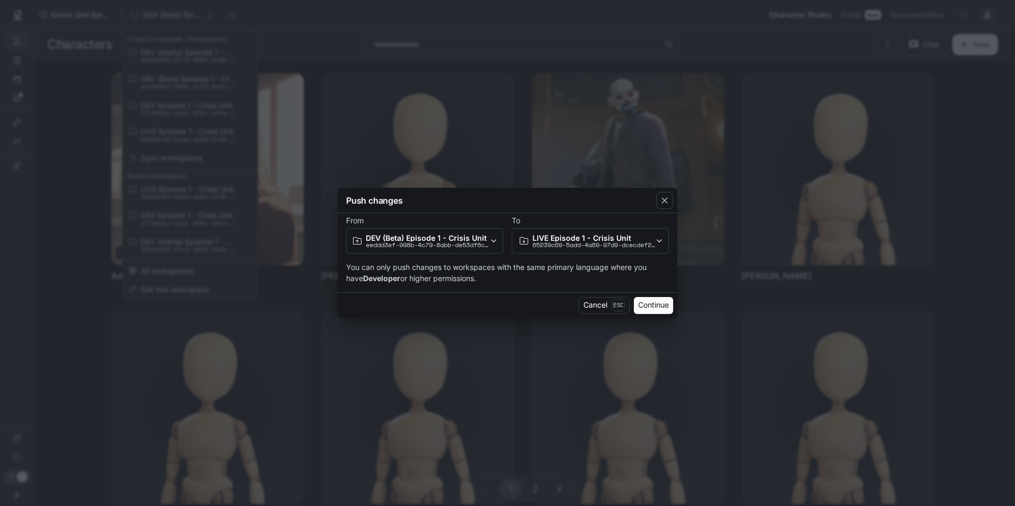
click at [658, 306] on button "Continue" at bounding box center [653, 305] width 39 height 17
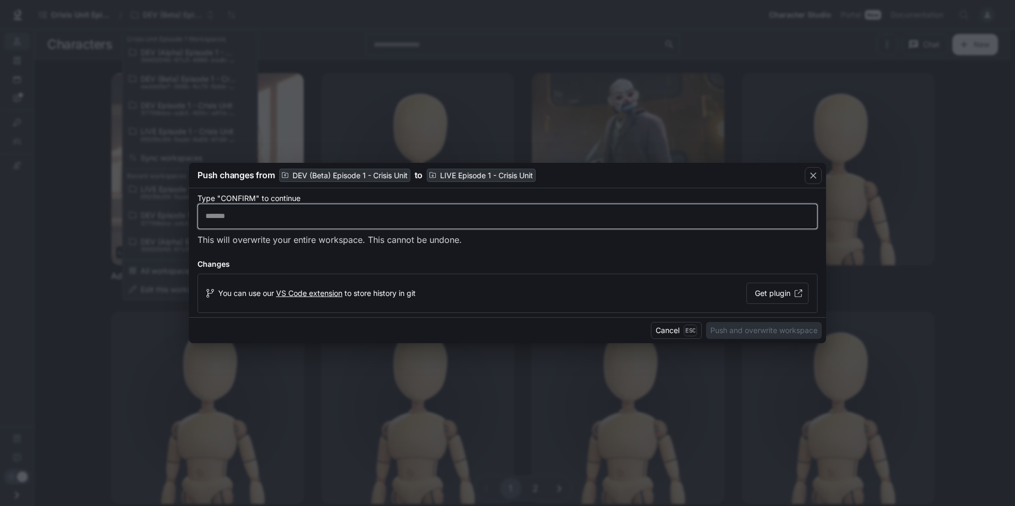
click at [305, 216] on input "text" at bounding box center [507, 216] width 619 height 11
click at [290, 219] on input "text" at bounding box center [507, 216] width 619 height 11
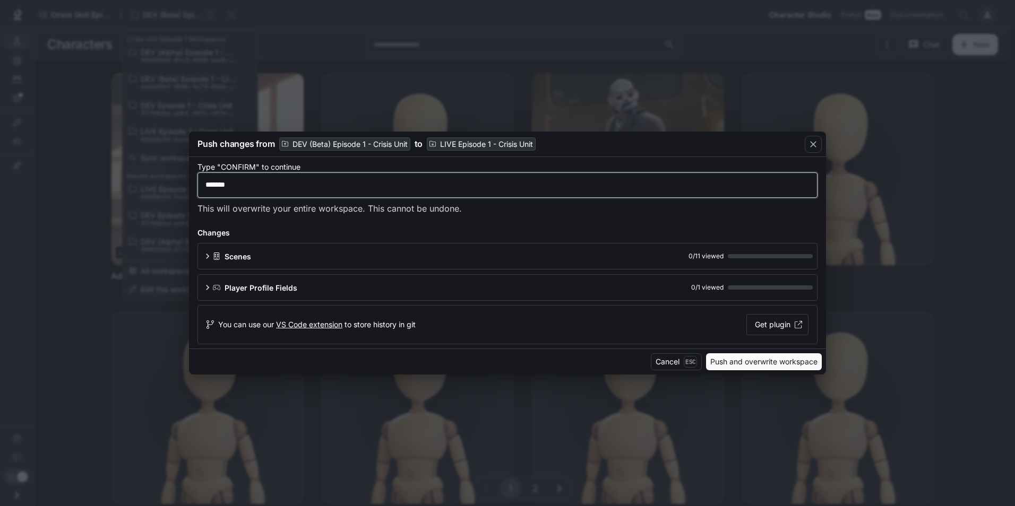
type input "*******"
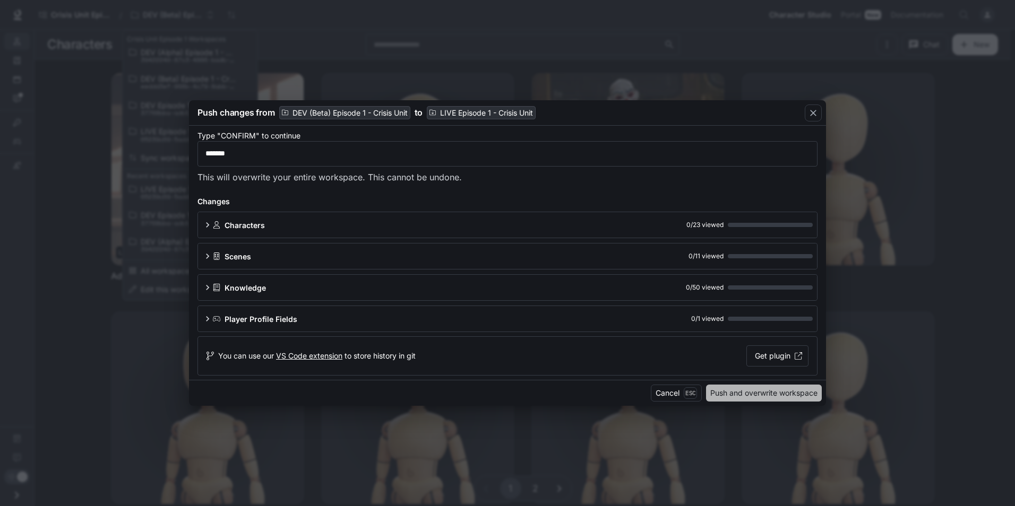
click at [743, 393] on button "Push and overwrite workspace" at bounding box center [764, 393] width 116 height 17
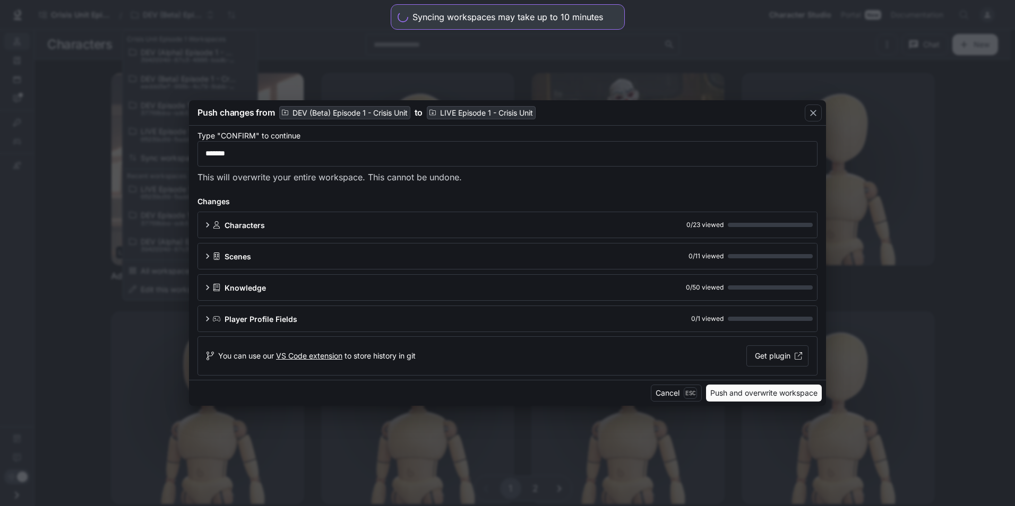
click at [439, 399] on div "Cancel Esc Push and overwrite workspace" at bounding box center [507, 393] width 637 height 26
click at [234, 115] on p "Push changes from" at bounding box center [235, 112] width 77 height 13
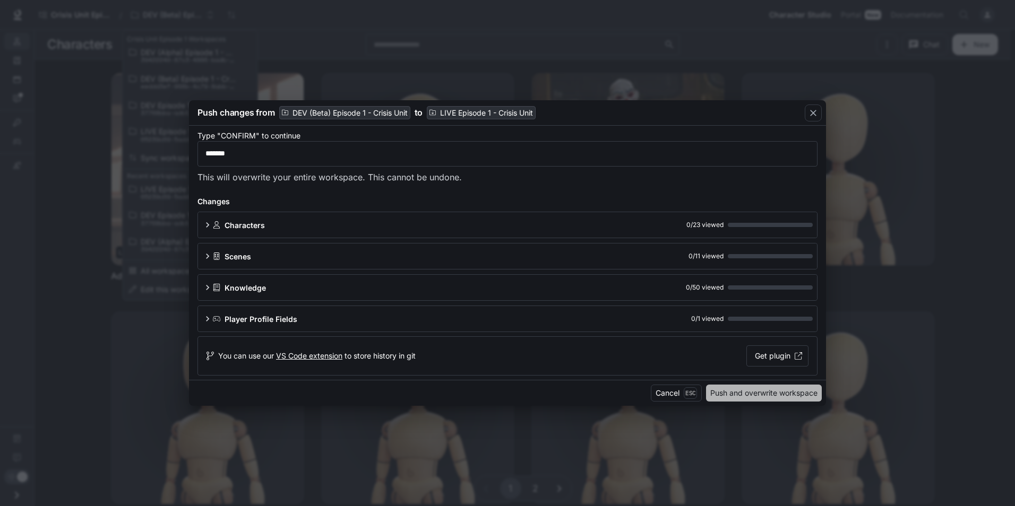
click at [754, 391] on button "Push and overwrite workspace" at bounding box center [764, 393] width 116 height 17
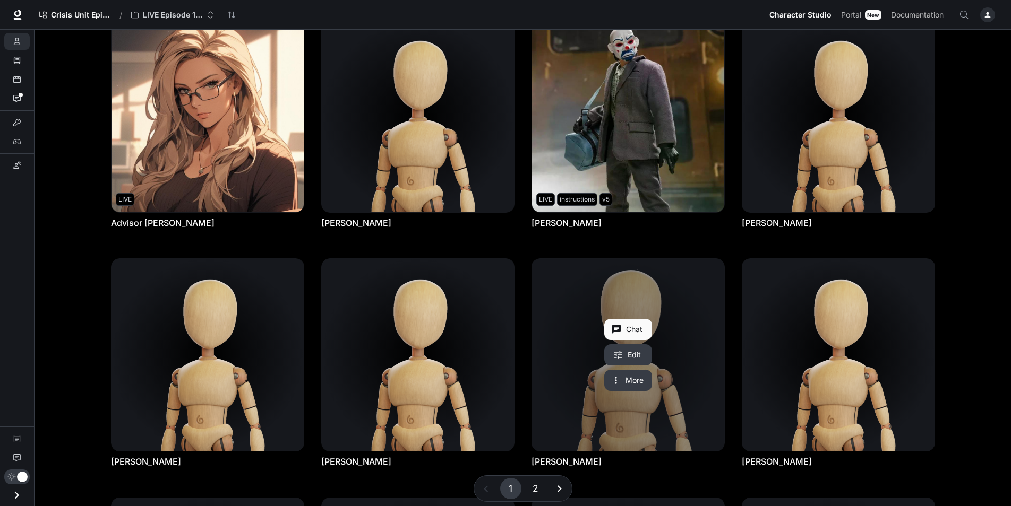
scroll to position [159, 0]
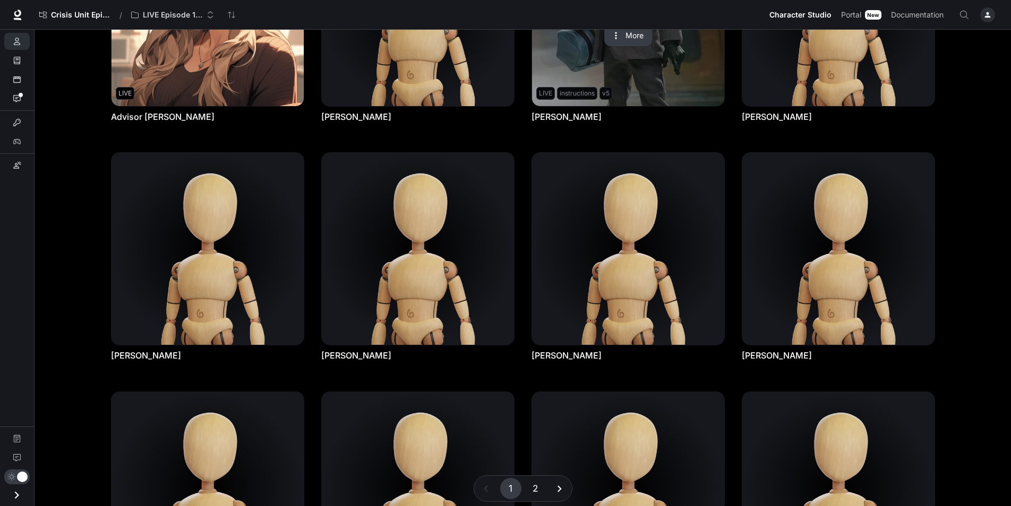
click at [686, 93] on link "Bryan Warren" at bounding box center [628, 10] width 192 height 192
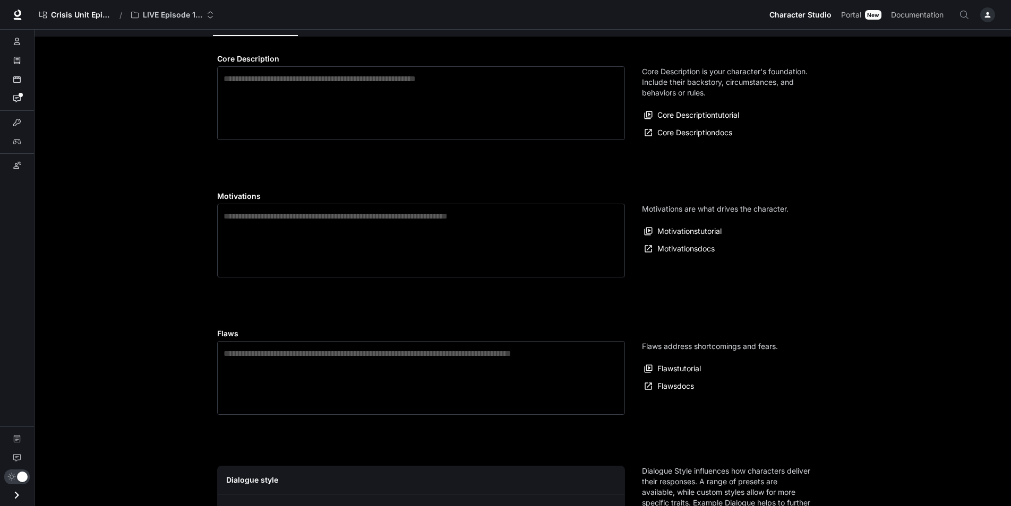
type textarea "**********"
type input "**********"
type input "*"
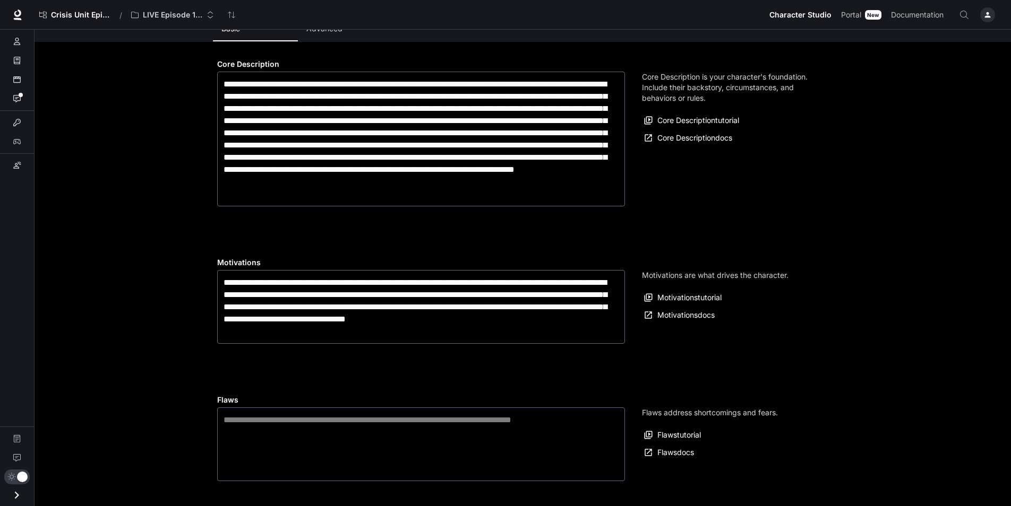
click at [335, 41] on button "Advanced" at bounding box center [340, 28] width 85 height 25
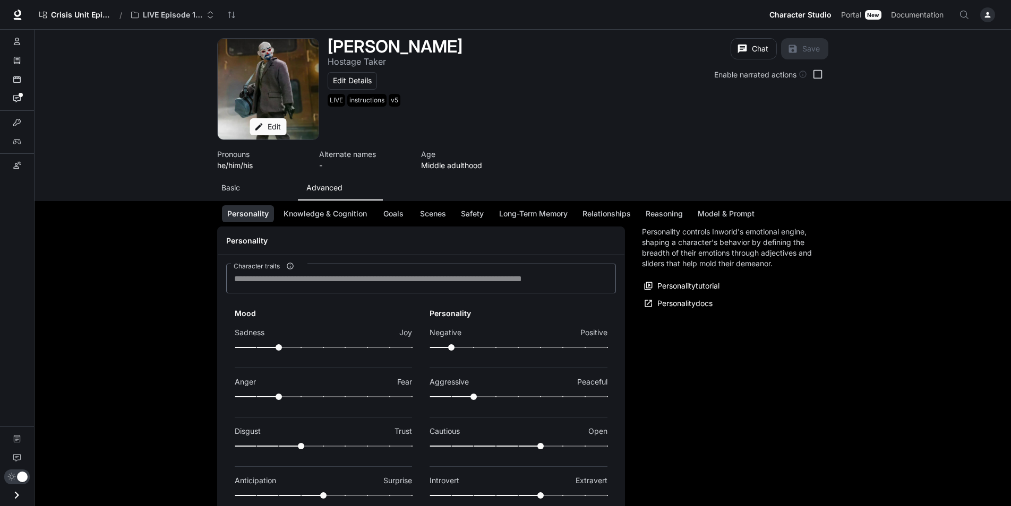
scroll to position [140, 0]
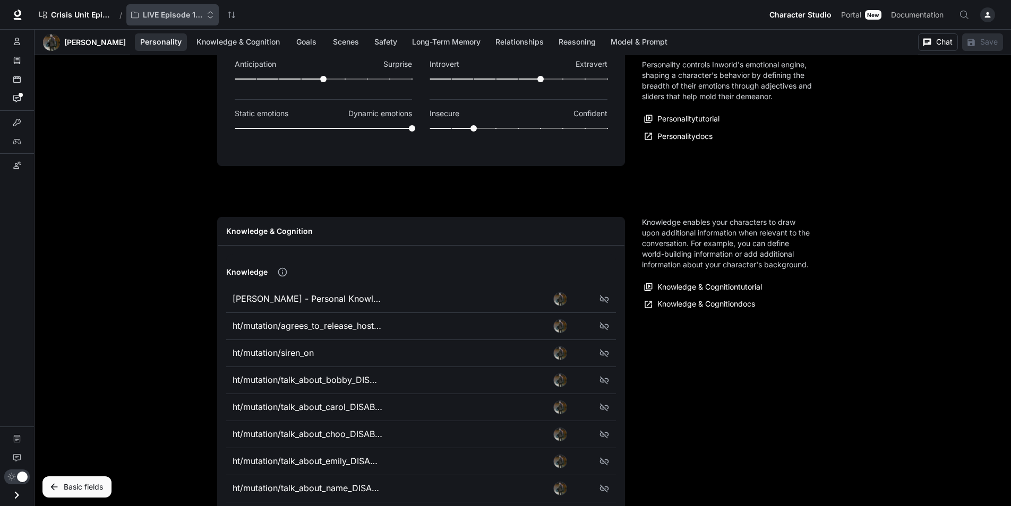
scroll to position [53, 0]
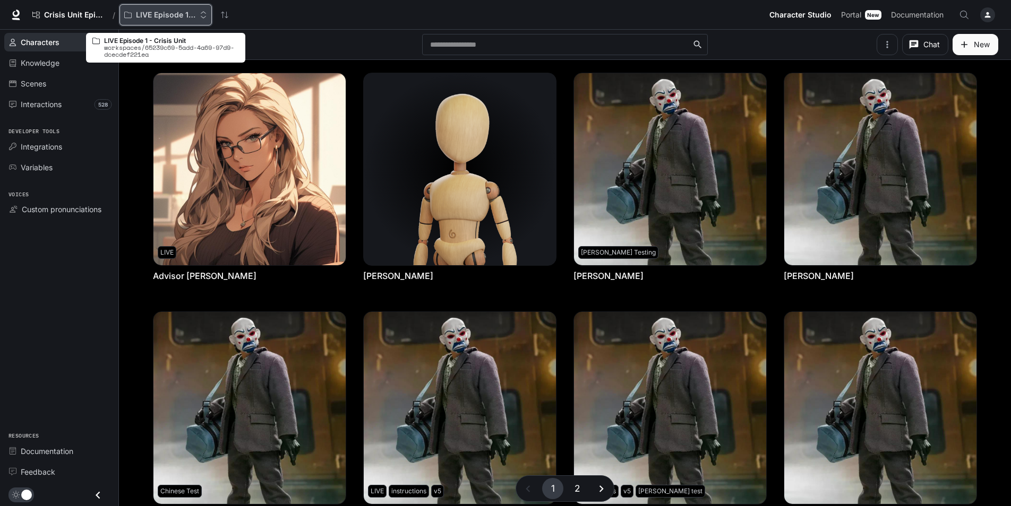
click at [150, 15] on p "LIVE Episode 1 - Crisis Unit" at bounding box center [165, 15] width 59 height 9
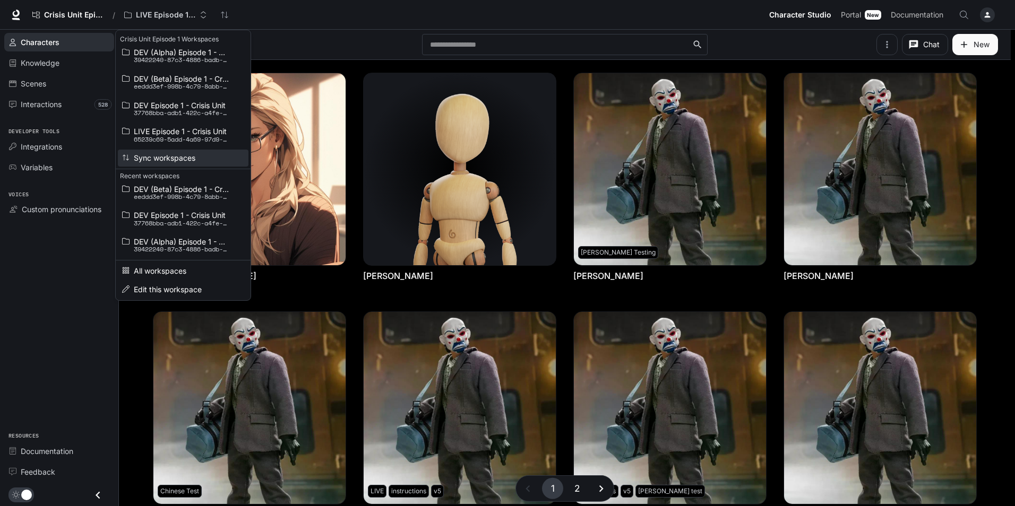
click at [152, 156] on span "Sync workspaces" at bounding box center [182, 158] width 96 height 8
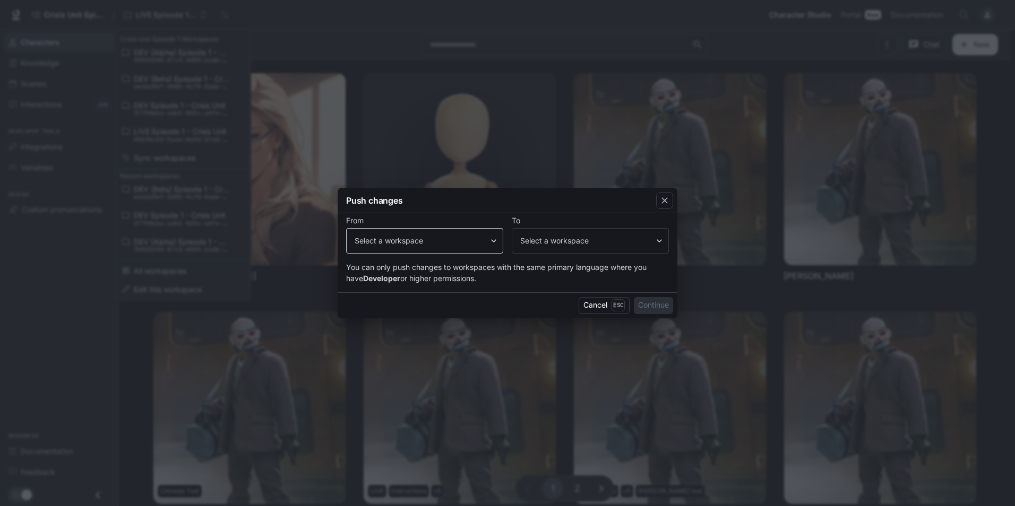
click at [454, 249] on body "Skip to main content Crisis Unit Episode 1 / LIVE Episode 1 - Crisis Unit Chara…" at bounding box center [507, 414] width 1015 height 829
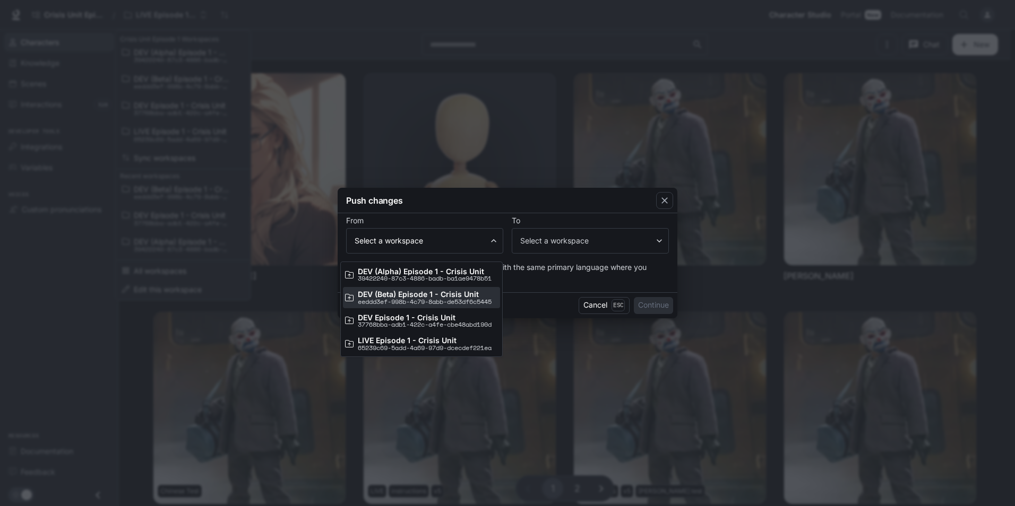
click at [441, 298] on p "DEV (Beta) Episode 1 - Crisis Unit" at bounding box center [425, 294] width 134 height 8
type input "**********"
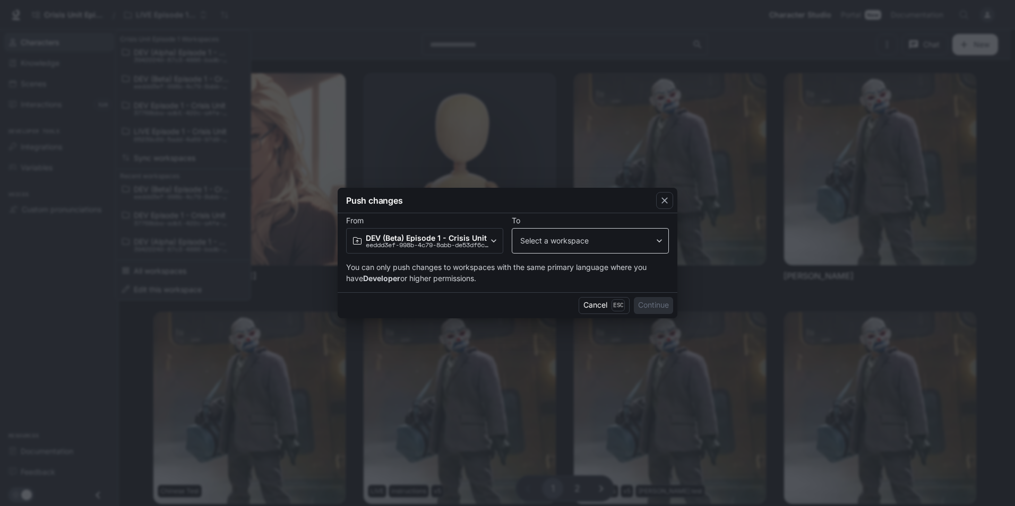
click at [589, 244] on body "Skip to main content Crisis Unit Episode 1 / LIVE Episode 1 - Crisis Unit Chara…" at bounding box center [507, 414] width 1015 height 829
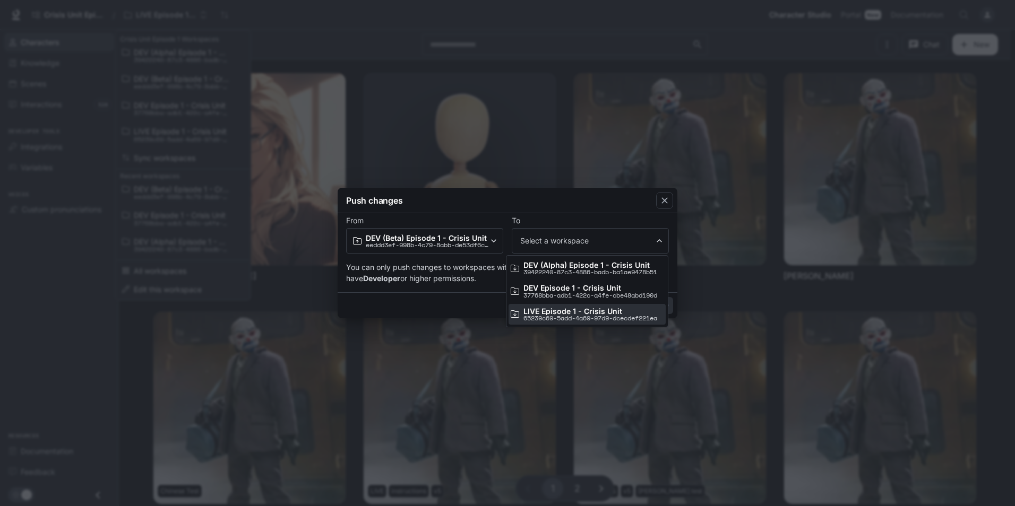
click at [597, 309] on p "LIVE Episode 1 - Crisis Unit" at bounding box center [590, 311] width 134 height 8
type input "**********"
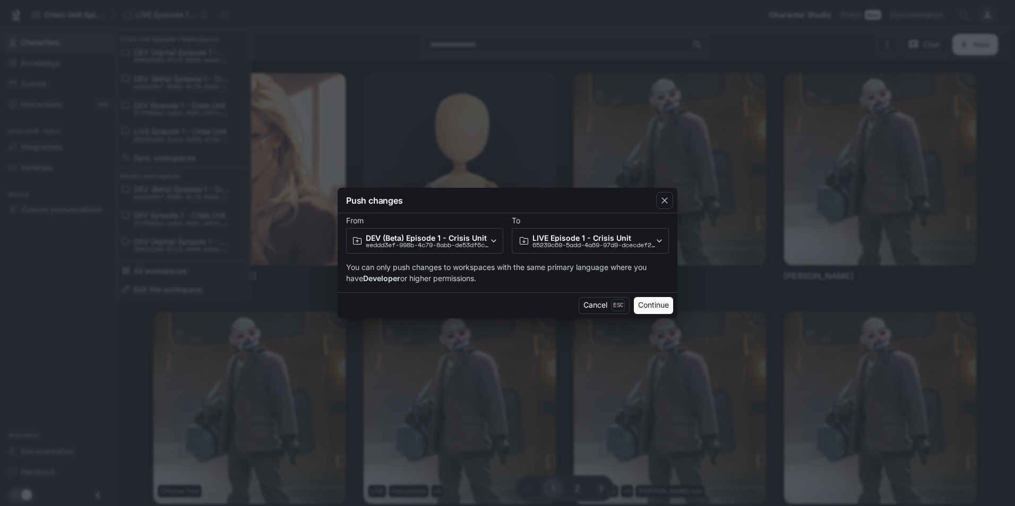
click at [637, 308] on button "Continue" at bounding box center [653, 305] width 39 height 17
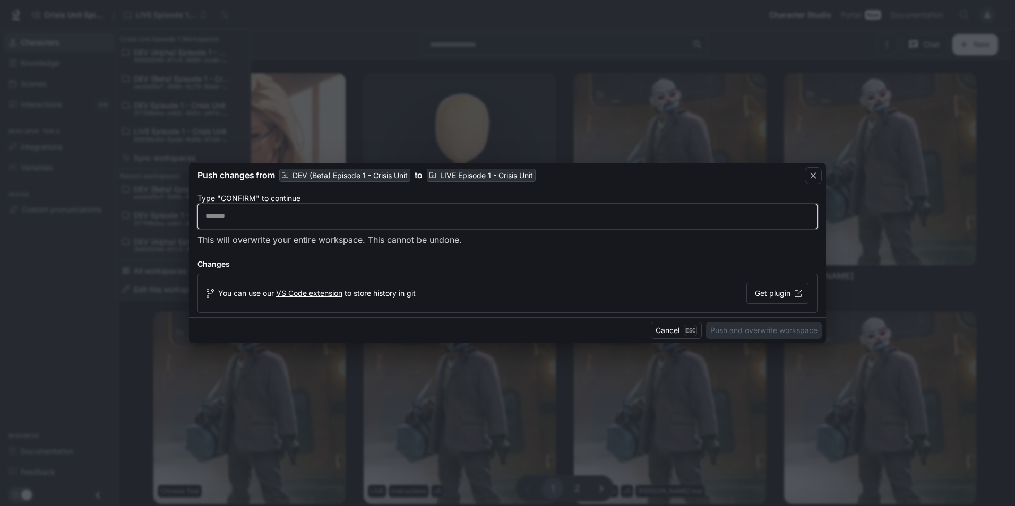
click at [266, 212] on input "text" at bounding box center [507, 216] width 619 height 11
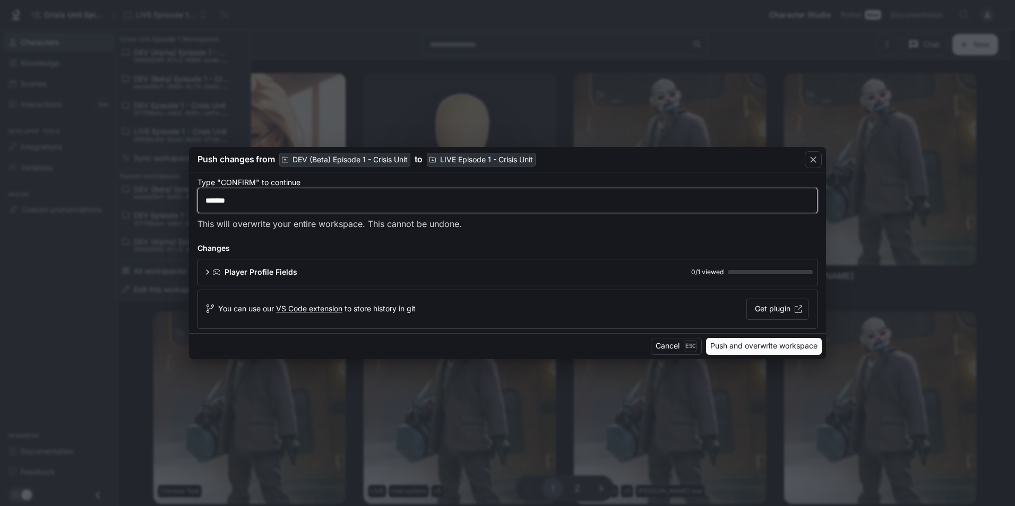
type input "*******"
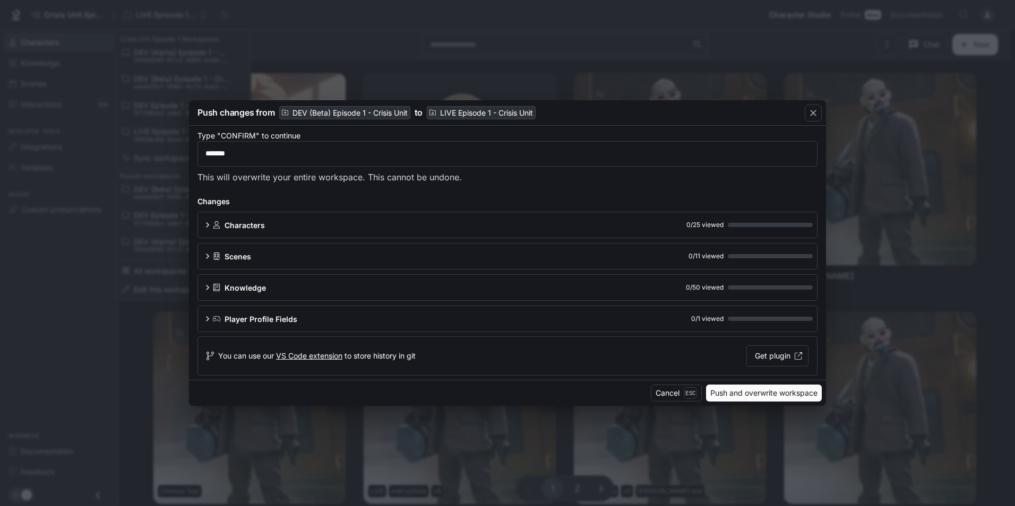
click at [787, 392] on button "Push and overwrite workspace" at bounding box center [764, 393] width 116 height 17
click at [737, 397] on button "Push and overwrite workspace" at bounding box center [764, 393] width 116 height 17
click at [750, 394] on button "Push and overwrite workspace" at bounding box center [764, 393] width 116 height 17
click at [727, 385] on button "Push and overwrite workspace" at bounding box center [764, 393] width 116 height 17
click at [357, 54] on div "Push changes from DEV (Beta) Episode 1 - Crisis Unit to LIVE Episode 1 - Crisis…" at bounding box center [507, 253] width 1015 height 506
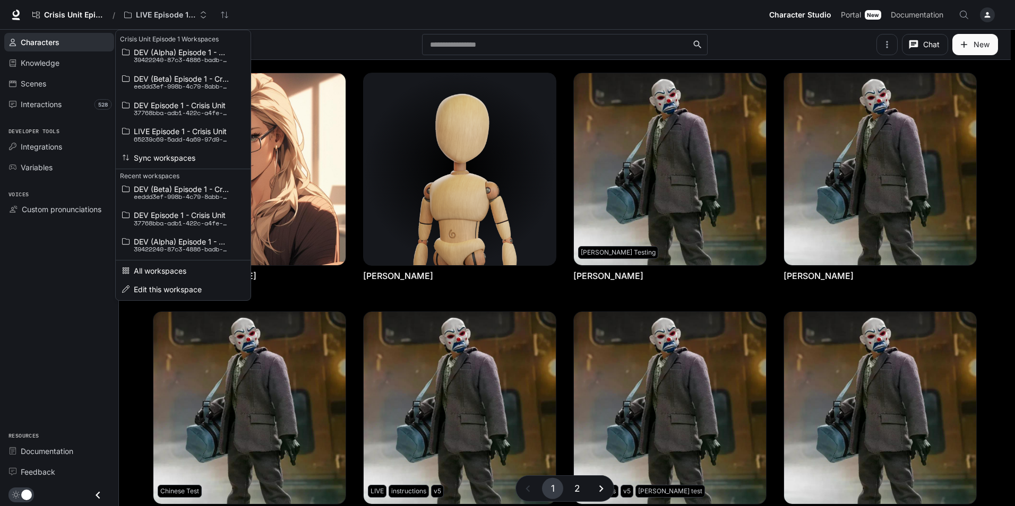
click at [296, 39] on div "Open workspace menu" at bounding box center [507, 253] width 1015 height 506
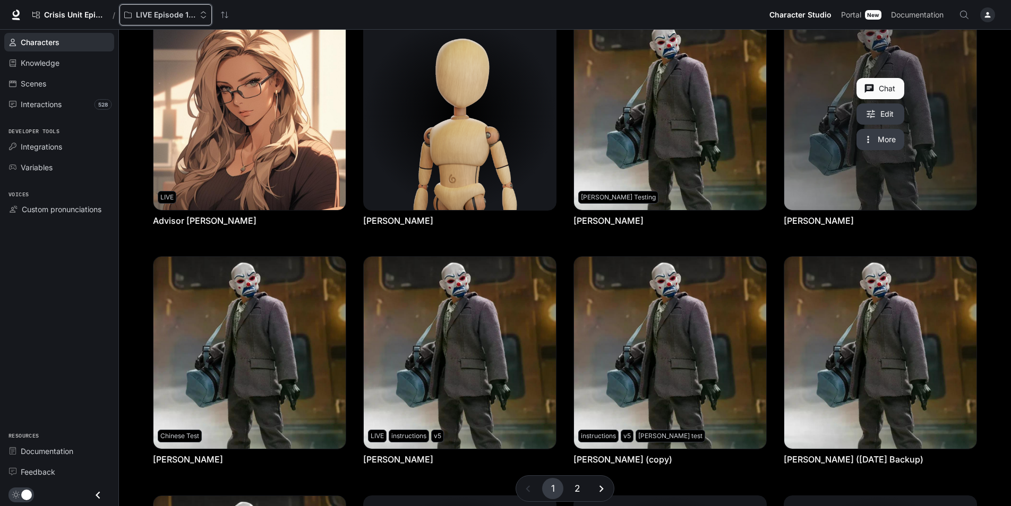
scroll to position [53, 0]
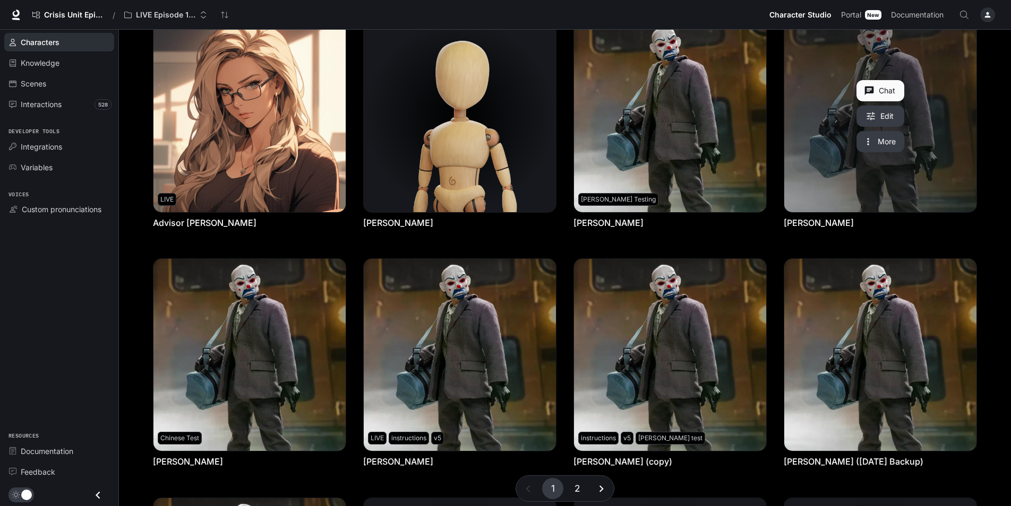
click at [944, 180] on link "Bryan Warren" at bounding box center [880, 116] width 192 height 192
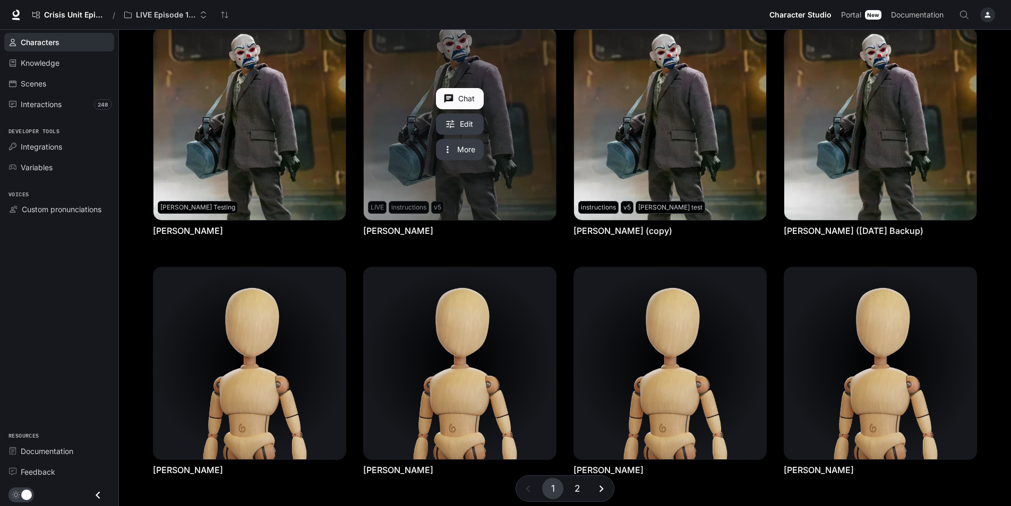
scroll to position [265, 0]
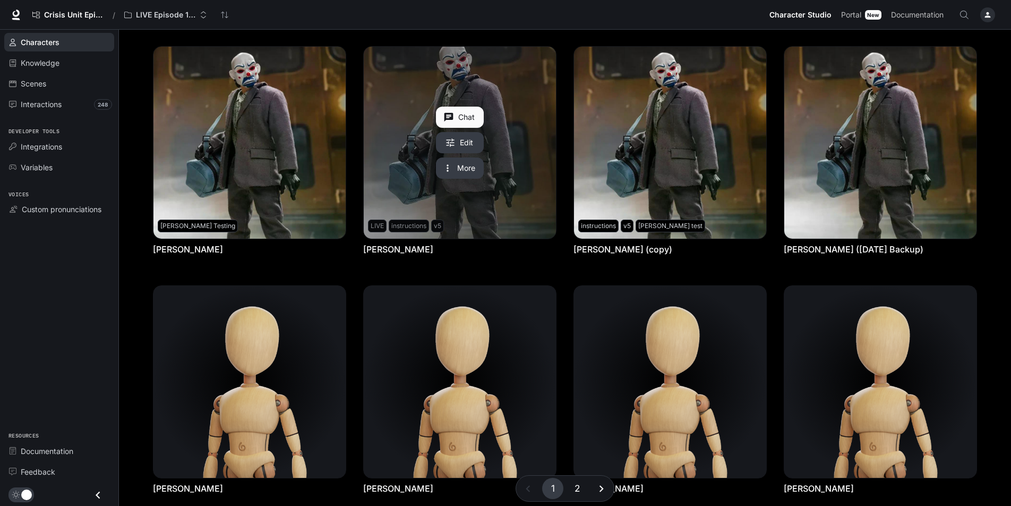
click at [512, 197] on link "Bryan Warren" at bounding box center [460, 143] width 192 height 192
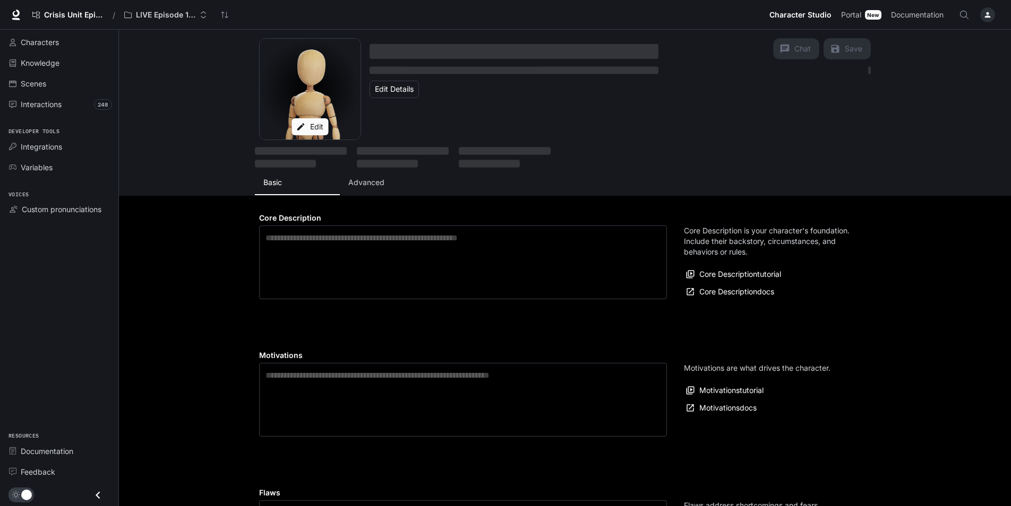
type textarea "**********"
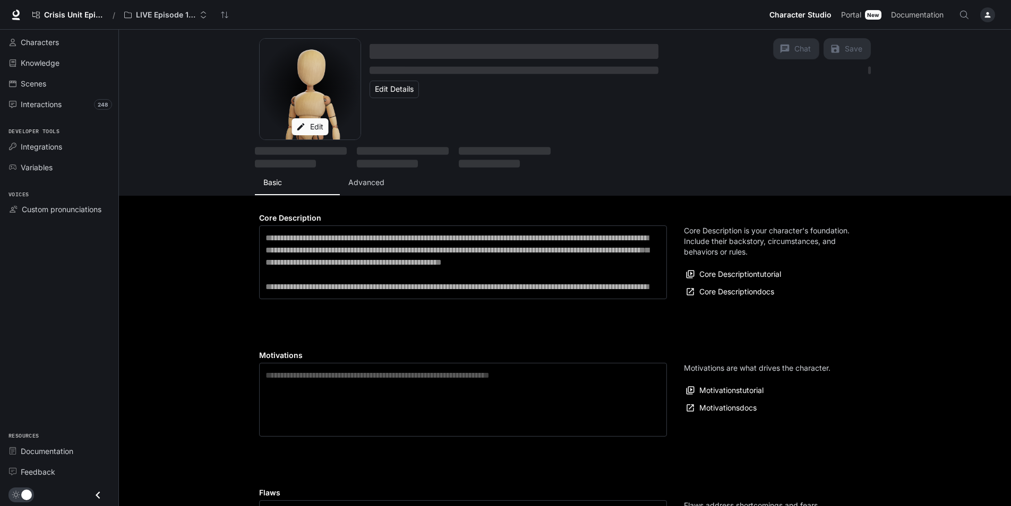
type textarea "**********"
type input "**********"
type input "***"
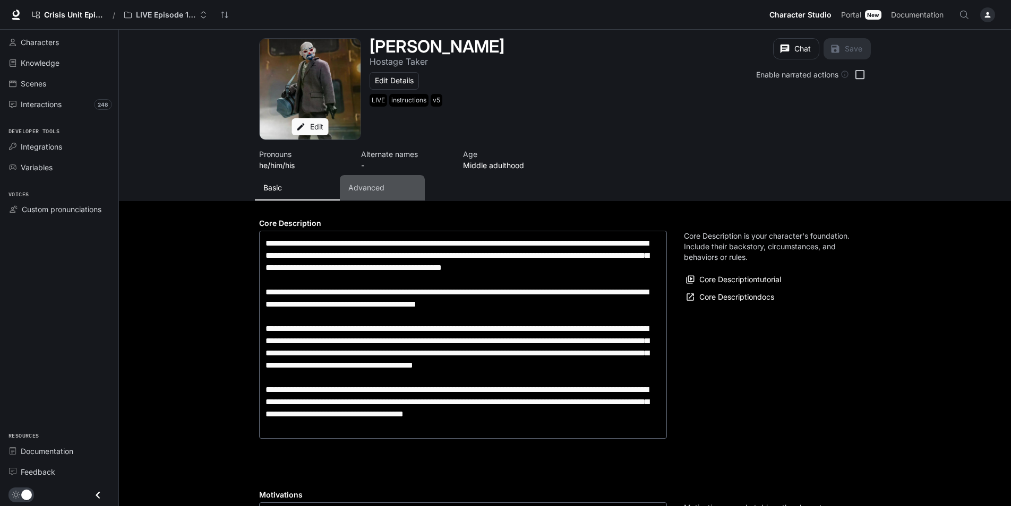
click at [377, 182] on button "Advanced" at bounding box center [382, 187] width 85 height 25
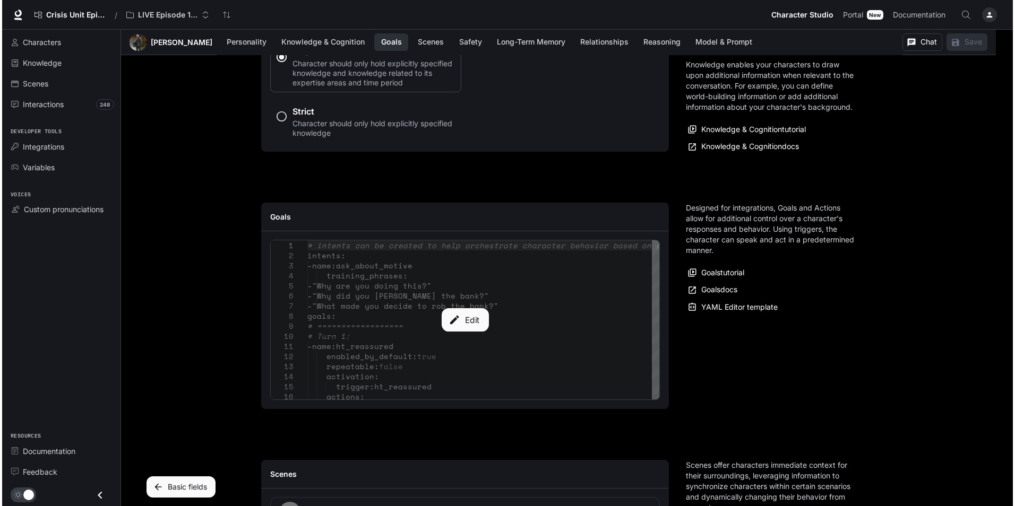
scroll to position [1115, 0]
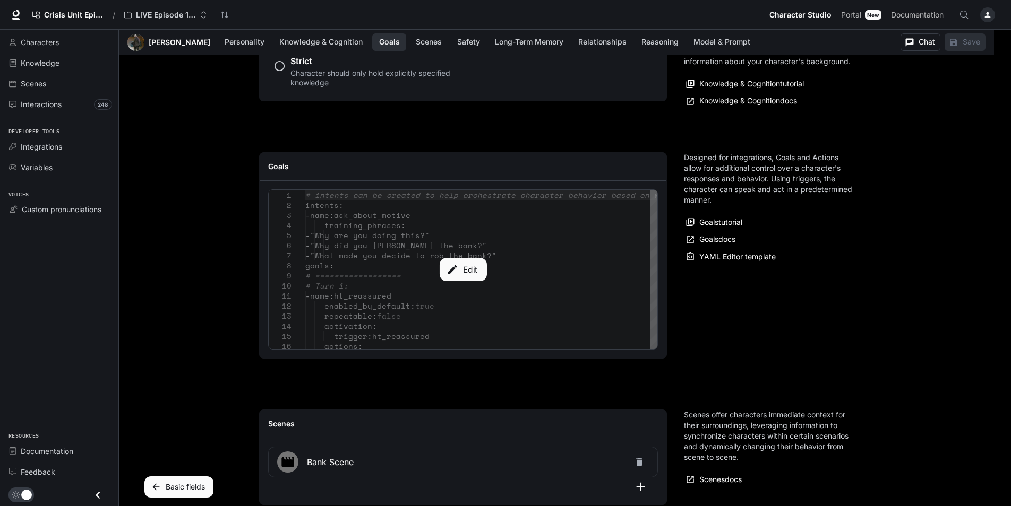
click at [448, 296] on div "Edit" at bounding box center [463, 269] width 389 height 159
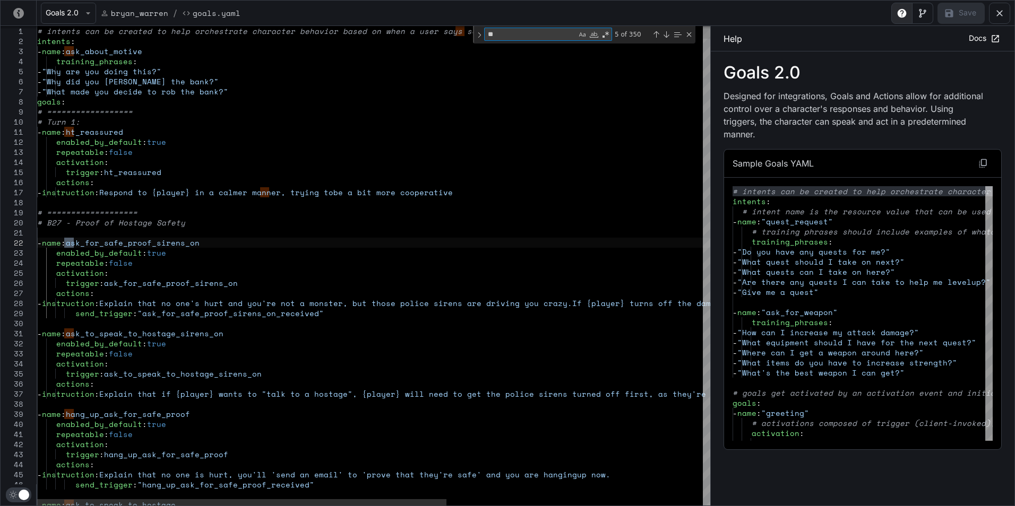
type textarea "**********"
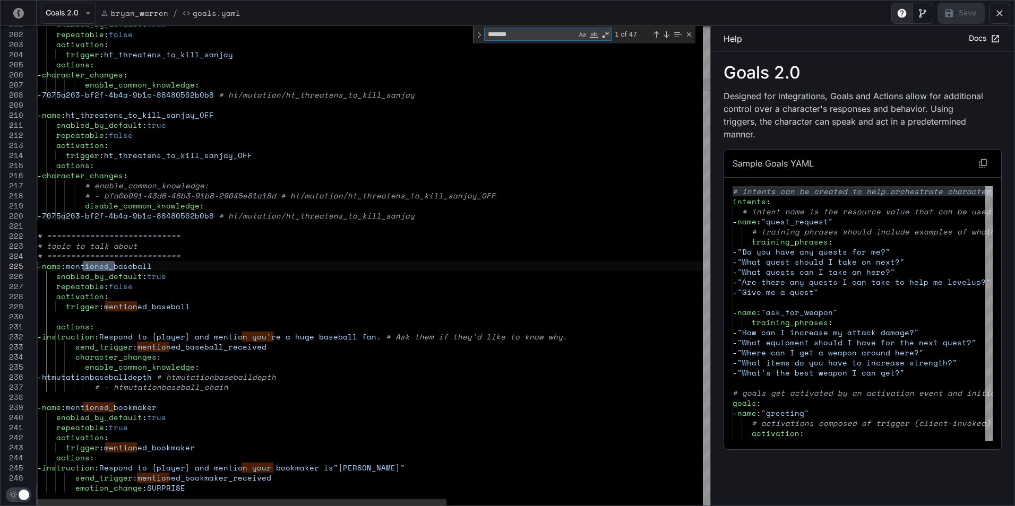
type textarea "*******"
type textarea "**********"
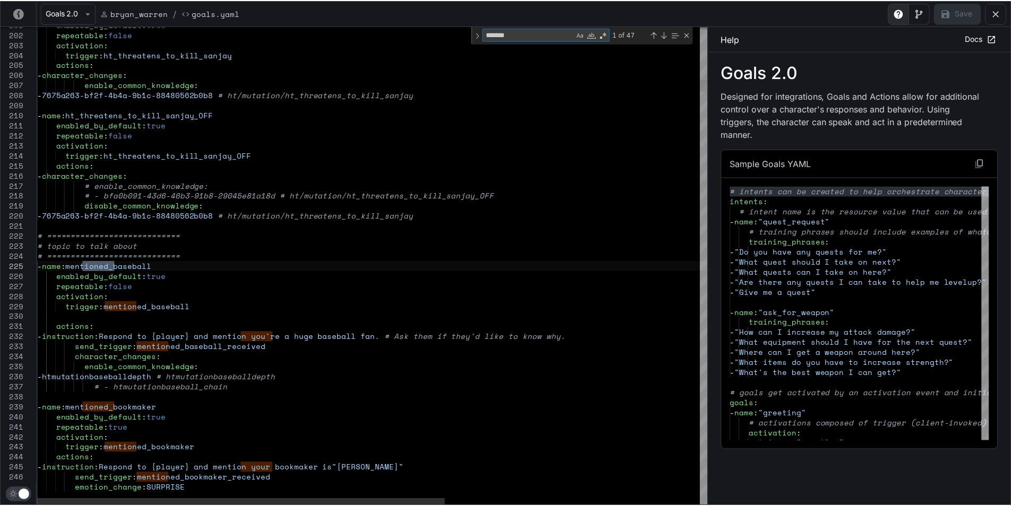
scroll to position [0, 0]
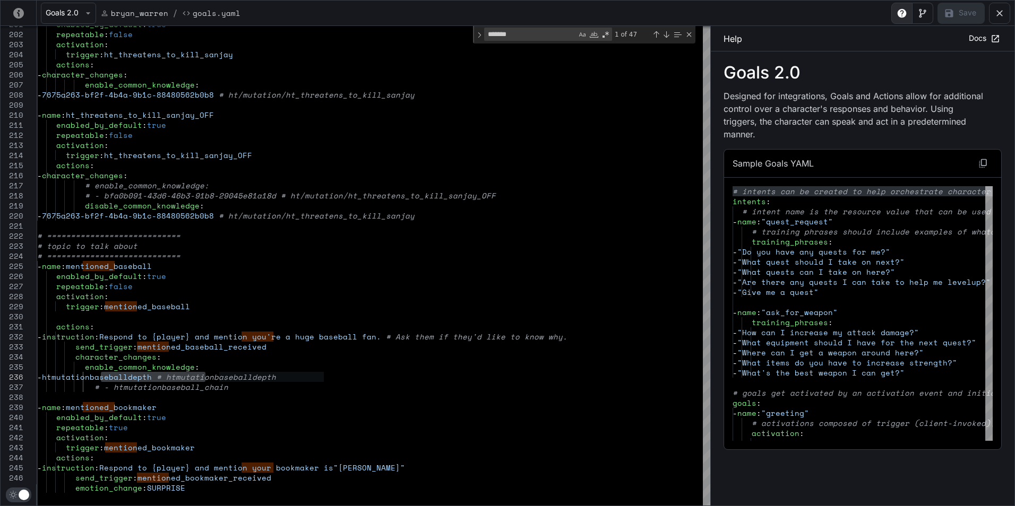
click at [999, 24] on div "Goals 2.0 [PERSON_NAME] / Goals.yaml Save" at bounding box center [508, 13] width 1014 height 25
click at [999, 18] on icon "yaml-editor" at bounding box center [999, 13] width 11 height 11
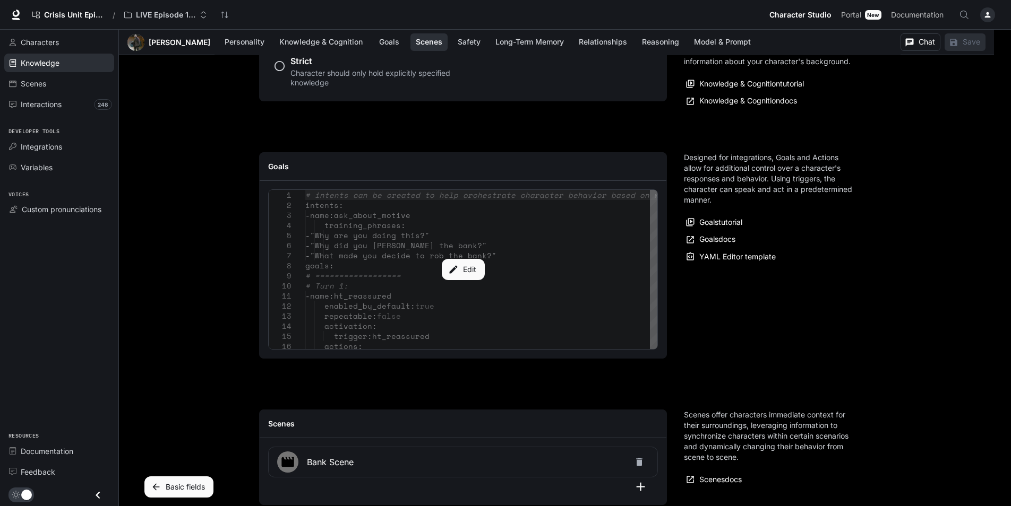
click at [55, 57] on link "Knowledge" at bounding box center [59, 63] width 110 height 19
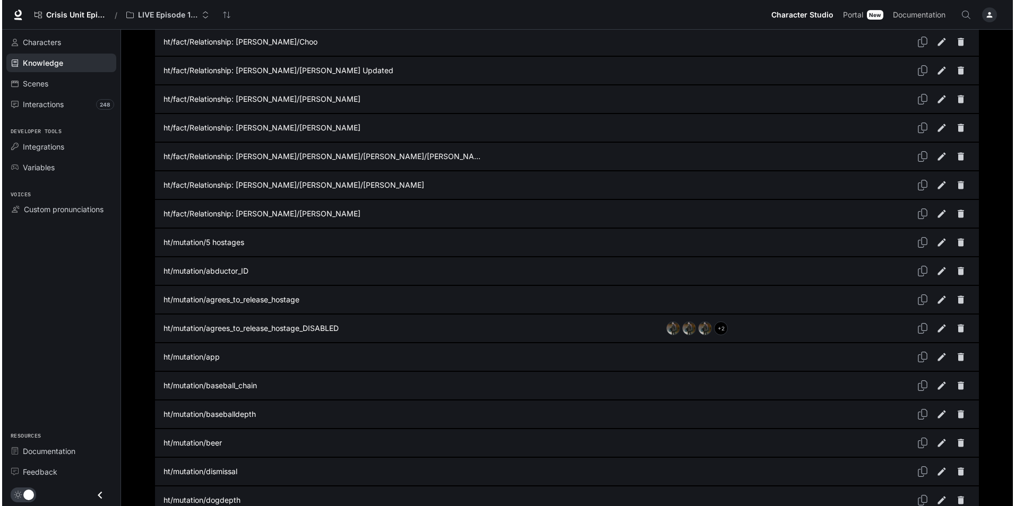
scroll to position [1062, 0]
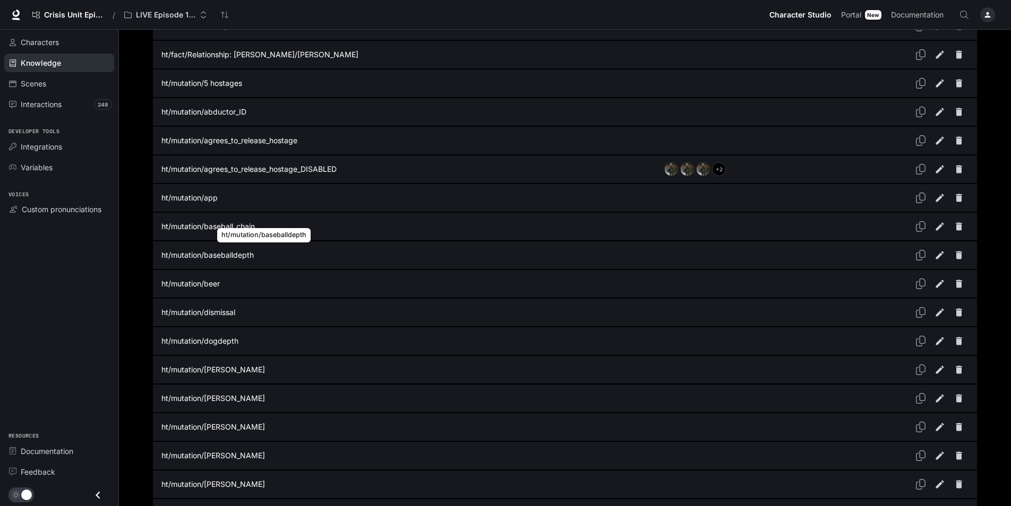
click at [230, 253] on p "ht/mutation/baseballdepth" at bounding box center [320, 255] width 318 height 11
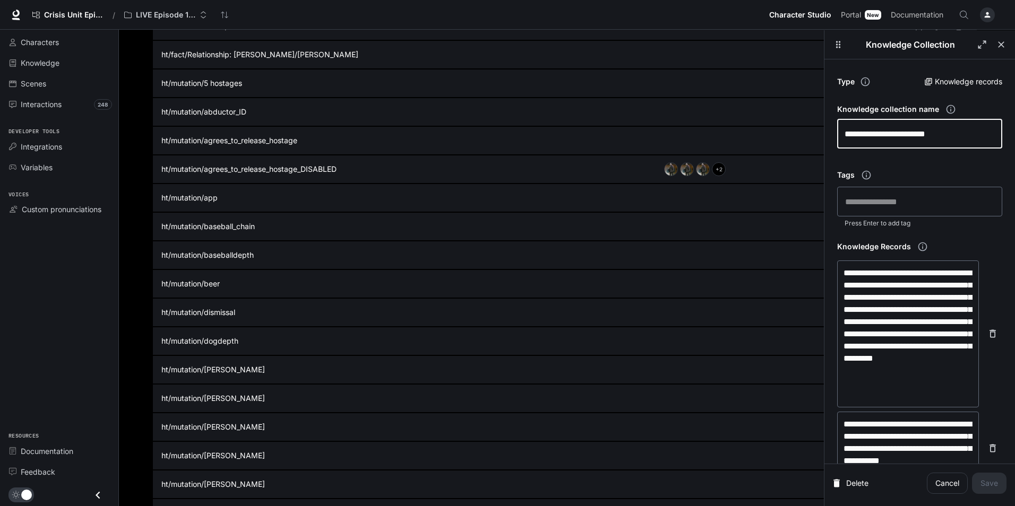
click at [941, 130] on input "**********" at bounding box center [919, 134] width 165 height 30
click at [82, 14] on span "Crisis Unit Episode 1" at bounding box center [73, 15] width 59 height 9
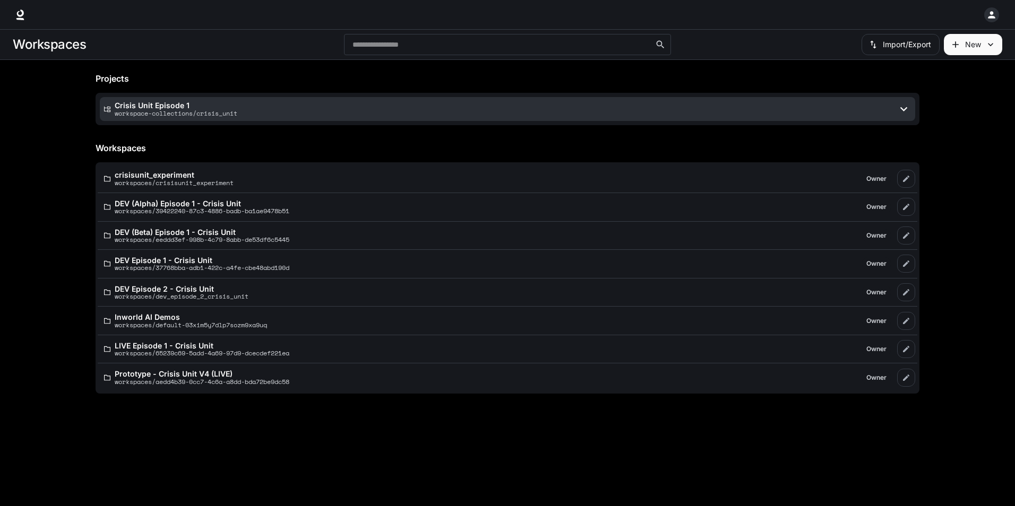
click at [176, 103] on p "Crisis Unit Episode 1" at bounding box center [176, 105] width 123 height 8
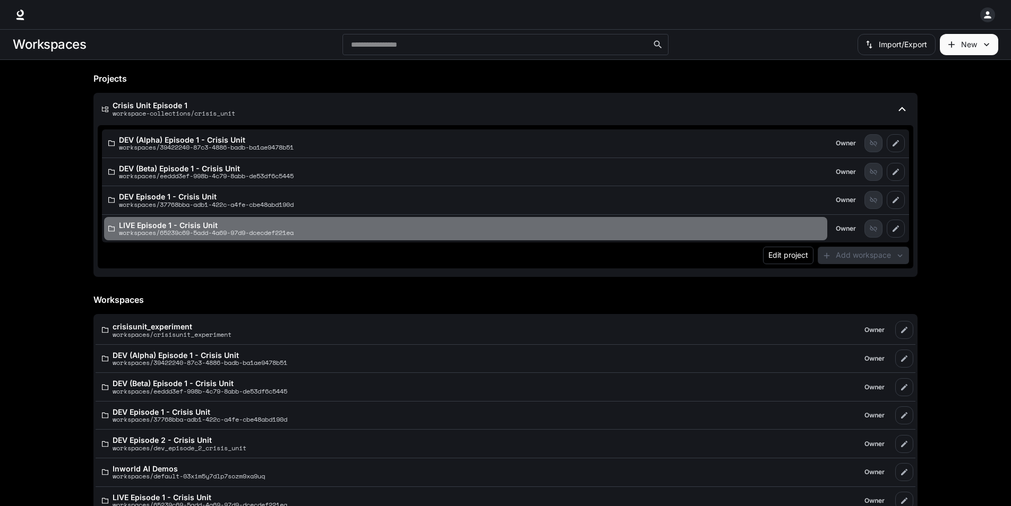
click at [198, 225] on p "LIVE Episode 1 - Crisis Unit" at bounding box center [206, 225] width 175 height 8
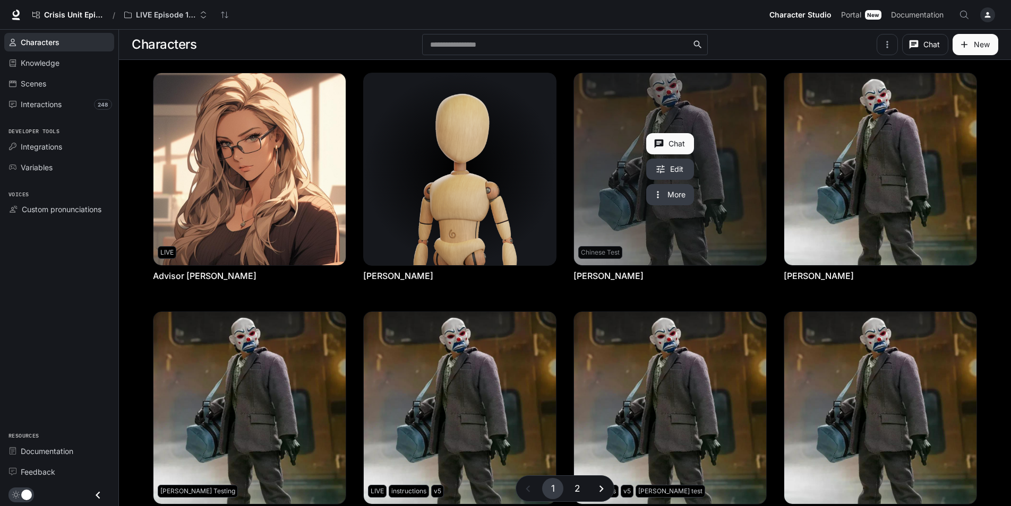
click at [733, 186] on link "Bryan Warren" at bounding box center [670, 169] width 192 height 192
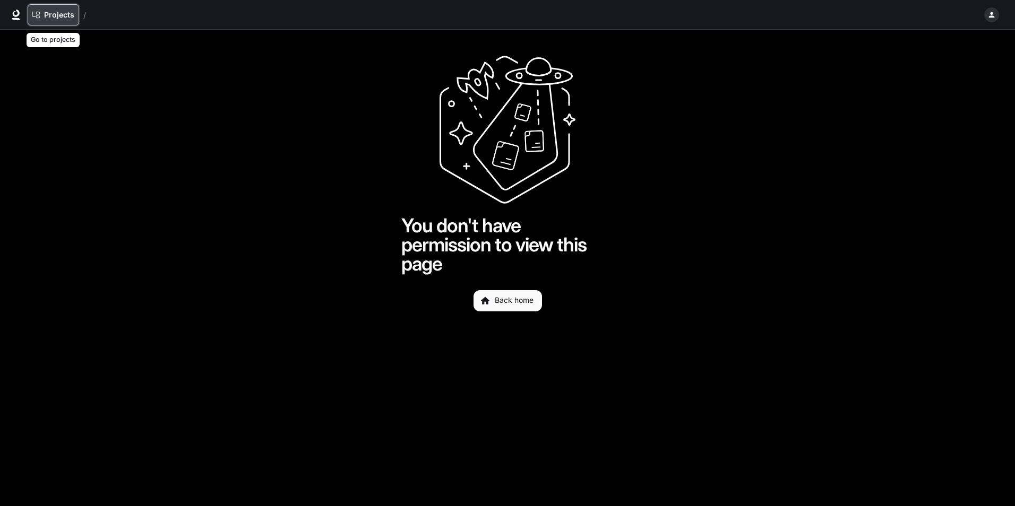
click at [54, 14] on span "Projects" at bounding box center [59, 15] width 30 height 9
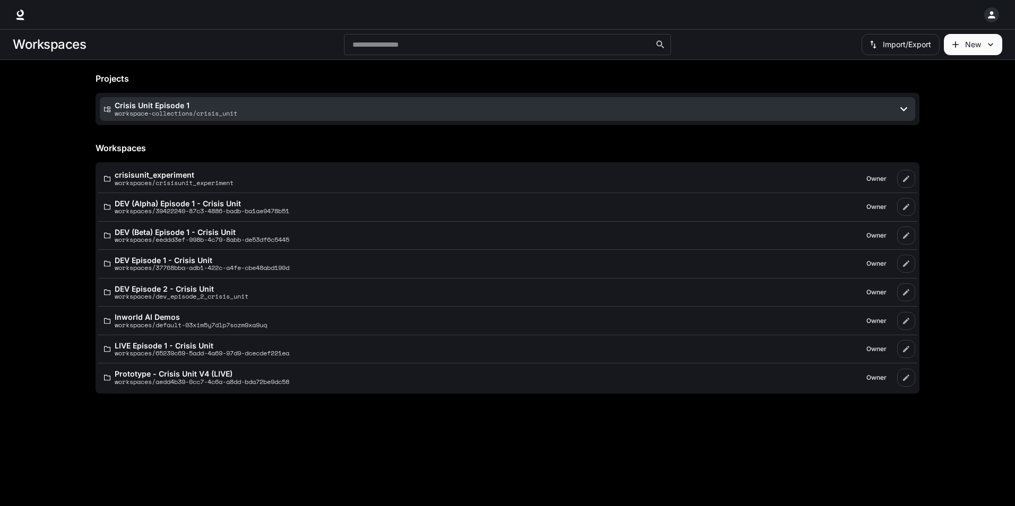
click at [182, 106] on p "Crisis Unit Episode 1" at bounding box center [176, 105] width 123 height 8
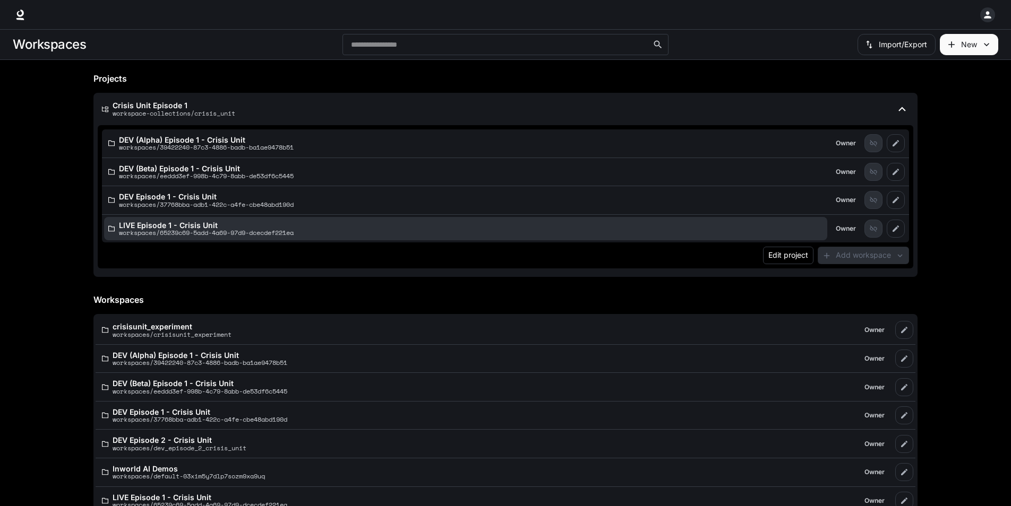
click at [194, 226] on p "LIVE Episode 1 - Crisis Unit" at bounding box center [206, 225] width 175 height 8
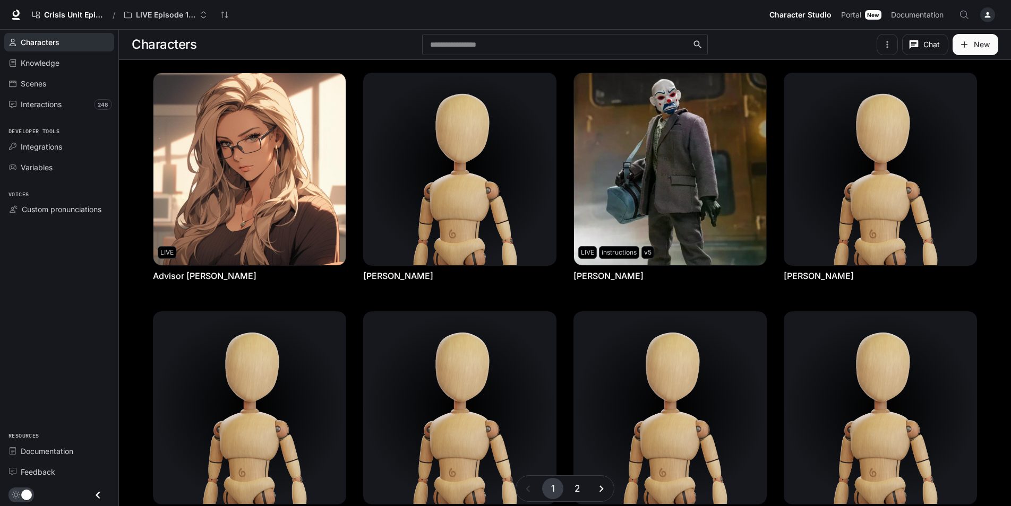
drag, startPoint x: 117, startPoint y: 374, endPoint x: 72, endPoint y: 309, distance: 78.5
click at [117, 374] on div "Characters Knowledge Scenes Interactions 248 Developer tools Integrations Varia…" at bounding box center [59, 268] width 118 height 477
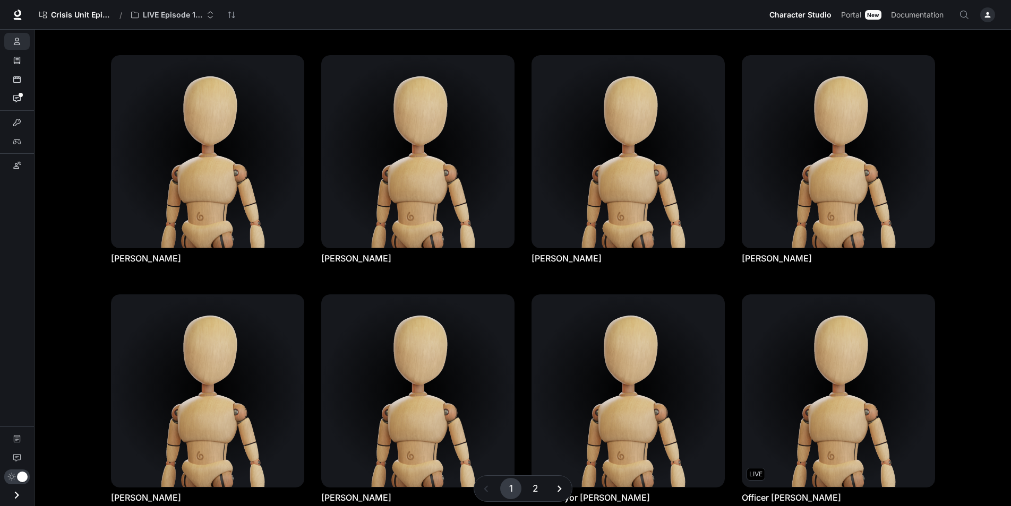
scroll to position [110, 0]
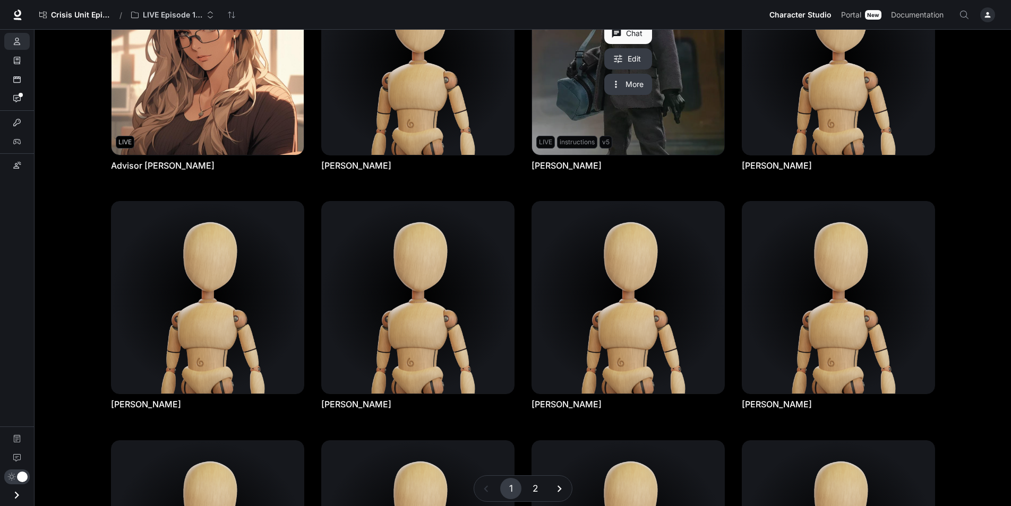
click at [689, 140] on link "Bryan Warren" at bounding box center [628, 59] width 192 height 192
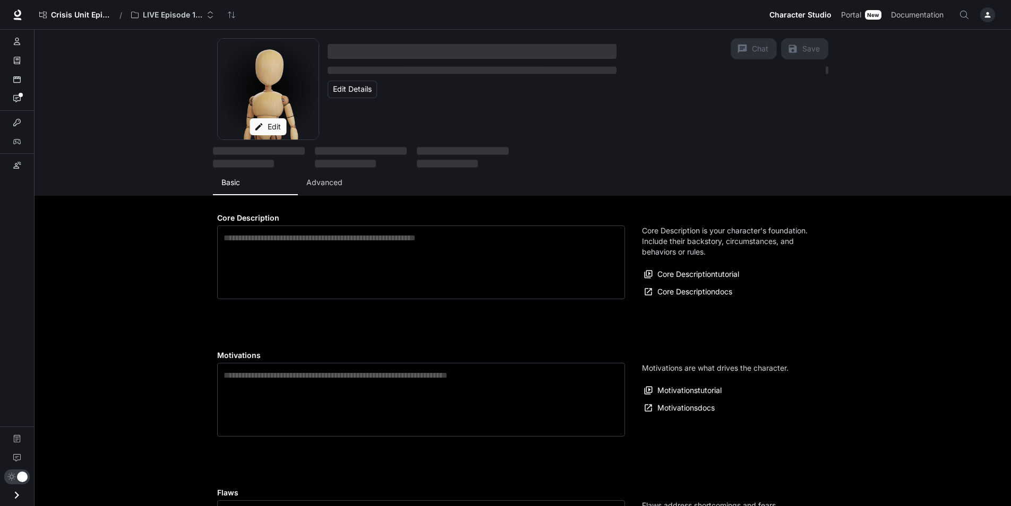
type textarea "**********"
type input "**********"
type input "*"
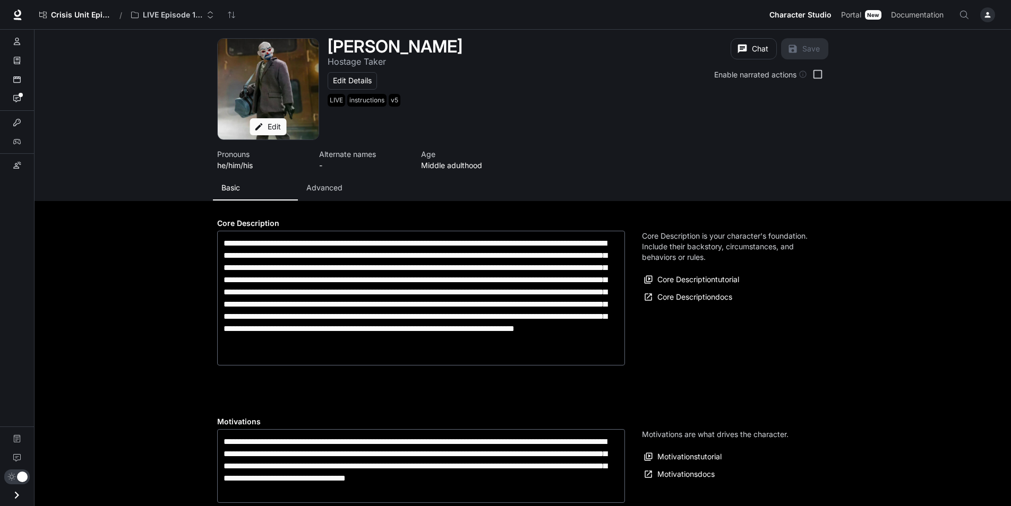
type input "**********"
click at [318, 180] on button "Advanced" at bounding box center [340, 187] width 85 height 25
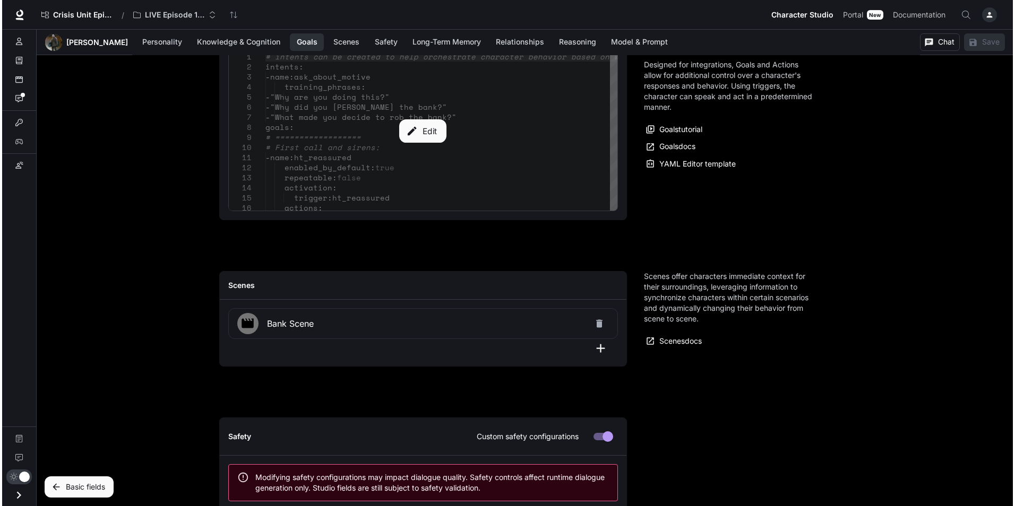
scroll to position [1221, 0]
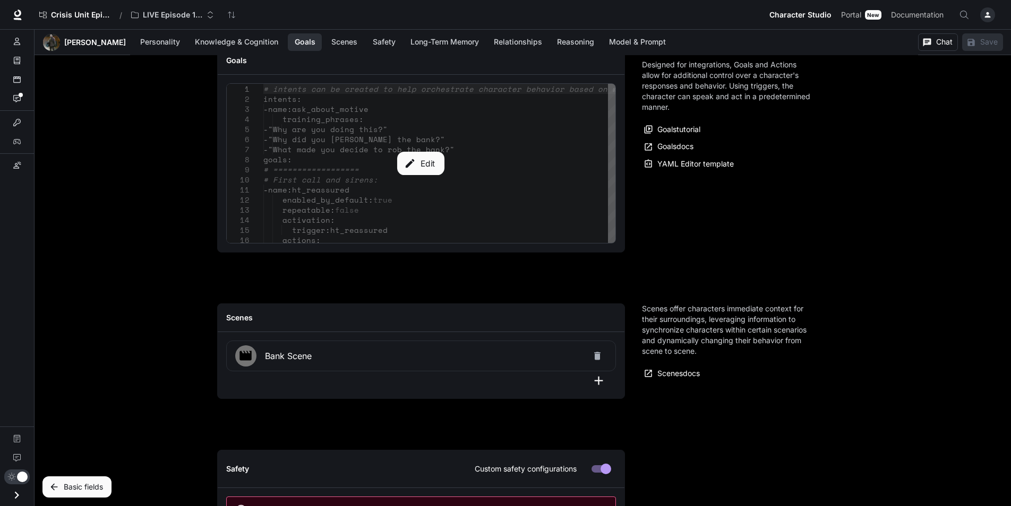
click at [423, 155] on button "Edit" at bounding box center [420, 163] width 47 height 23
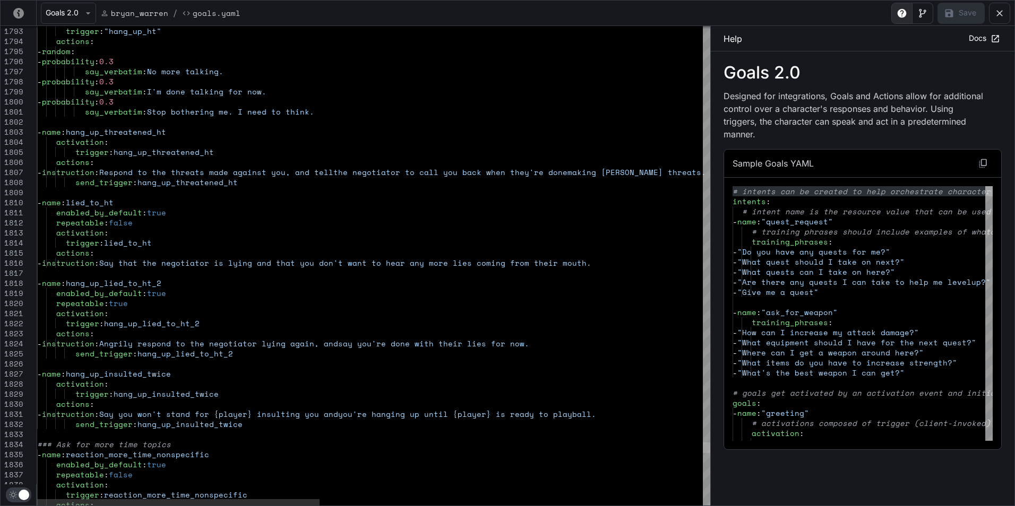
click at [703, 449] on div "yaml-editor" at bounding box center [706, 448] width 7 height 11
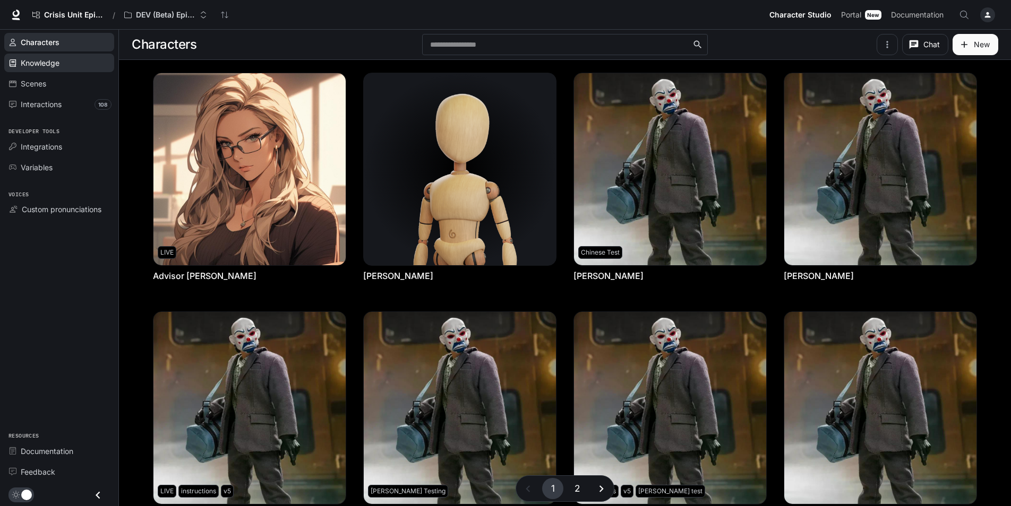
click at [68, 65] on div "Knowledge" at bounding box center [65, 62] width 89 height 11
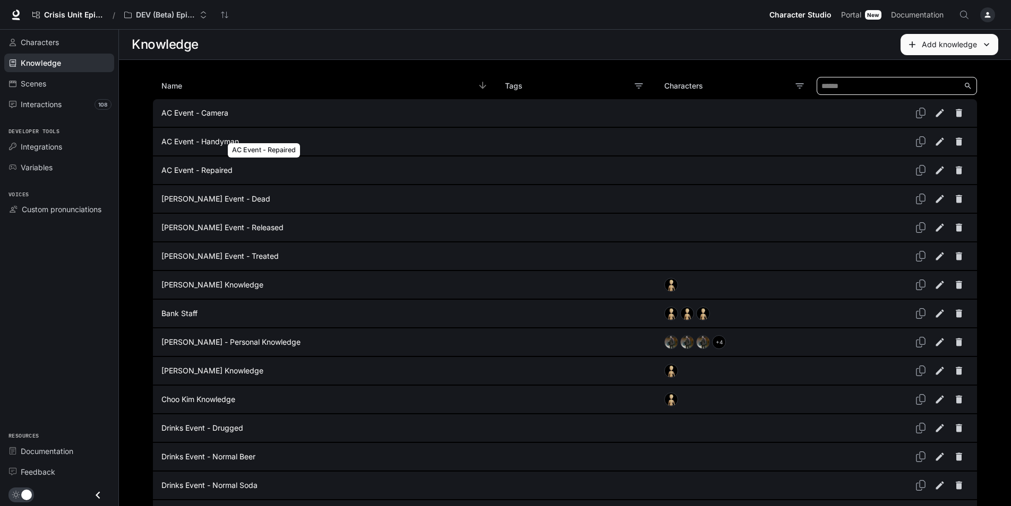
click at [834, 80] on input "Knowledge Table" at bounding box center [892, 85] width 142 height 17
click at [832, 82] on input "Knowledge Table" at bounding box center [892, 85] width 142 height 17
paste input "**********"
type input "**********"
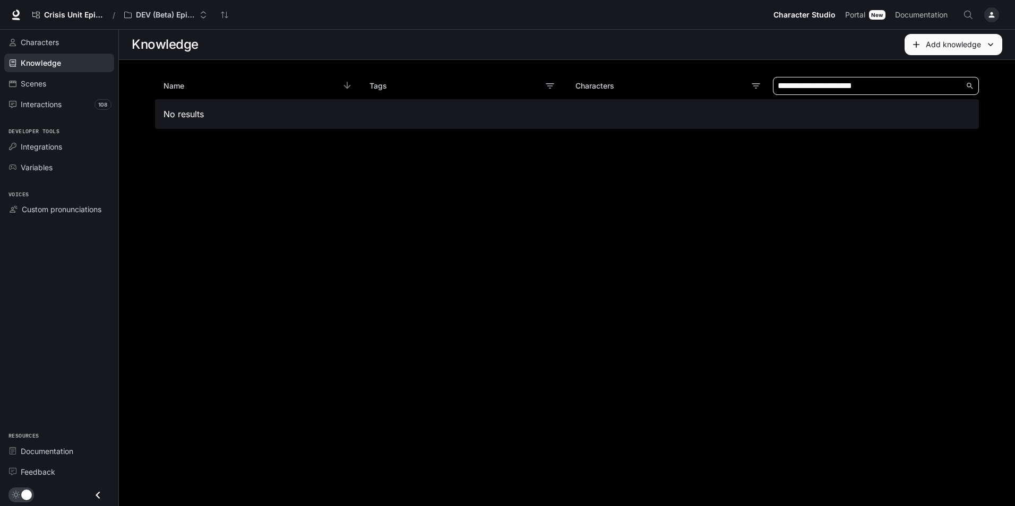
click at [804, 82] on input "**********" at bounding box center [872, 85] width 188 height 17
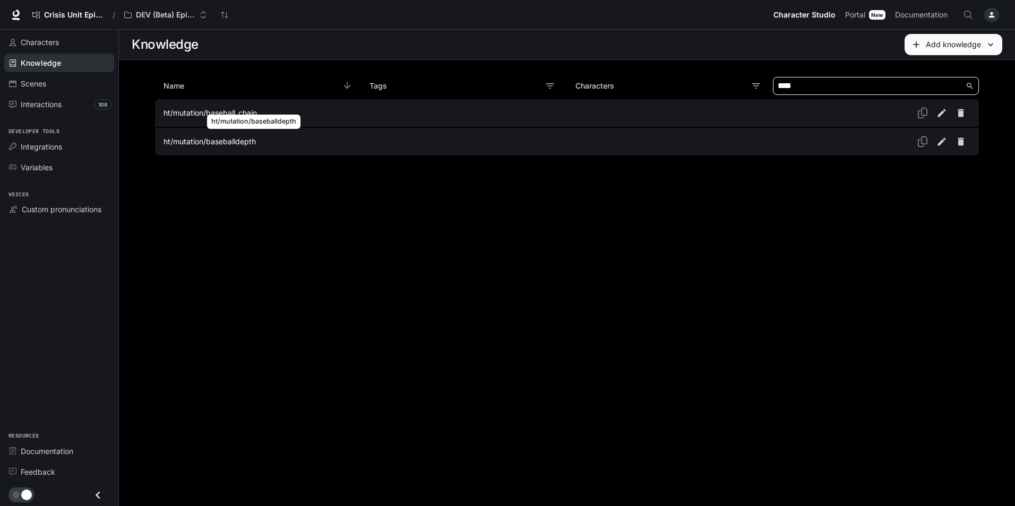
type input "****"
click at [296, 141] on p "ht/mutation/baseballdepth" at bounding box center [253, 141] width 180 height 11
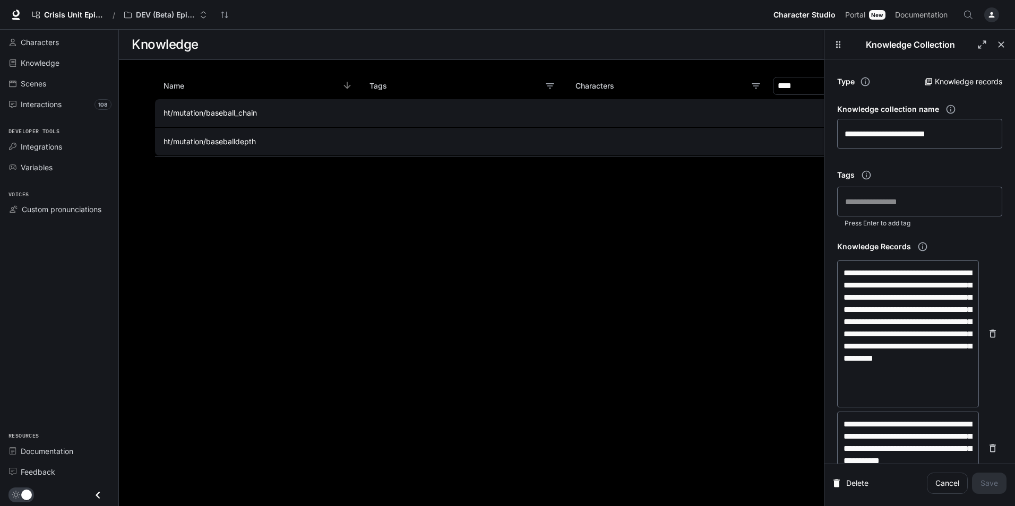
click at [935, 80] on p "Knowledge records" at bounding box center [968, 81] width 67 height 11
click at [1001, 48] on icon "button" at bounding box center [1001, 44] width 11 height 11
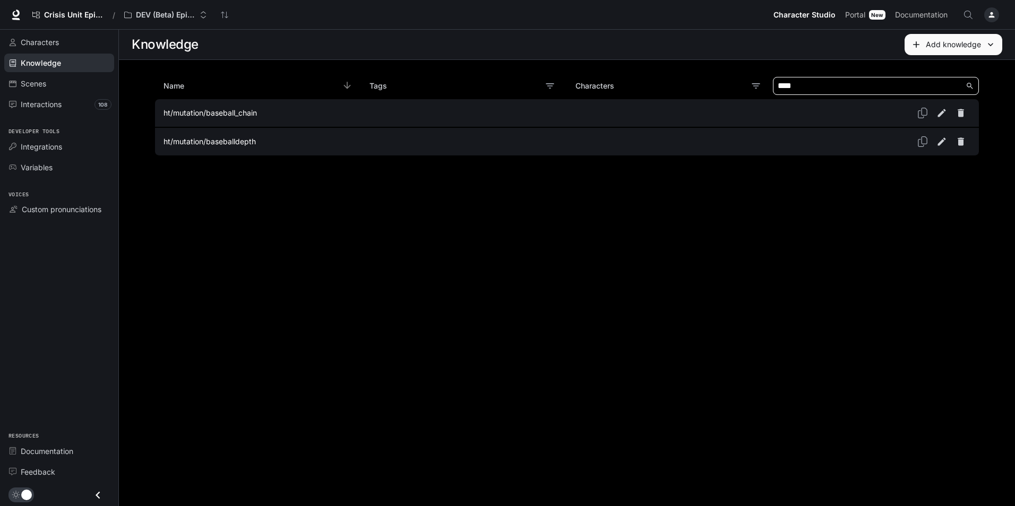
click at [849, 77] on input "****" at bounding box center [872, 85] width 188 height 17
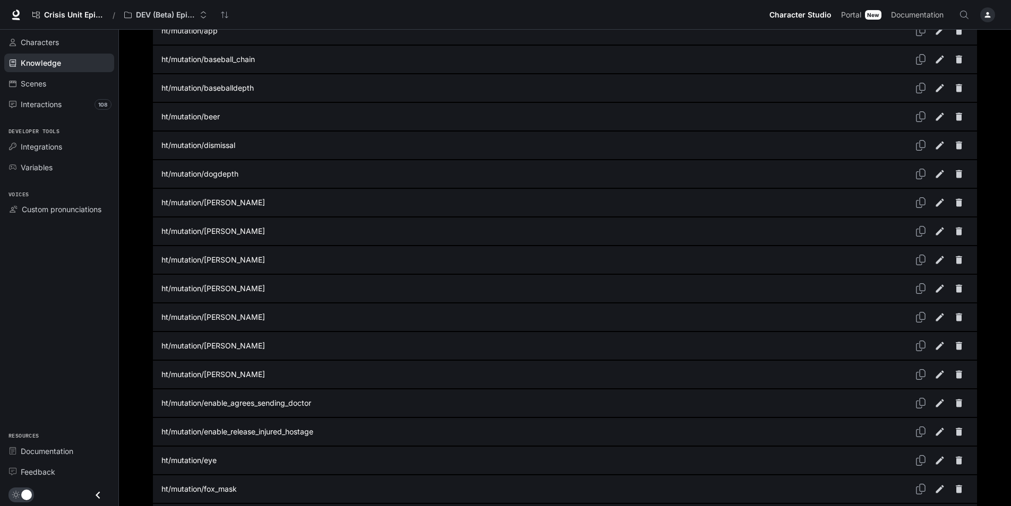
scroll to position [1221, 0]
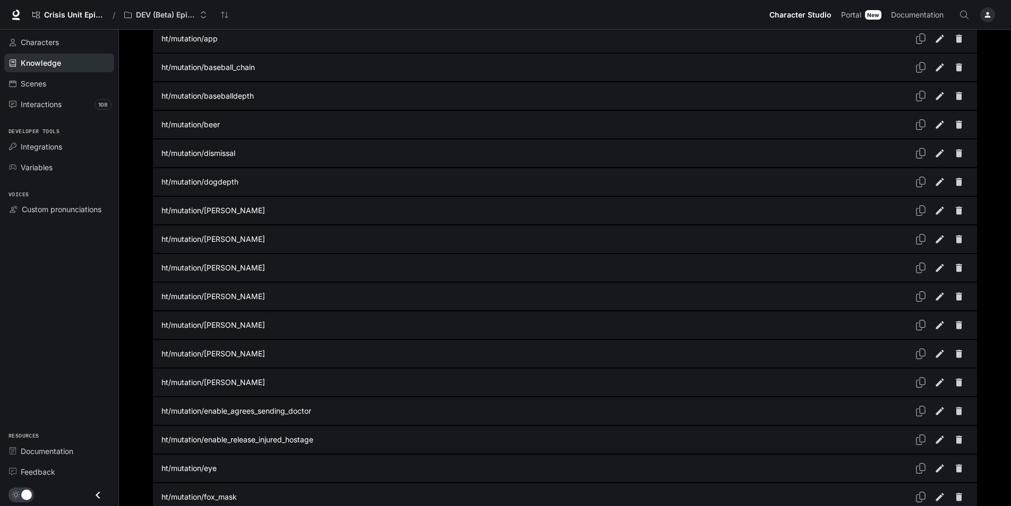
click at [29, 271] on div "Characters Knowledge Scenes Interactions 108 Developer tools Integrations Varia…" at bounding box center [59, 268] width 118 height 477
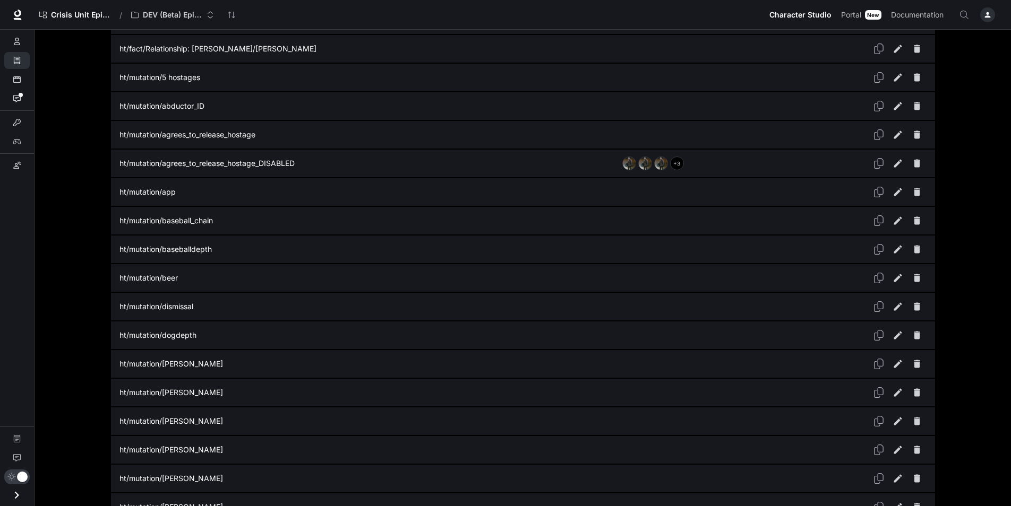
scroll to position [1062, 0]
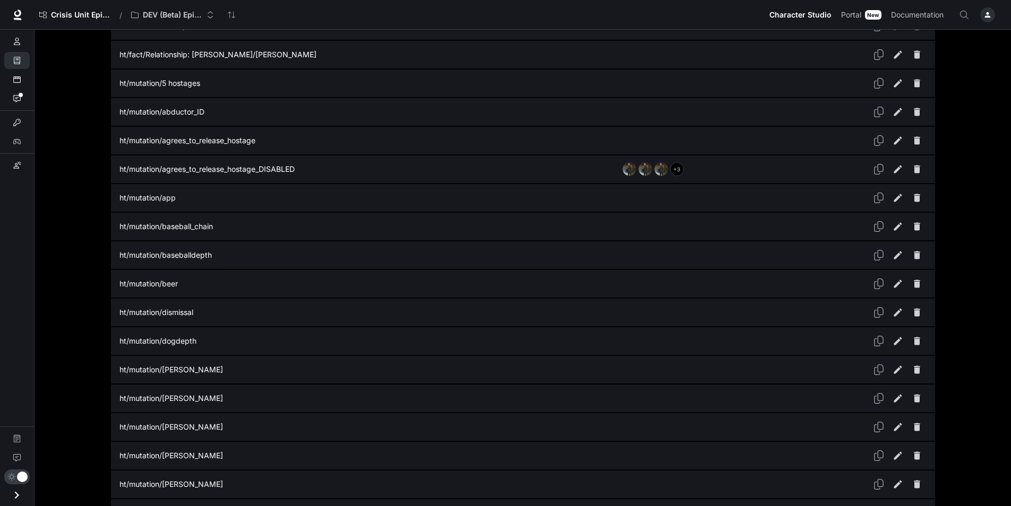
click at [76, 291] on main "Knowledge Add knowledge Name Tags Characters AC Event - Camera AC Event - Handy…" at bounding box center [523, 442] width 976 height 2948
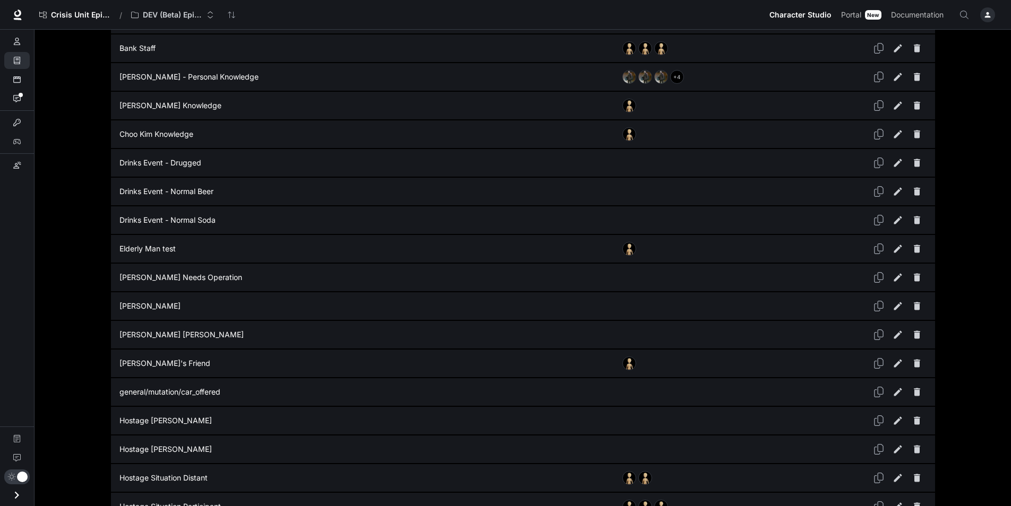
scroll to position [0, 0]
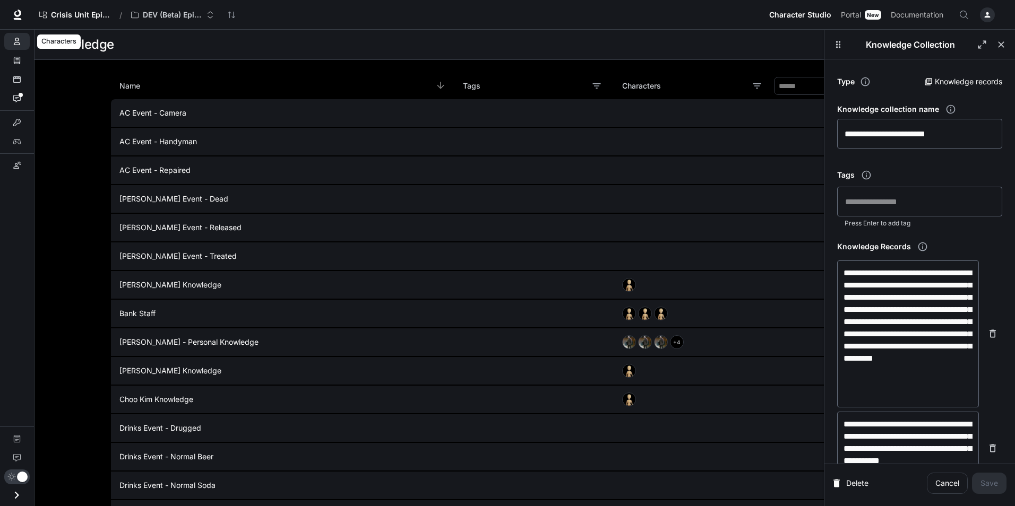
click at [20, 41] on icon "Characters" at bounding box center [16, 41] width 7 height 7
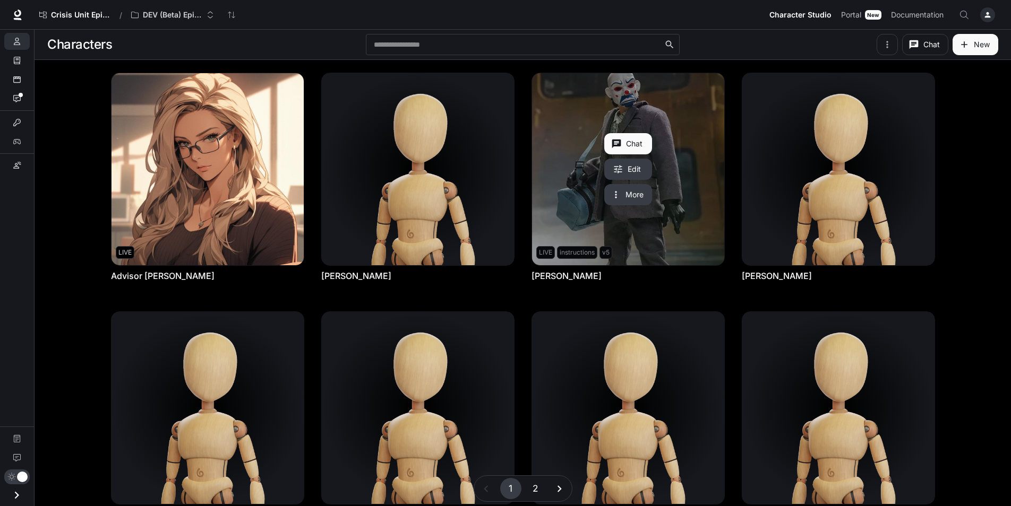
click at [678, 177] on link "Bryan Warren" at bounding box center [628, 169] width 192 height 192
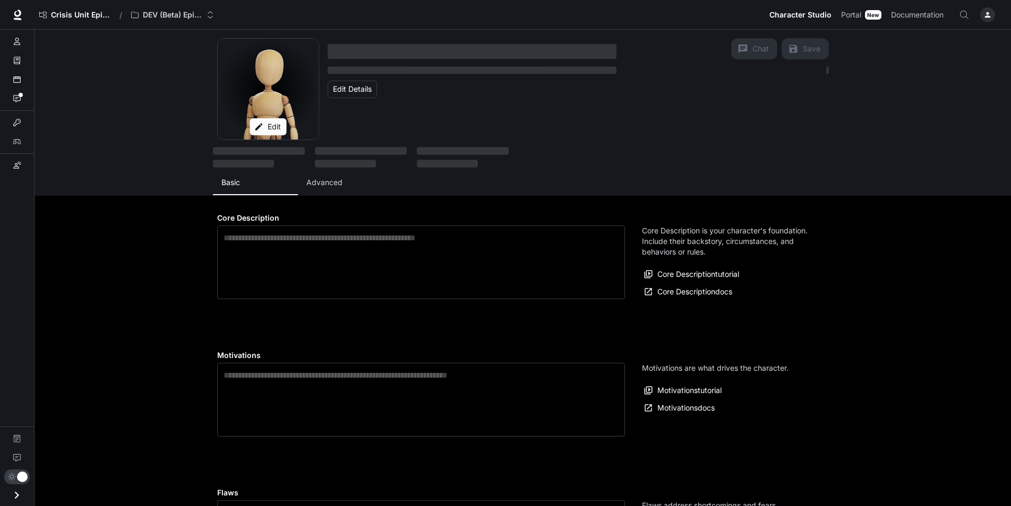
click at [329, 179] on p "Advanced" at bounding box center [324, 182] width 36 height 11
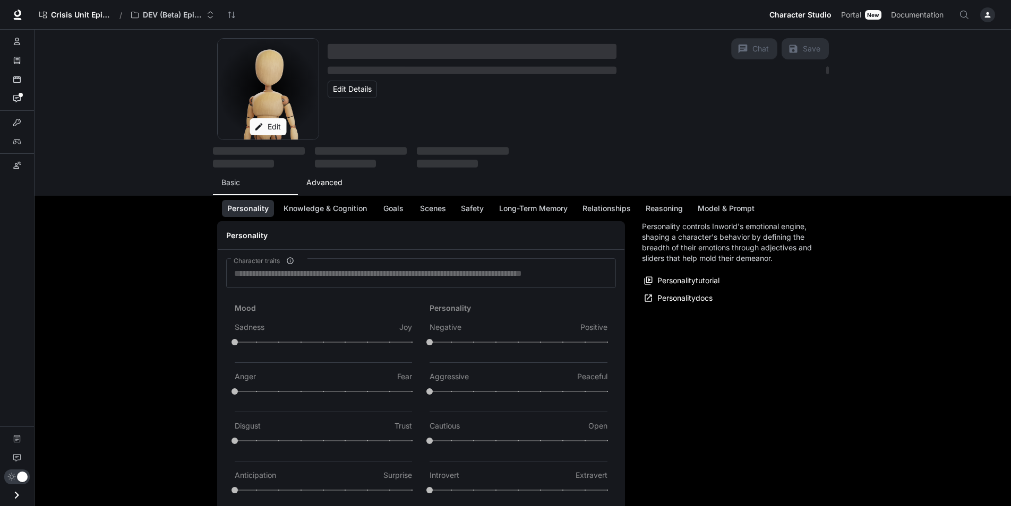
type input "*"
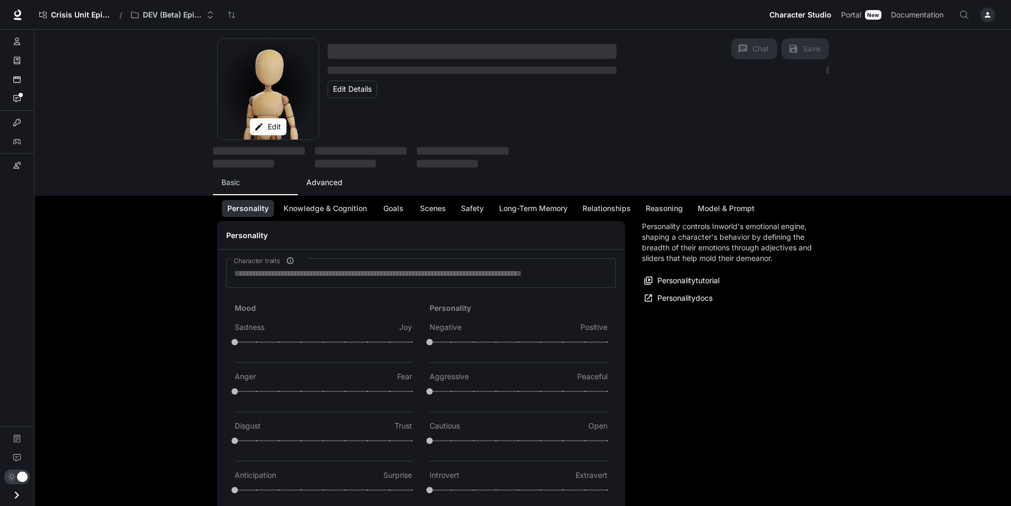
type input "*"
click at [332, 187] on p "Advanced" at bounding box center [324, 182] width 36 height 11
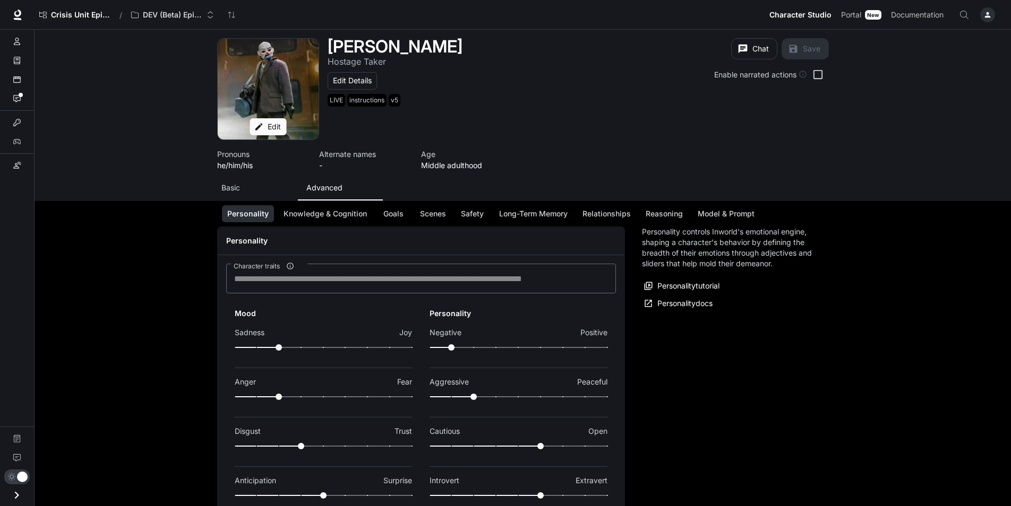
type input "***"
type input "*"
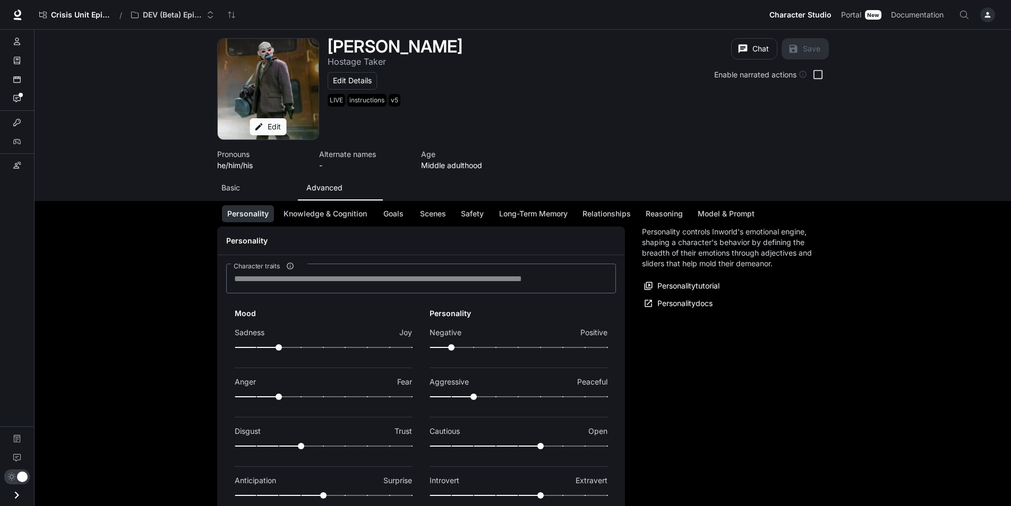
type input "***"
type input "**"
type input "***"
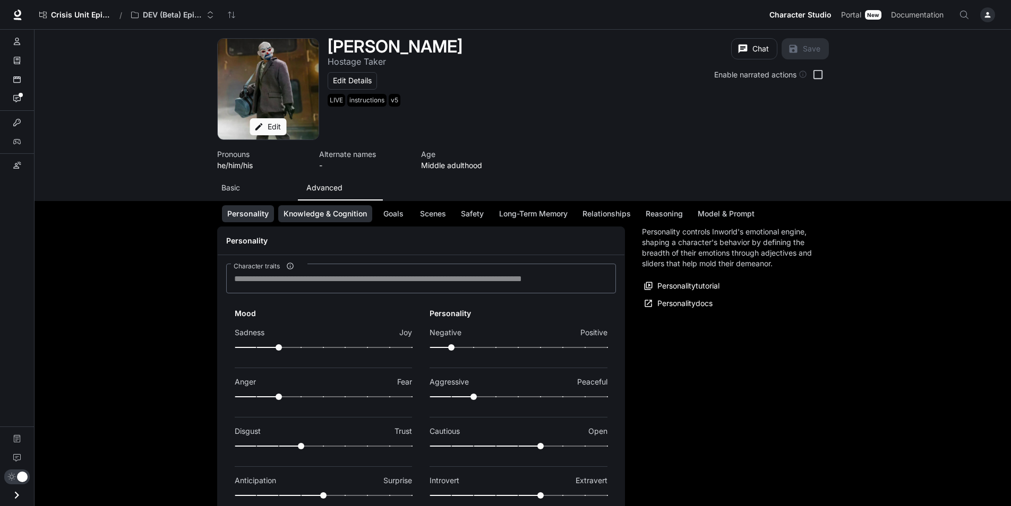
click at [316, 208] on button "Knowledge & Cognition" at bounding box center [325, 214] width 94 height 18
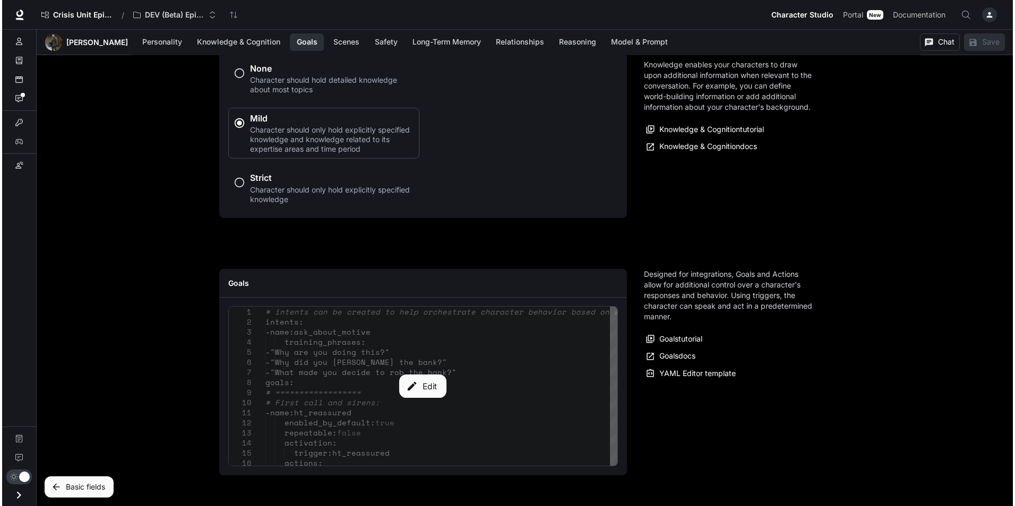
scroll to position [1070, 0]
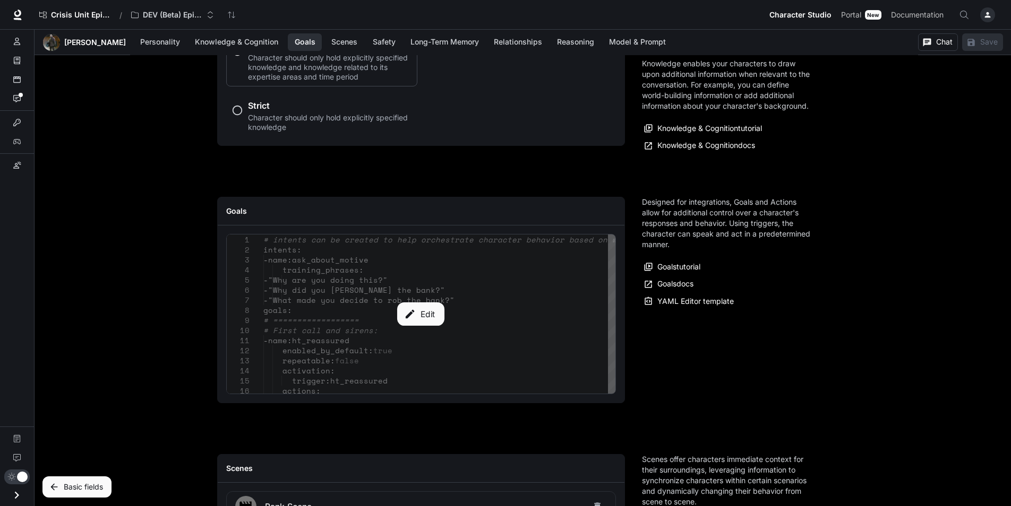
click at [432, 316] on button "Edit" at bounding box center [420, 314] width 47 height 23
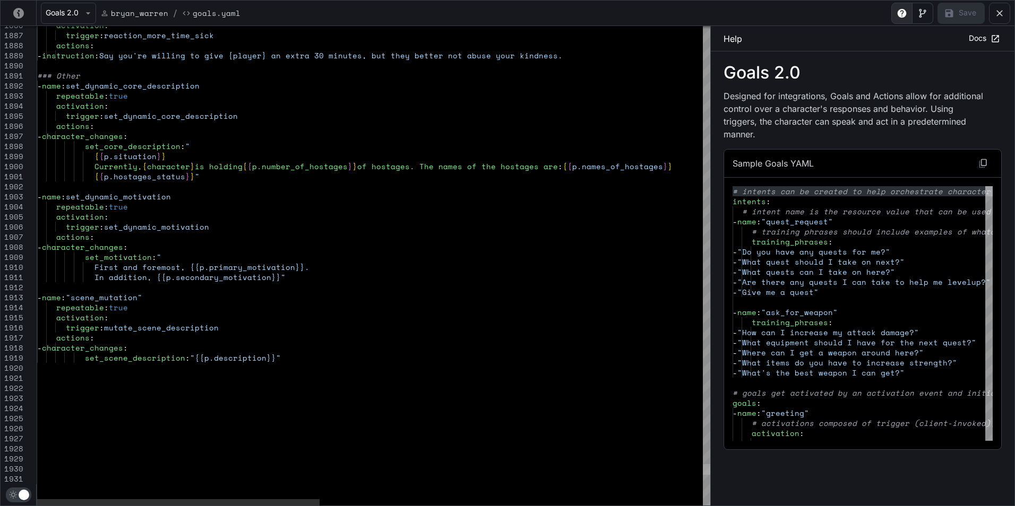
click at [703, 471] on div "yaml-editor" at bounding box center [706, 469] width 7 height 11
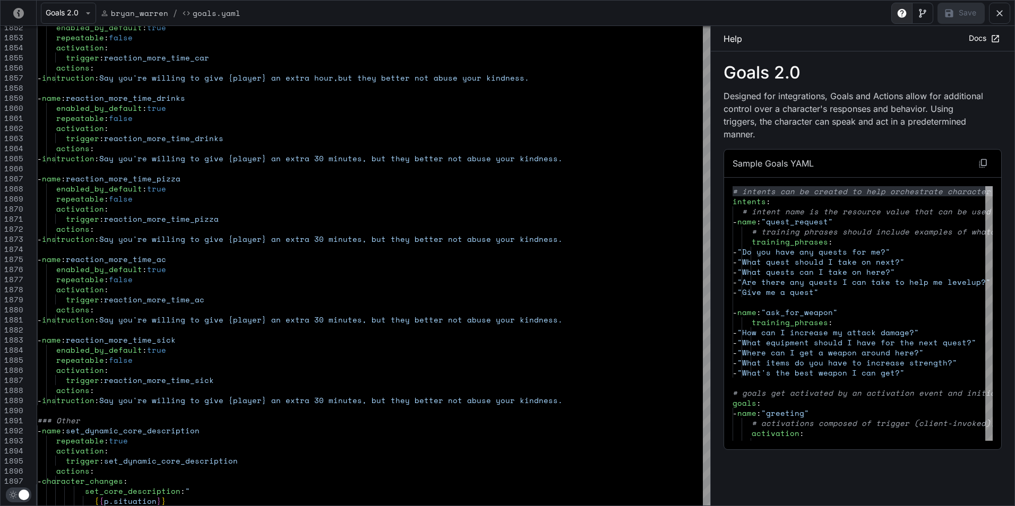
click at [1007, 17] on button "yaml-editor" at bounding box center [999, 13] width 21 height 21
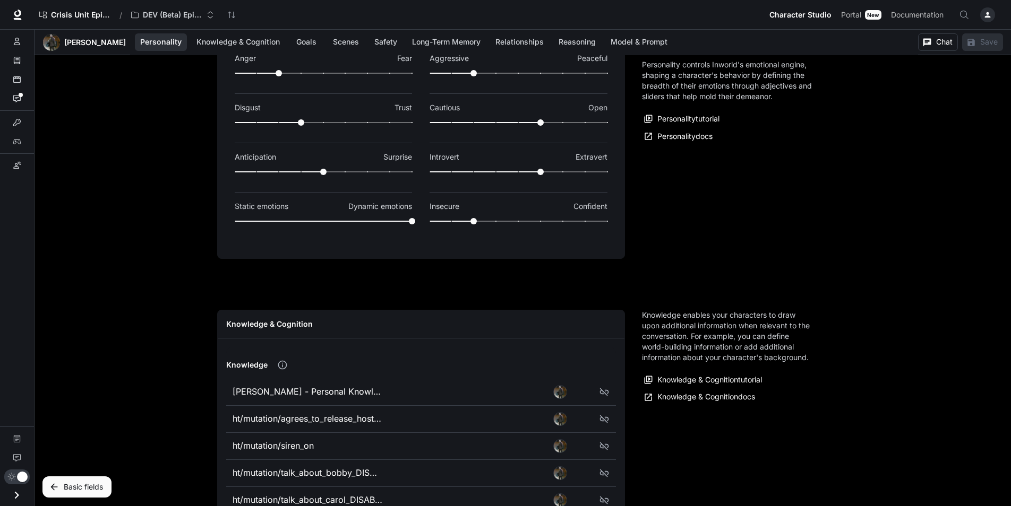
scroll to position [115, 0]
